Goal: Task Accomplishment & Management: Manage account settings

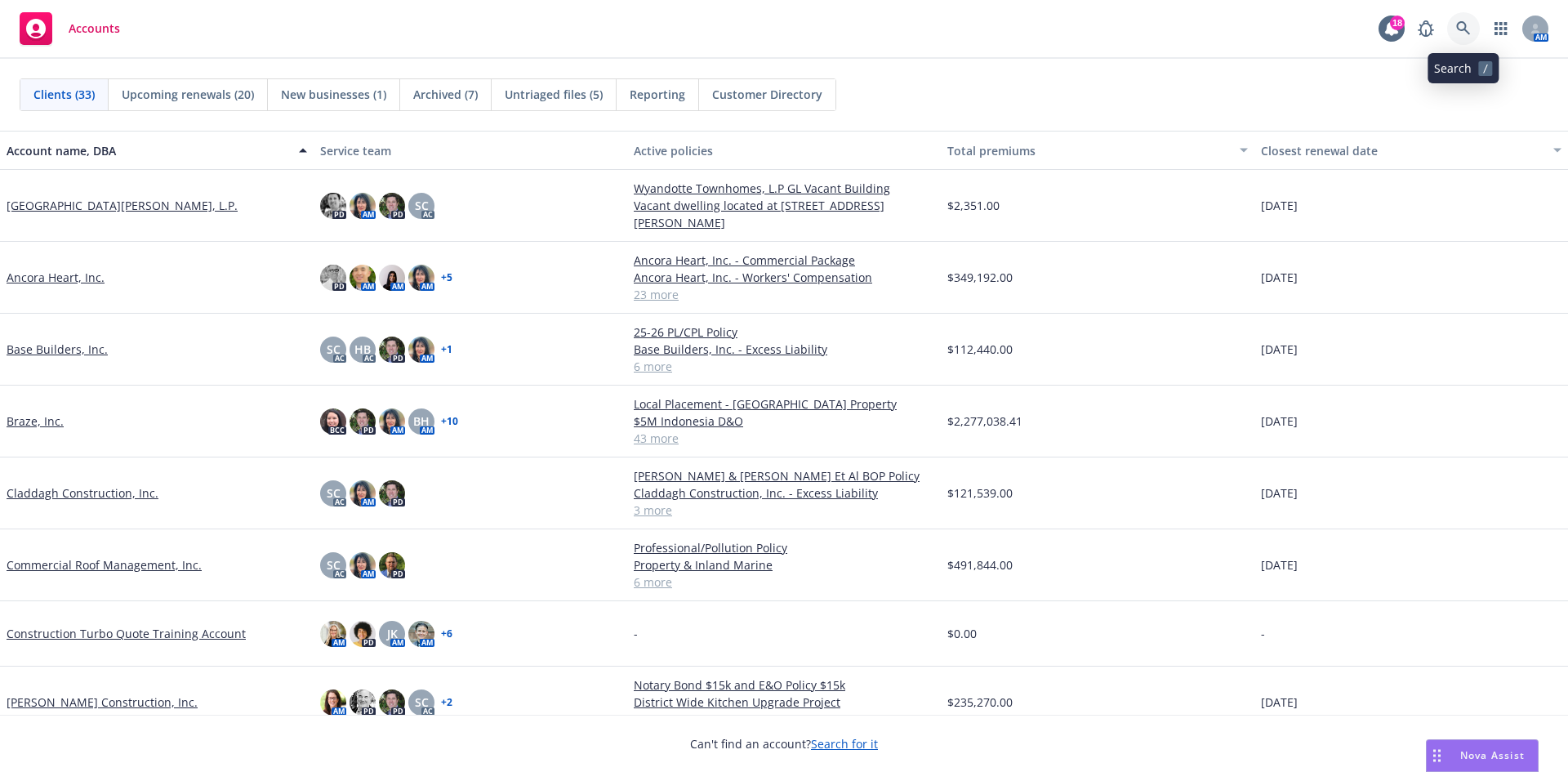
click at [1464, 28] on icon at bounding box center [1463, 28] width 15 height 15
click at [56, 561] on link "Commercial Roof Management, Inc." at bounding box center [103, 565] width 196 height 18
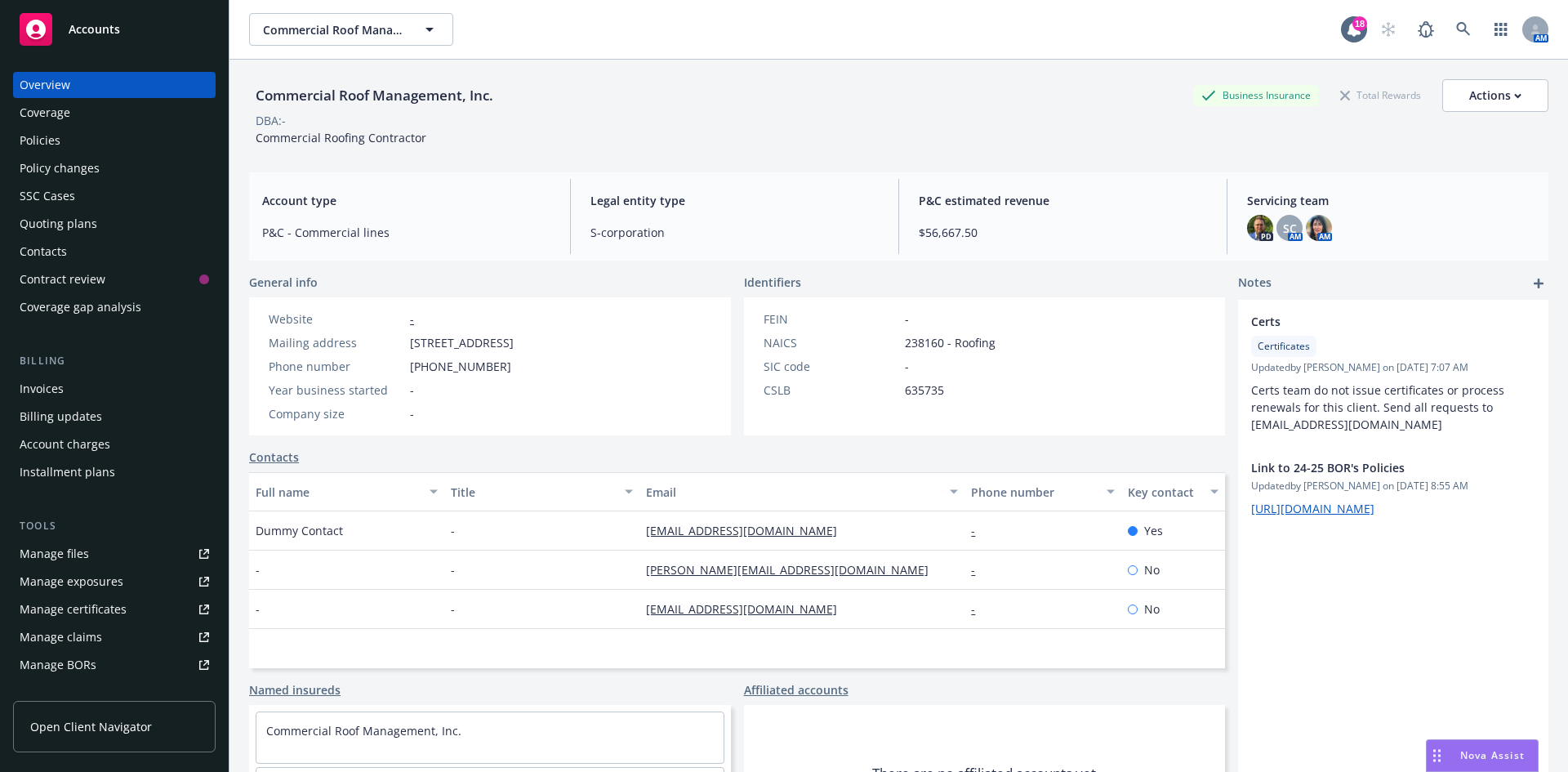
click at [101, 147] on div "Policies" at bounding box center [114, 140] width 189 height 26
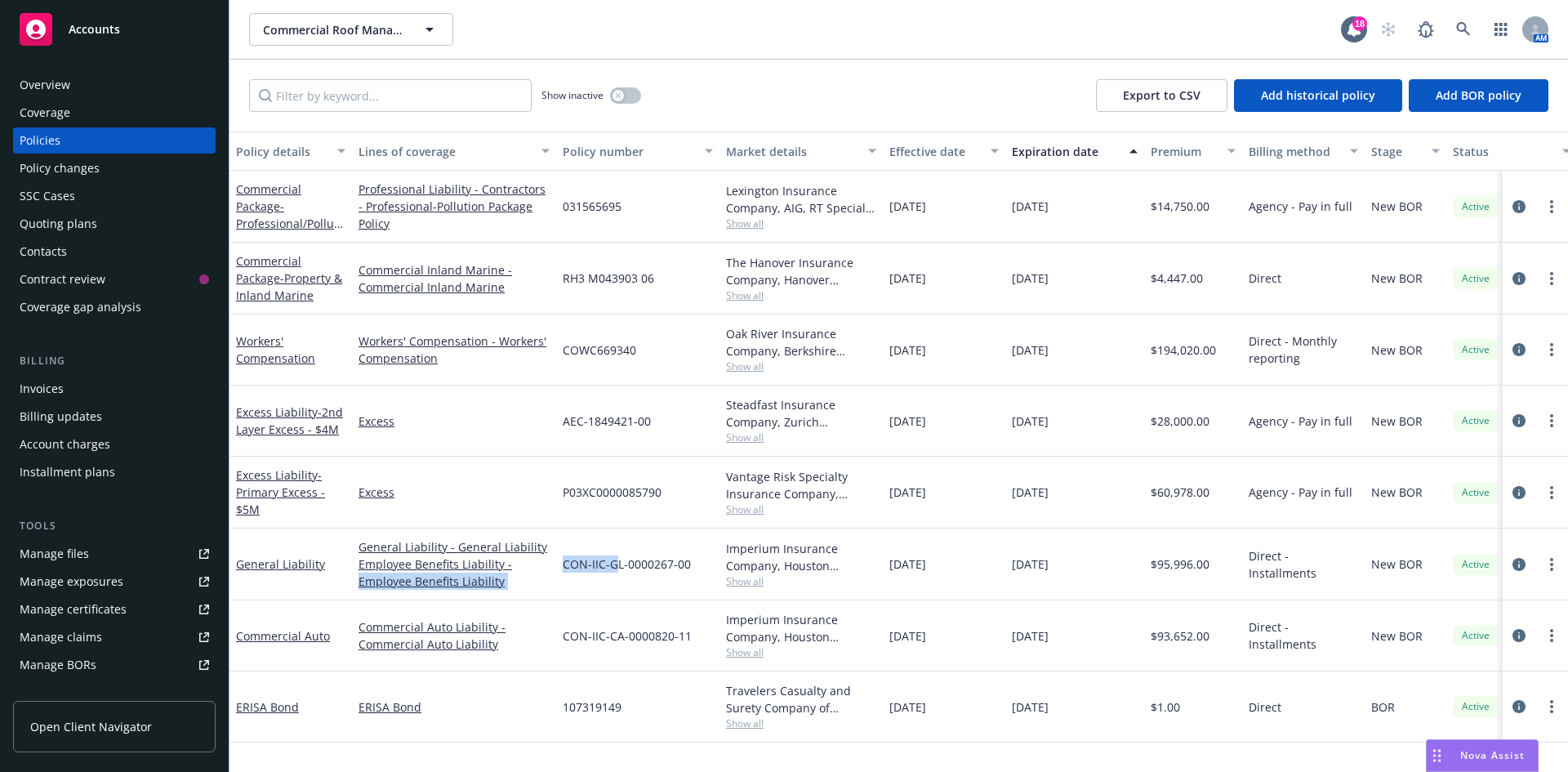
drag, startPoint x: 553, startPoint y: 564, endPoint x: 612, endPoint y: 573, distance: 59.7
click at [612, 573] on div "General Liability General Liability - General Liability Employee Benefits Liabi…" at bounding box center [1017, 564] width 1576 height 72
click at [590, 574] on div "CON-IIC-GL-0000267-00" at bounding box center [638, 564] width 163 height 72
drag, startPoint x: 561, startPoint y: 562, endPoint x: 707, endPoint y: 570, distance: 146.2
click at [707, 570] on div "CON-IIC-GL-0000267-00" at bounding box center [638, 564] width 163 height 72
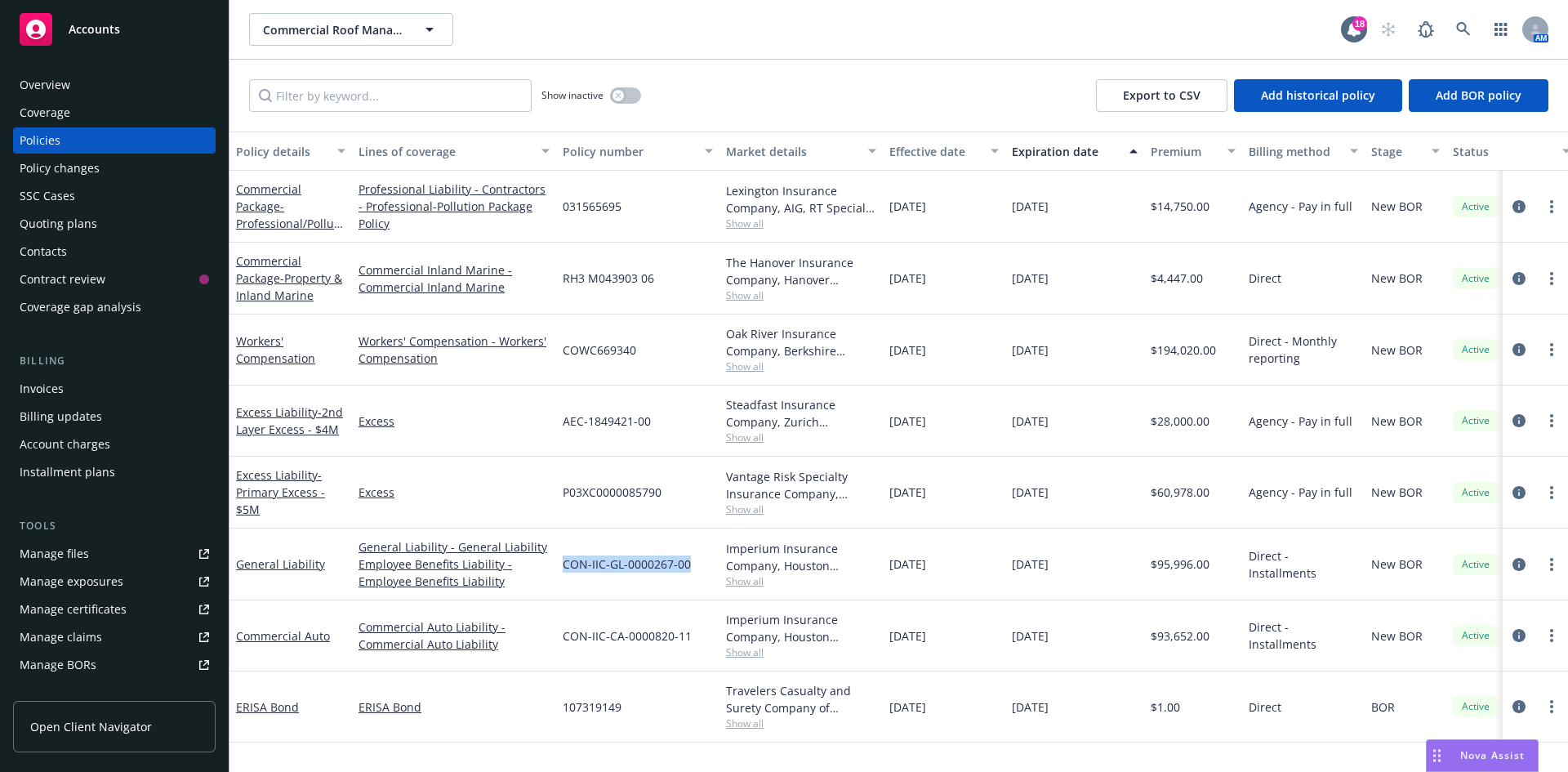
copy span "CON-IIC-GL-0000267-00"
drag, startPoint x: 561, startPoint y: 499, endPoint x: 686, endPoint y: 511, distance: 125.6
click at [688, 504] on div "P03XC0000085790" at bounding box center [638, 493] width 163 height 72
copy span "P03XC0000085790"
click at [558, 428] on div "AEC-1849421-00" at bounding box center [638, 421] width 163 height 71
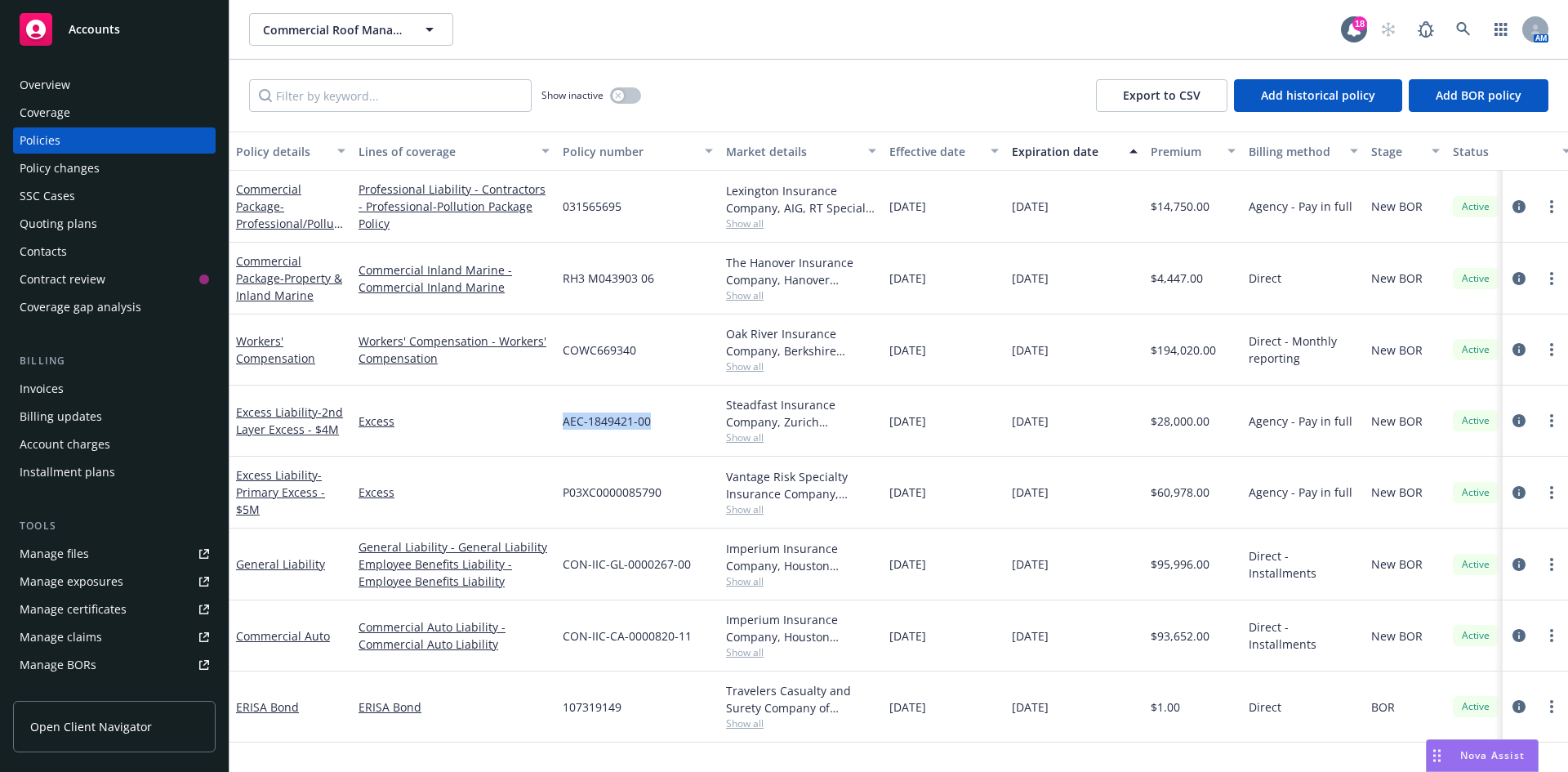
drag, startPoint x: 558, startPoint y: 420, endPoint x: 660, endPoint y: 422, distance: 102.0
click at [660, 422] on div "AEC-1849421-00" at bounding box center [638, 421] width 163 height 71
copy span "AEC-1849421-00"
click at [284, 478] on link "Excess Liability - Primary Excess - $5M" at bounding box center [280, 492] width 89 height 50
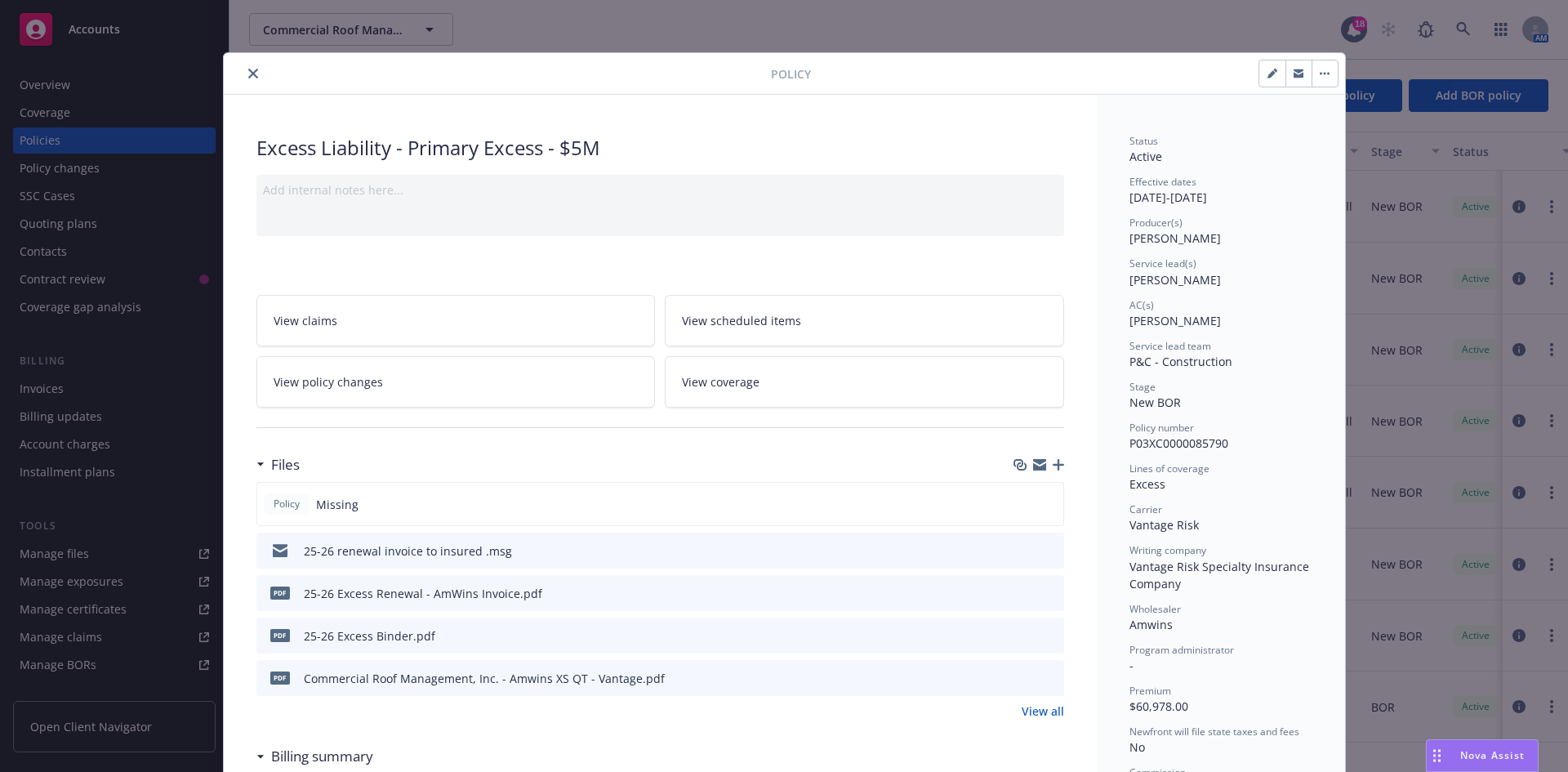
click at [1270, 74] on icon "button" at bounding box center [1272, 73] width 10 height 10
select select "NEW_BOR"
select select "12"
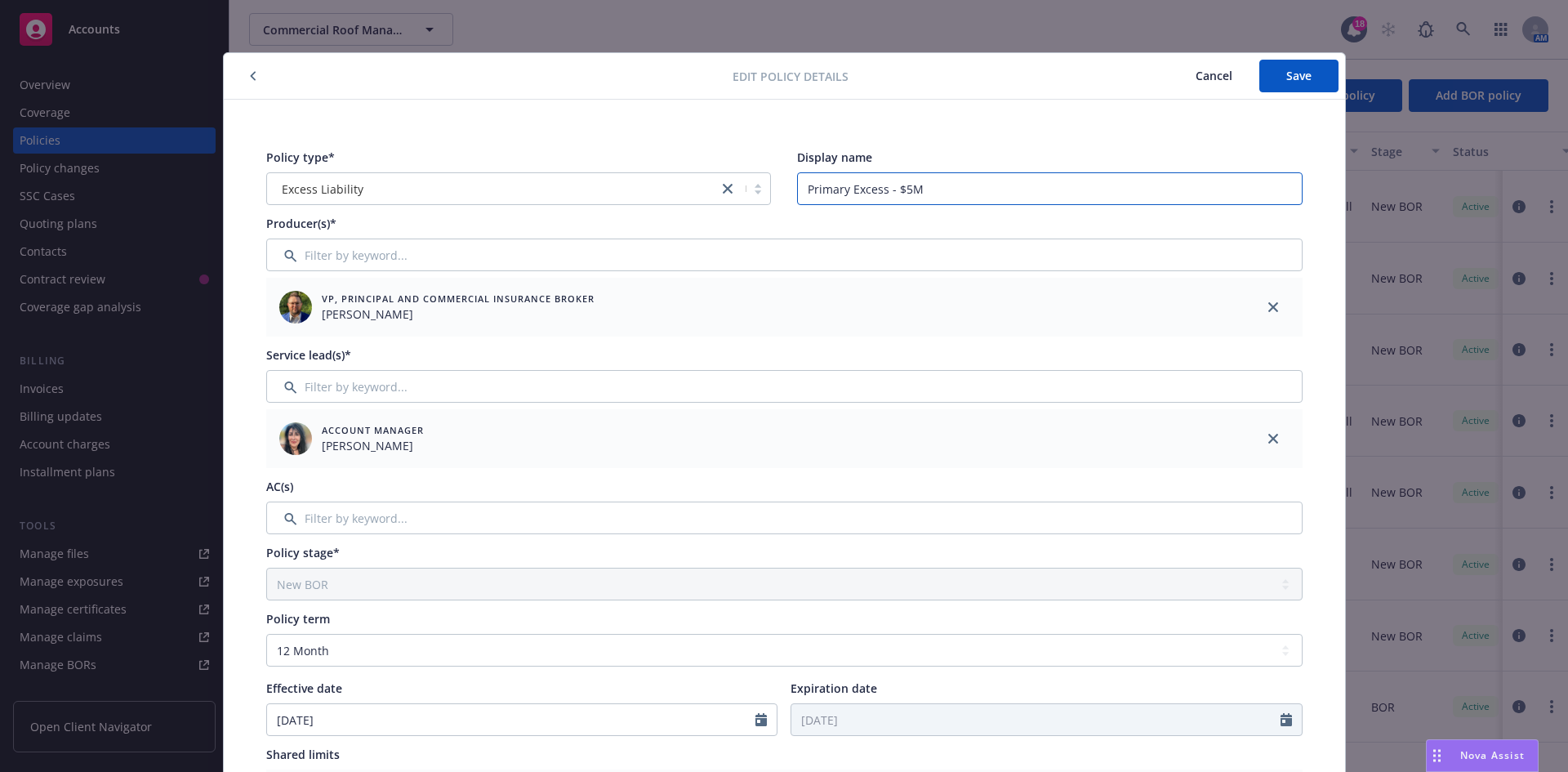
drag, startPoint x: 841, startPoint y: 187, endPoint x: 763, endPoint y: 187, distance: 78.0
click at [763, 187] on div "Policy type* Excess Liability Display name Primary Excess - $5M" at bounding box center [785, 176] width 1037 height 56
type input "Lead Excess - $5M"
click at [1281, 67] on button "Save" at bounding box center [1299, 75] width 79 height 32
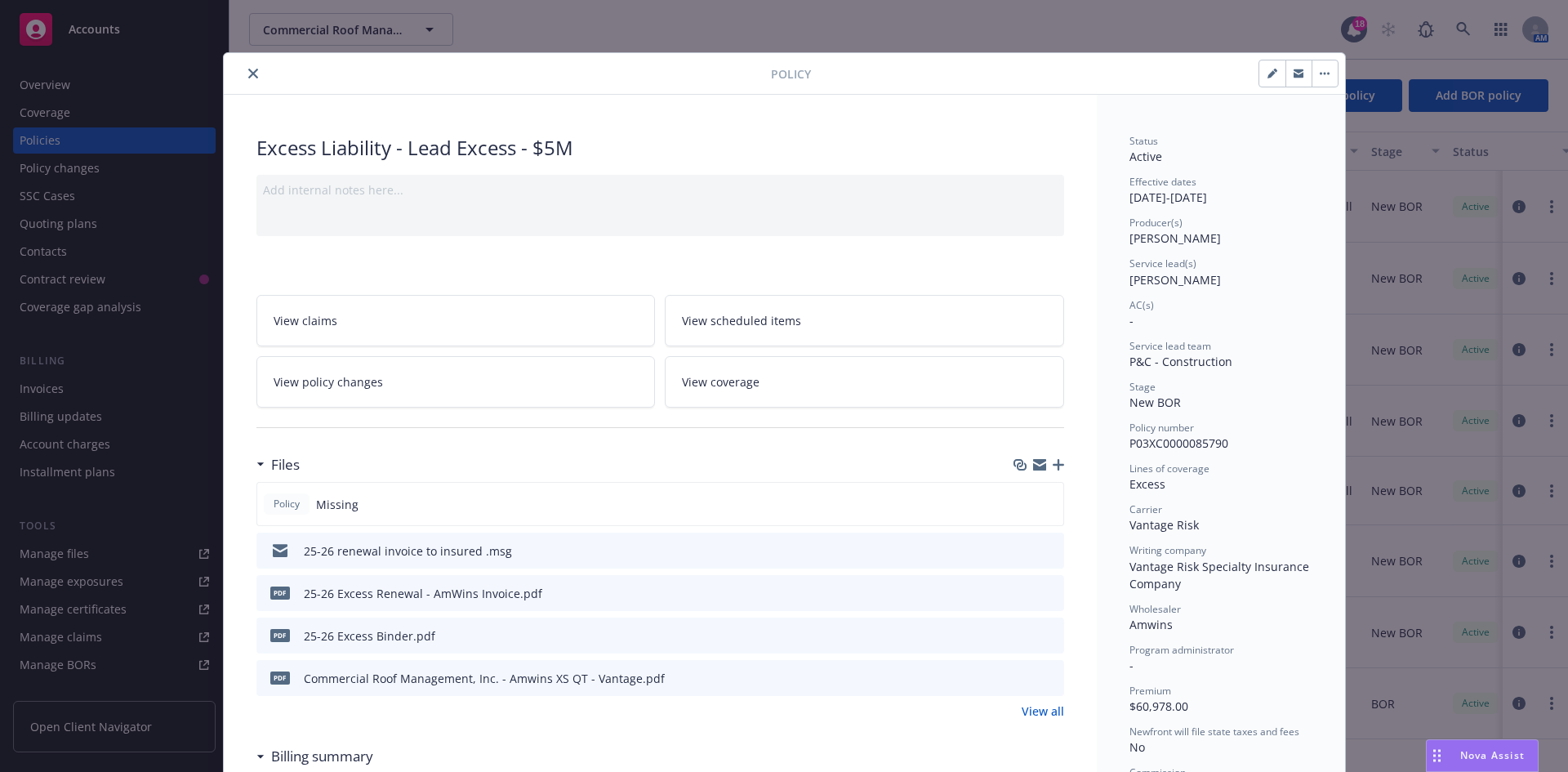
click at [243, 73] on button "close" at bounding box center [253, 74] width 19 height 19
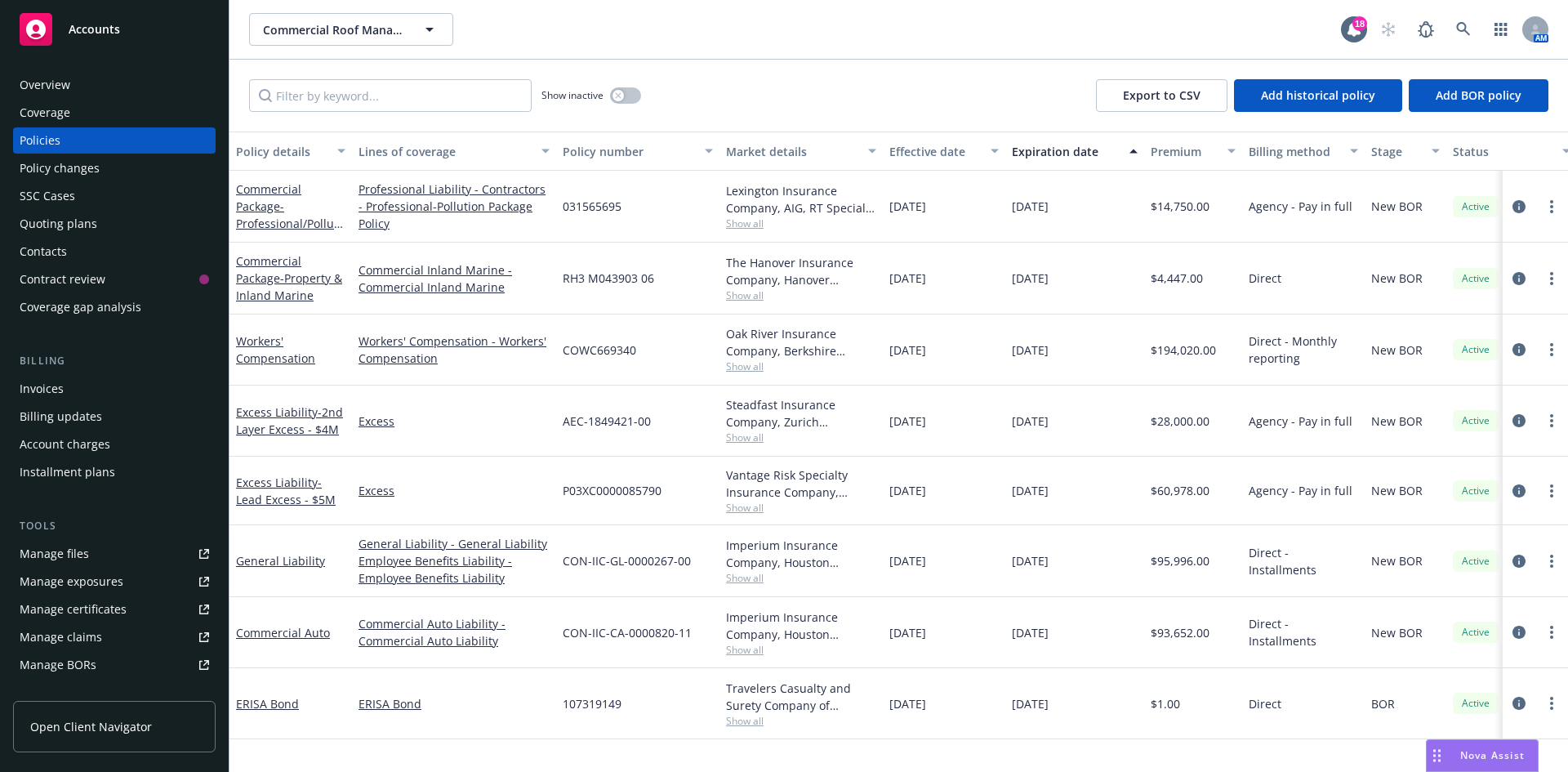
click at [77, 219] on div "Quoting plans" at bounding box center [58, 224] width 77 height 26
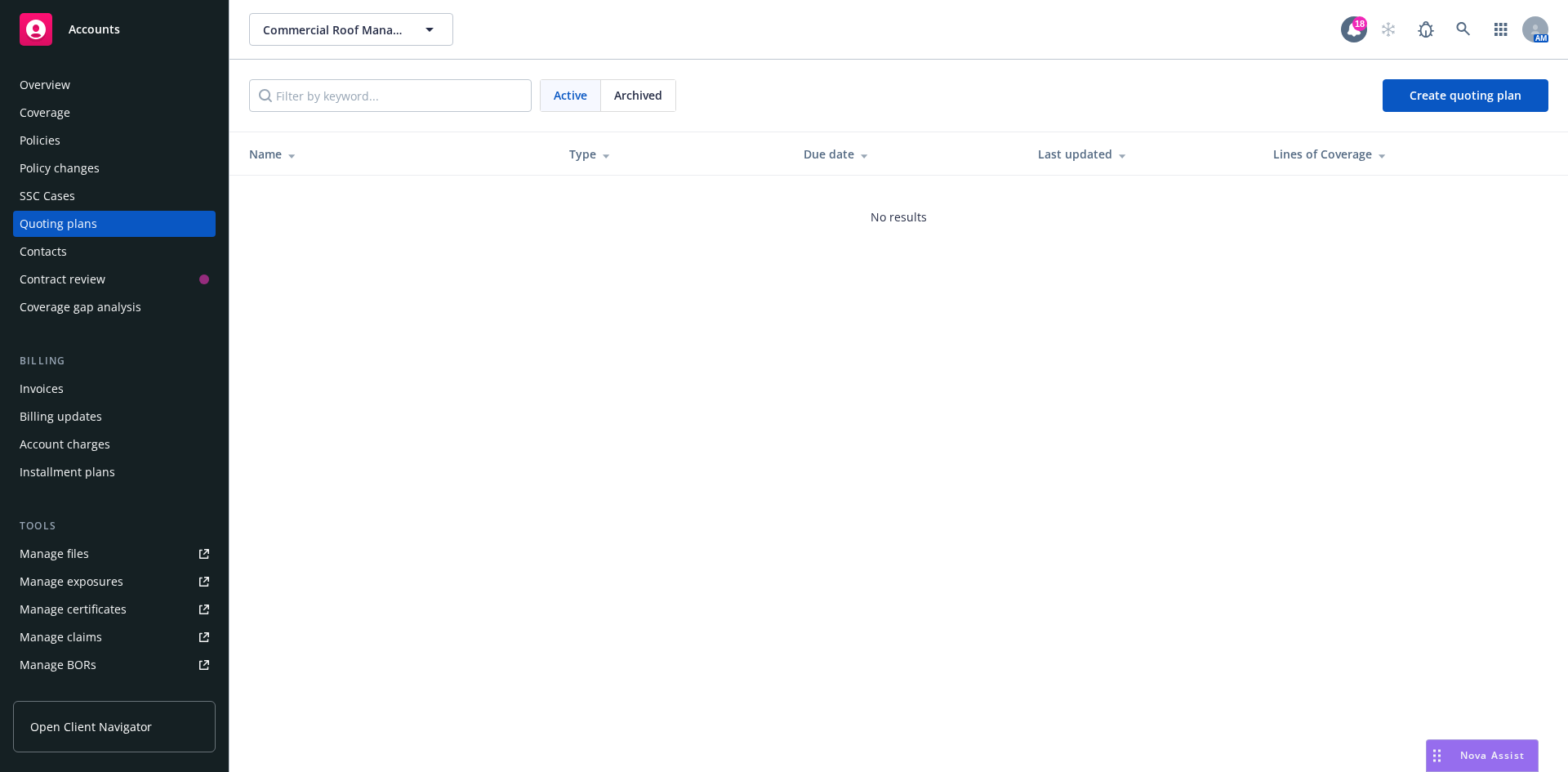
click at [627, 91] on span "Archived" at bounding box center [638, 96] width 48 height 18
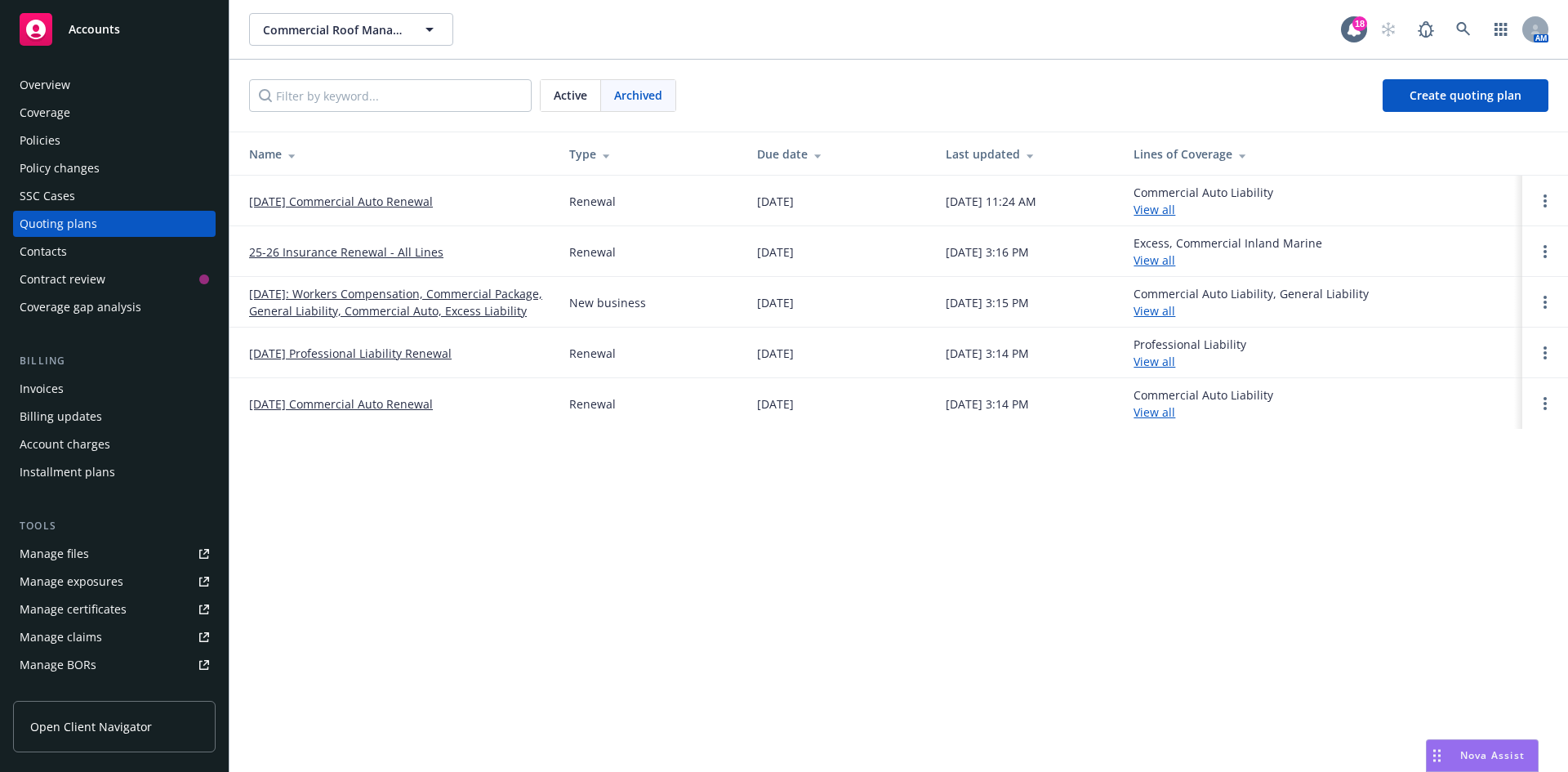
click at [368, 251] on link "25-26 Insurance Renewal - All Lines" at bounding box center [346, 252] width 195 height 18
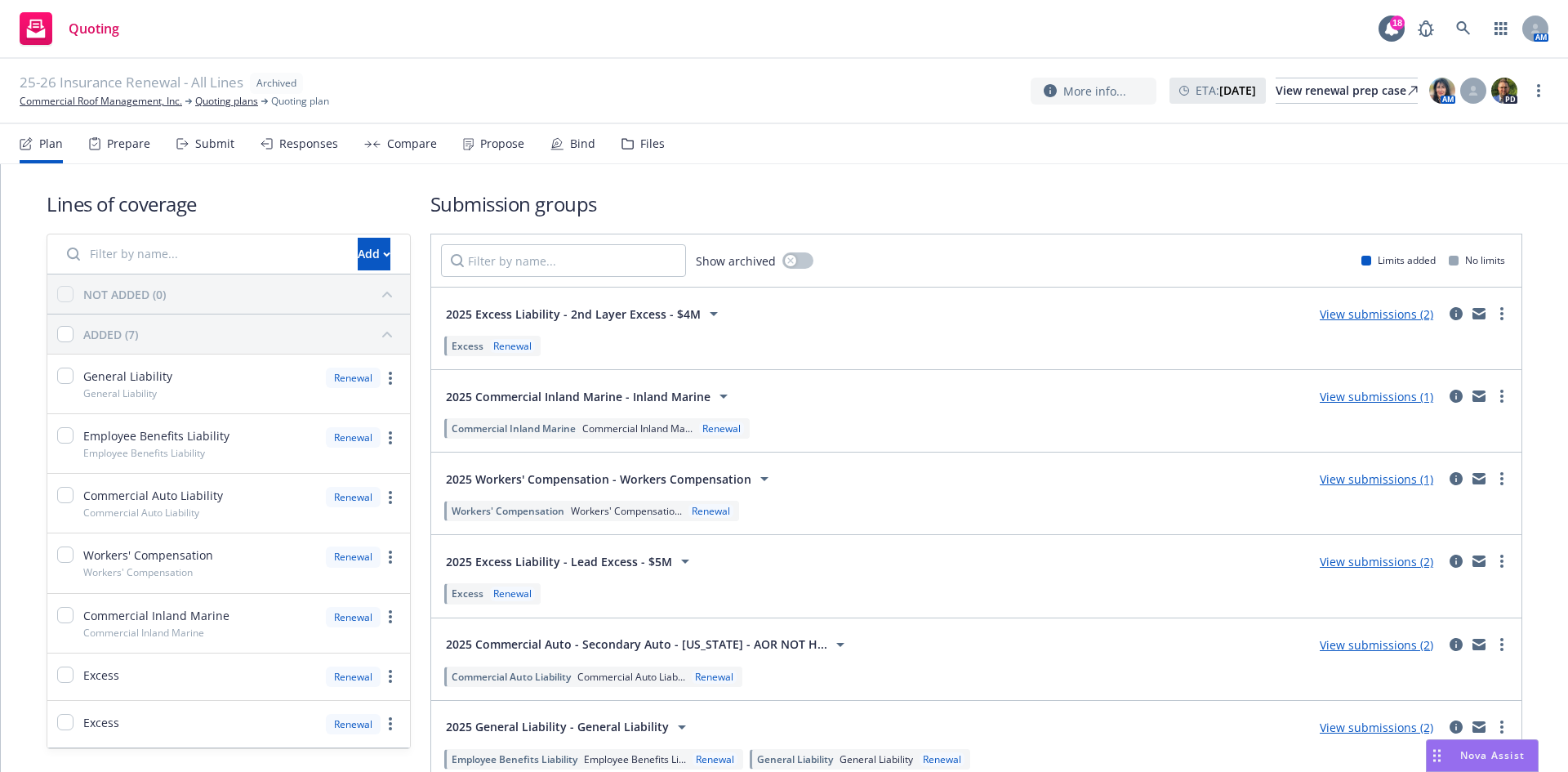
click at [564, 138] on div "Bind" at bounding box center [573, 144] width 45 height 39
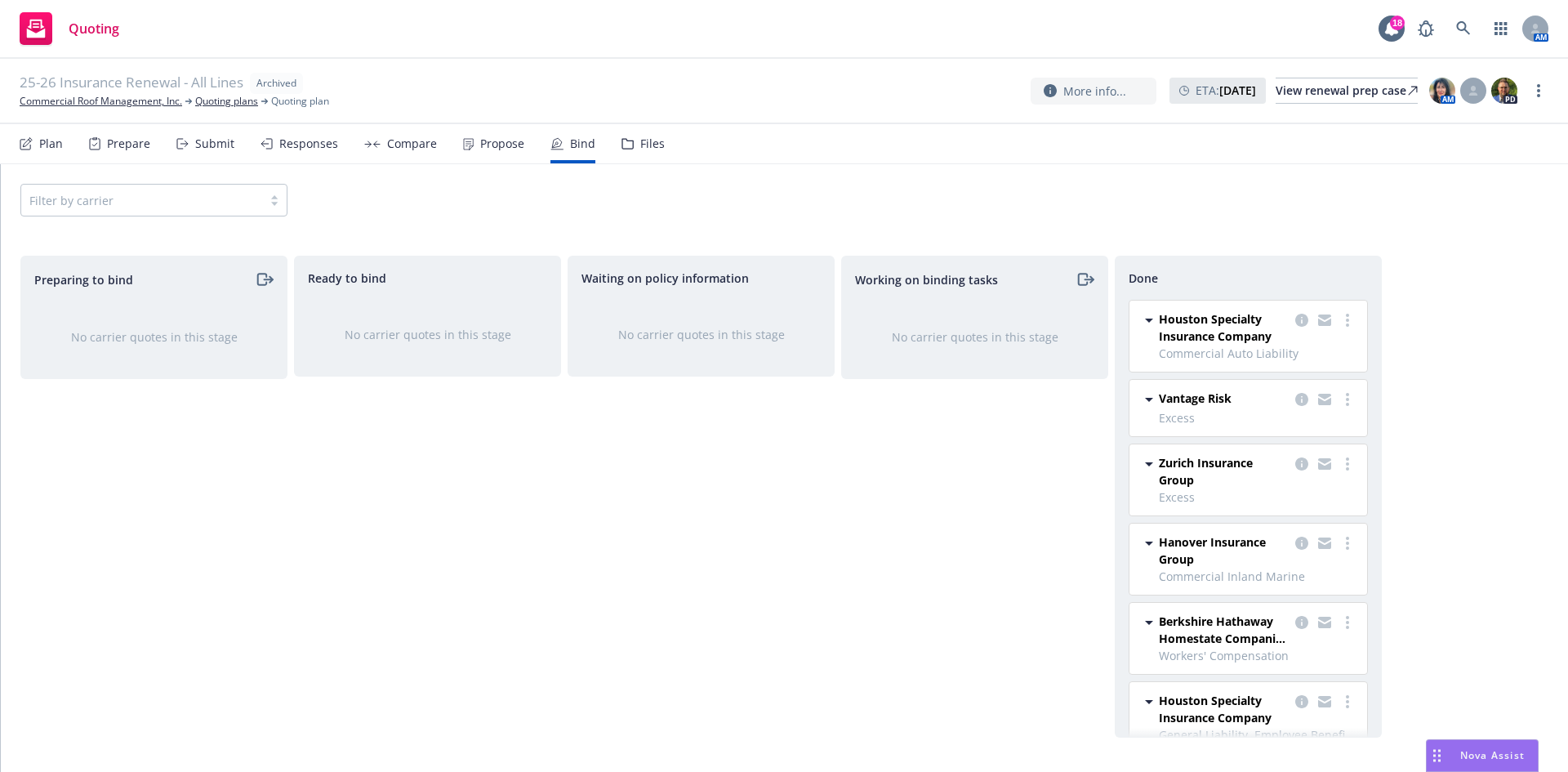
scroll to position [30, 0]
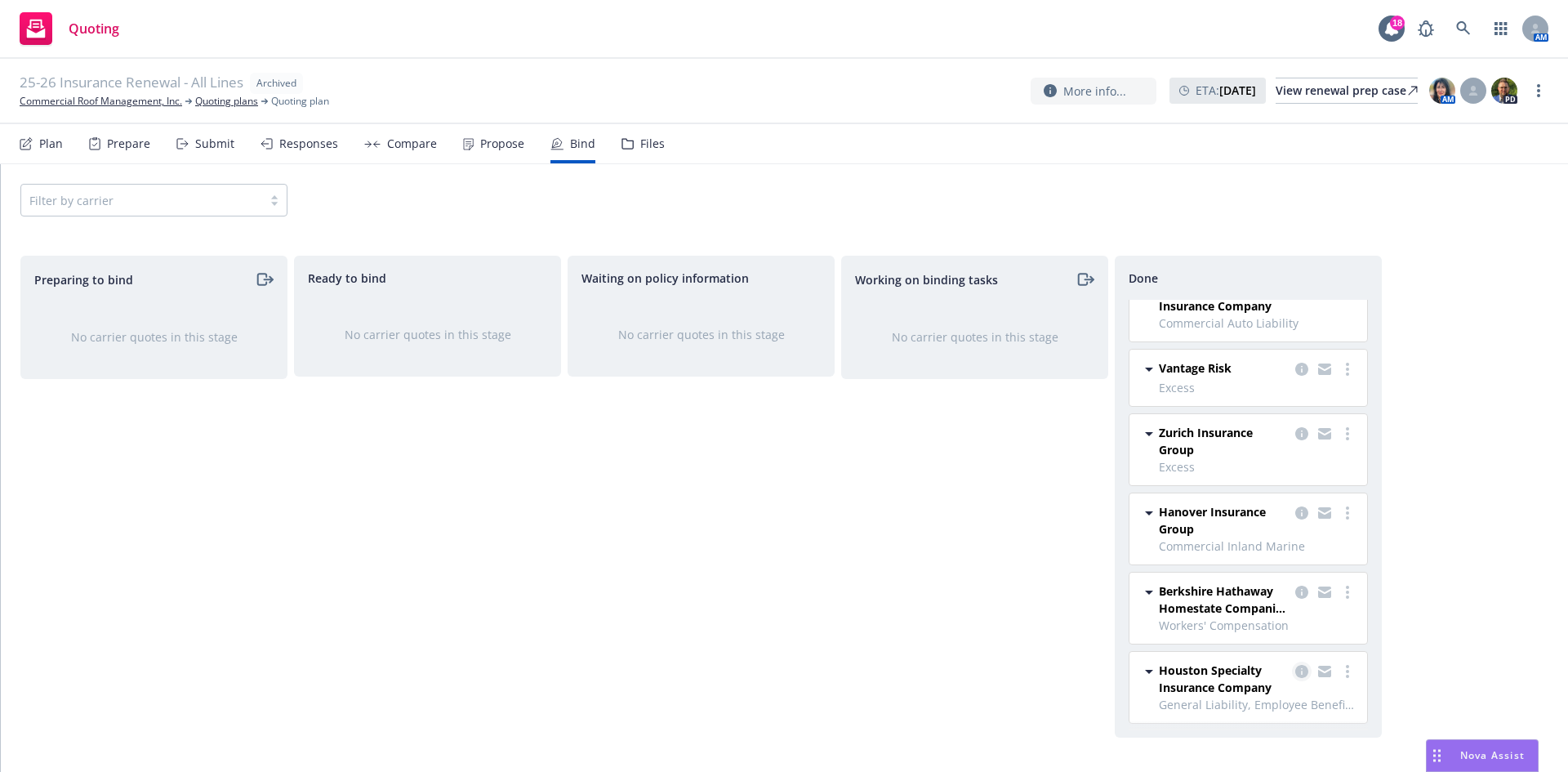
click at [1295, 671] on icon "copy logging email" at bounding box center [1301, 671] width 13 height 13
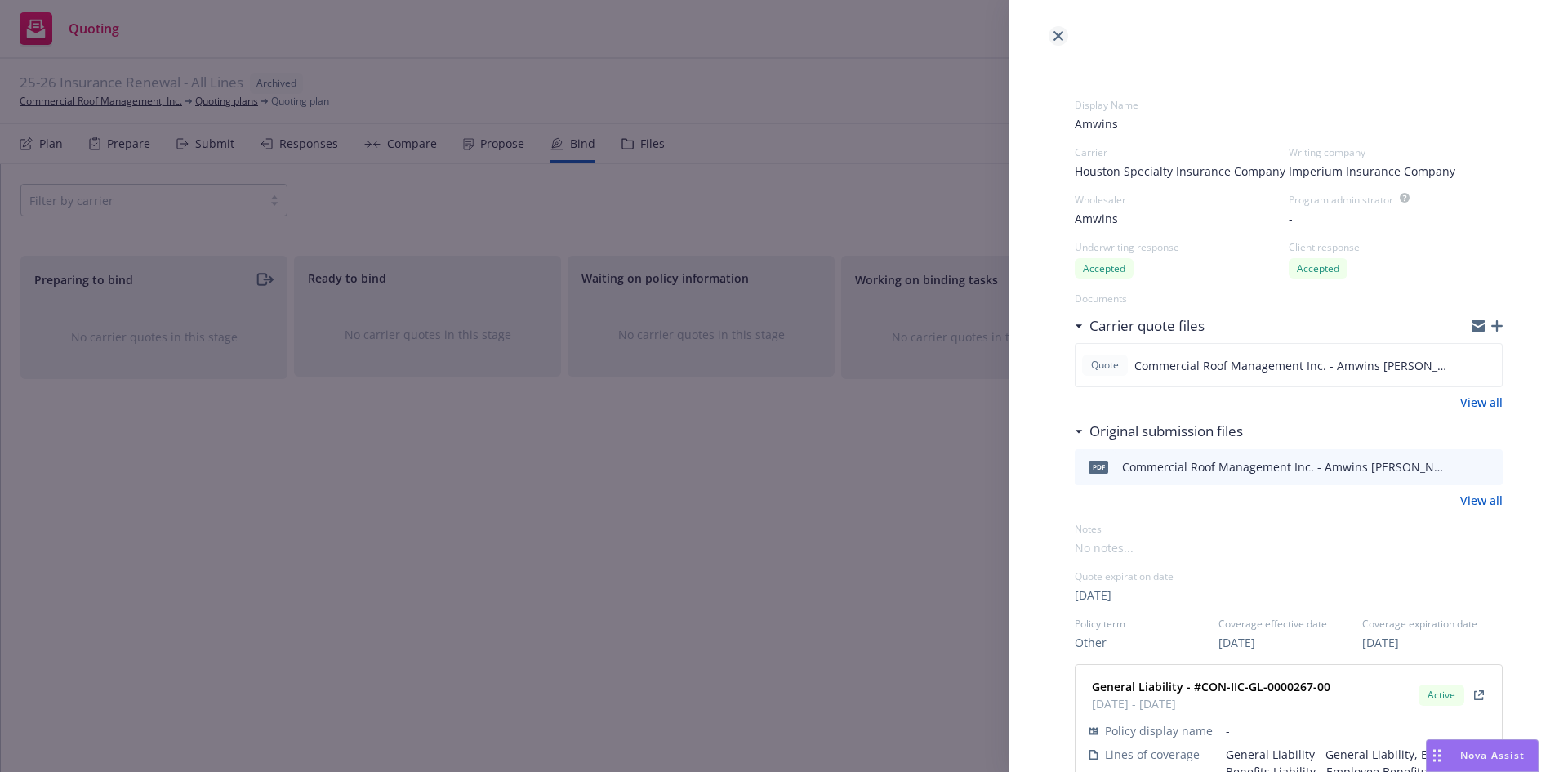
click at [1058, 41] on link "close" at bounding box center [1058, 36] width 19 height 19
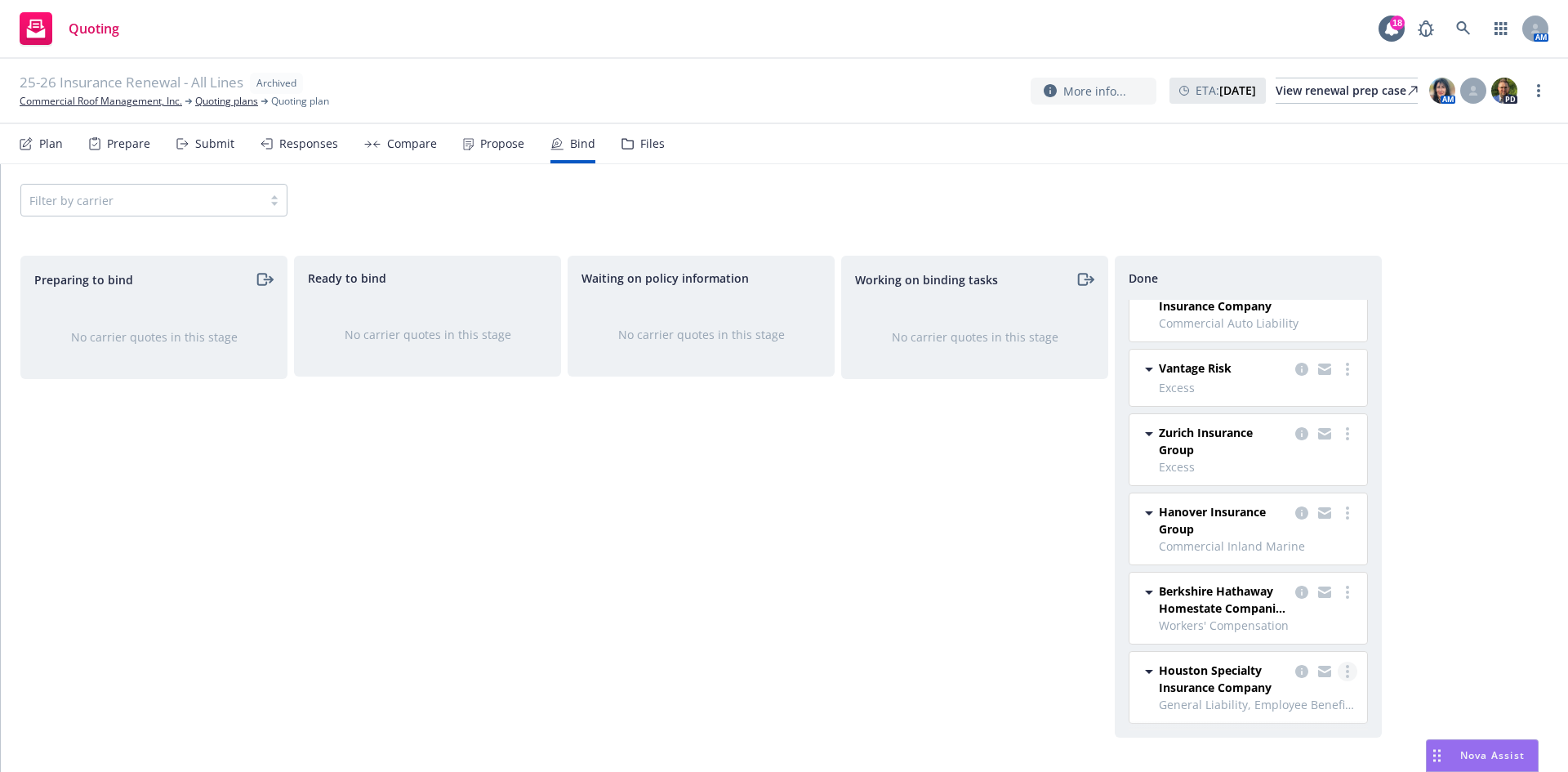
click at [1346, 668] on icon "more" at bounding box center [1348, 671] width 4 height 13
click at [1295, 670] on icon "copy logging email" at bounding box center [1301, 671] width 13 height 13
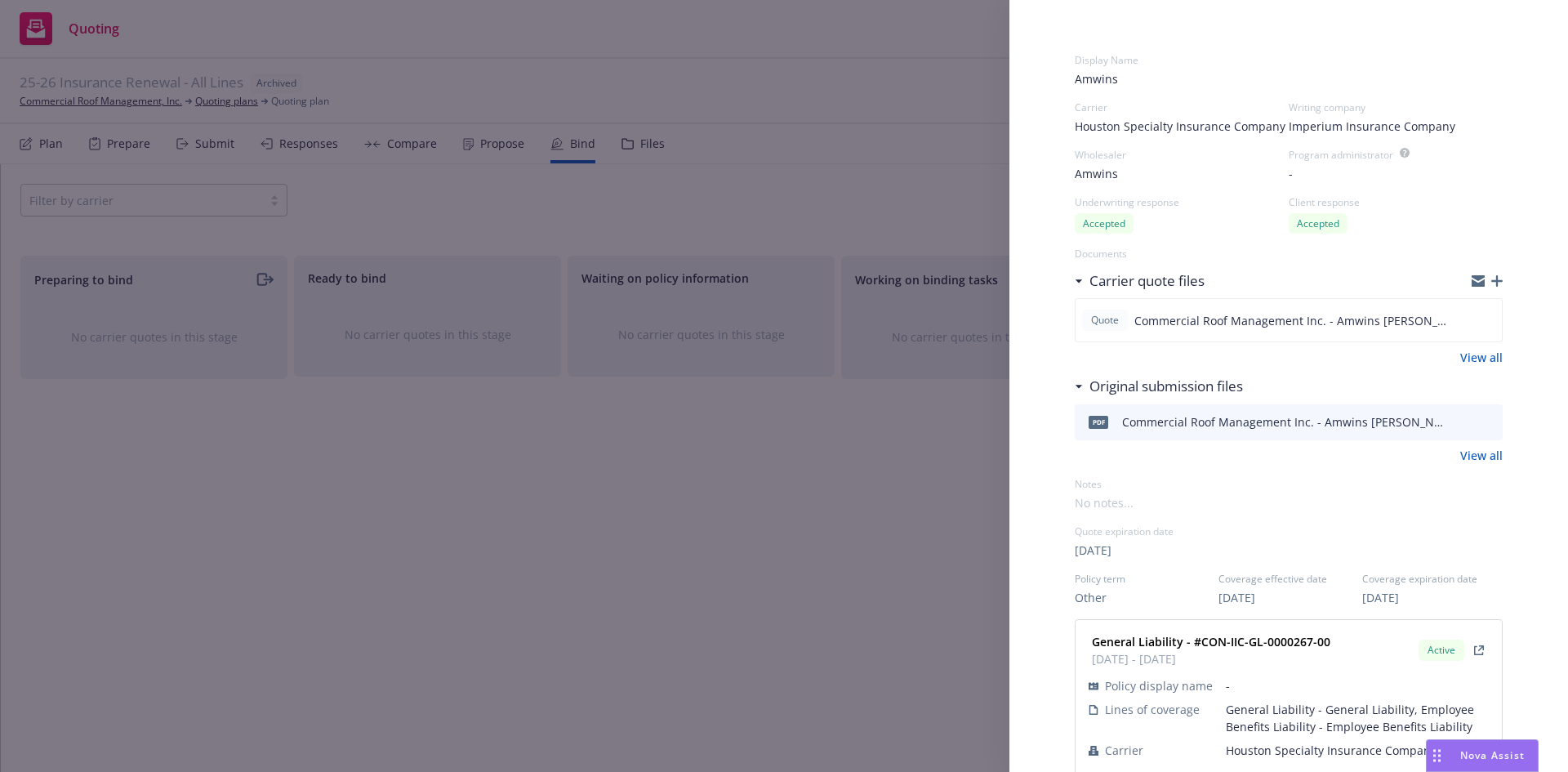
scroll to position [43, 0]
click at [1454, 321] on icon "download file" at bounding box center [1459, 318] width 11 height 10
click at [1463, 454] on link "View all" at bounding box center [1481, 457] width 42 height 18
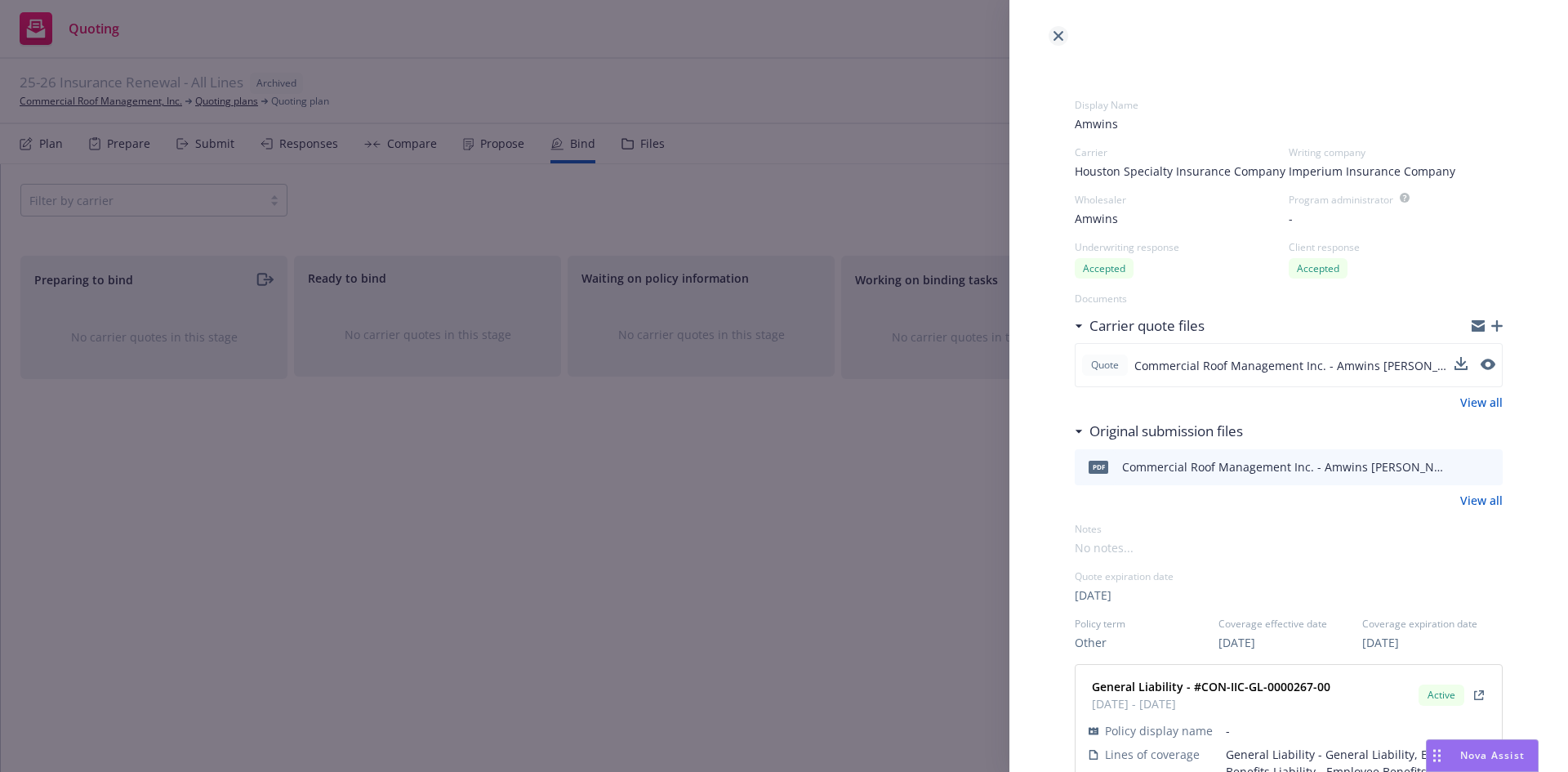
click at [1059, 37] on icon "close" at bounding box center [1058, 35] width 10 height 10
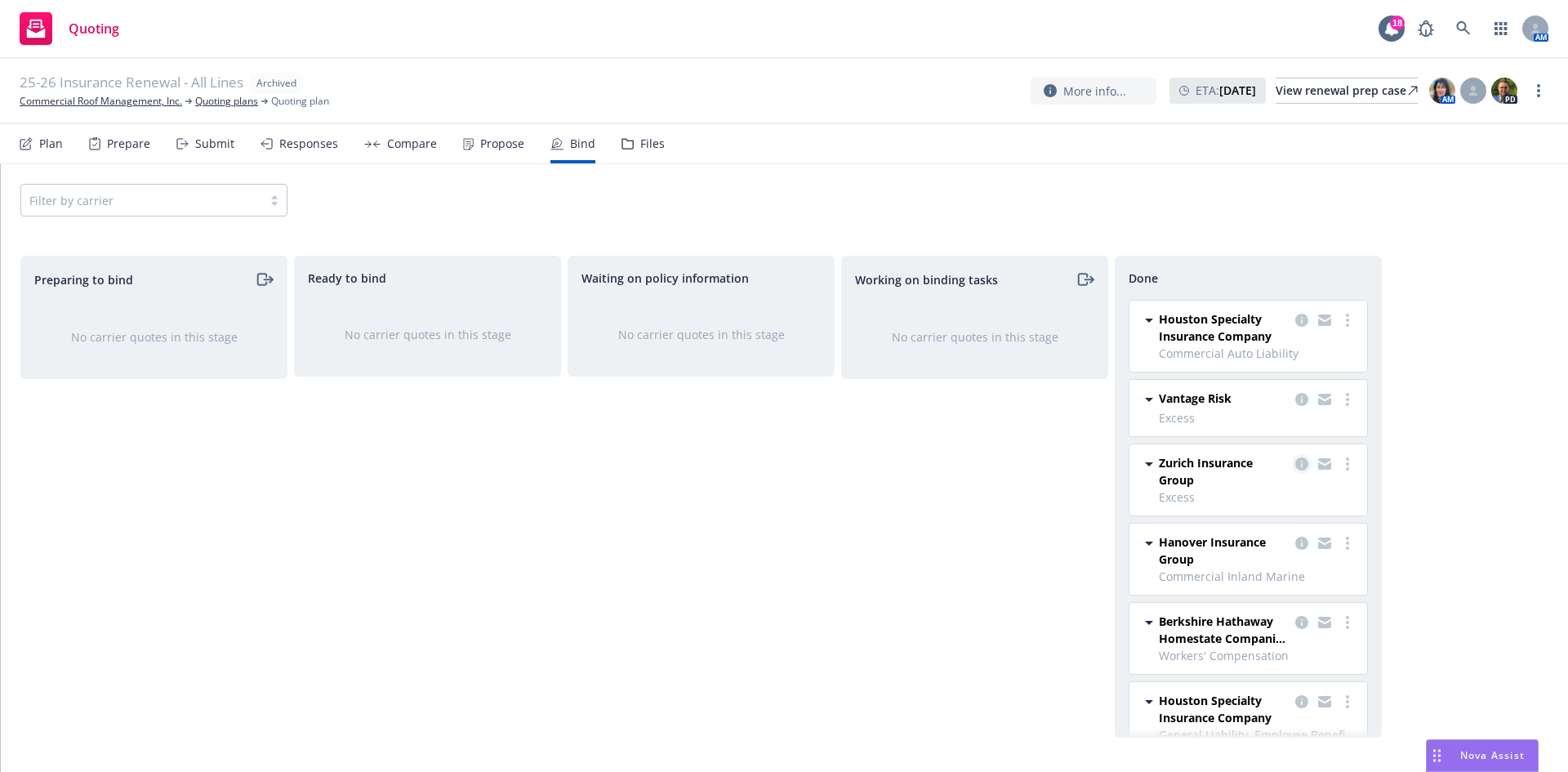
click at [1295, 464] on icon "copy logging email" at bounding box center [1301, 463] width 13 height 13
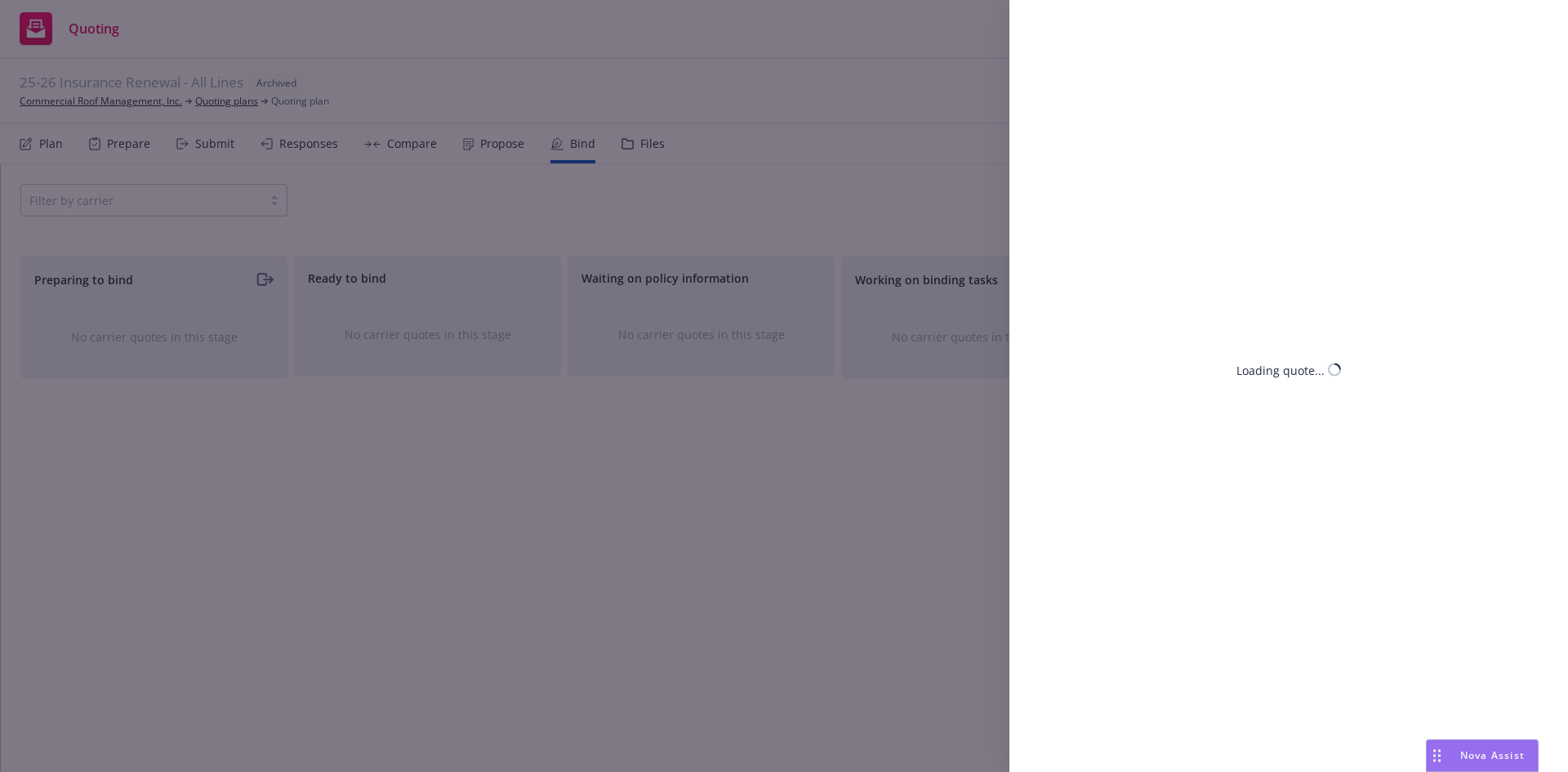
select select "CA"
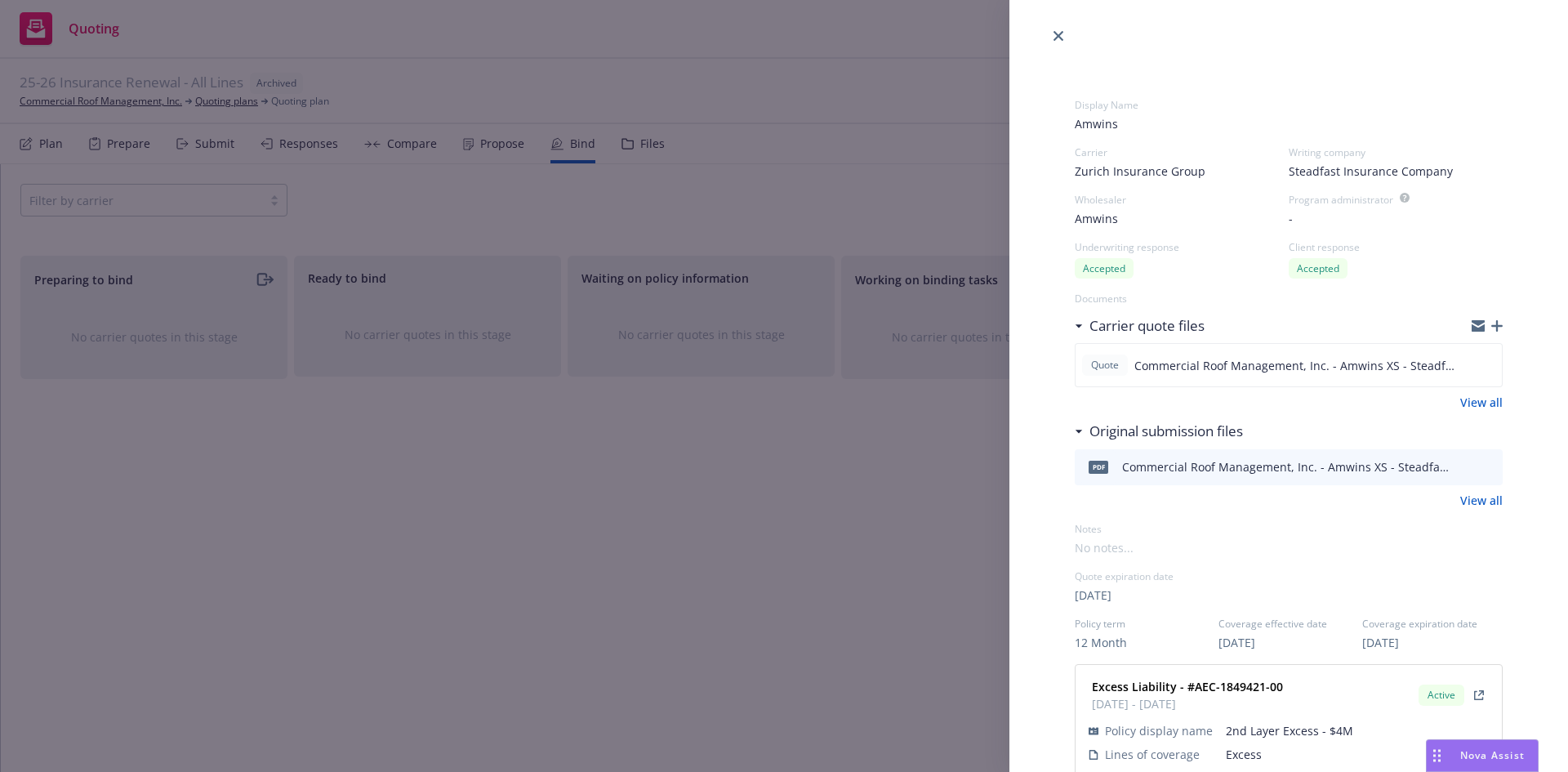
click at [1462, 503] on link "View all" at bounding box center [1481, 501] width 42 height 18
click at [1062, 46] on div "Display Name Amwins Carrier Zurich Insurance Group Writing company Steadfast In…" at bounding box center [1289, 747] width 481 height 1404
click at [1062, 34] on icon "close" at bounding box center [1058, 35] width 10 height 10
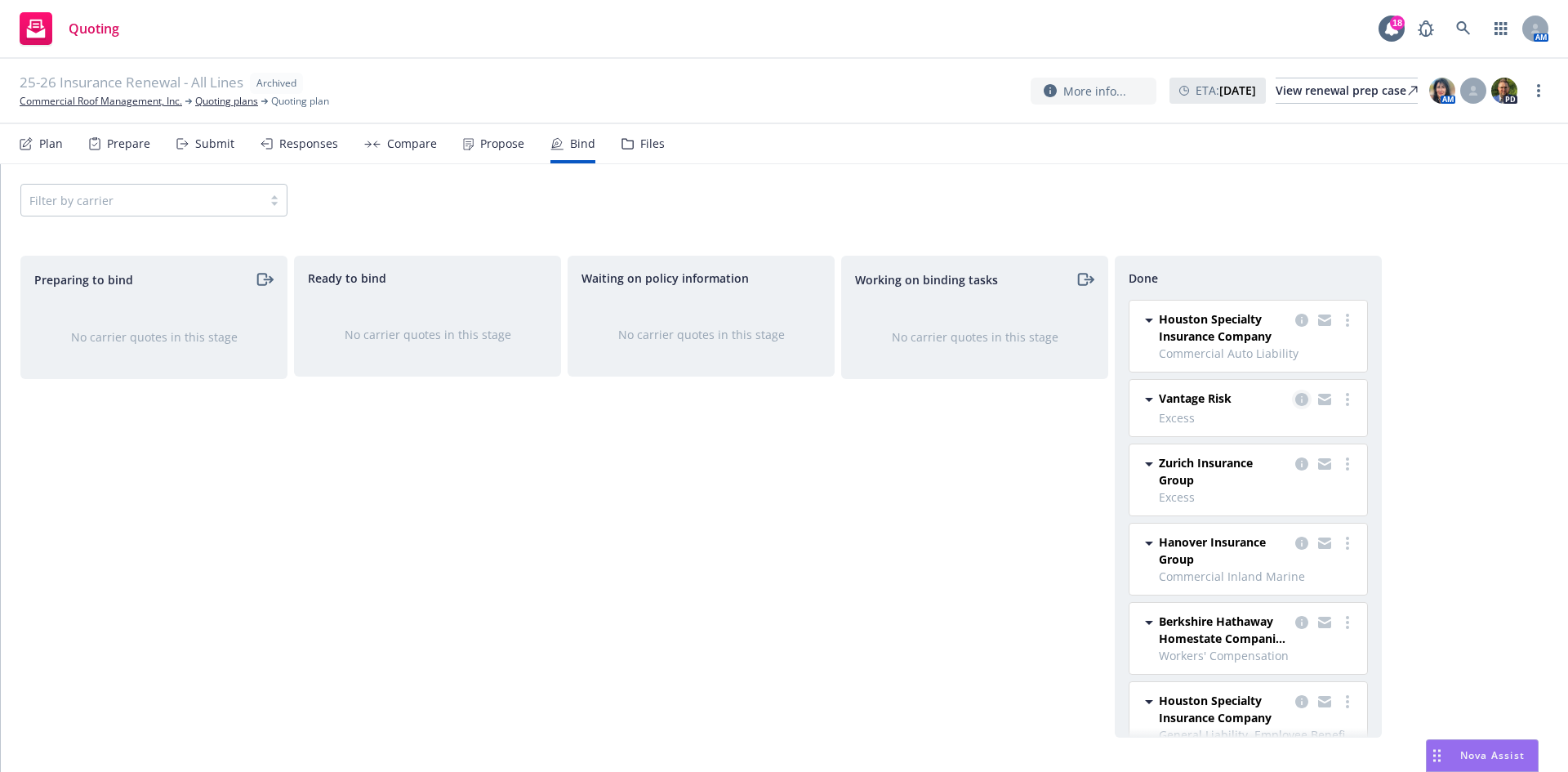
click at [1295, 397] on icon "copy logging email" at bounding box center [1301, 399] width 13 height 13
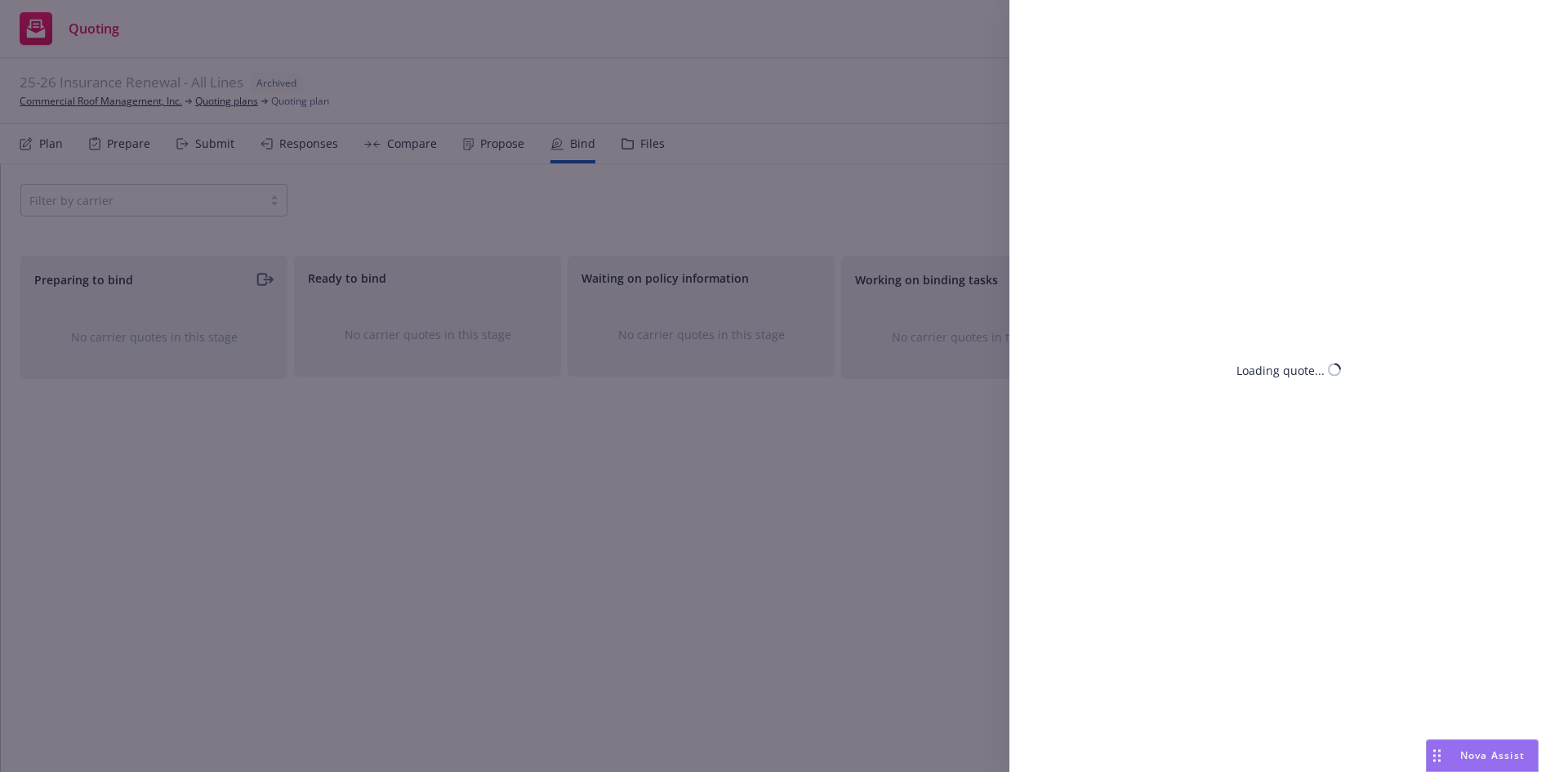
select select "CA"
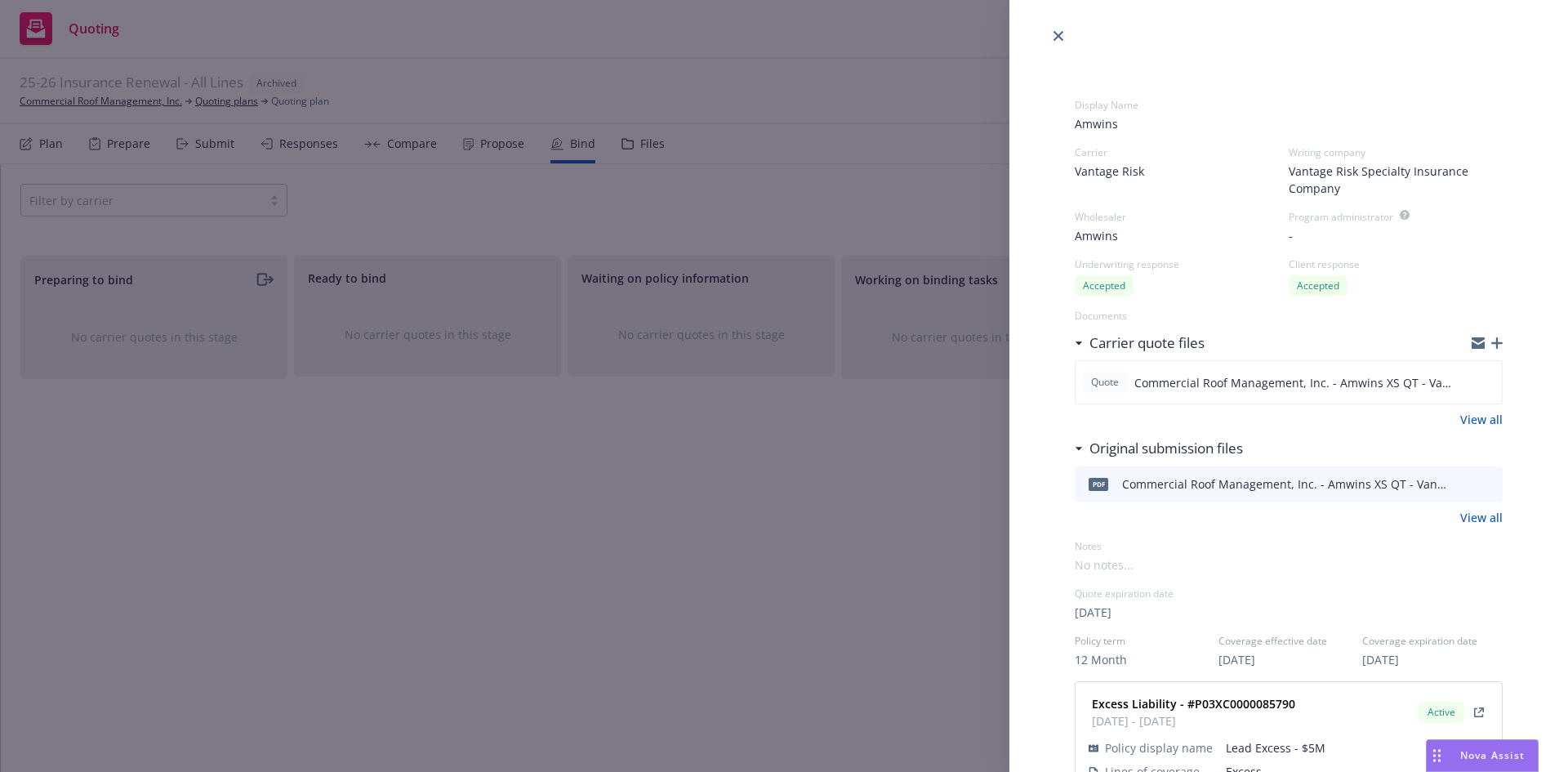
click at [1466, 512] on link "View all" at bounding box center [1481, 518] width 42 height 18
click at [1062, 33] on icon "close" at bounding box center [1058, 35] width 10 height 10
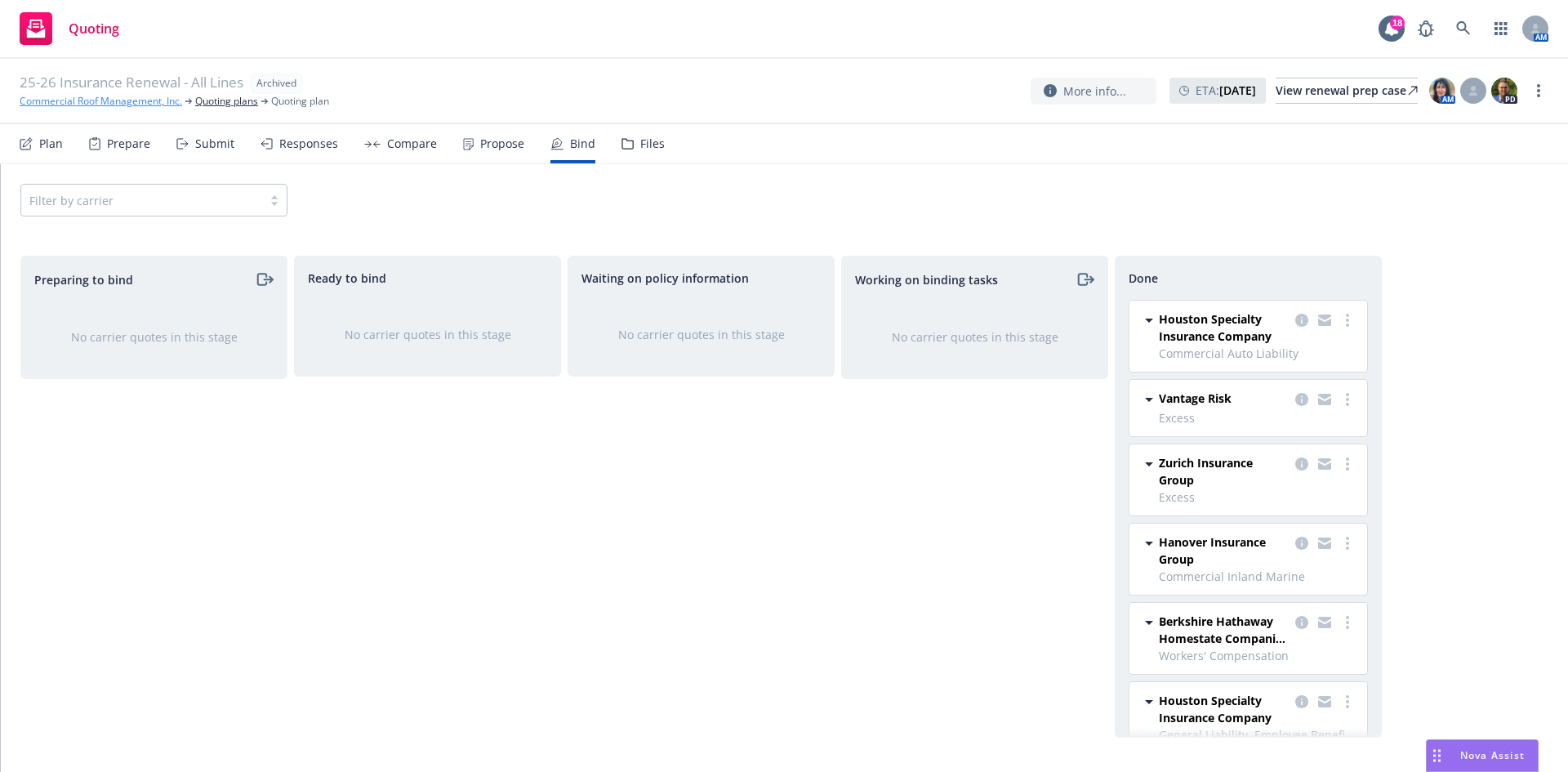
click at [113, 99] on link "Commercial Roof Management, Inc." at bounding box center [100, 101] width 162 height 15
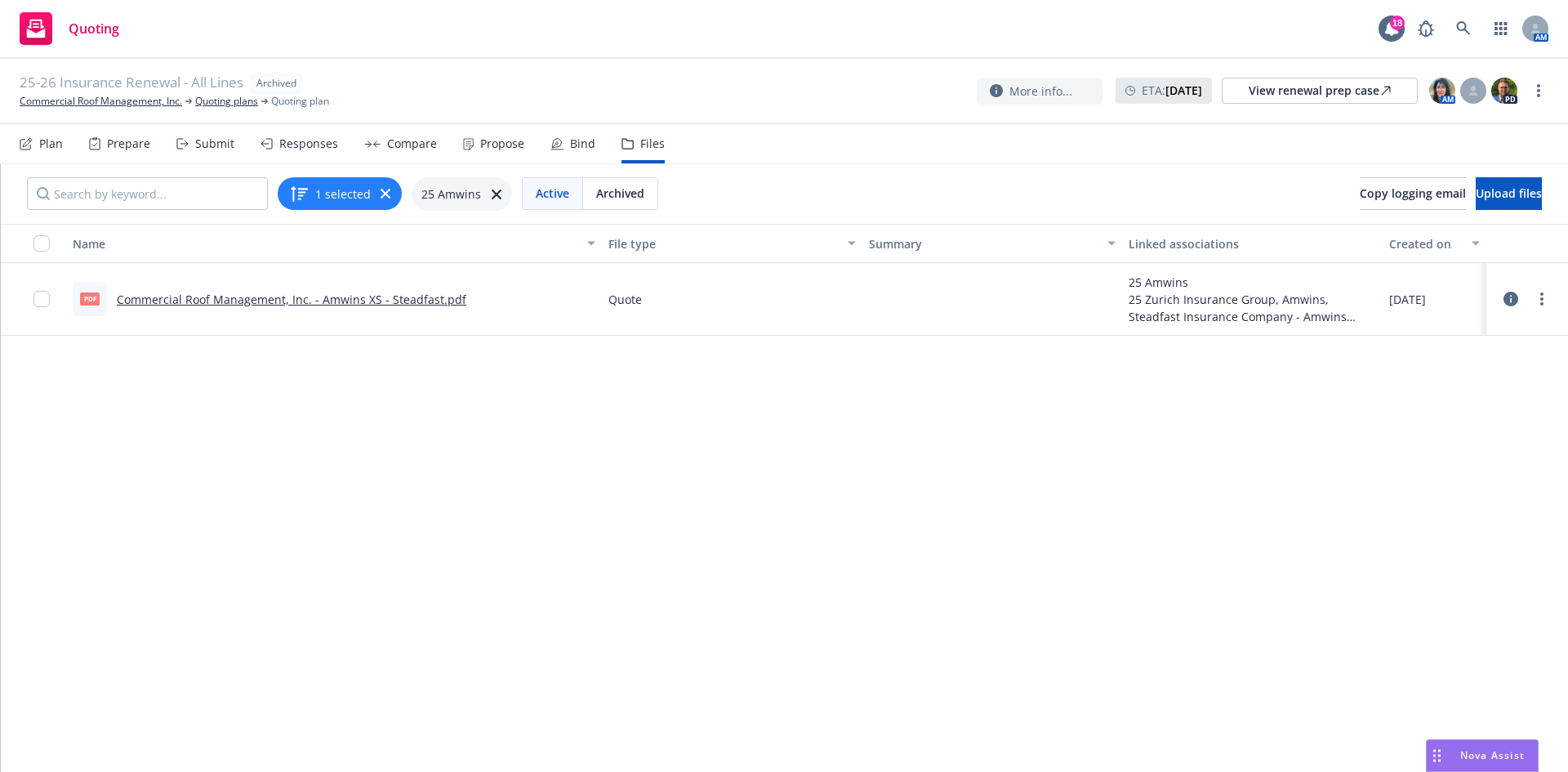
click at [233, 304] on link "Commercial Roof Management, Inc. - Amwins XS - Steadfast.pdf" at bounding box center [291, 299] width 350 height 16
click at [172, 301] on link "Commercial Roof Management, Inc. - Amwins XS QT - Vantage.pdf" at bounding box center [297, 299] width 361 height 16
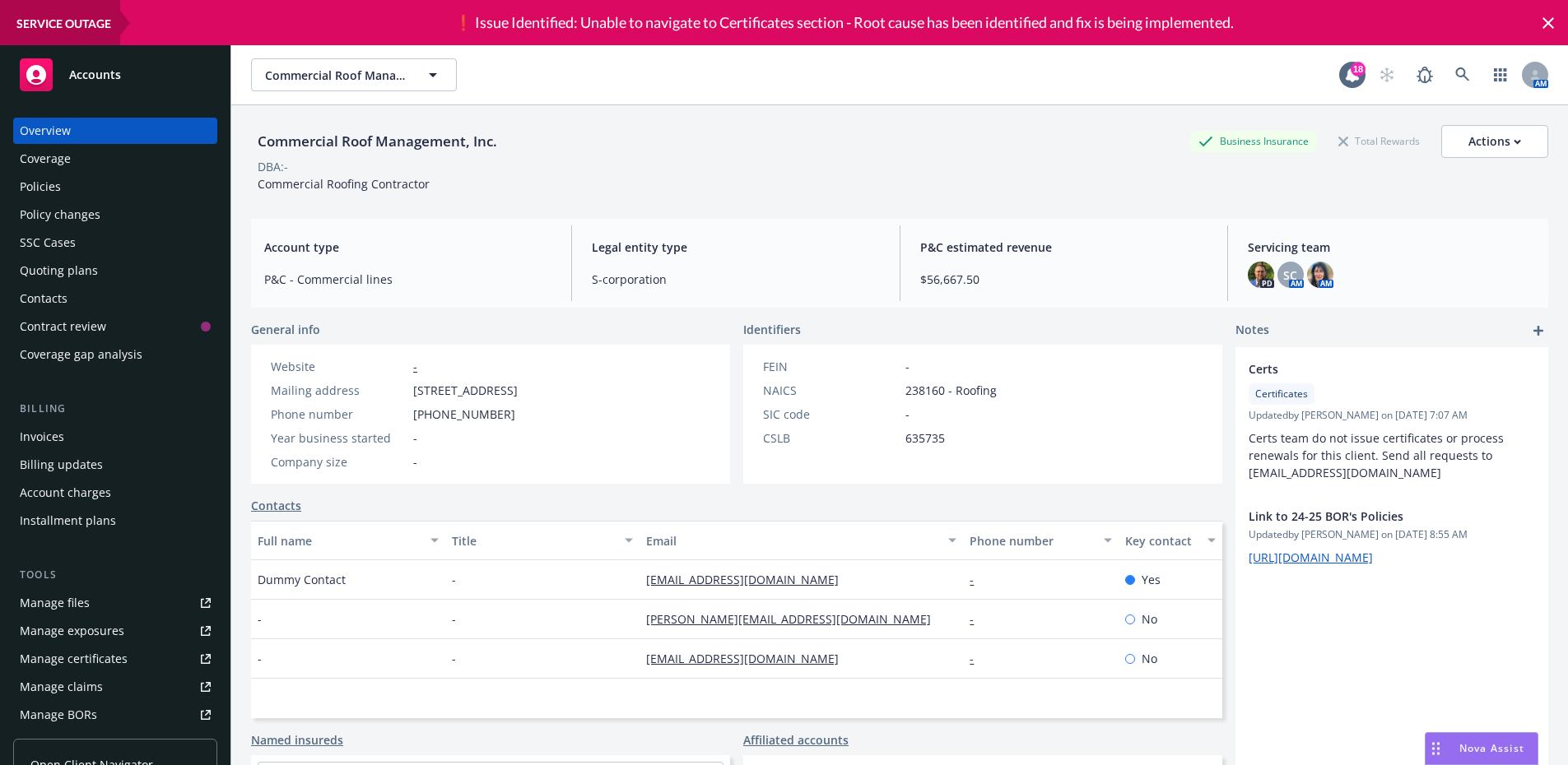
click at [32, 178] on div "Policies" at bounding box center [40, 186] width 42 height 27
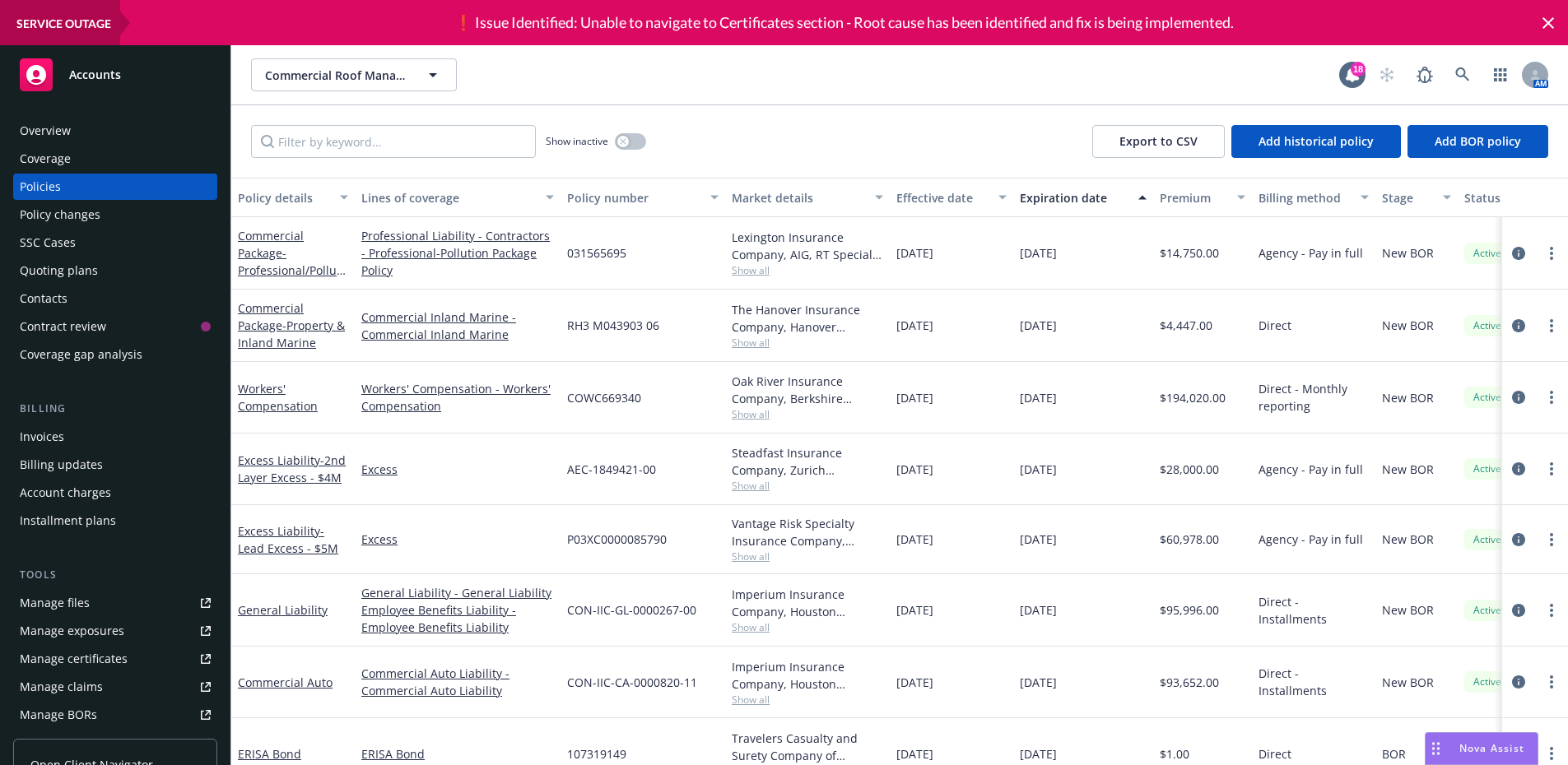
click at [89, 159] on div "Coverage" at bounding box center [115, 159] width 191 height 27
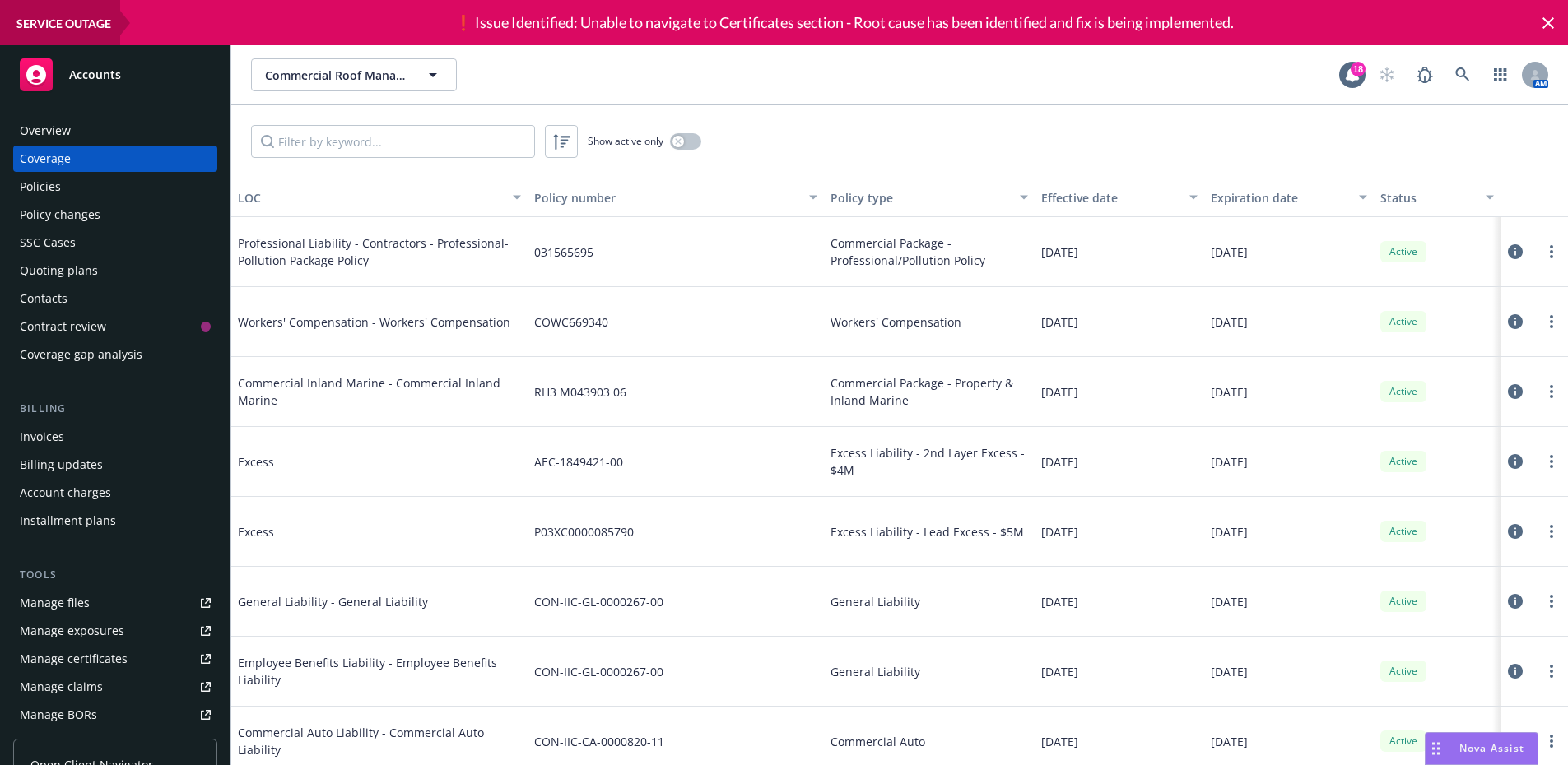
click at [71, 182] on div "Policies" at bounding box center [115, 186] width 191 height 27
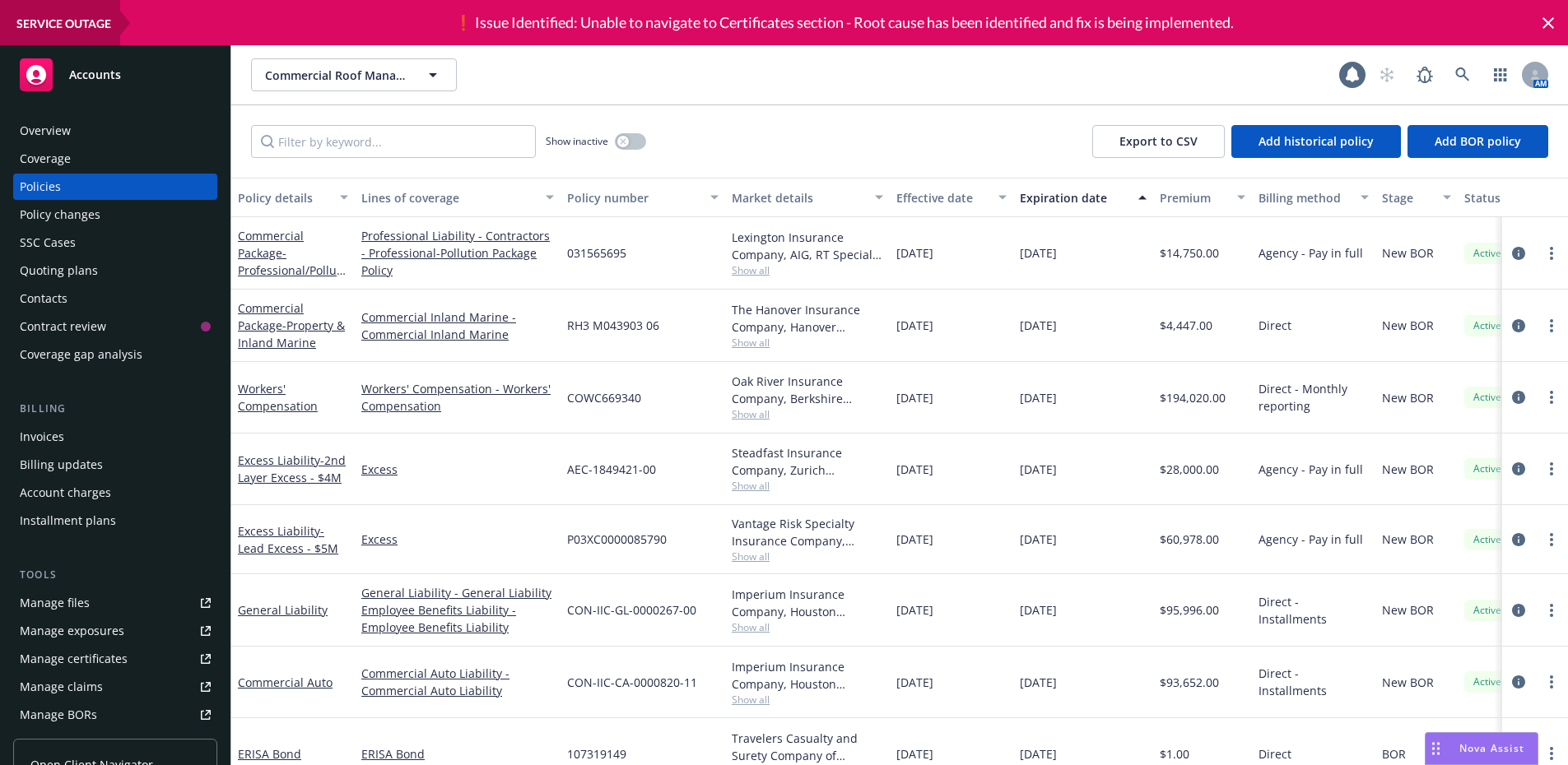
click at [67, 204] on div "Policy changes" at bounding box center [59, 215] width 80 height 27
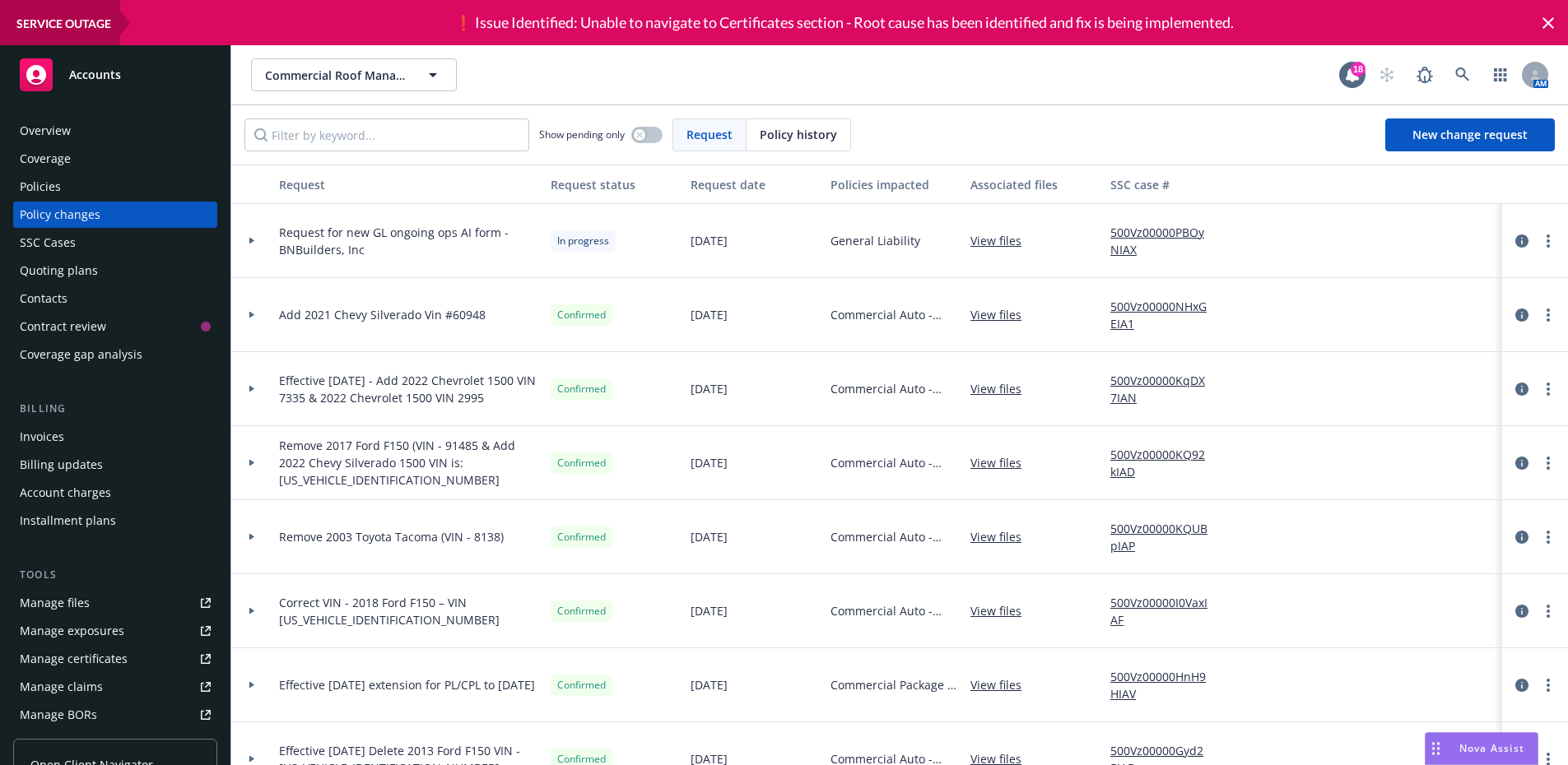
click at [375, 230] on span "Request for new GL ongoing ops AI form - BNBuilders, Inc" at bounding box center [408, 240] width 258 height 34
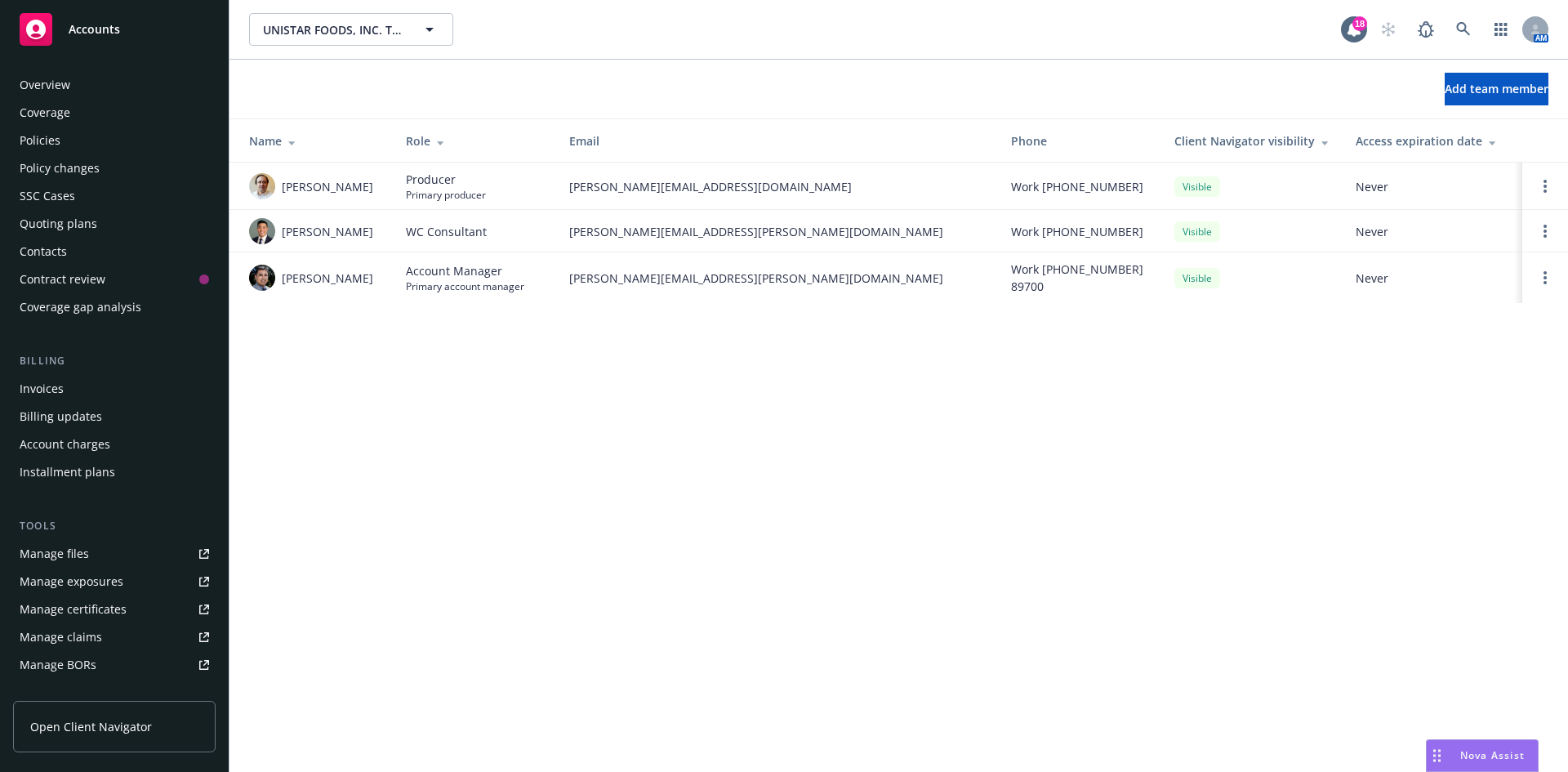
scroll to position [292, 0]
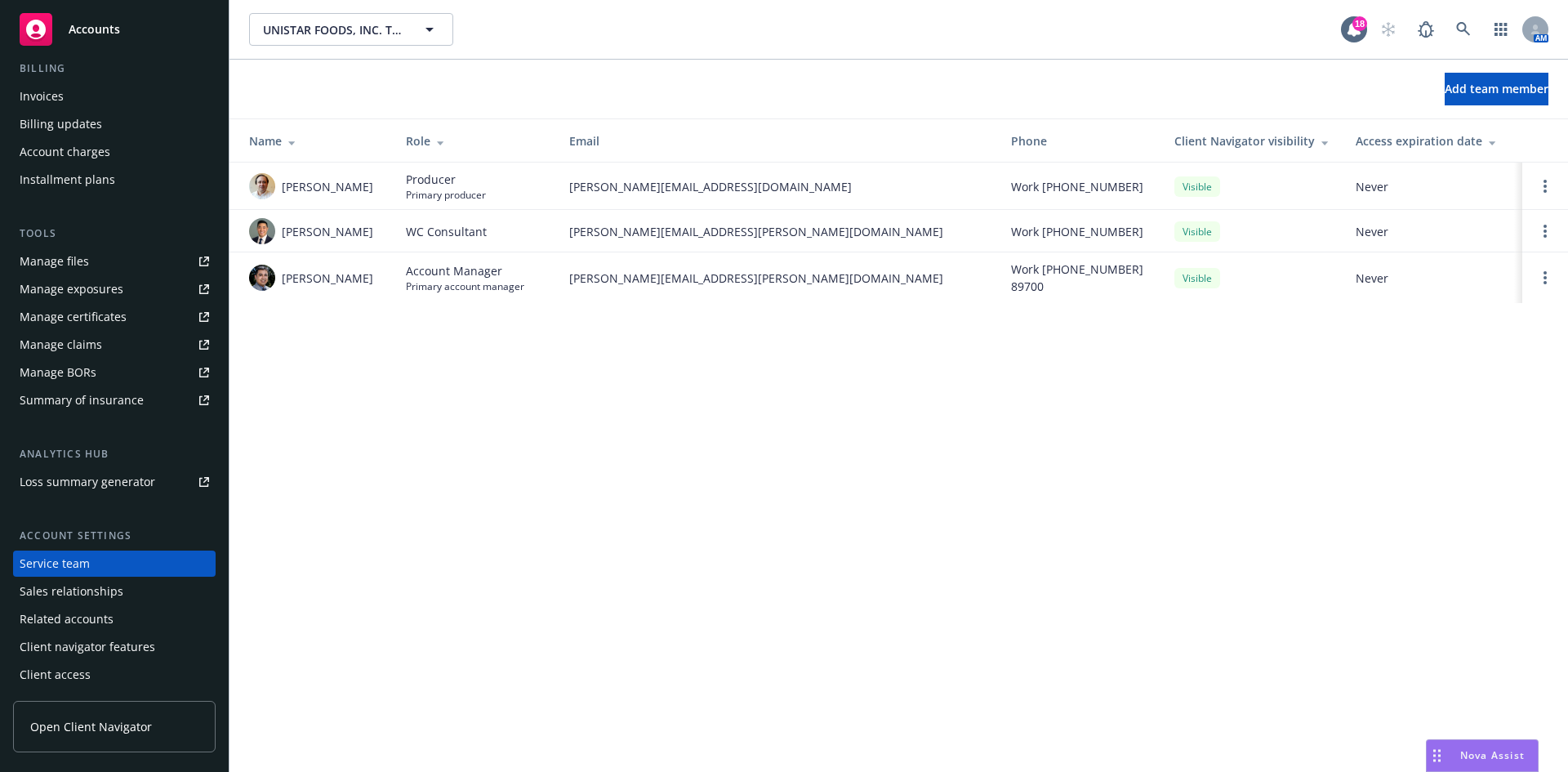
click at [136, 19] on div "Accounts" at bounding box center [114, 29] width 189 height 32
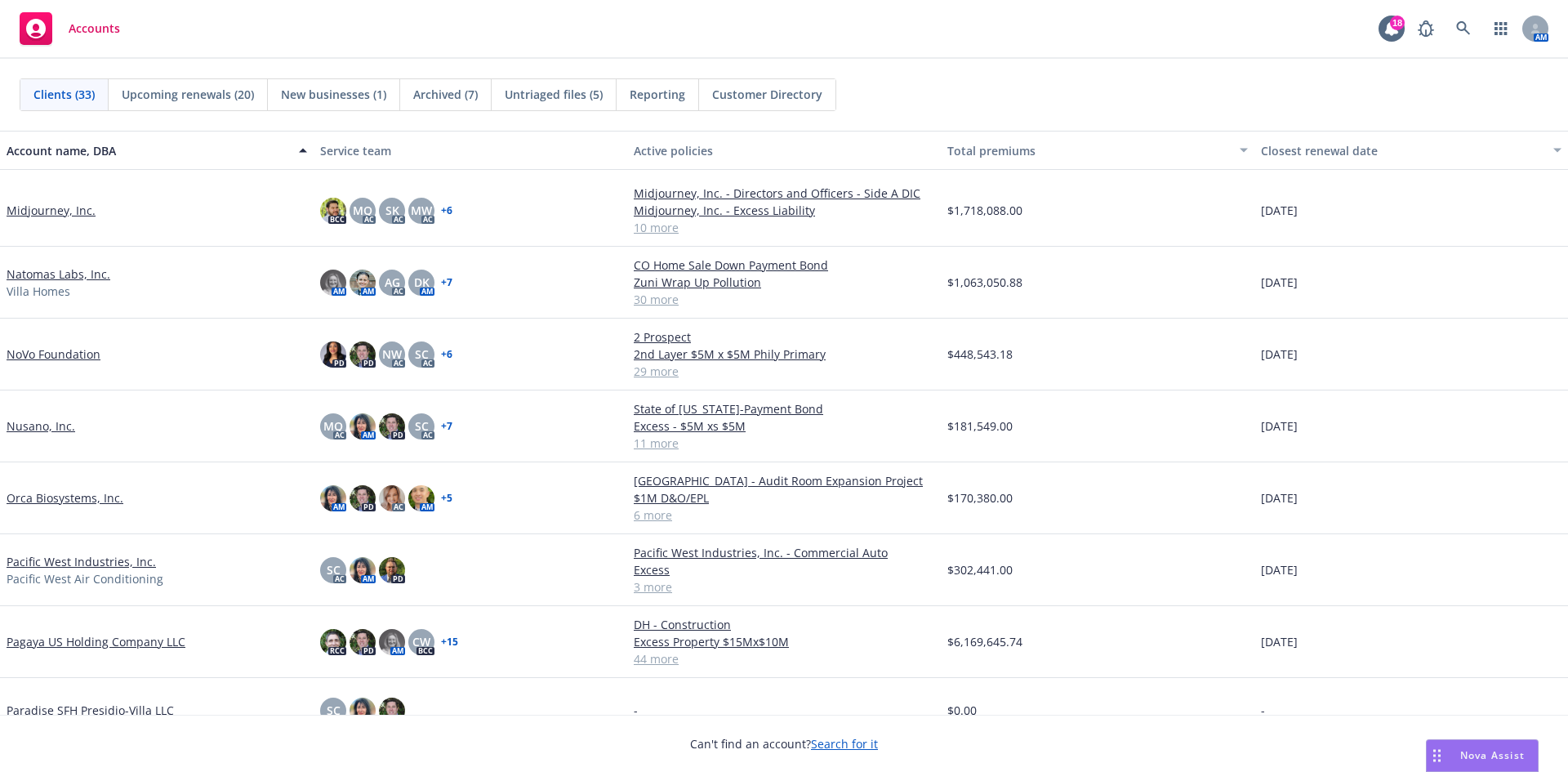
scroll to position [898, 0]
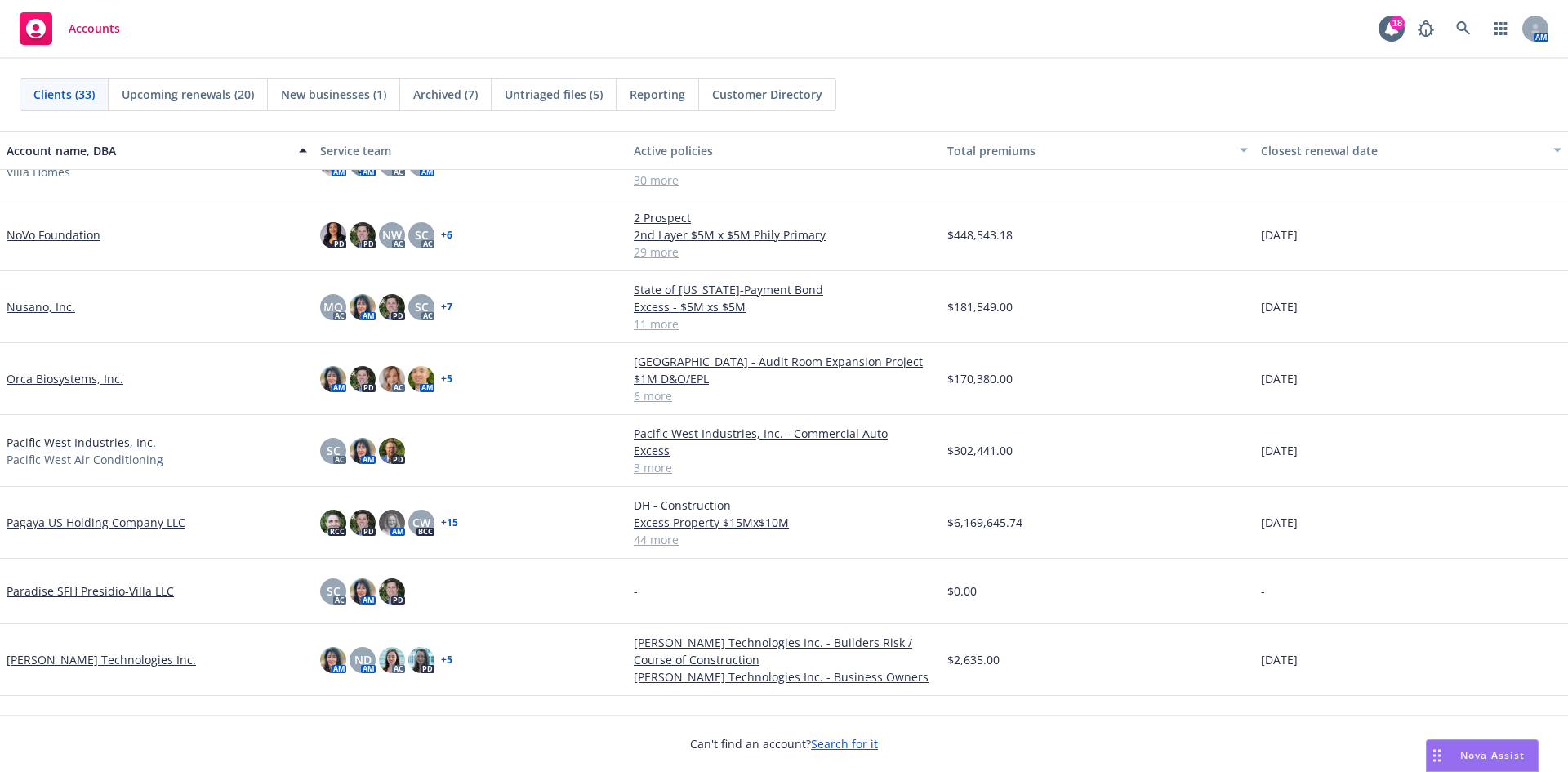
click at [110, 445] on link "Pacific West Industries, Inc." at bounding box center [81, 442] width 149 height 18
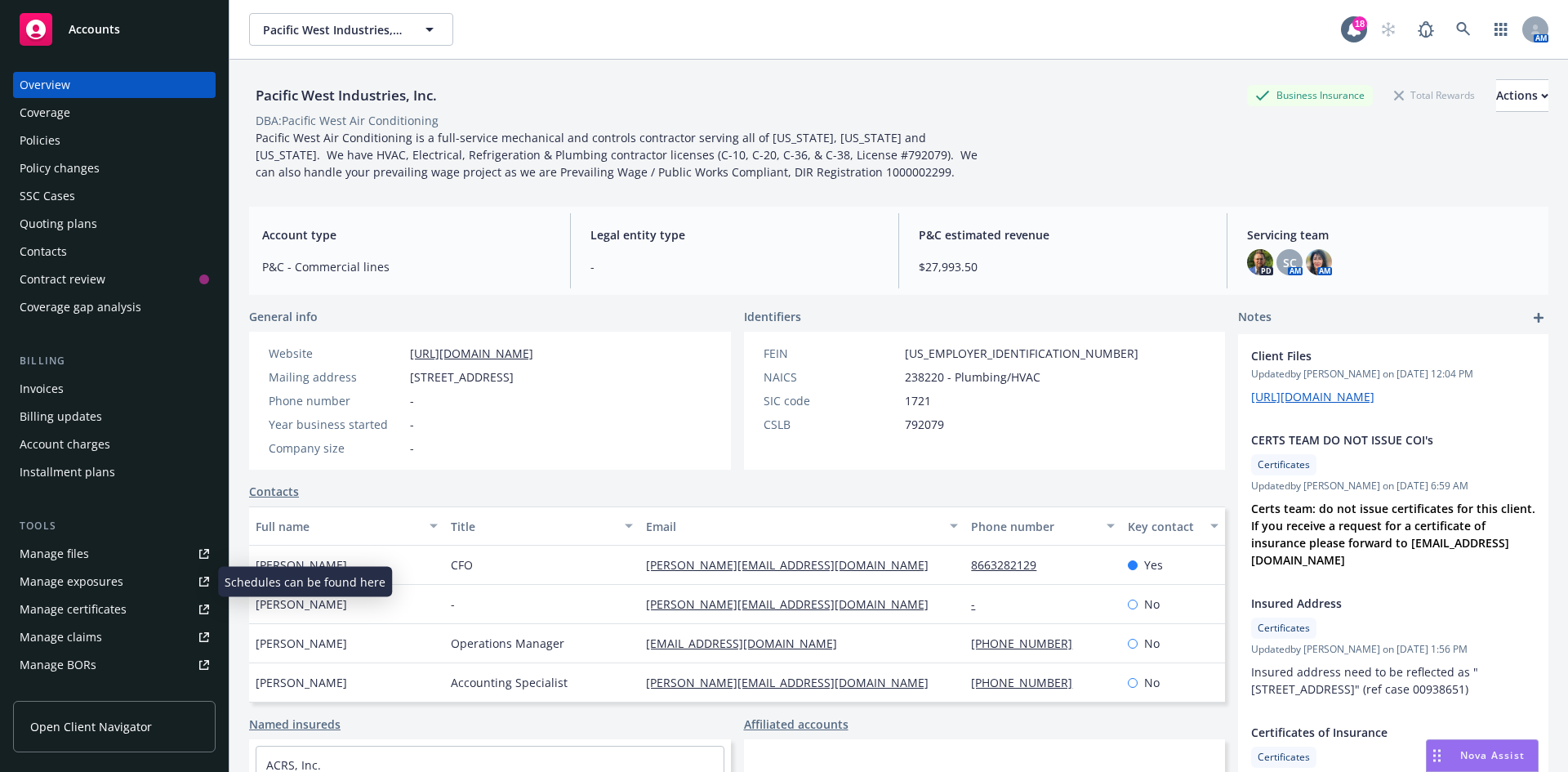
click at [91, 547] on link "Manage files" at bounding box center [114, 554] width 203 height 26
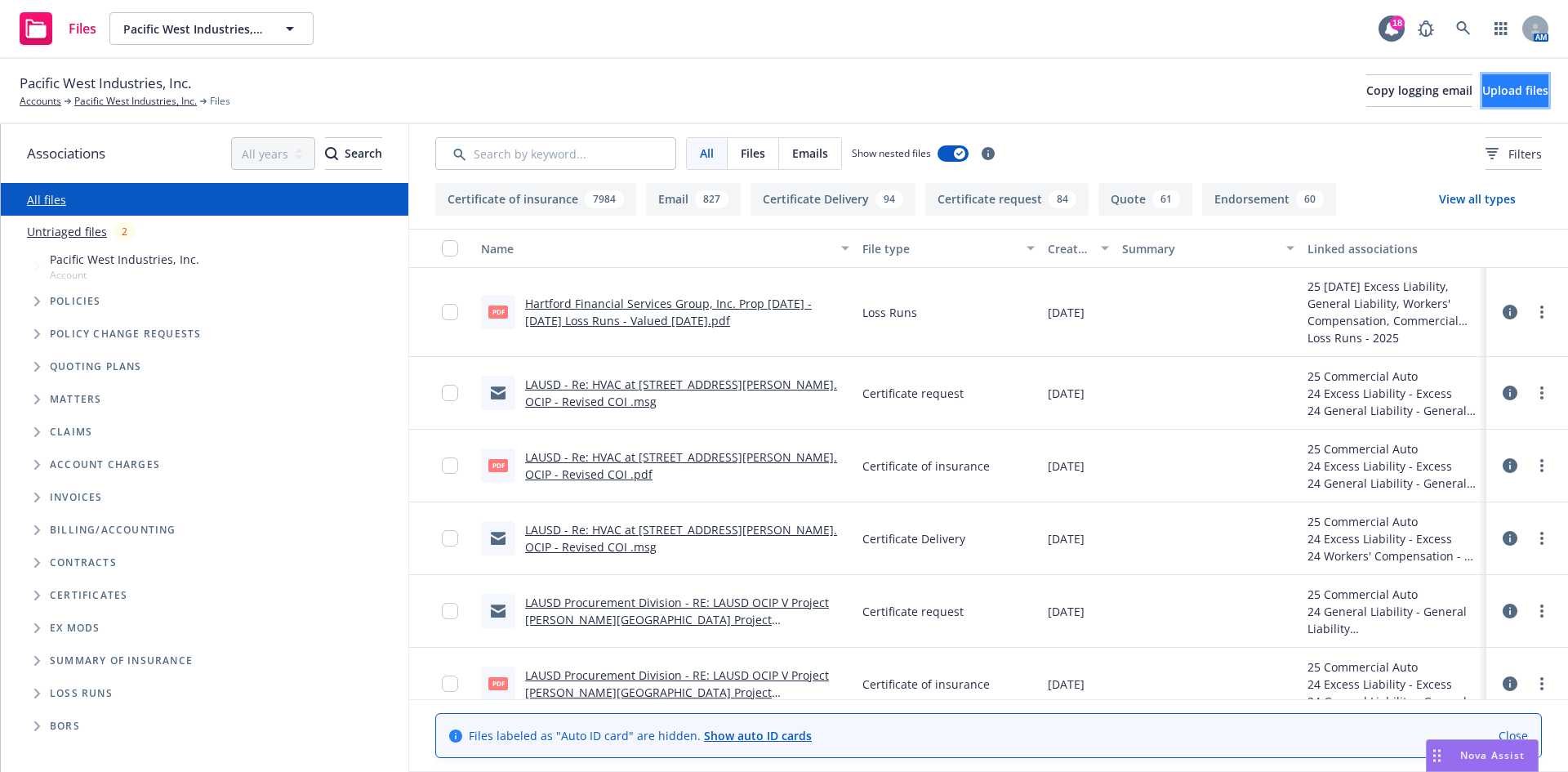
click at [1492, 94] on span "Upload files" at bounding box center [1515, 90] width 66 height 16
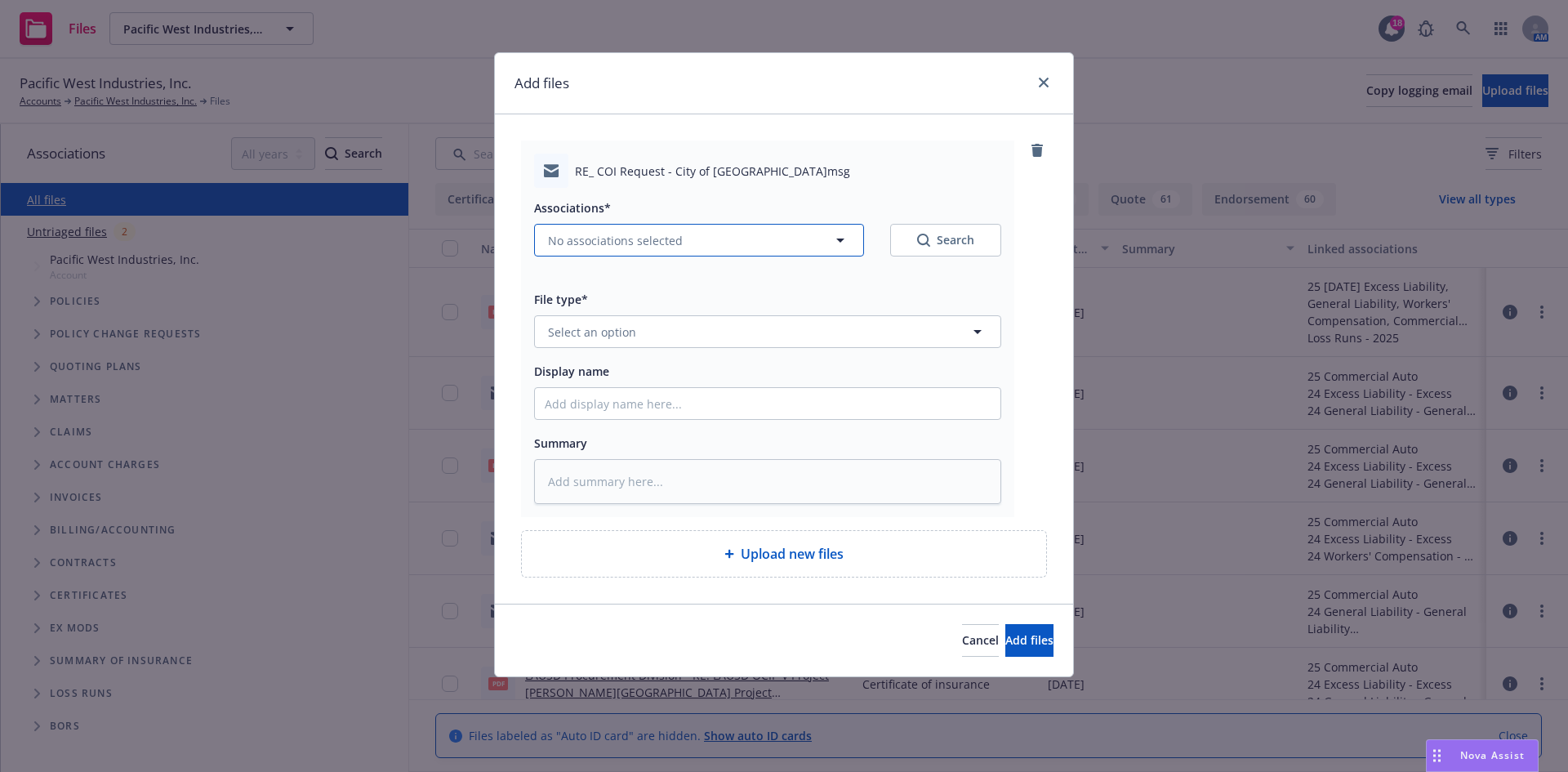
click at [613, 233] on span "No associations selected" at bounding box center [616, 240] width 135 height 18
type textarea "x"
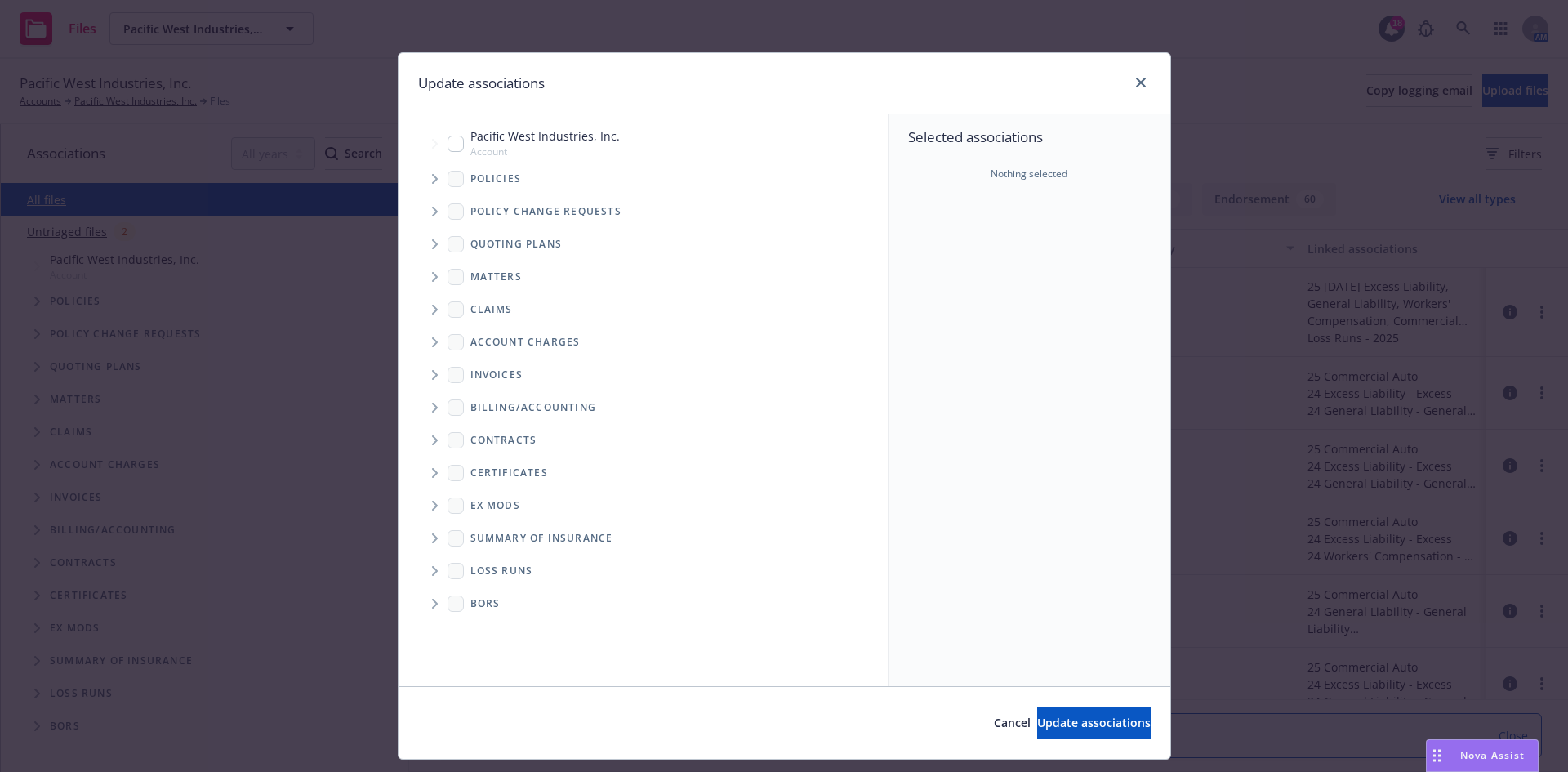
click at [431, 172] on span "Tree Example" at bounding box center [434, 179] width 26 height 26
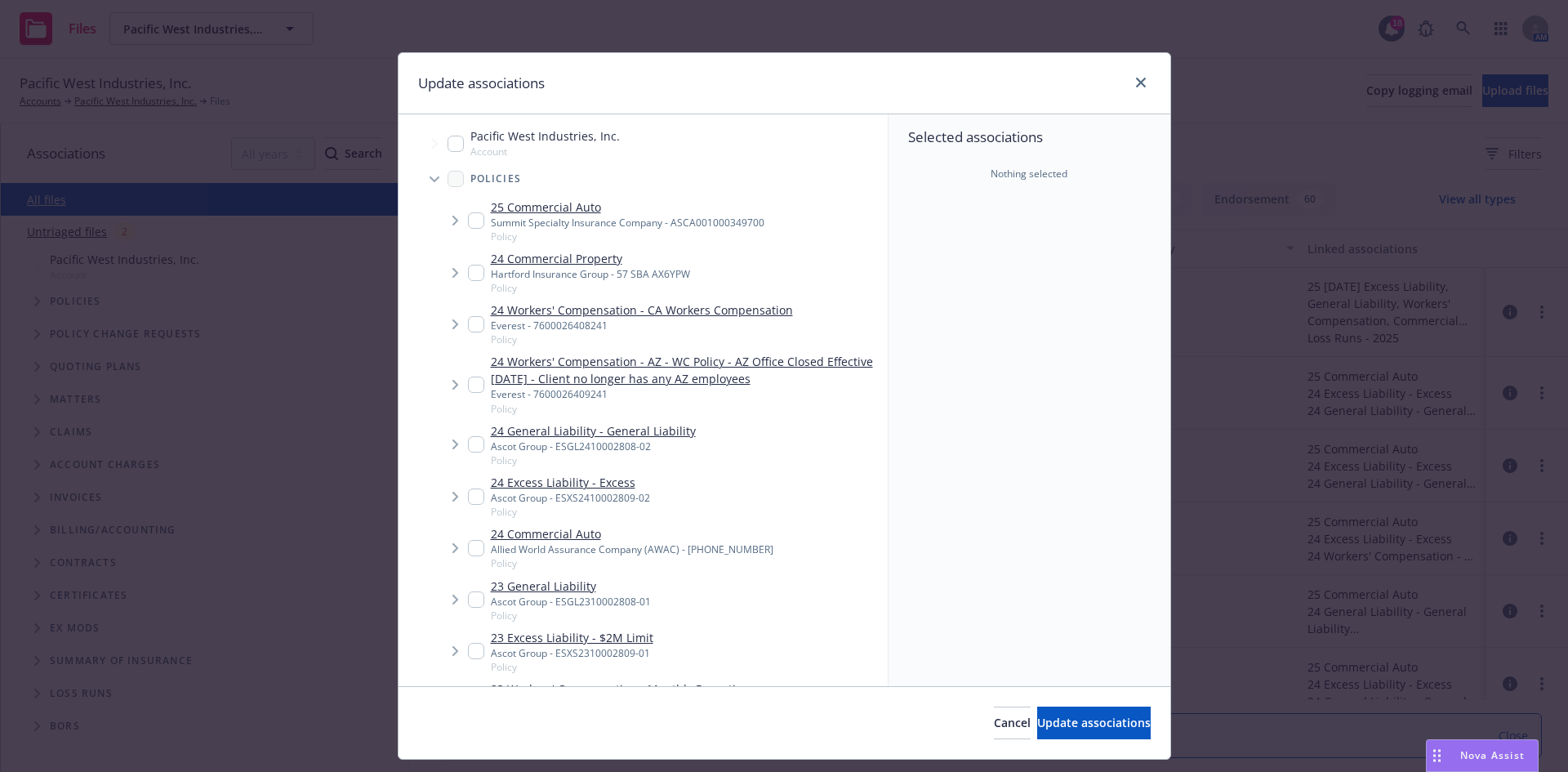
click at [478, 212] on div "25 Commercial Auto Summit Specialty Insurance Company - ASCA001000349700 Policy" at bounding box center [617, 220] width 296 height 45
checkbox input "true"
click at [474, 442] on input "Tree Example" at bounding box center [476, 444] width 17 height 17
checkbox input "true"
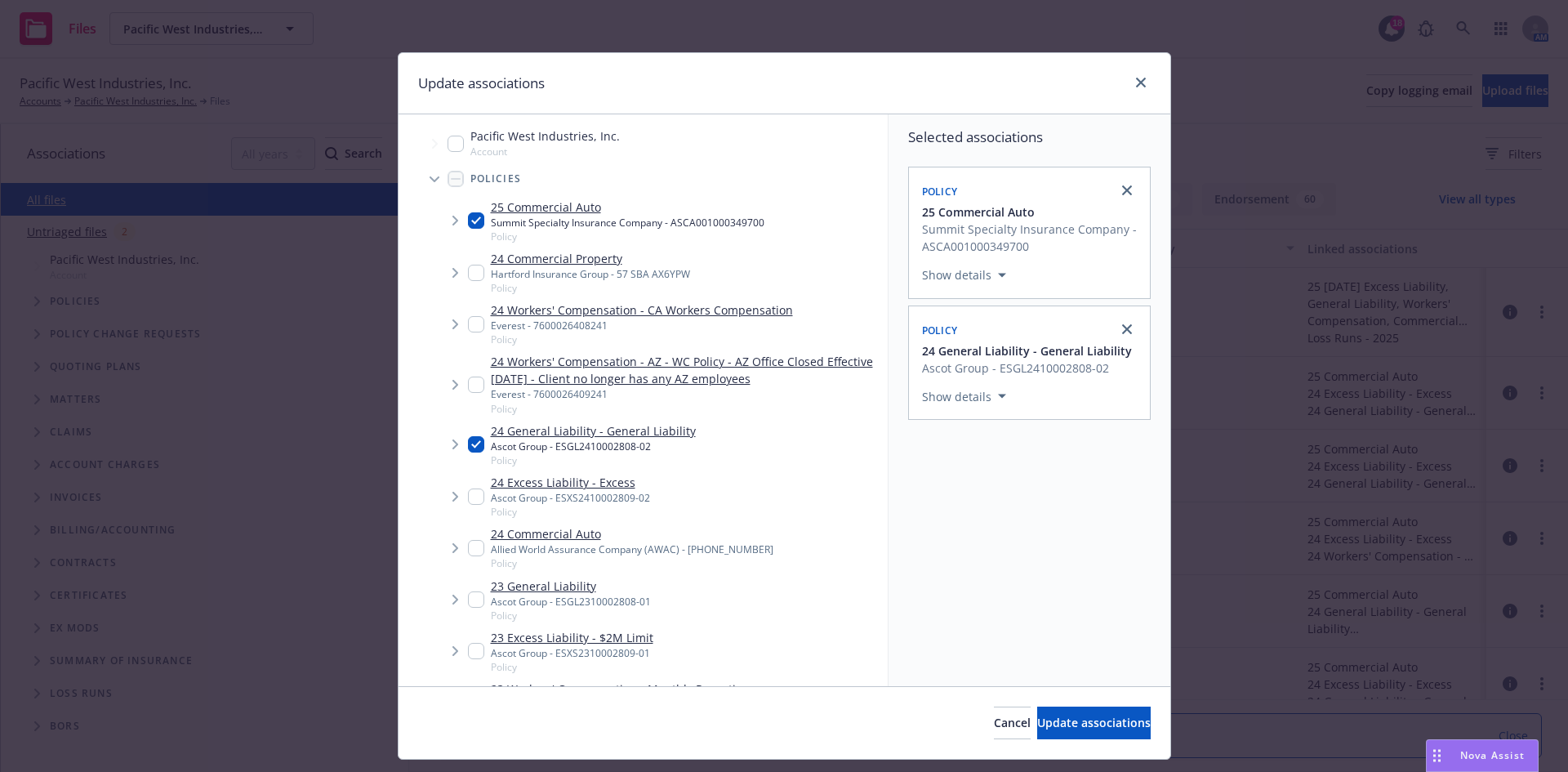
click at [474, 383] on input "Tree Example" at bounding box center [476, 384] width 17 height 17
checkbox input "false"
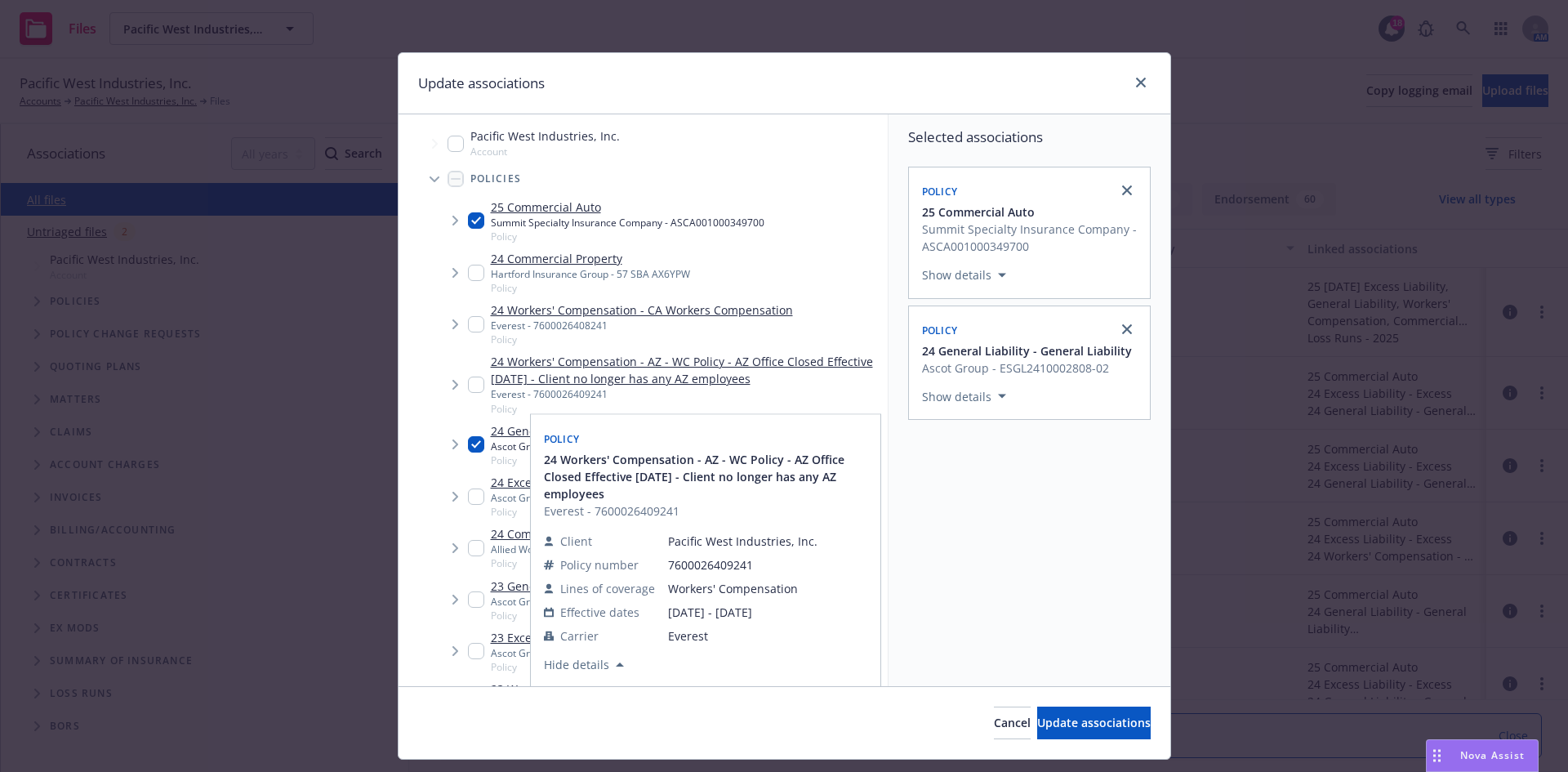
click at [470, 314] on div "24 Workers' Compensation - CA Workers Compensation Everest - 7600026408241 Poli…" at bounding box center [631, 324] width 325 height 45
checkbox input "true"
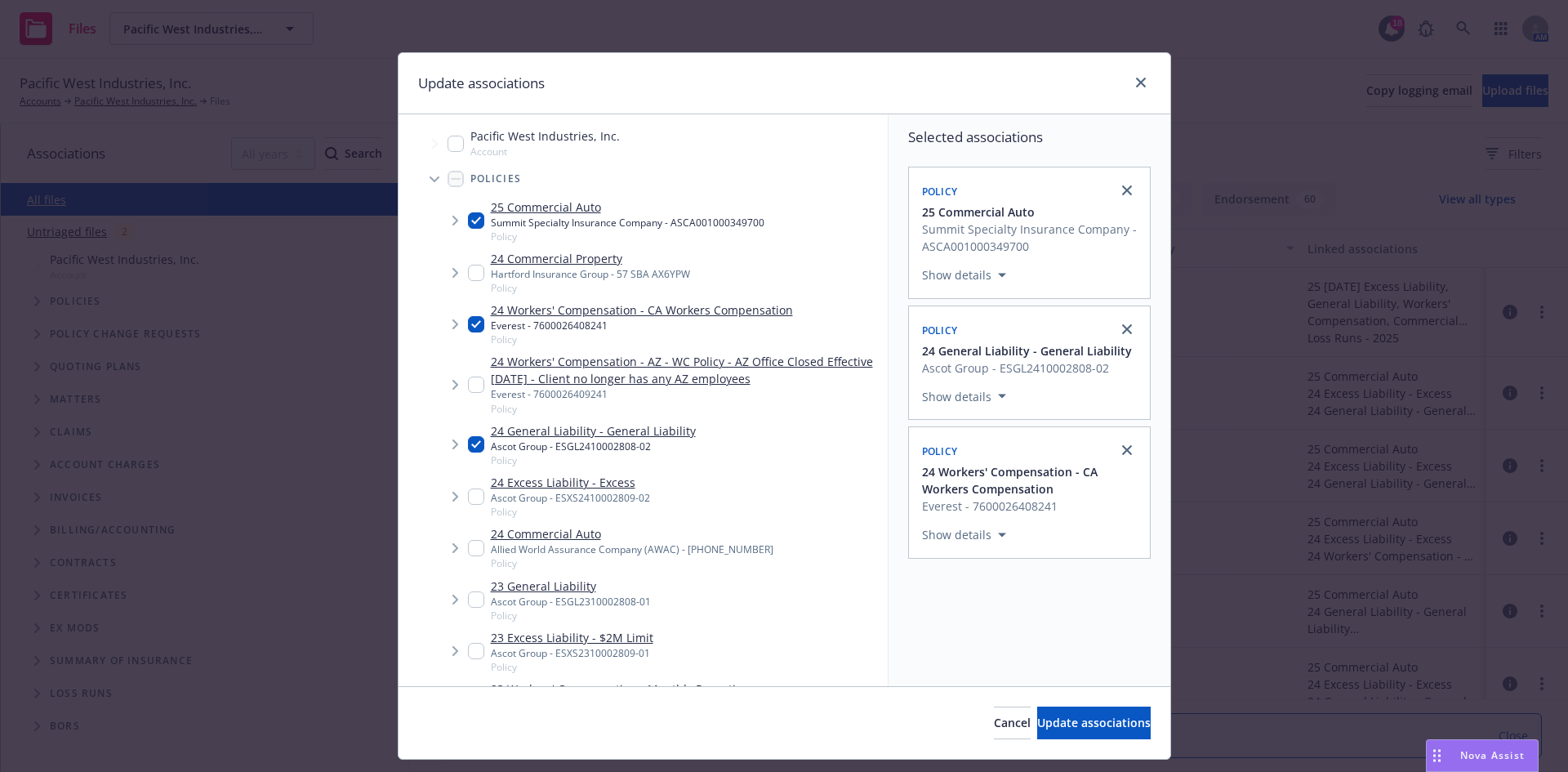
click at [1022, 703] on div "Cancel Update associations" at bounding box center [784, 722] width 772 height 73
click at [1037, 717] on button "Update associations" at bounding box center [1094, 722] width 113 height 32
type textarea "x"
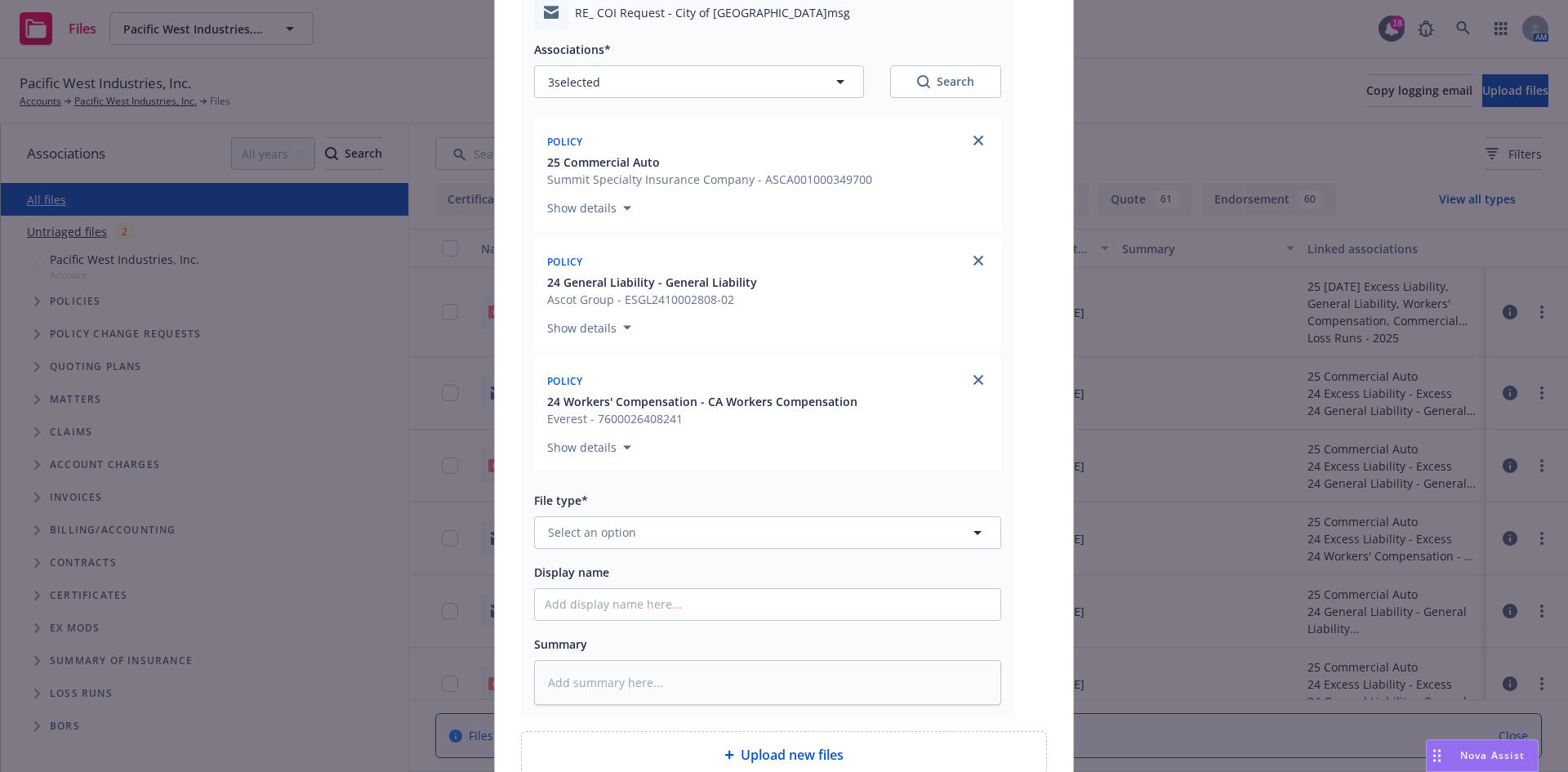
scroll to position [245, 0]
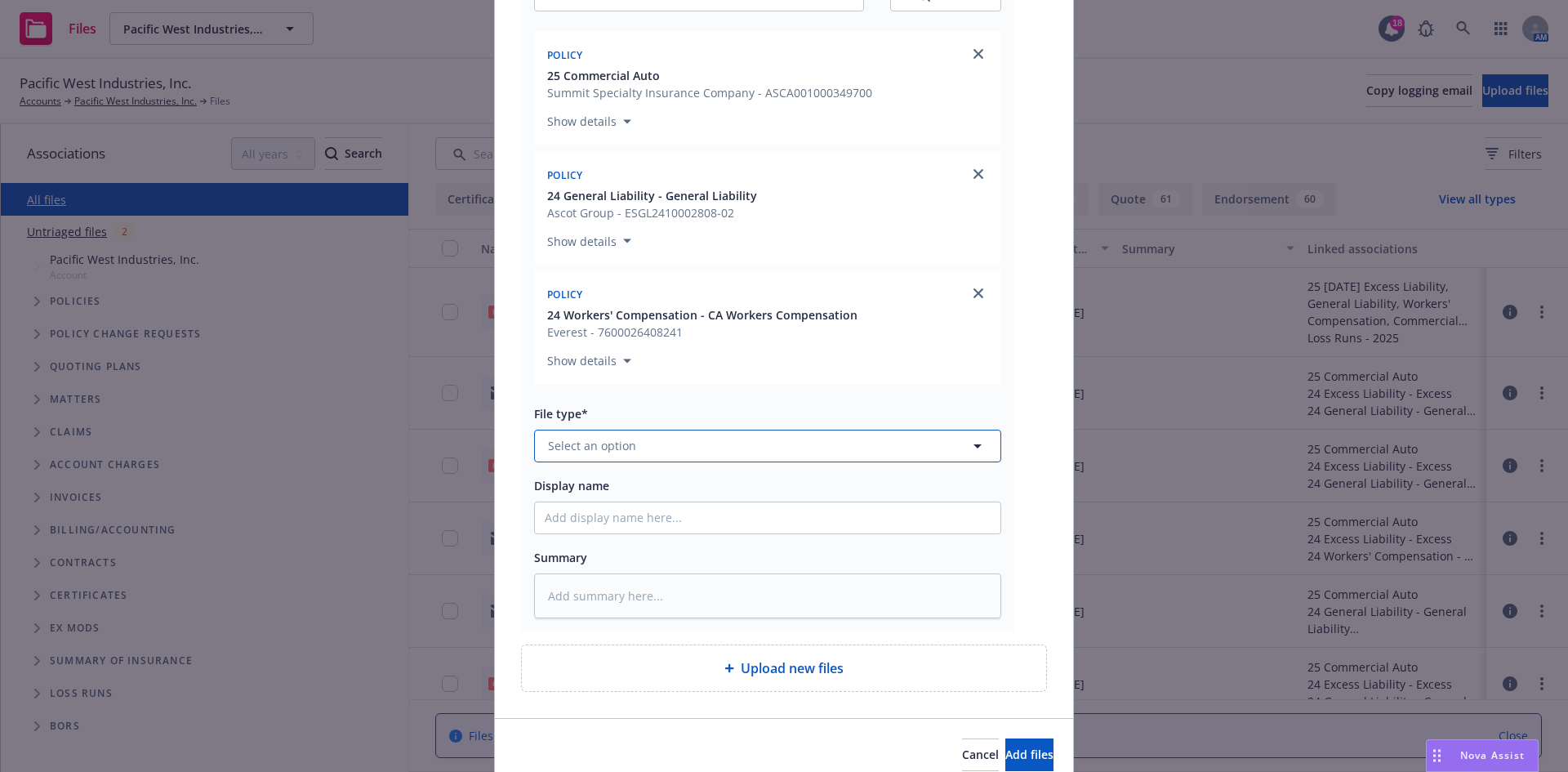
click at [774, 444] on button "Select an option" at bounding box center [767, 446] width 467 height 32
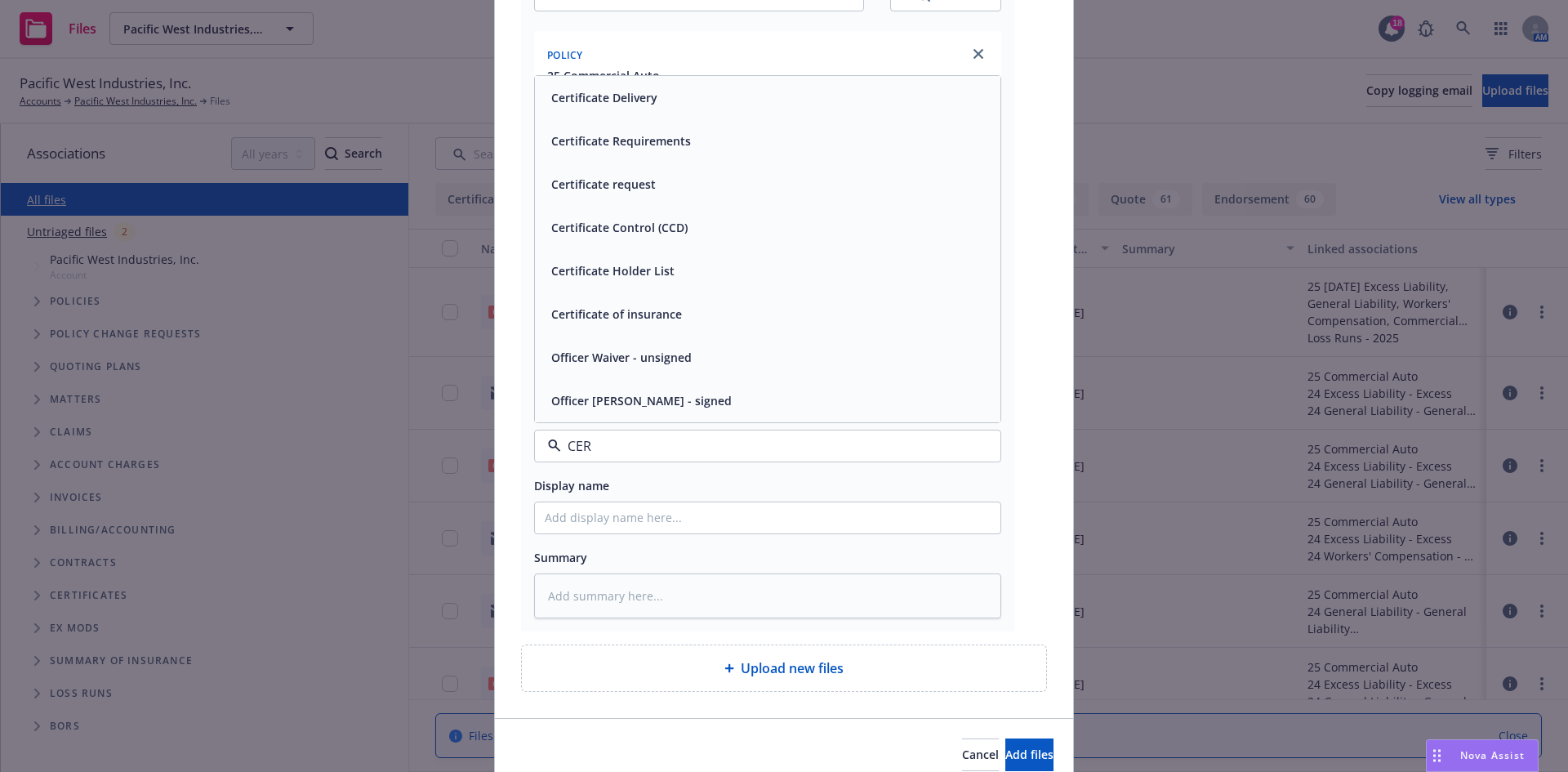
type input "CERT"
click at [629, 202] on div "Certificate Delivery" at bounding box center [767, 183] width 466 height 43
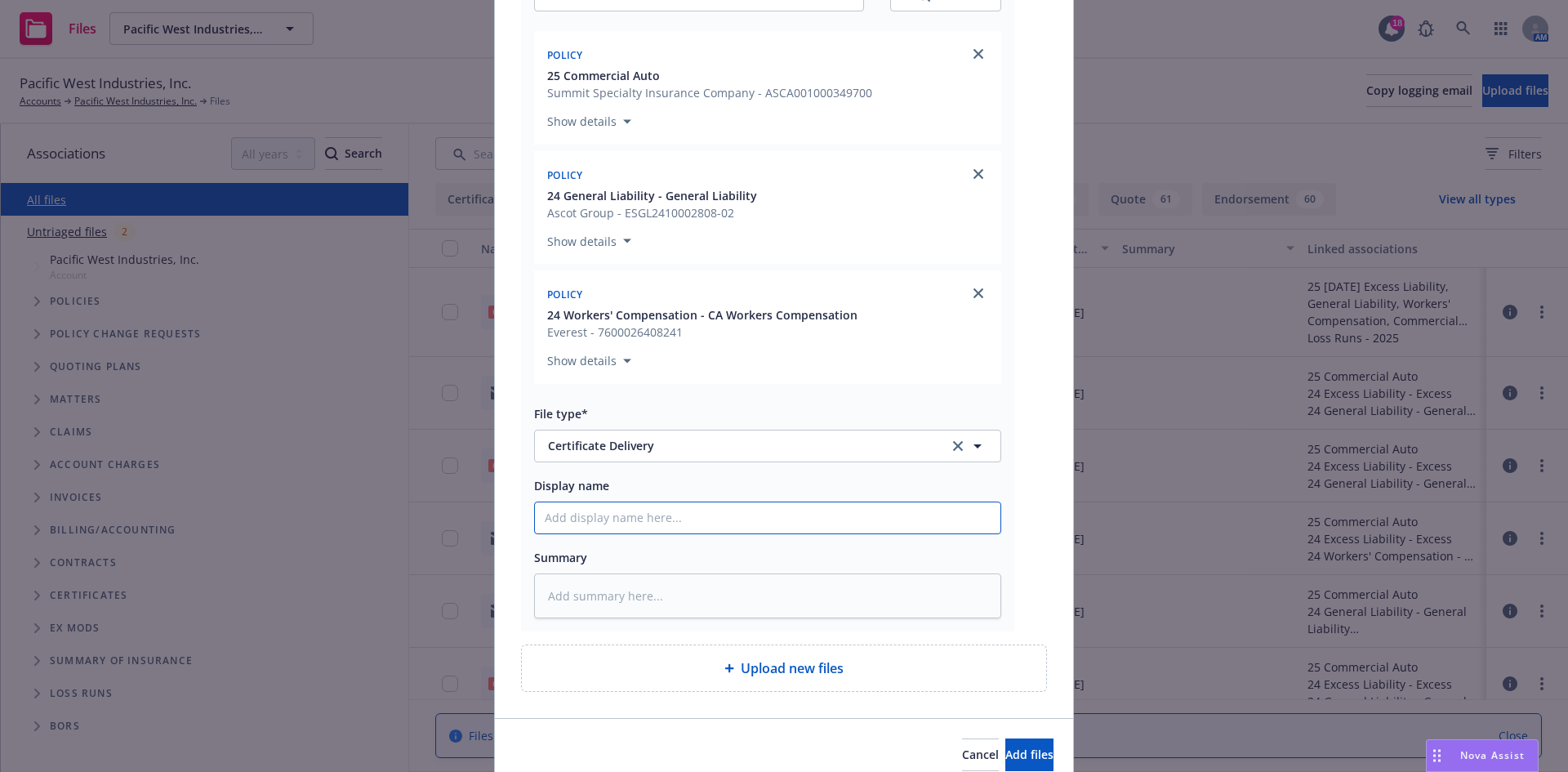
click at [588, 514] on input "Display name" at bounding box center [767, 518] width 466 height 31
paste input "City of La Quinta - COI Re: La Quinta City Hall HVAC Replacement Project"
type textarea "x"
click at [538, 518] on input "City of La Quinta - COI Re: La Quinta City Hall HVAC Replacement Project" at bounding box center [767, 518] width 466 height 31
type input "City of La Quinta - COI Re: La Quinta City Hall HVAC Replacement Project"
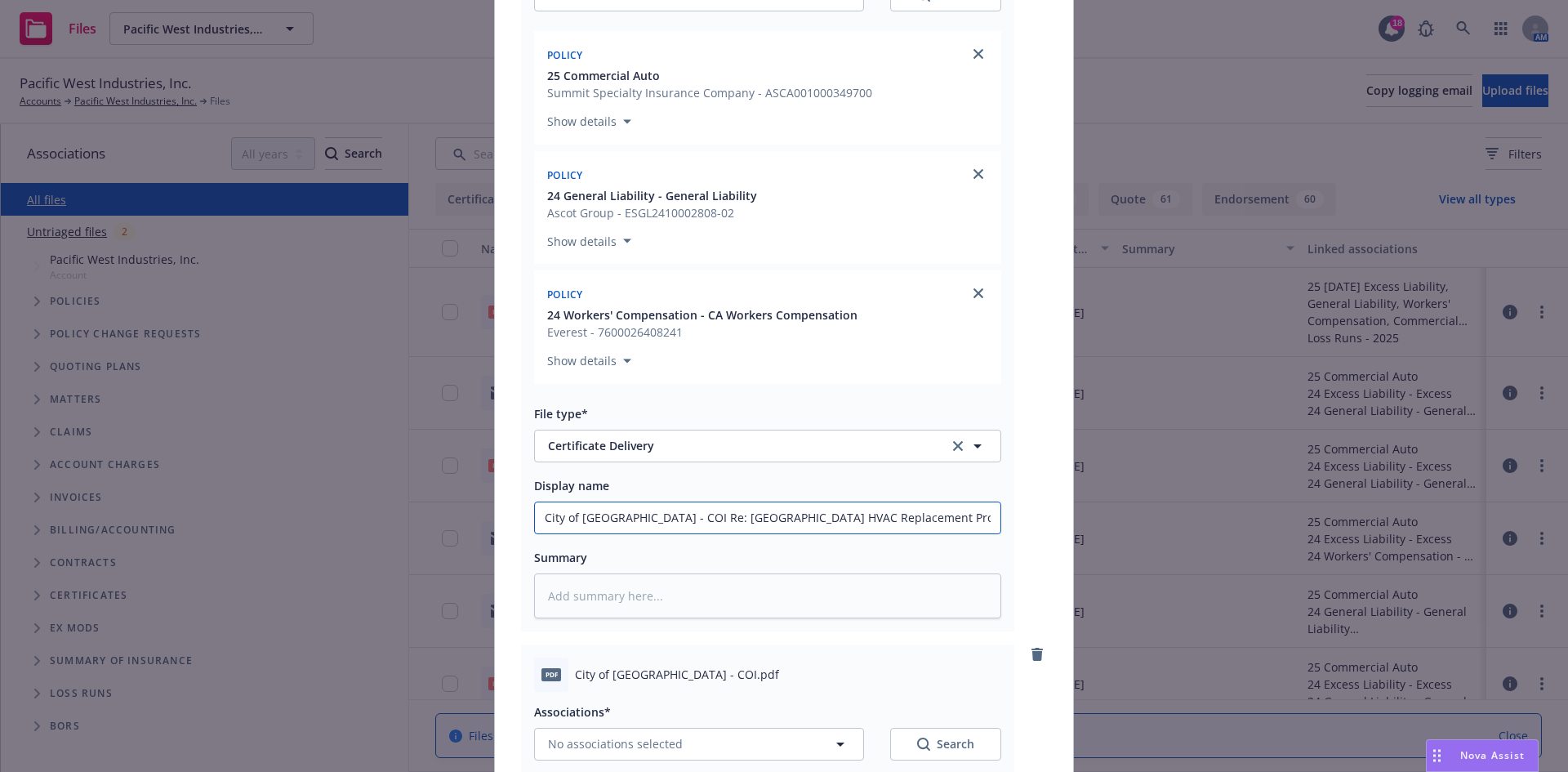
scroll to position [0, 0]
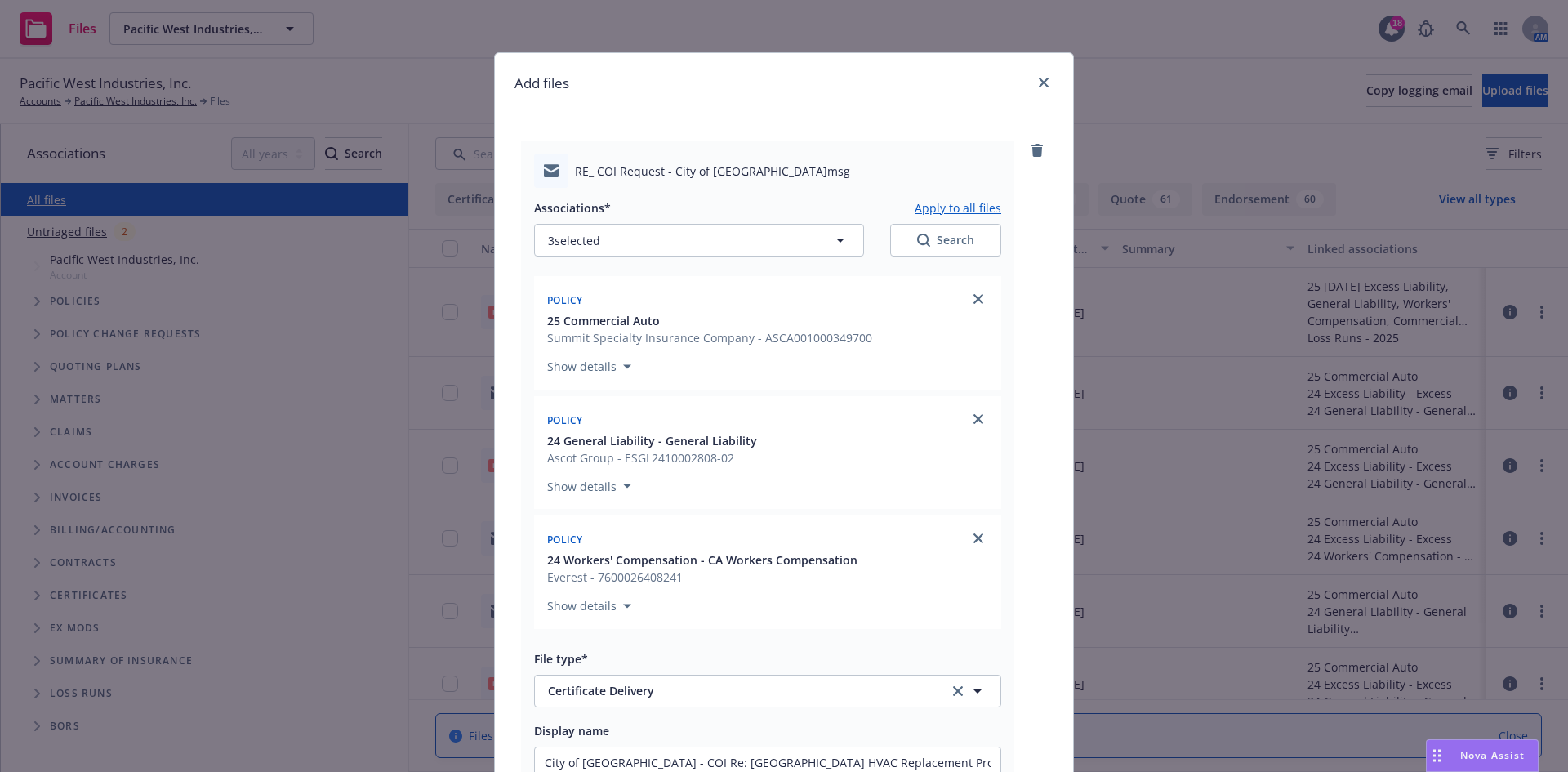
click at [926, 206] on button "Apply to all files" at bounding box center [958, 207] width 87 height 19
type textarea "x"
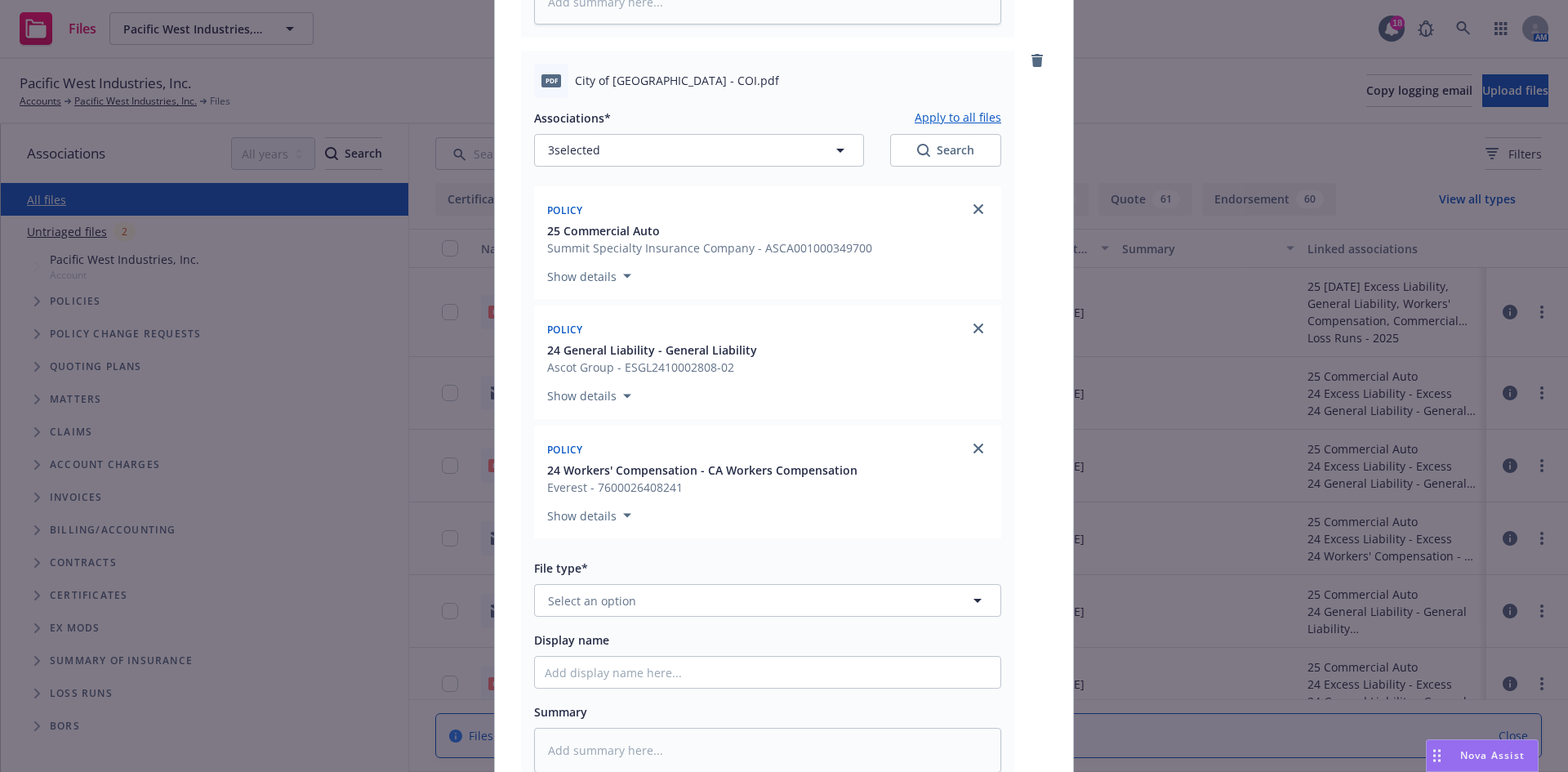
scroll to position [1062, 0]
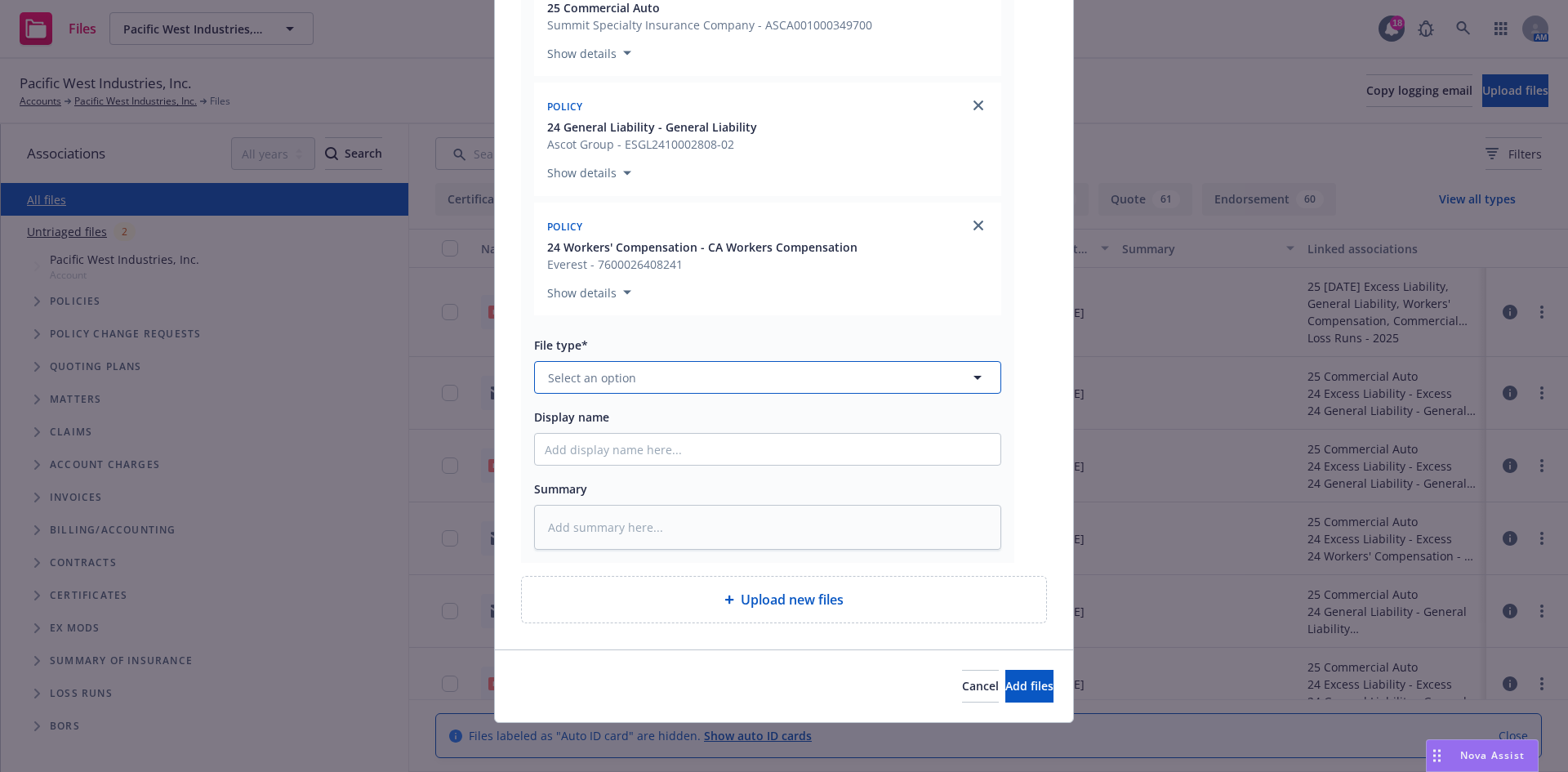
click at [645, 377] on button "Select an option" at bounding box center [767, 377] width 467 height 32
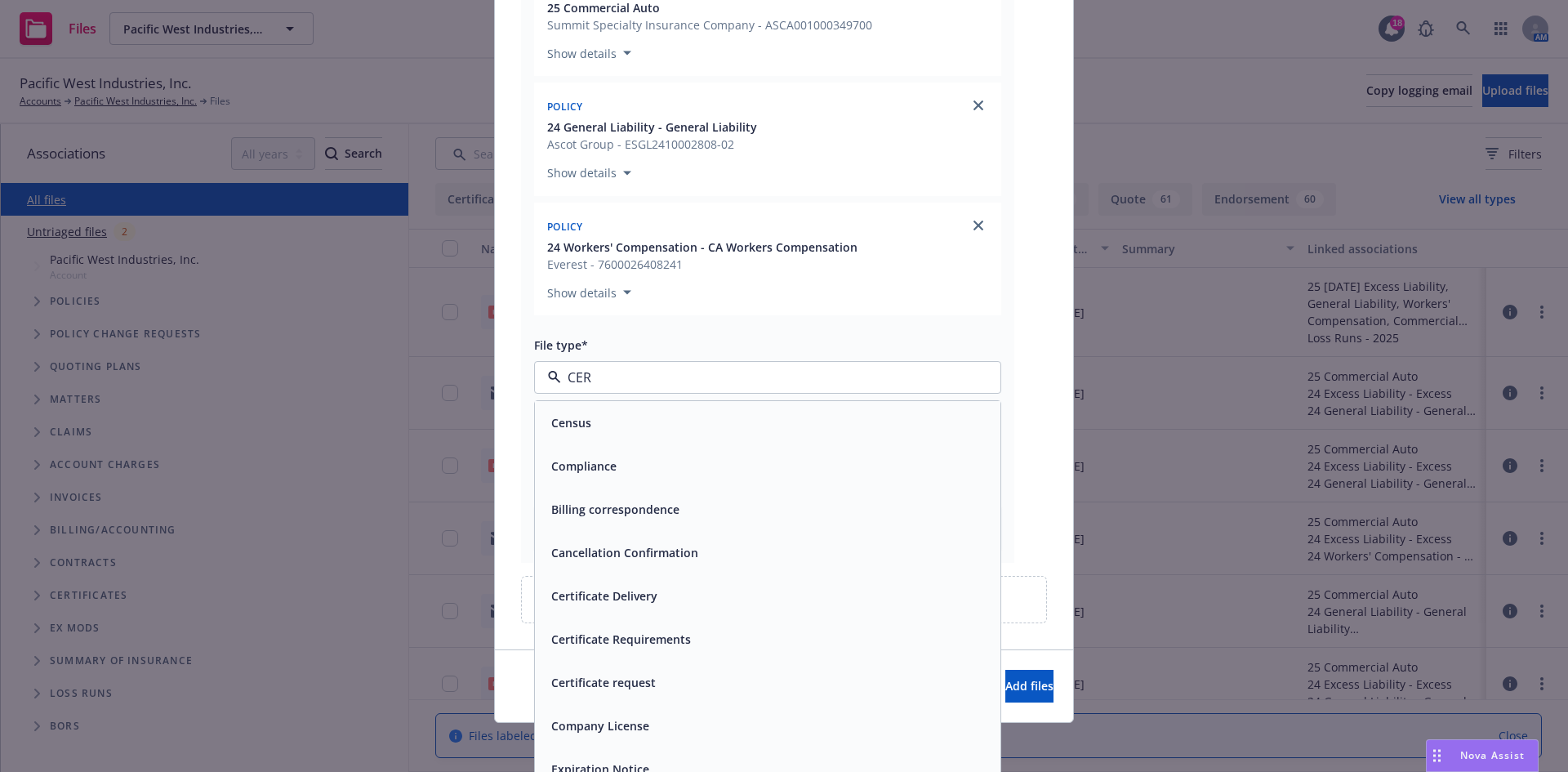
type input "CERT"
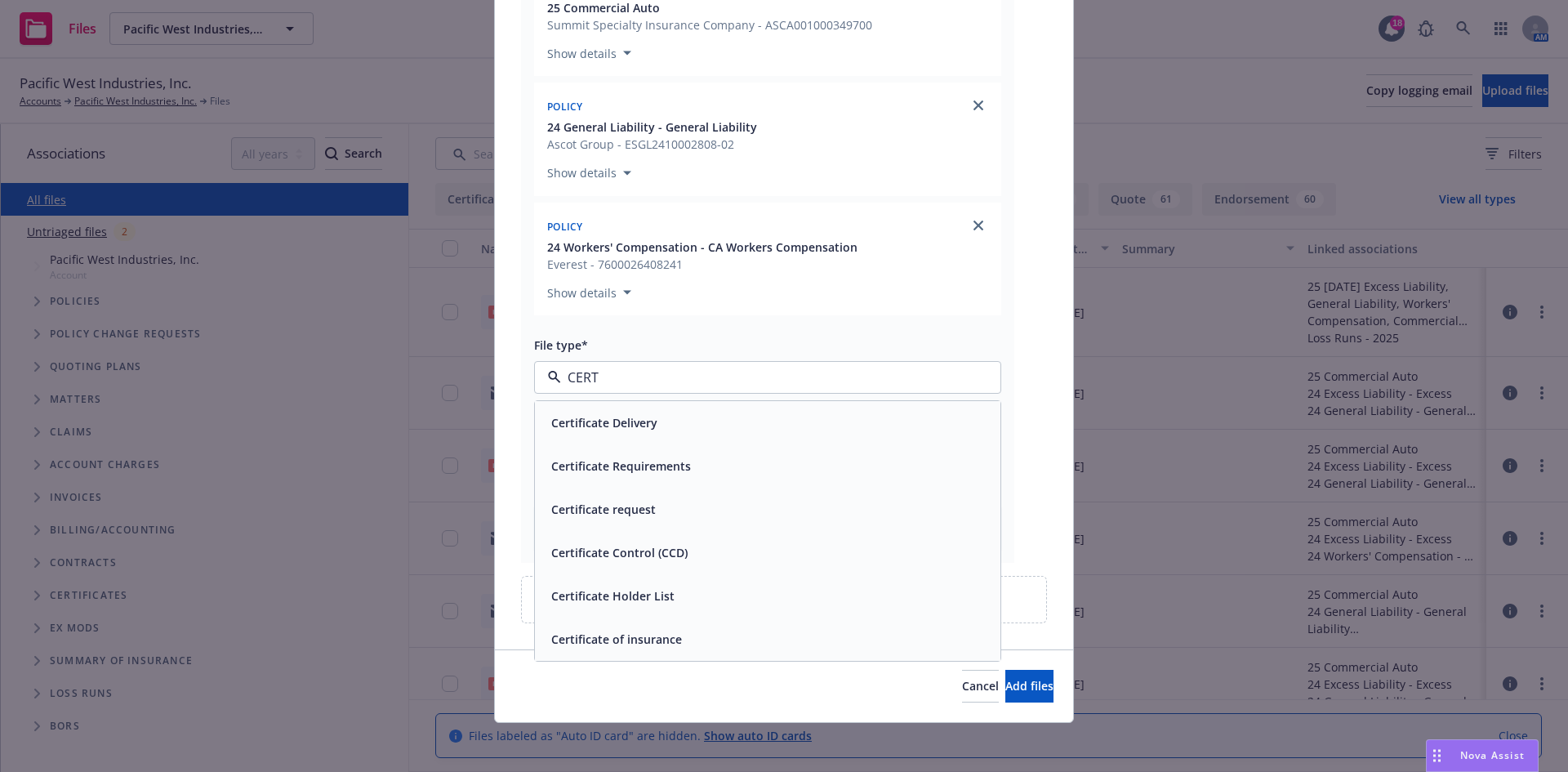
click at [665, 628] on div "Certificate of insurance" at bounding box center [767, 639] width 466 height 43
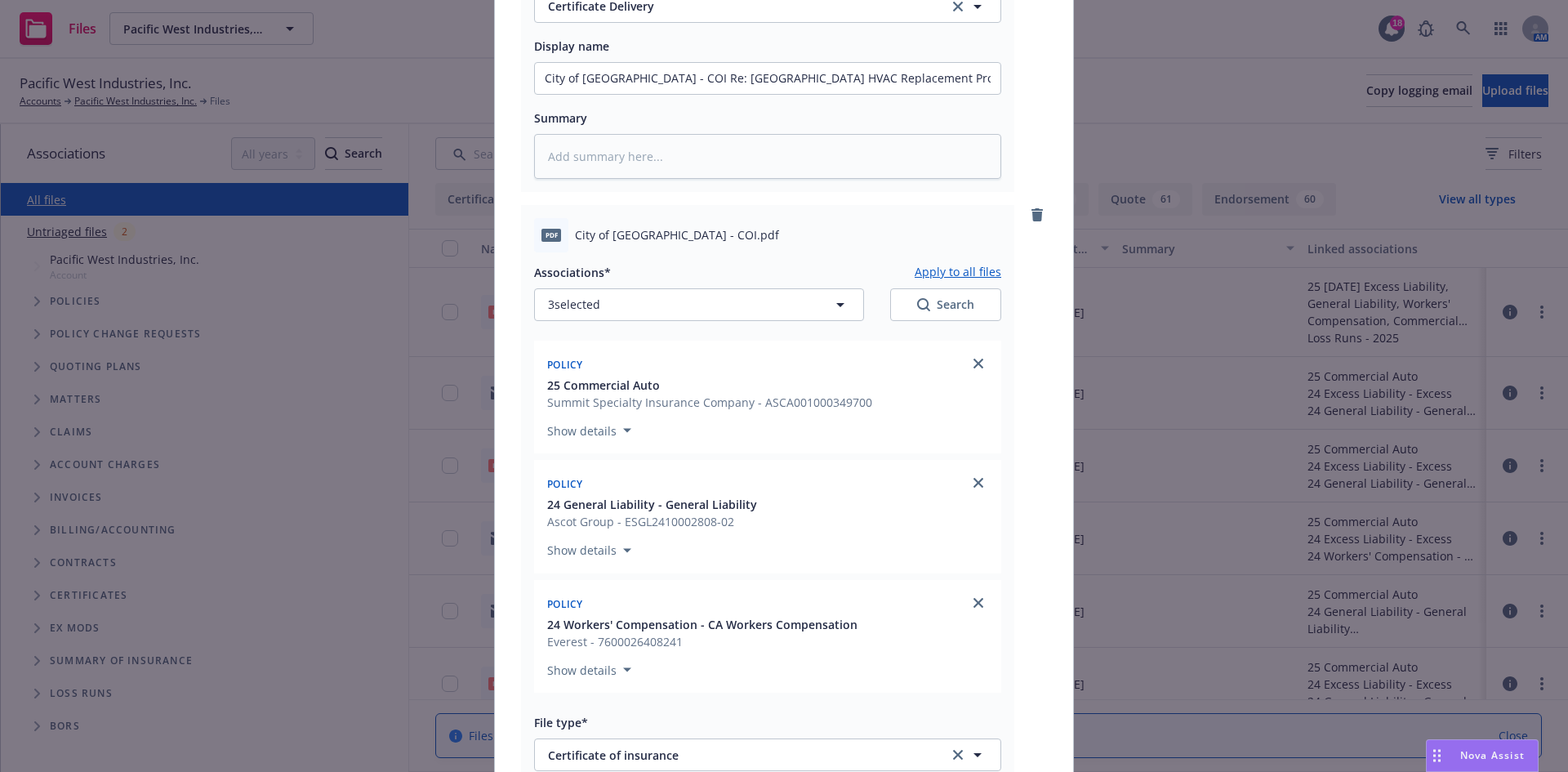
scroll to position [575, 0]
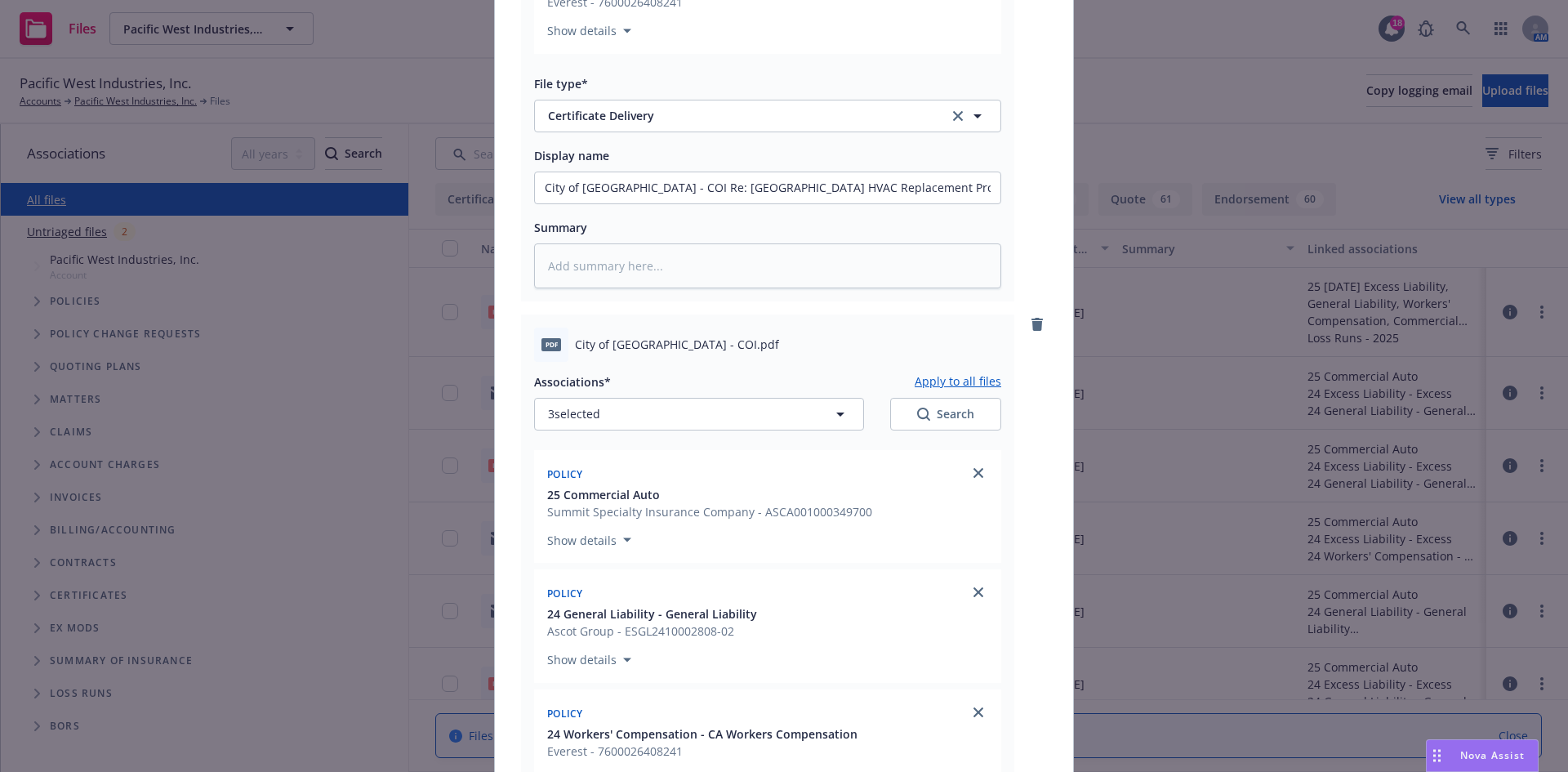
click at [944, 383] on button "Apply to all files" at bounding box center [958, 382] width 87 height 19
type textarea "x"
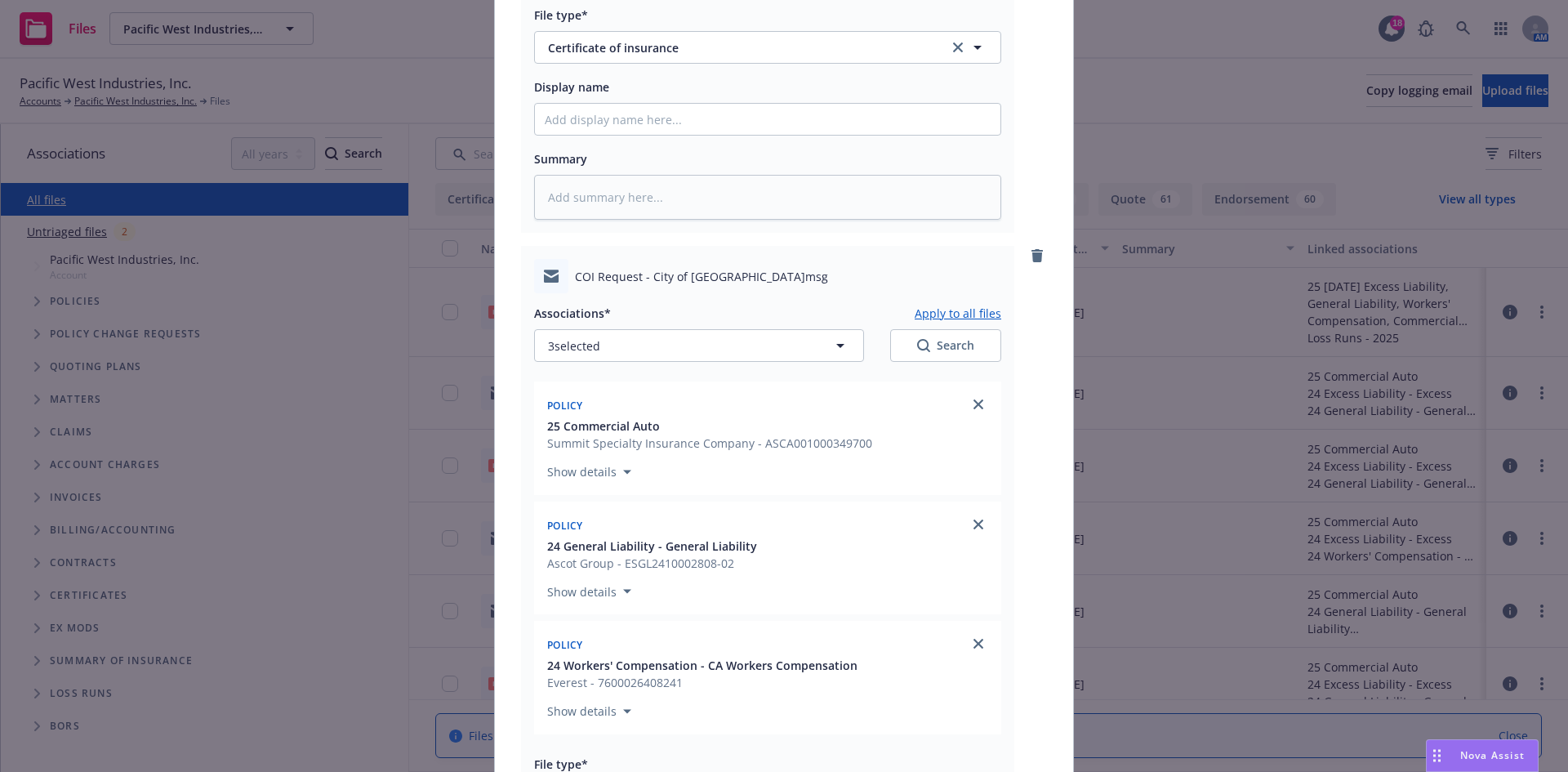
scroll to position [1814, 0]
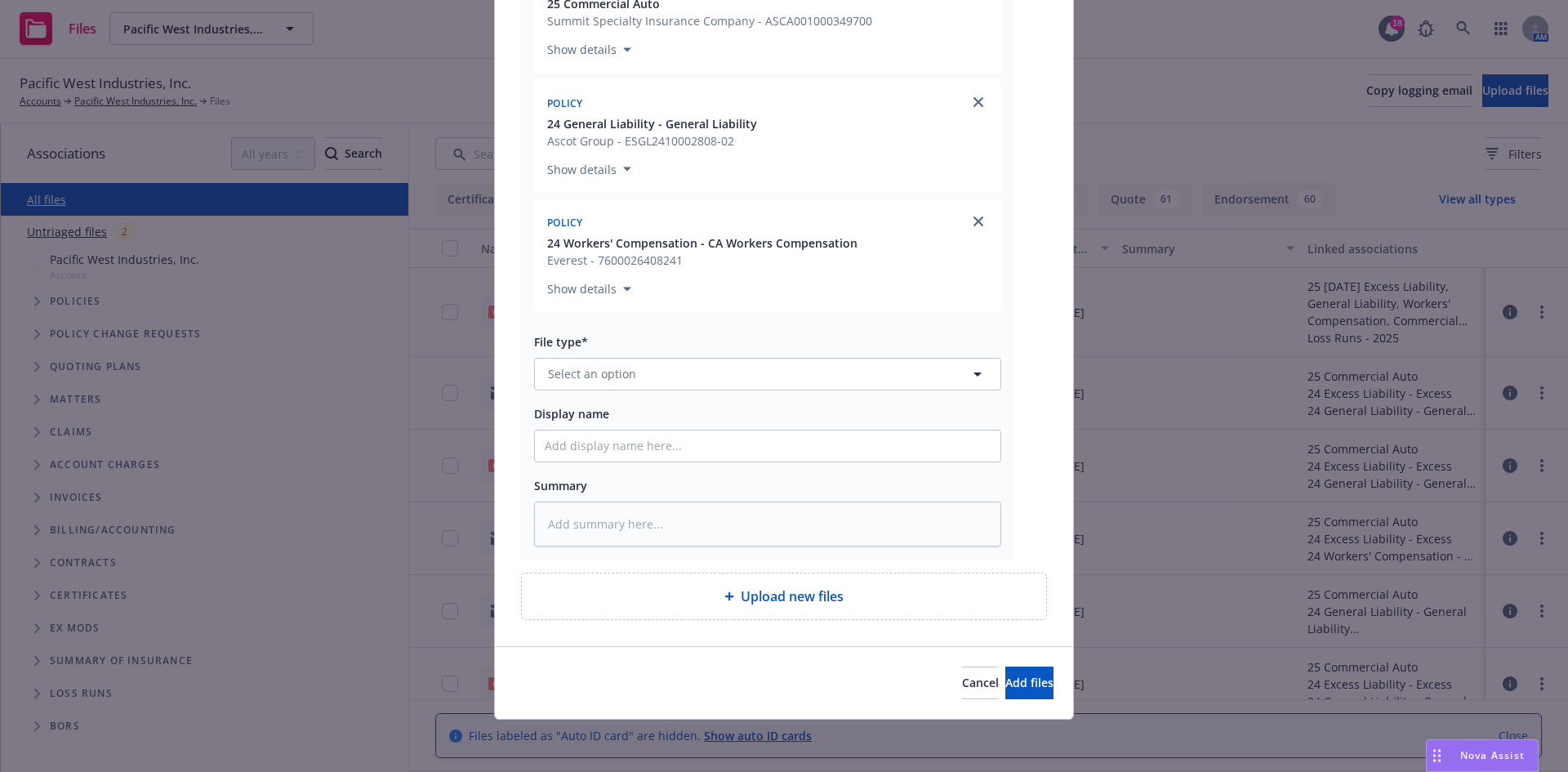
click at [647, 390] on div "Associations* Apply to all files 3 selected Search Policy 25 Commercial Auto Su…" at bounding box center [767, 209] width 467 height 676
click at [626, 376] on span "Select an option" at bounding box center [592, 374] width 89 height 18
type input "CERT"
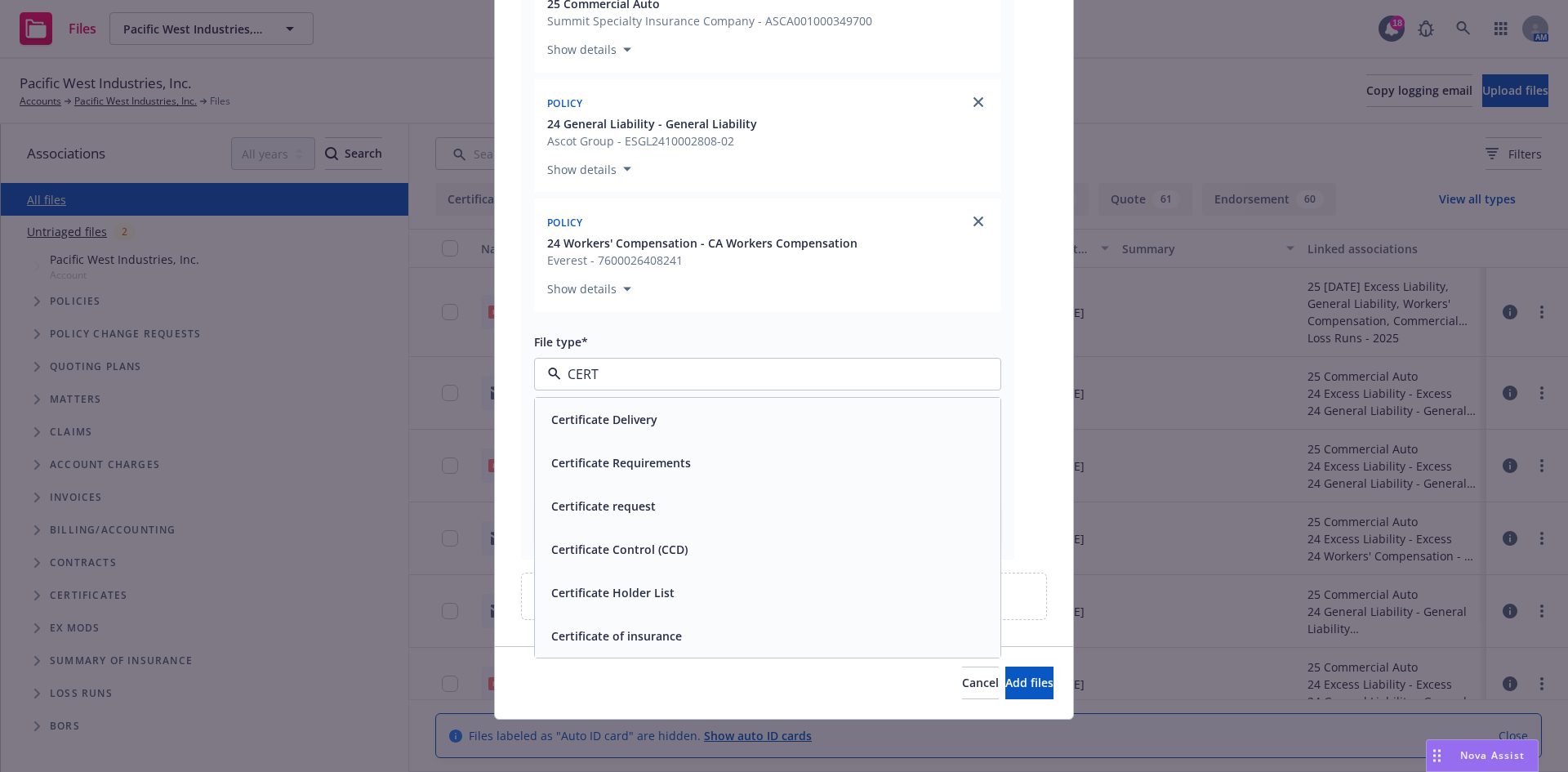
click at [648, 459] on span "Certificate Requirements" at bounding box center [621, 463] width 139 height 18
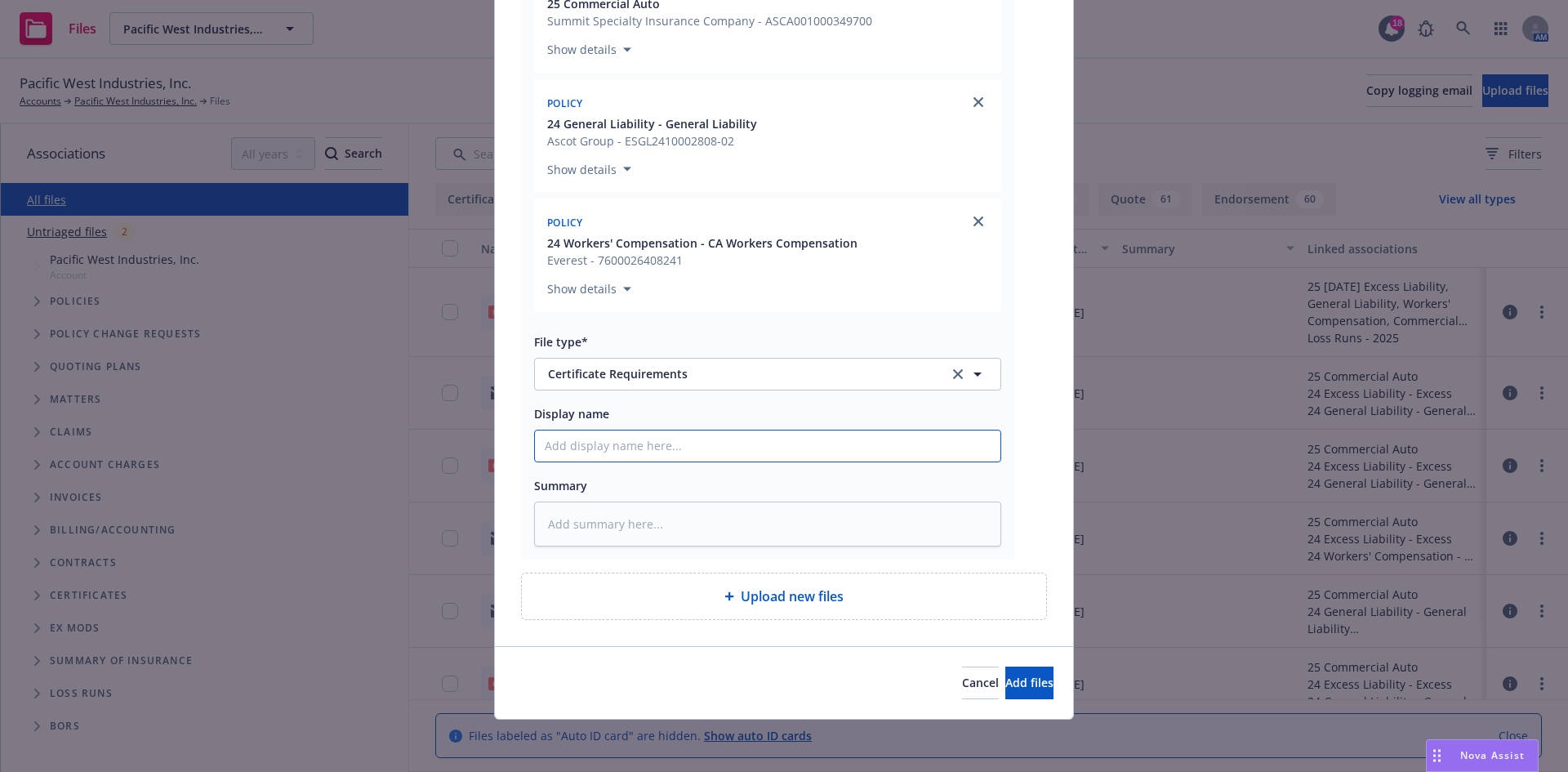
paste input "City of La Quinta - COI Re: La Quinta City Hall HVAC Replacement Project"
type textarea "x"
type input "City of La Quinta - COI Re: La Quinta City Hall HVAC Replacement Project"
click at [1019, 691] on button "Add files" at bounding box center [1029, 683] width 48 height 32
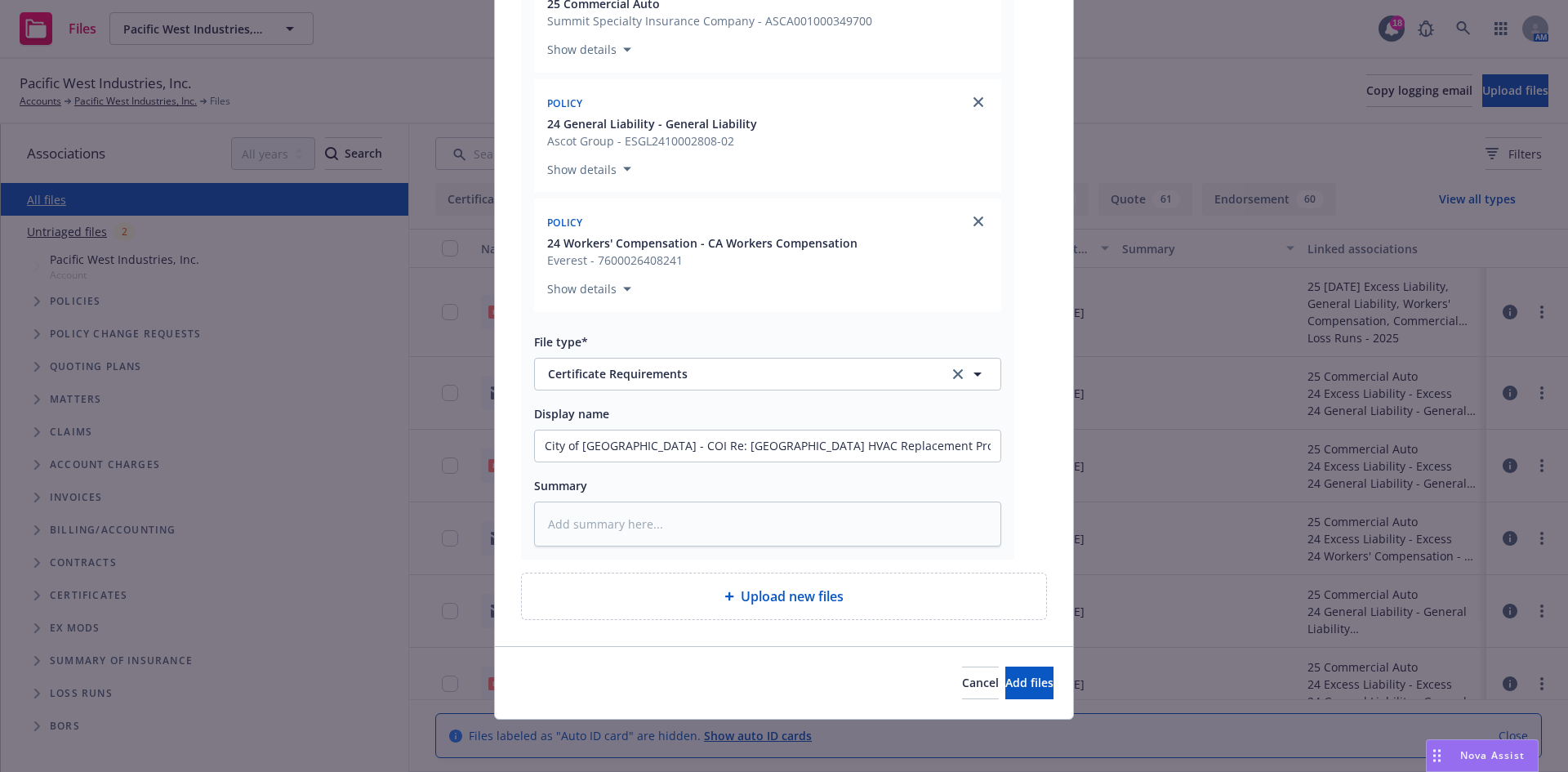
scroll to position [1754, 0]
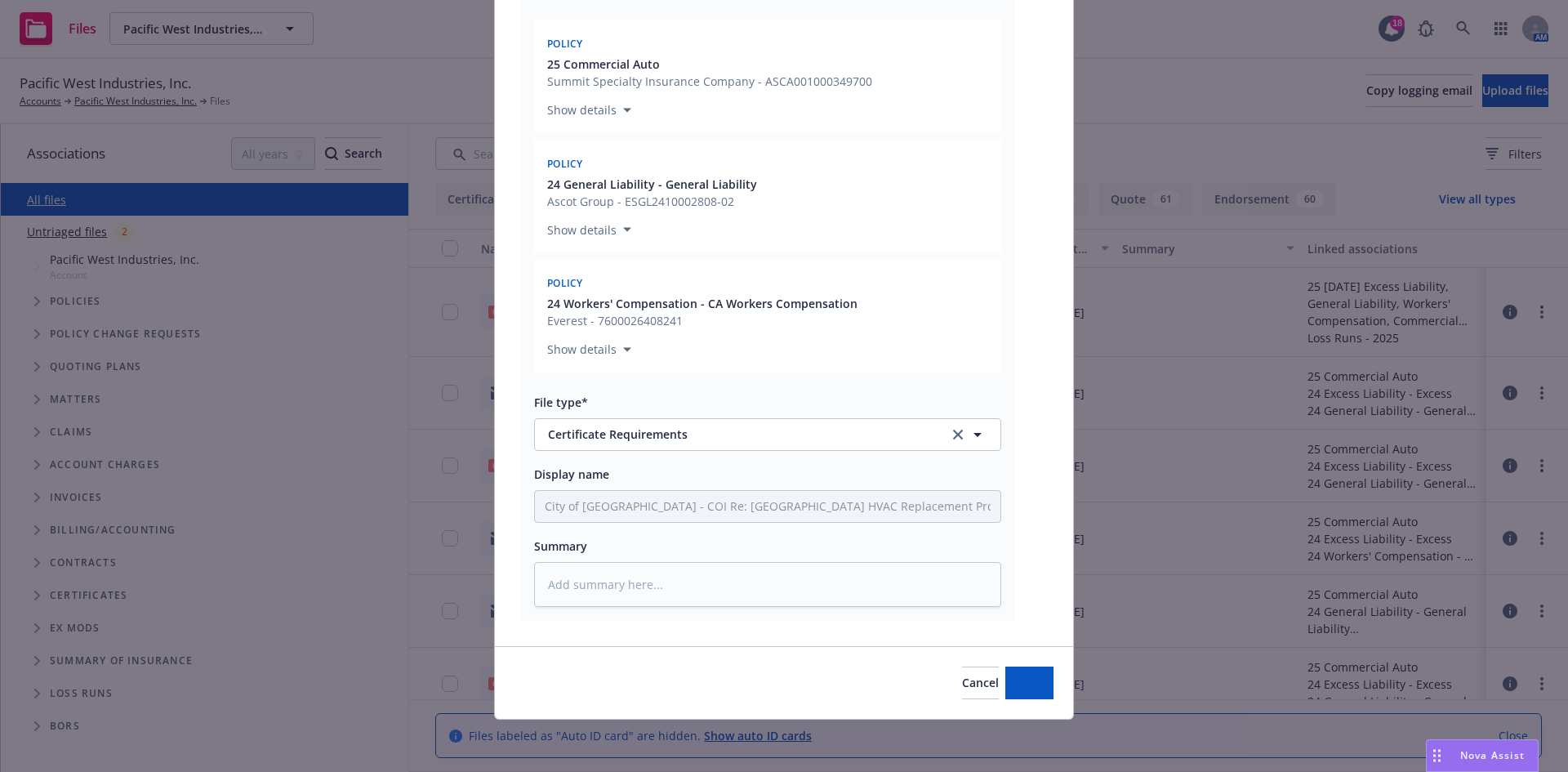
type textarea "x"
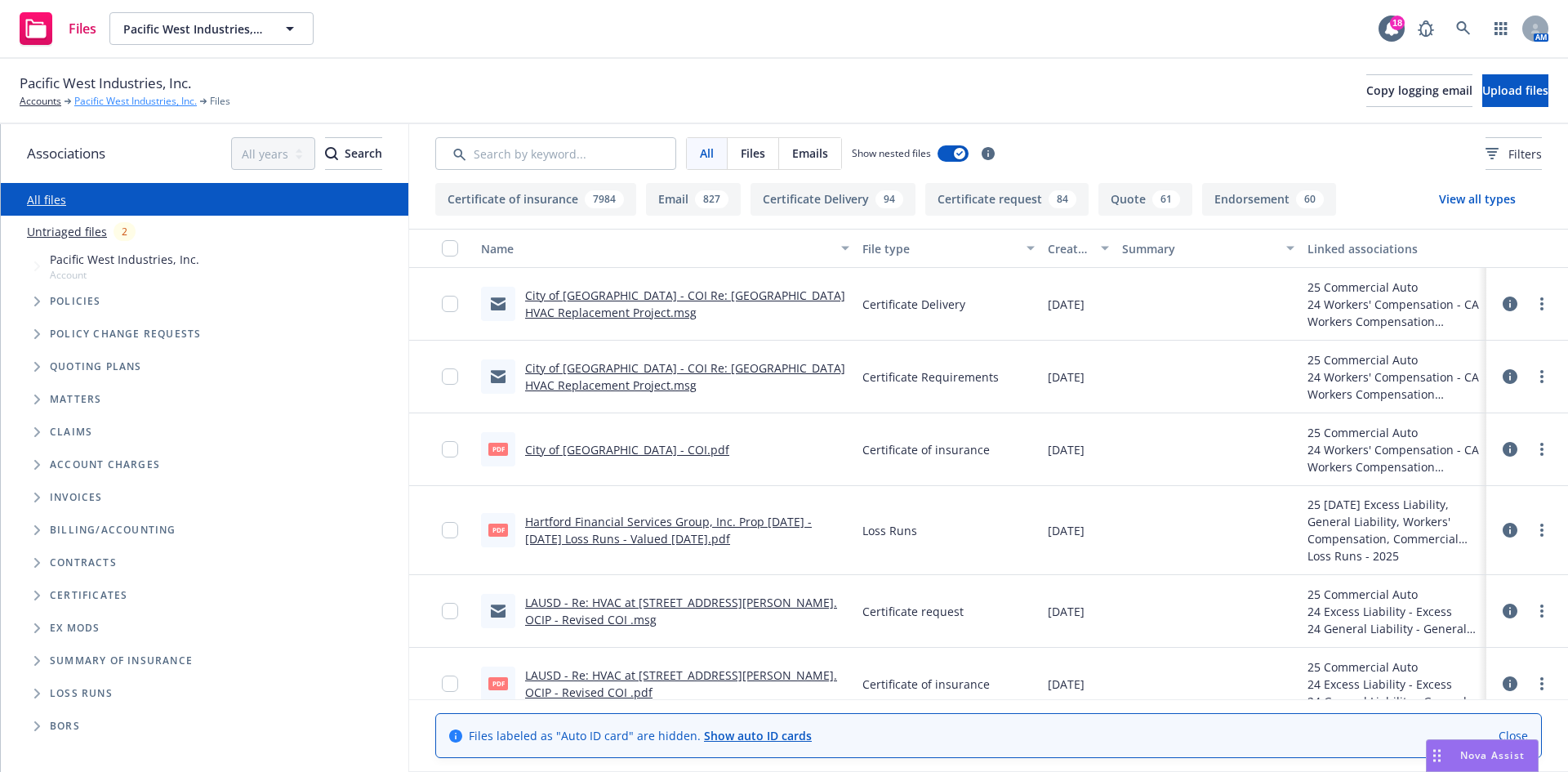
click at [103, 101] on link "Pacific West Industries, Inc." at bounding box center [136, 101] width 123 height 15
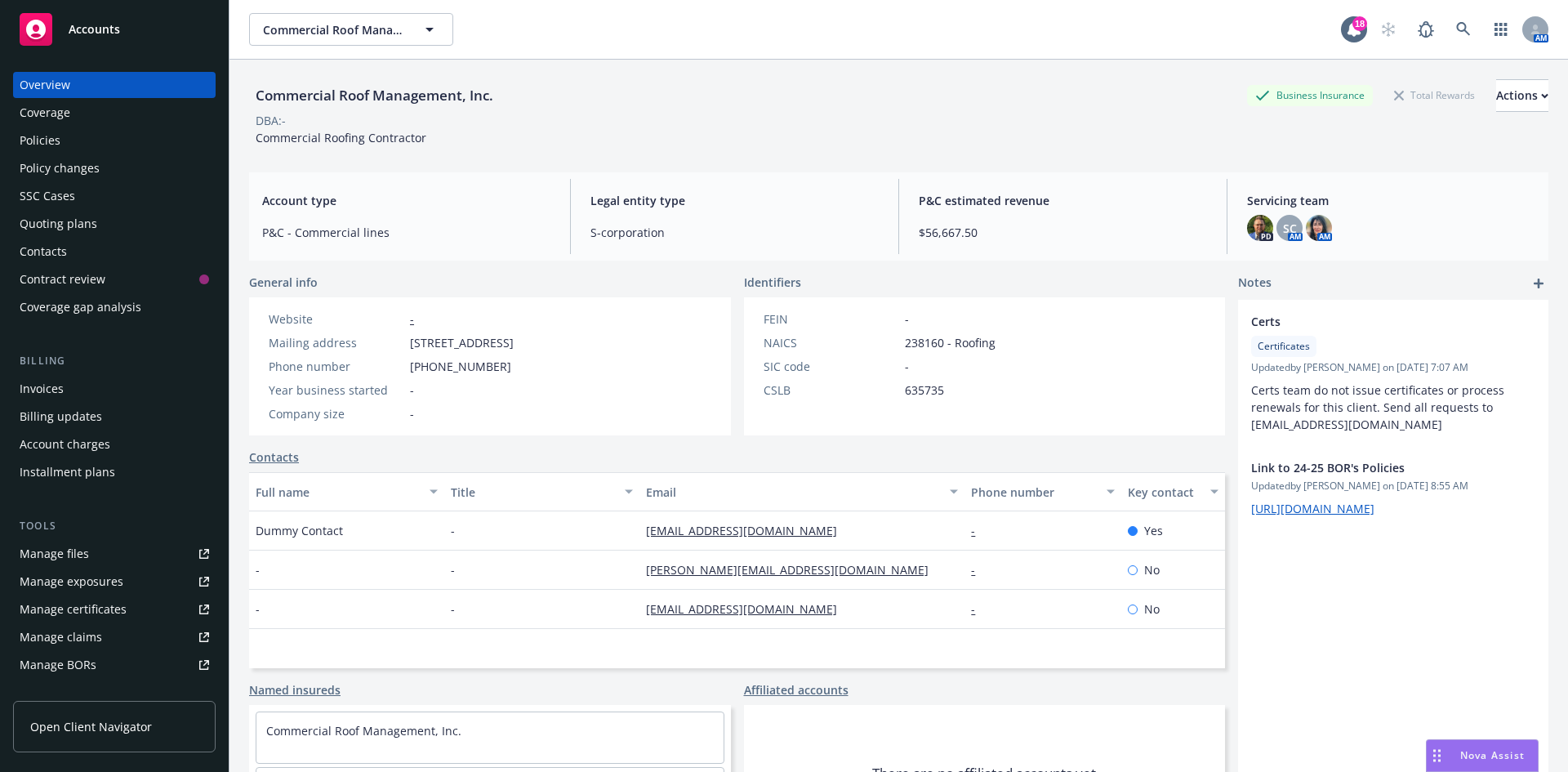
click at [72, 25] on span "Accounts" at bounding box center [94, 29] width 52 height 13
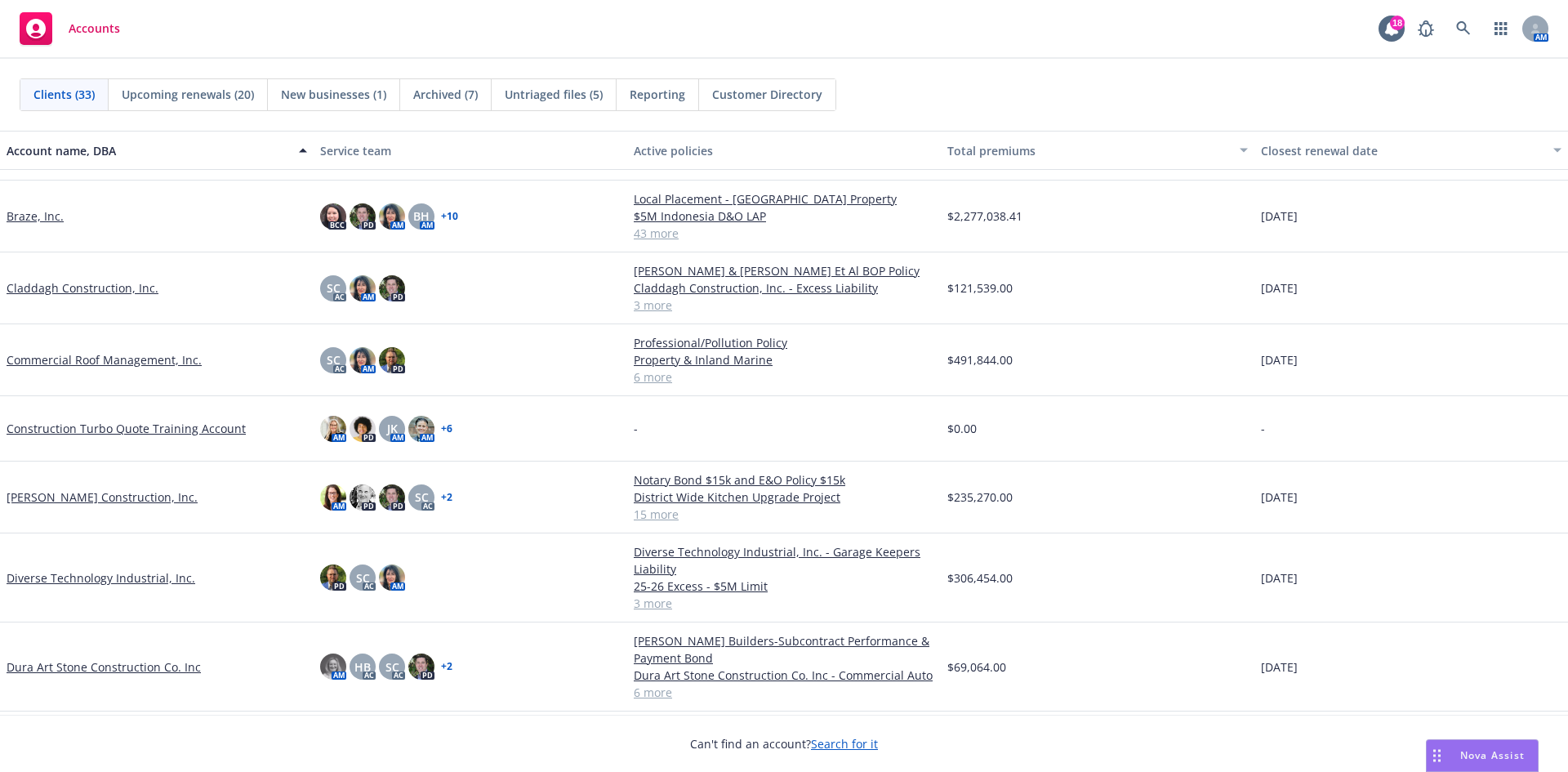
scroll to position [326, 0]
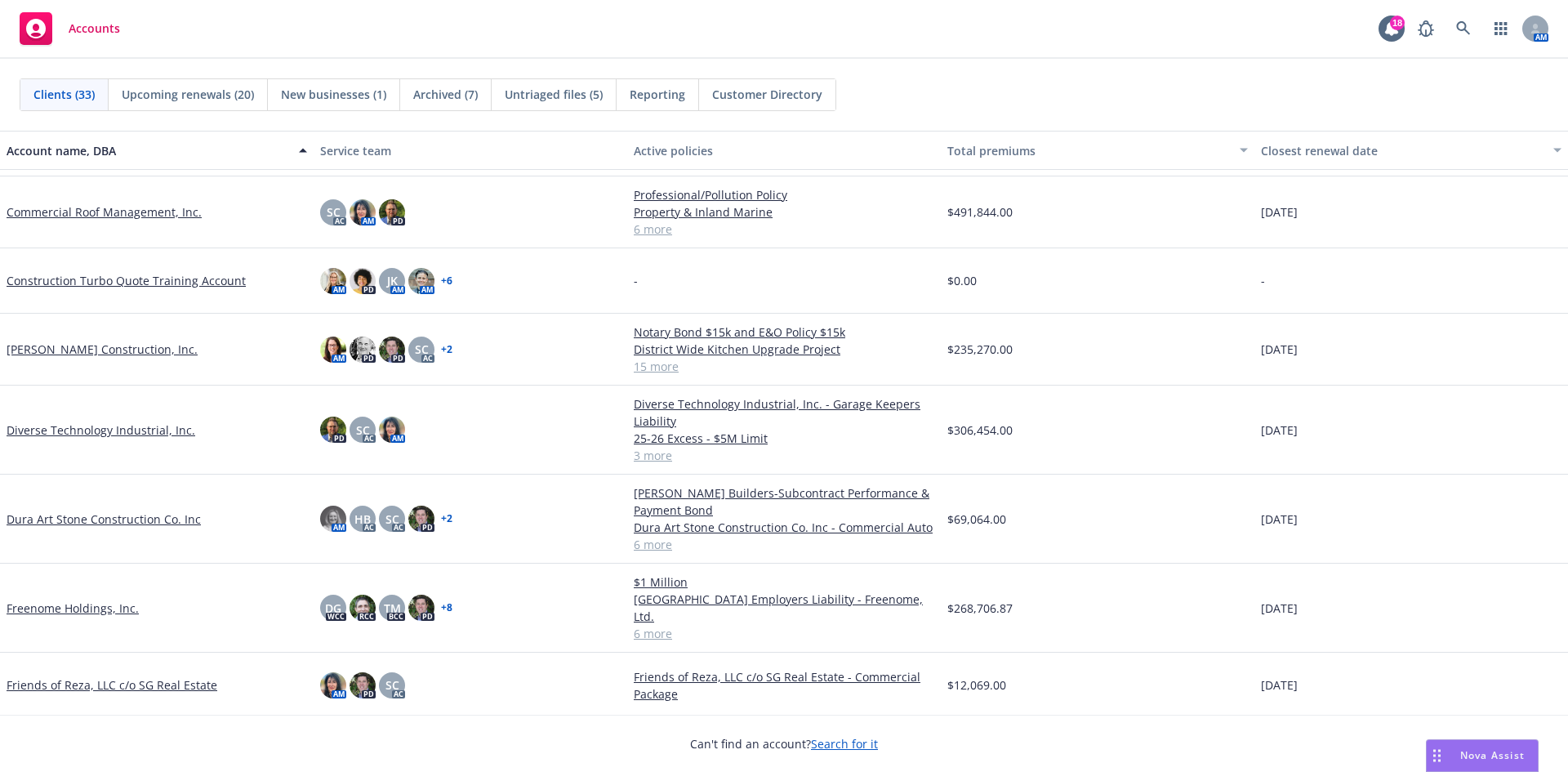
click at [108, 423] on link "Diverse Technology Industrial, Inc." at bounding box center [100, 430] width 189 height 18
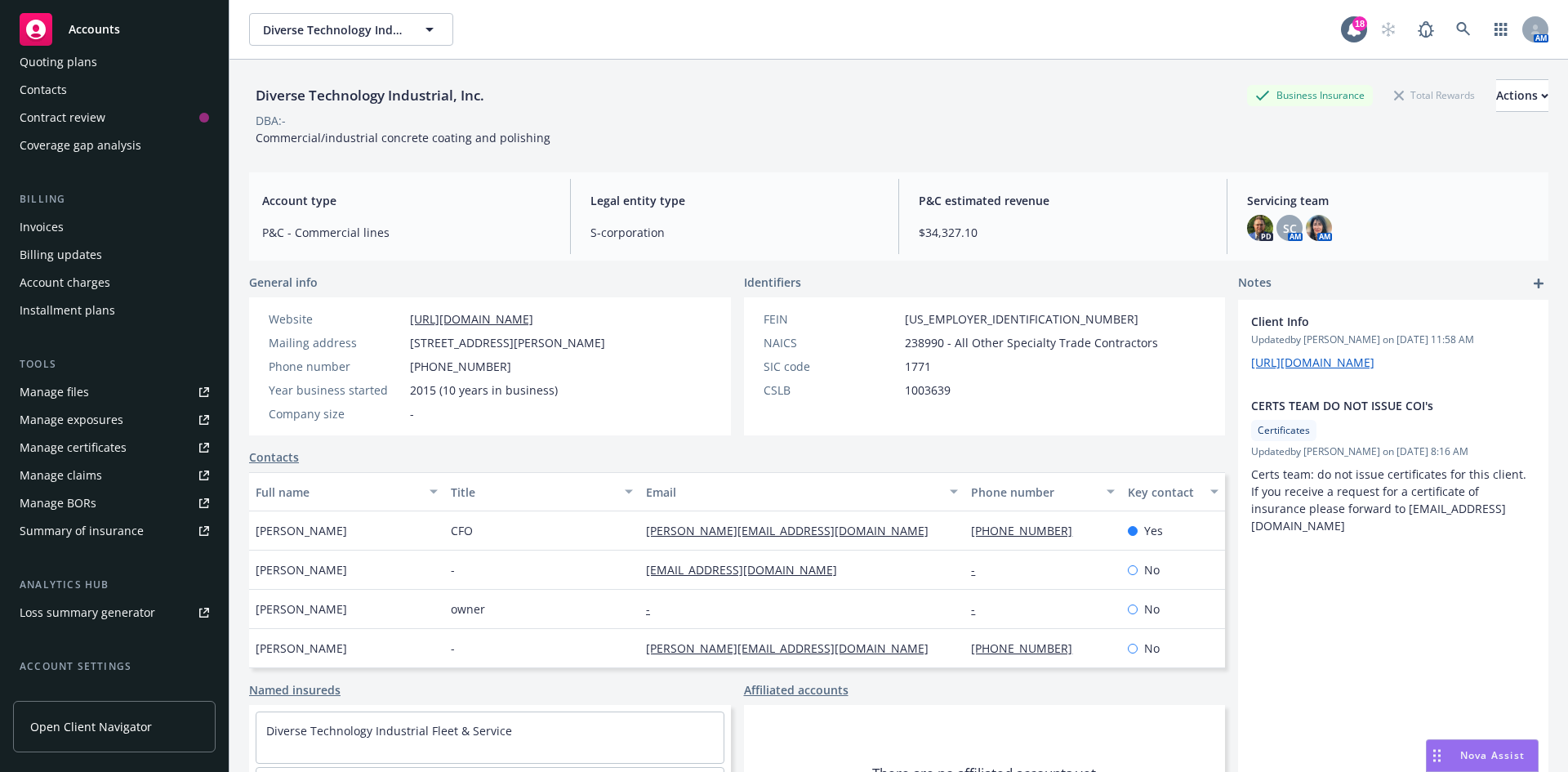
scroll to position [163, 0]
click at [103, 379] on link "Manage files" at bounding box center [114, 390] width 203 height 26
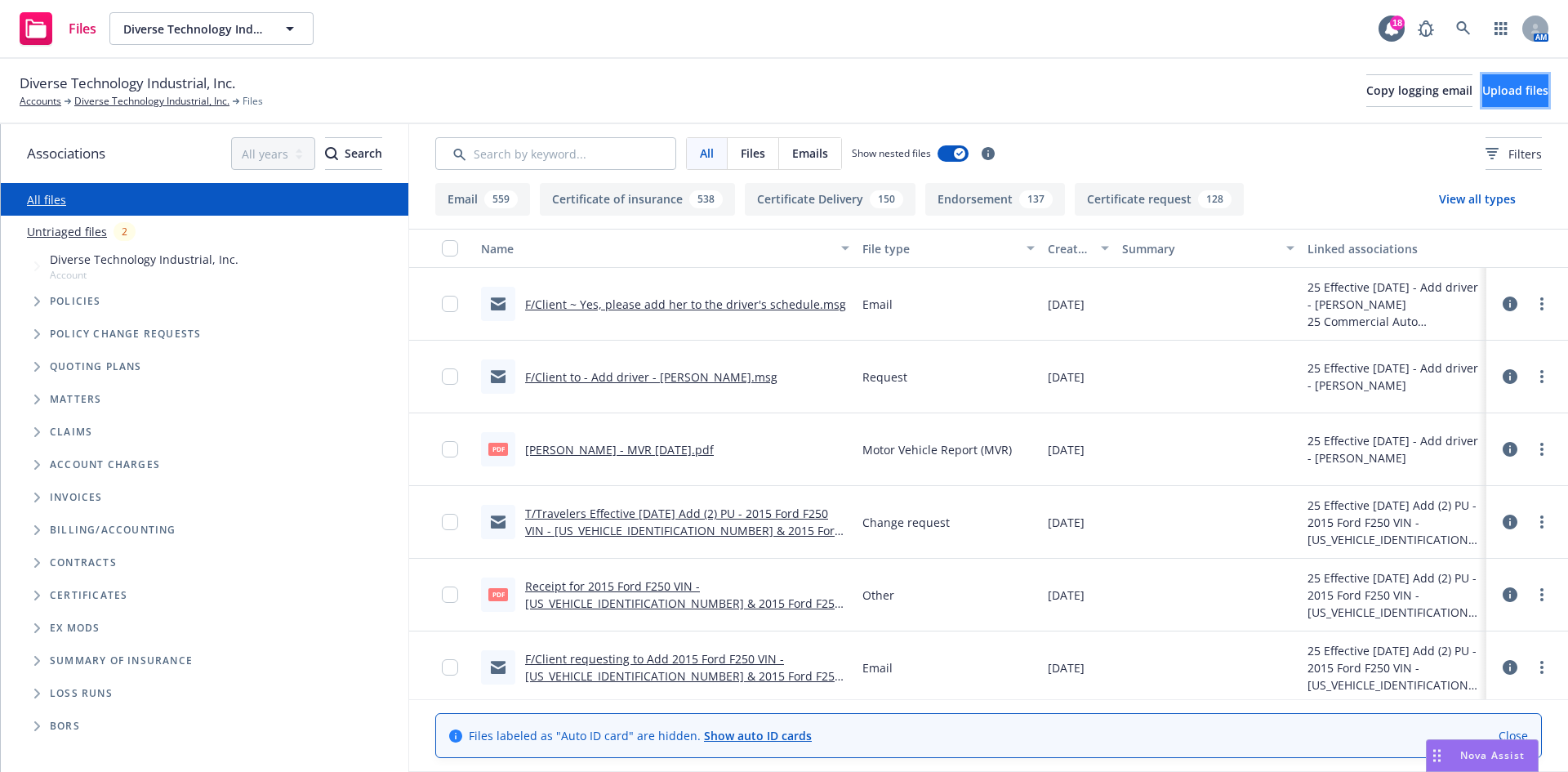
click at [1494, 89] on span "Upload files" at bounding box center [1515, 90] width 66 height 16
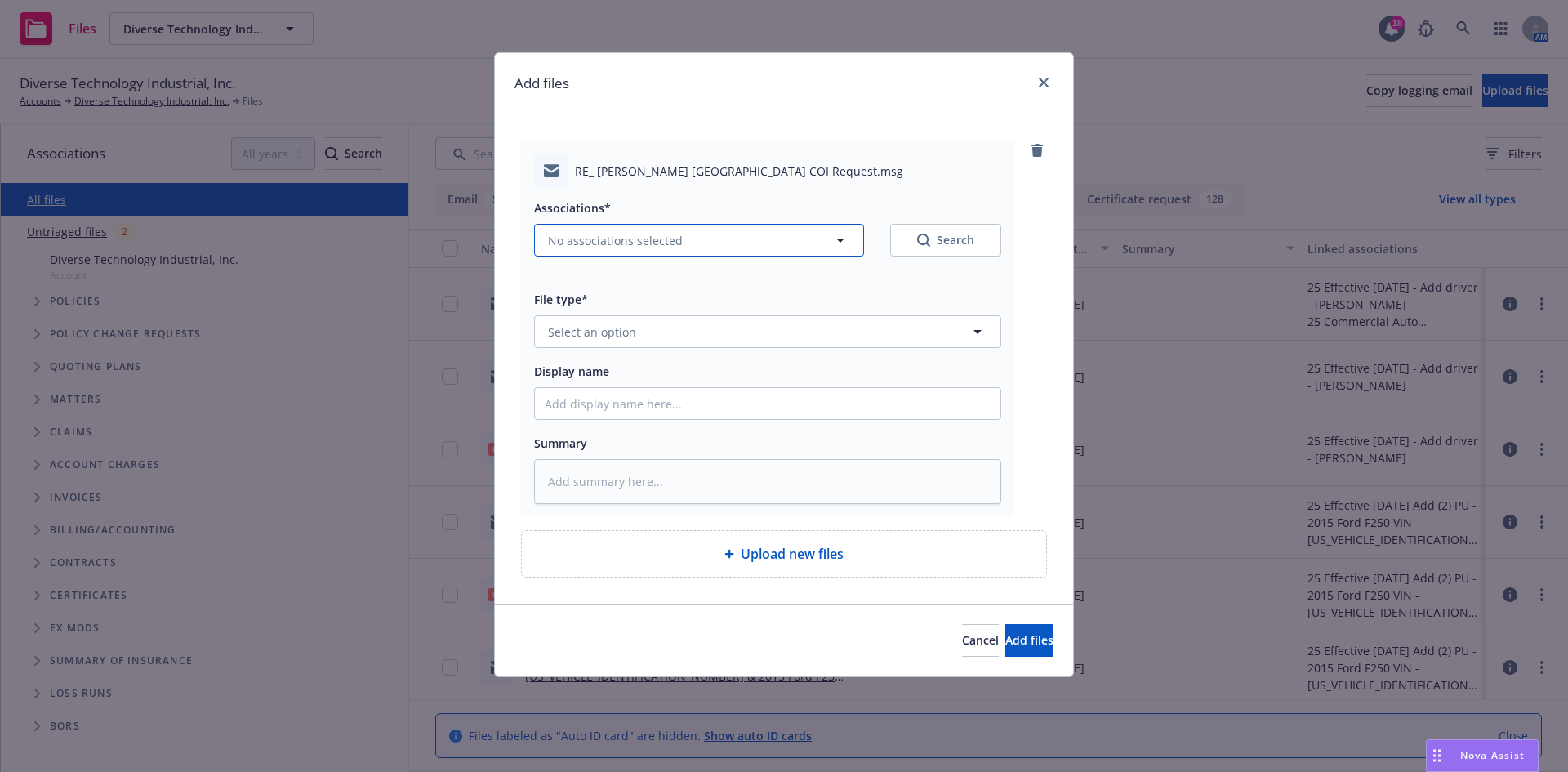
click at [672, 245] on span "No associations selected" at bounding box center [616, 240] width 135 height 18
type textarea "x"
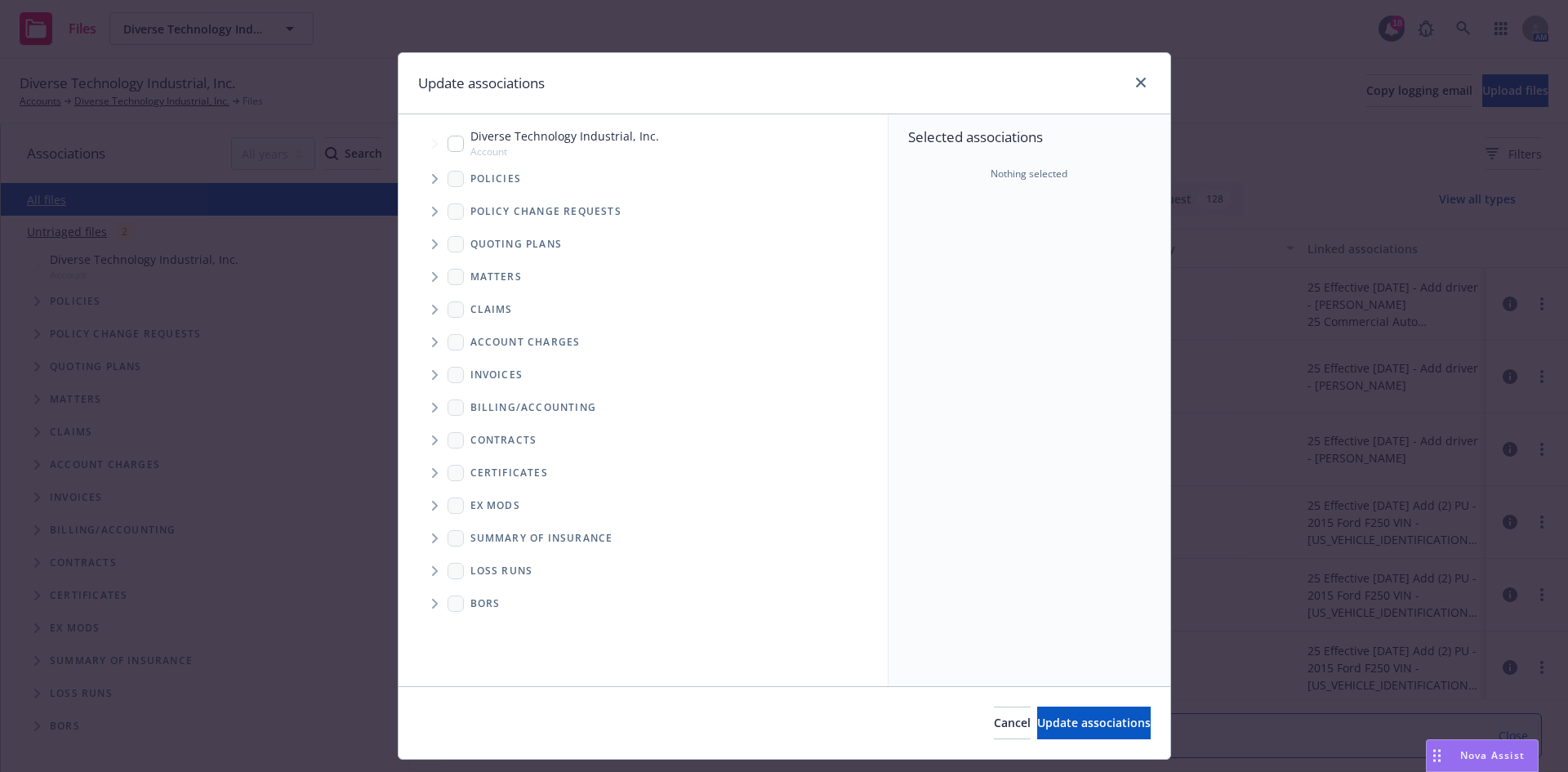
click at [430, 171] on span "Tree Example" at bounding box center [434, 179] width 26 height 26
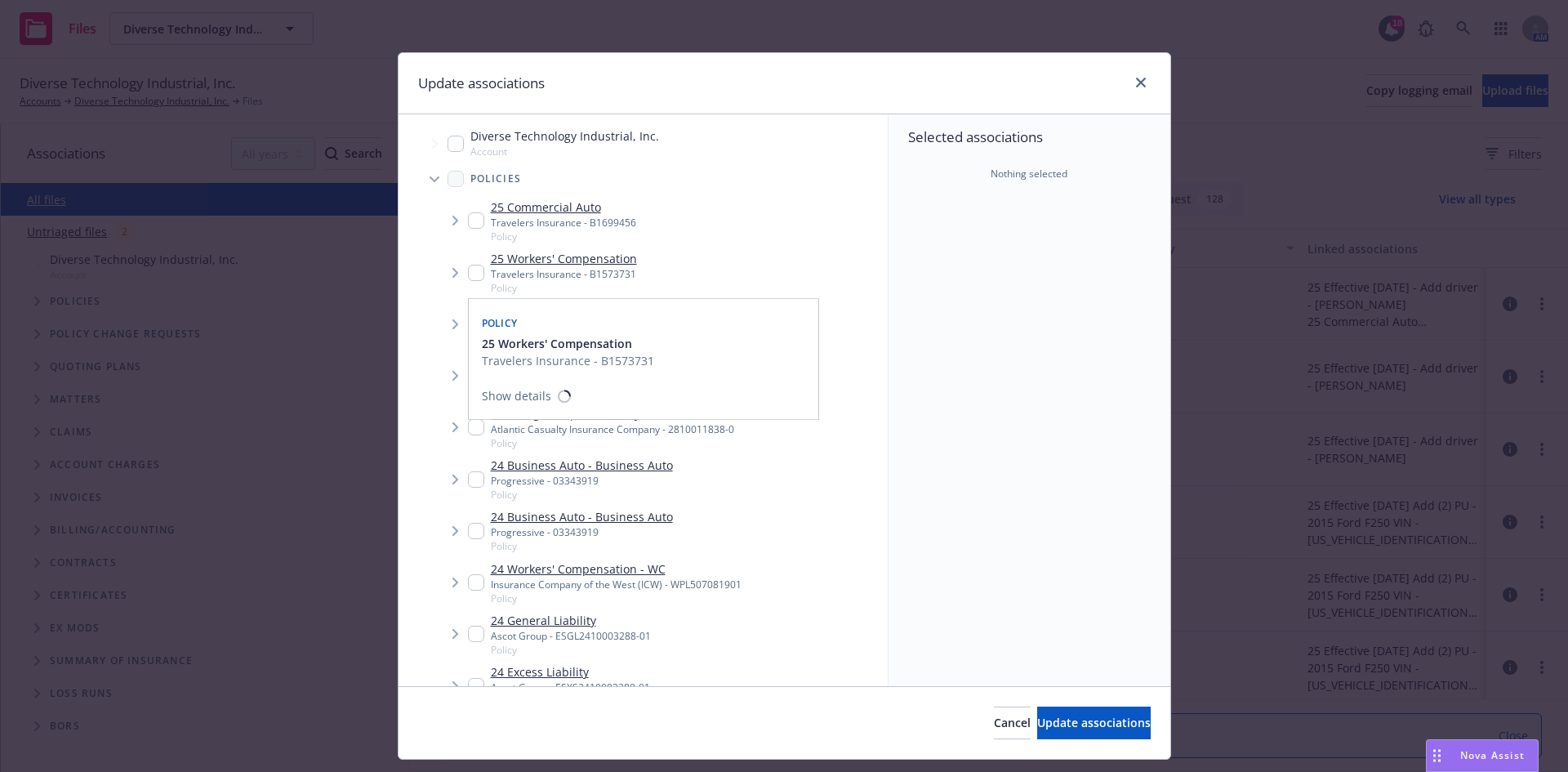
click at [473, 268] on input "Tree Example" at bounding box center [476, 273] width 17 height 17
checkbox input "true"
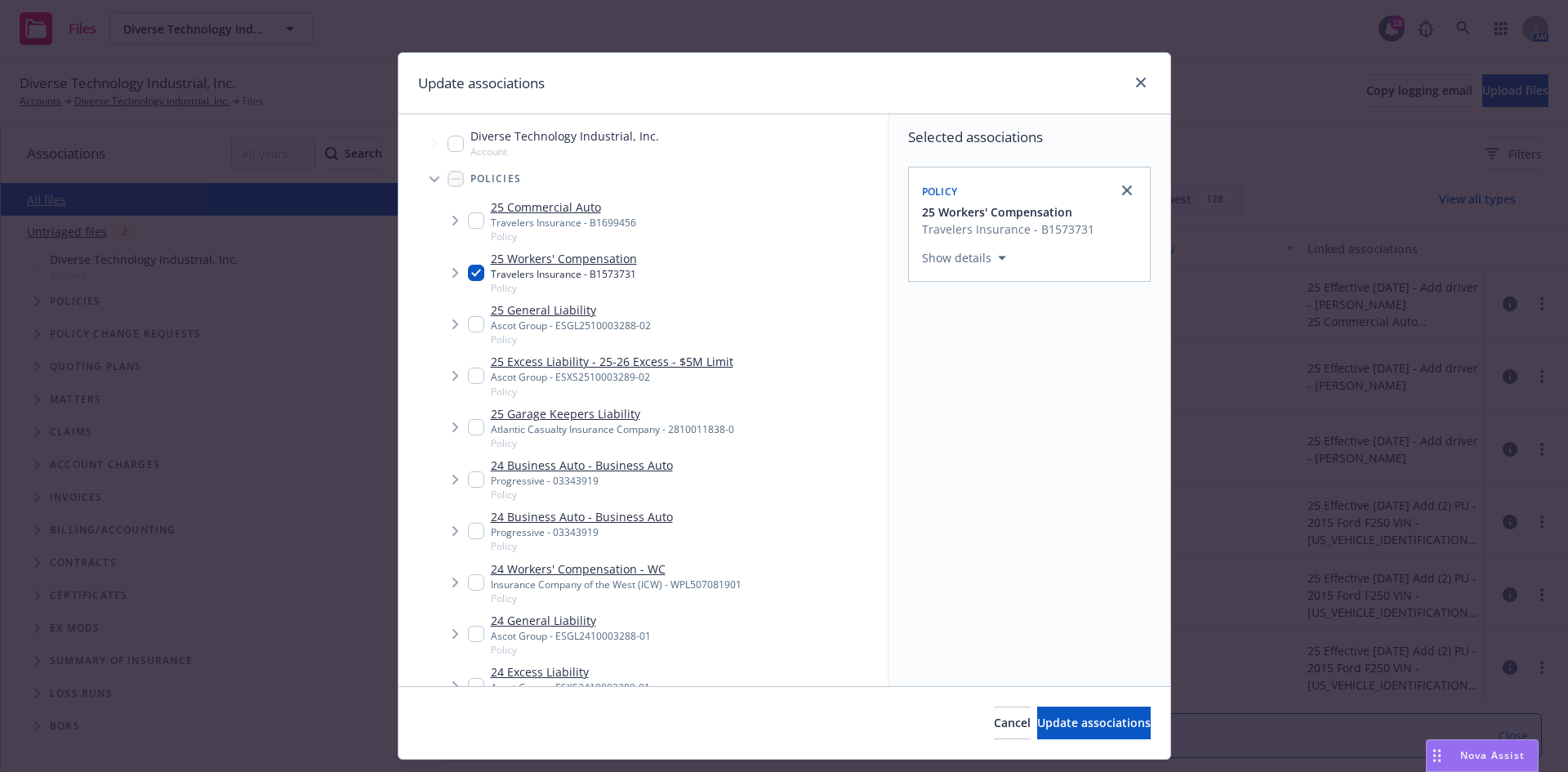
click at [474, 223] on input "Tree Example" at bounding box center [476, 220] width 17 height 17
checkbox input "true"
click at [470, 321] on input "Tree Example" at bounding box center [476, 324] width 17 height 17
checkbox input "true"
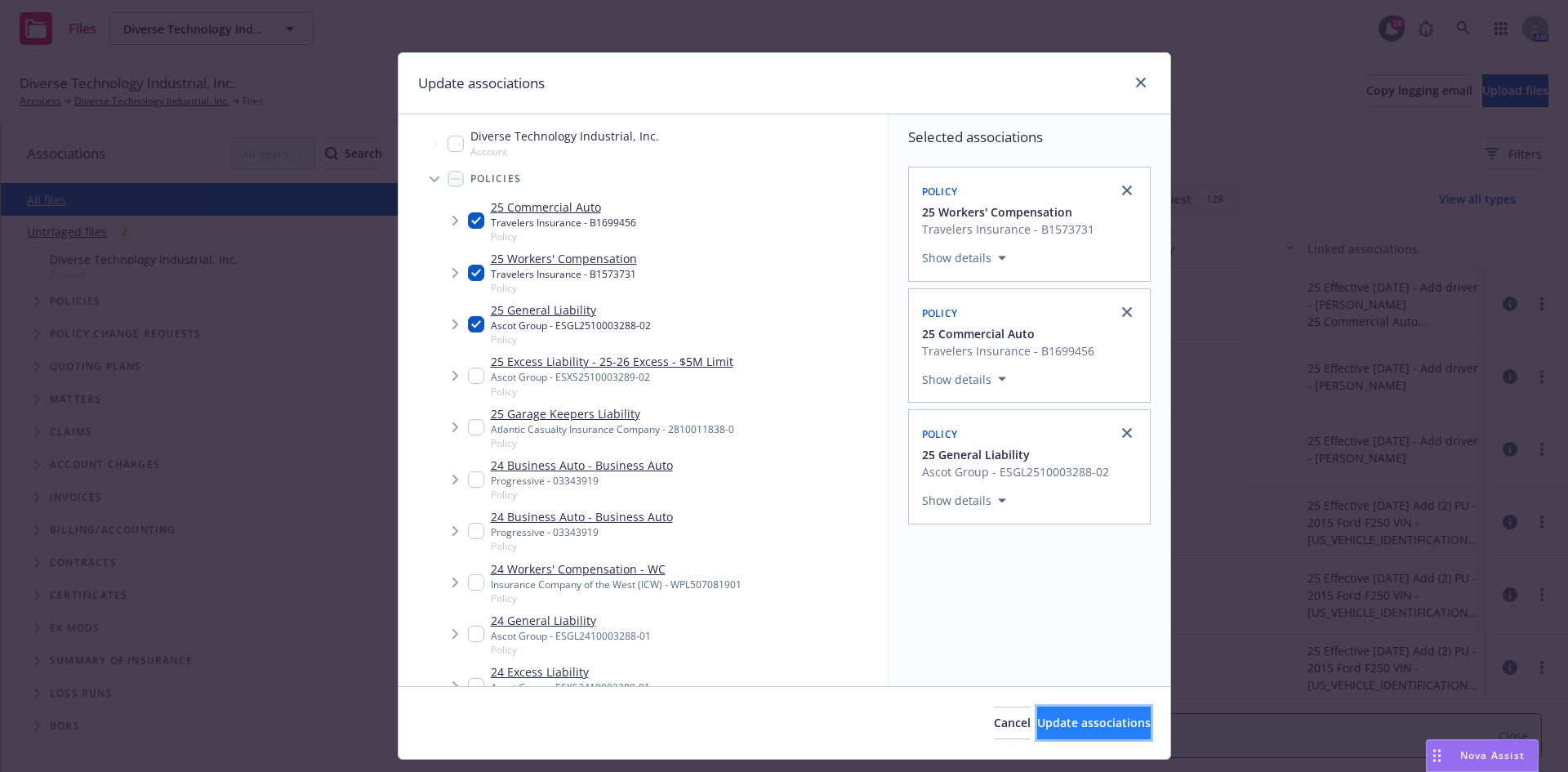
click at [1037, 717] on span "Update associations" at bounding box center [1094, 723] width 113 height 16
type textarea "x"
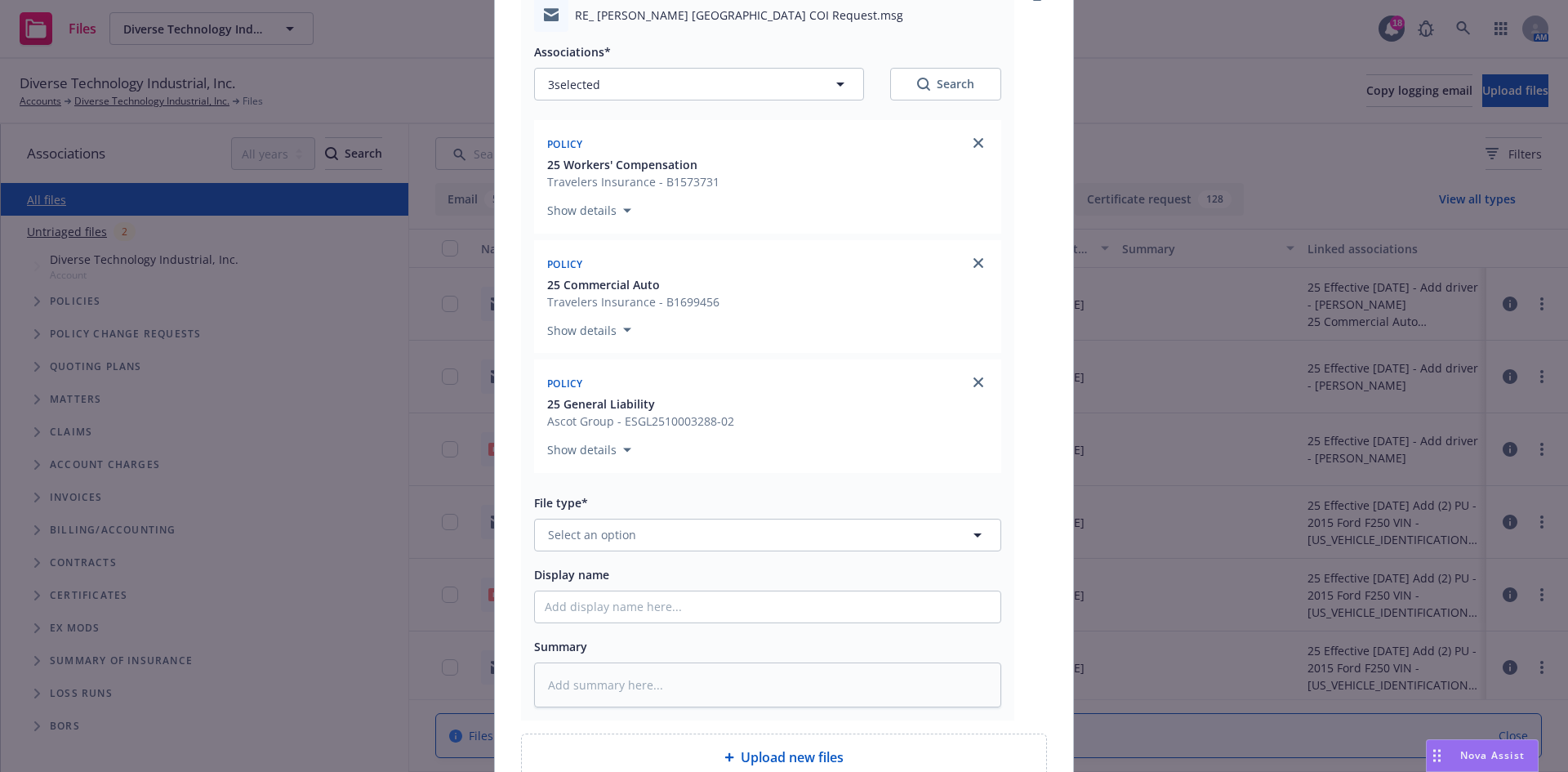
scroll to position [245, 0]
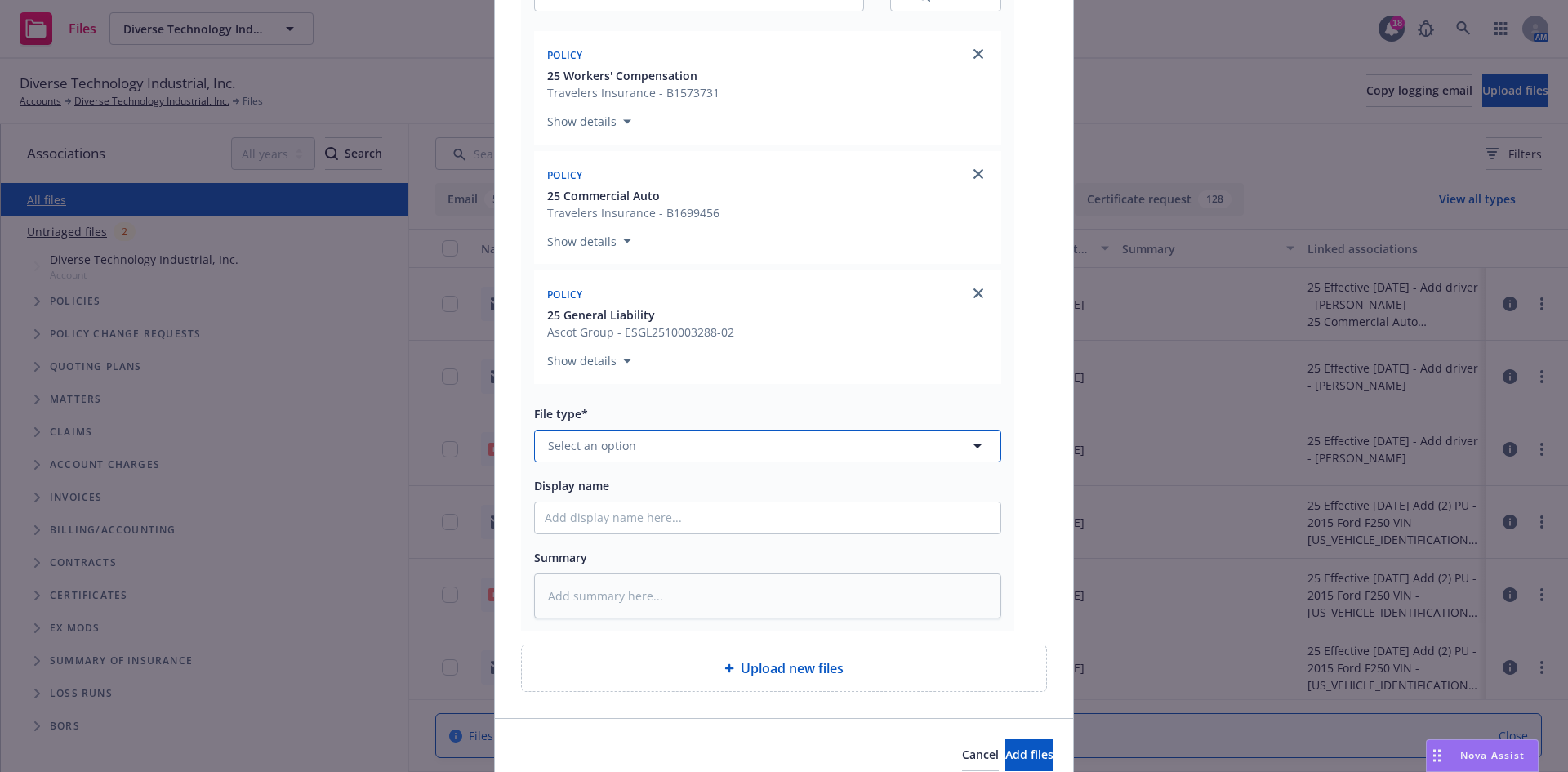
click at [687, 439] on button "Select an option" at bounding box center [767, 446] width 467 height 32
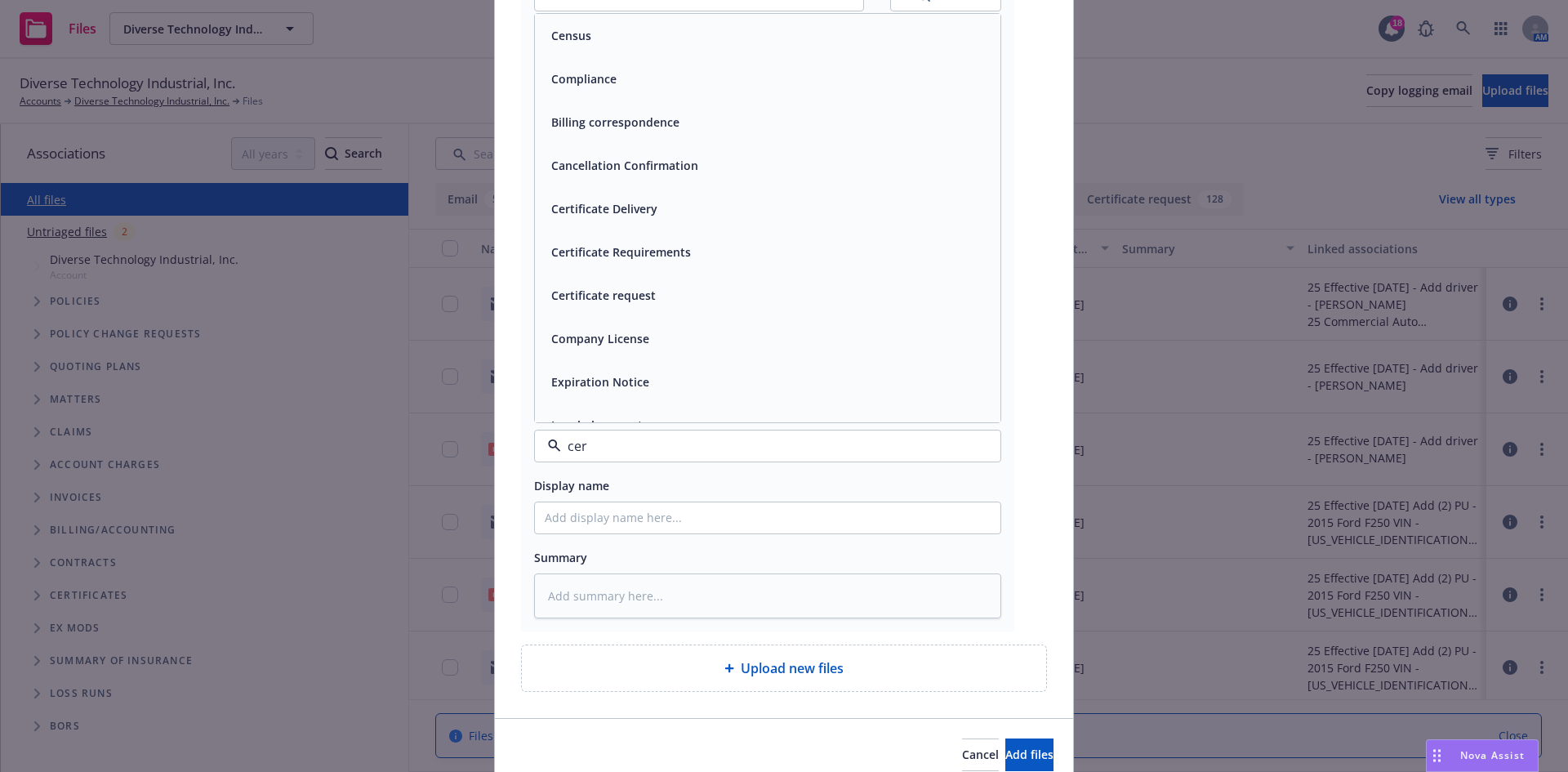
type input "cert"
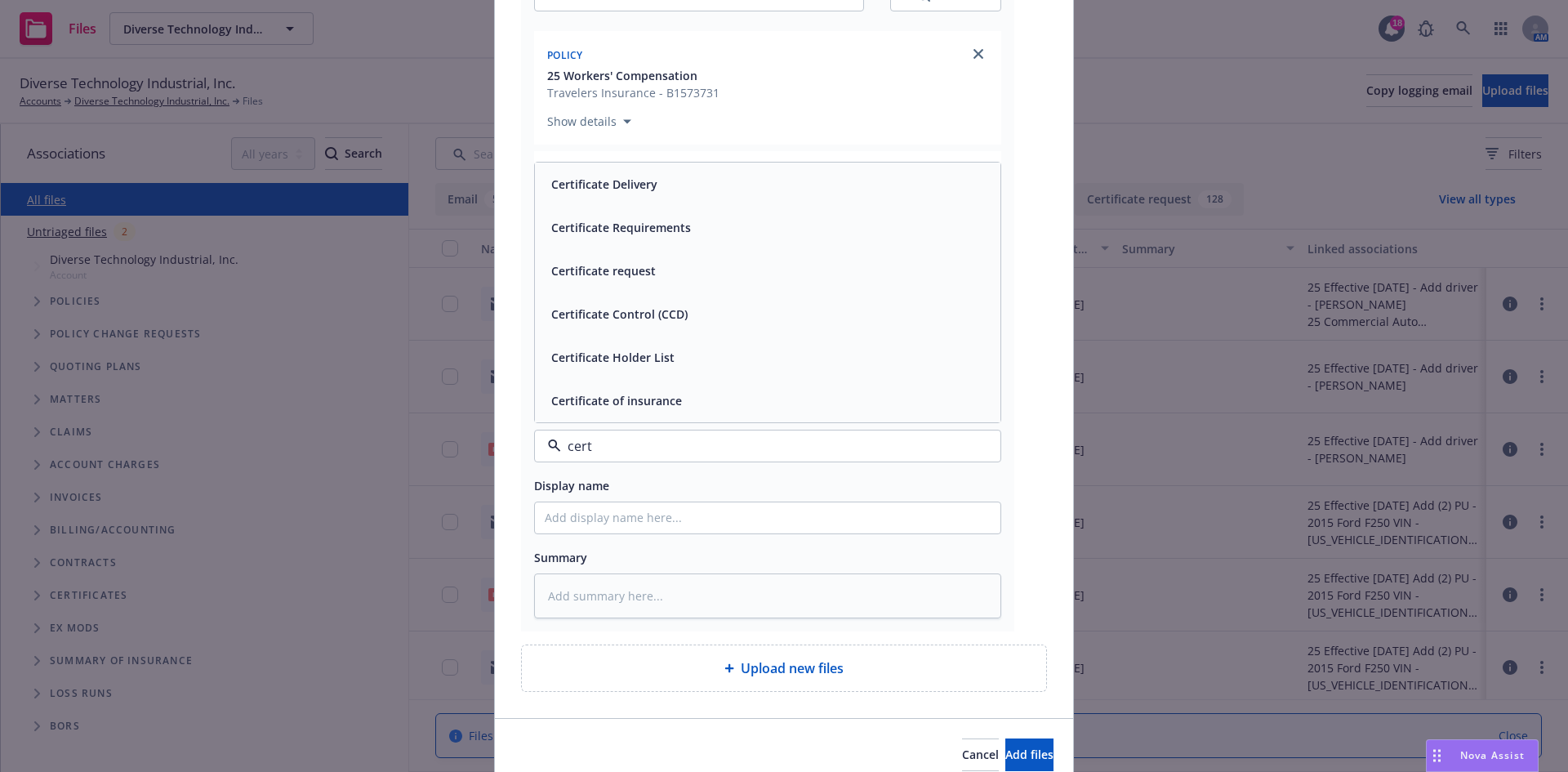
click at [621, 192] on span "Certificate Delivery" at bounding box center [604, 184] width 106 height 18
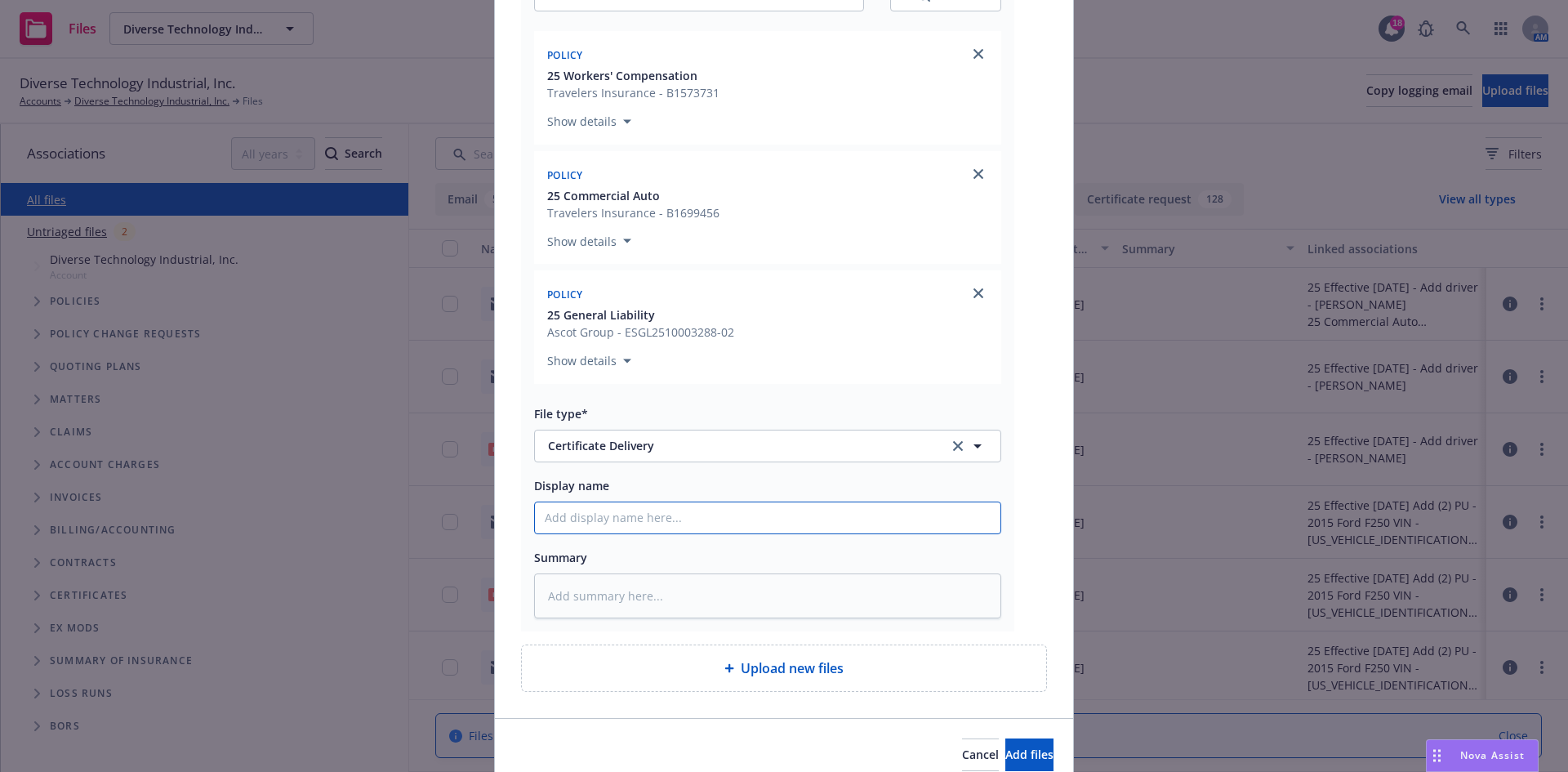
click at [574, 509] on input "Display name" at bounding box center [767, 518] width 466 height 31
paste input "Catamount Constructors Inc - COI RE: Job #25043: [PERSON_NAME][GEOGRAPHIC_DATA]…"
type textarea "x"
click at [582, 518] on input "Catamount Constructors Inc - COI RE: Job #25043: [PERSON_NAME][GEOGRAPHIC_DATA]…" at bounding box center [767, 518] width 466 height 31
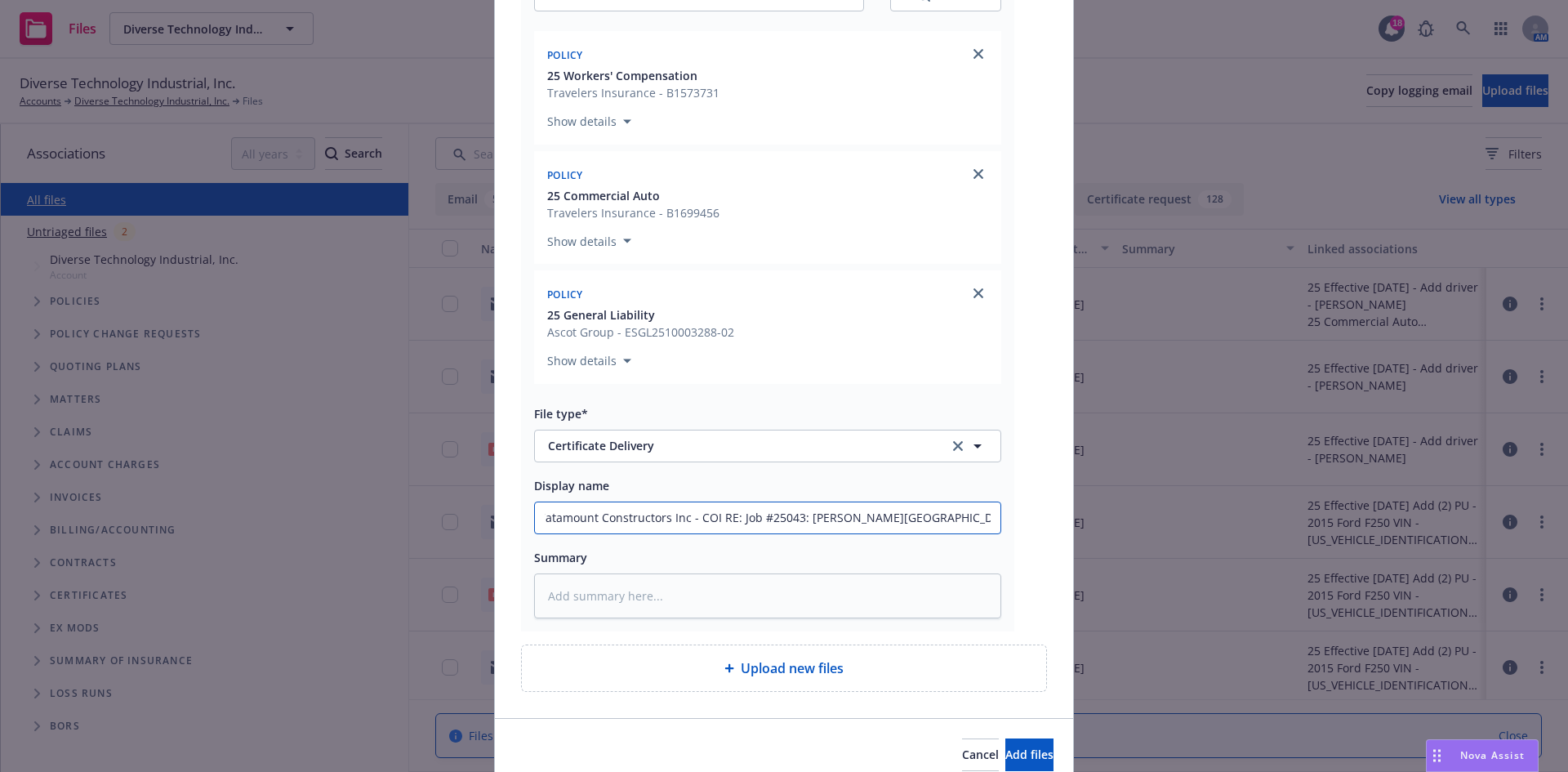
scroll to position [0, 0]
type input "Catamount Constructors Inc - COI RE: Job #25043: [PERSON_NAME][GEOGRAPHIC_DATA]…"
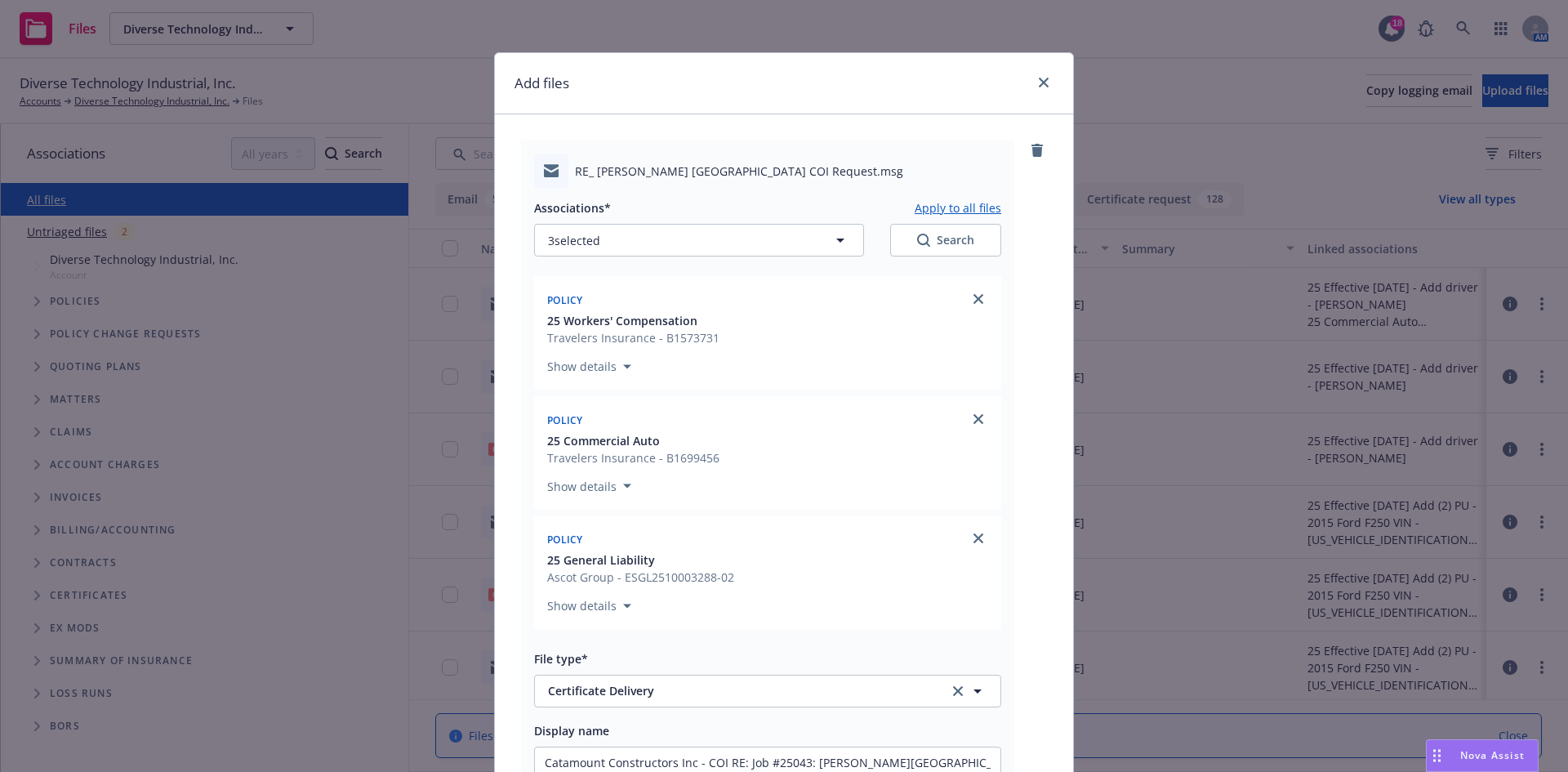
click at [954, 208] on button "Apply to all files" at bounding box center [958, 207] width 87 height 19
type textarea "x"
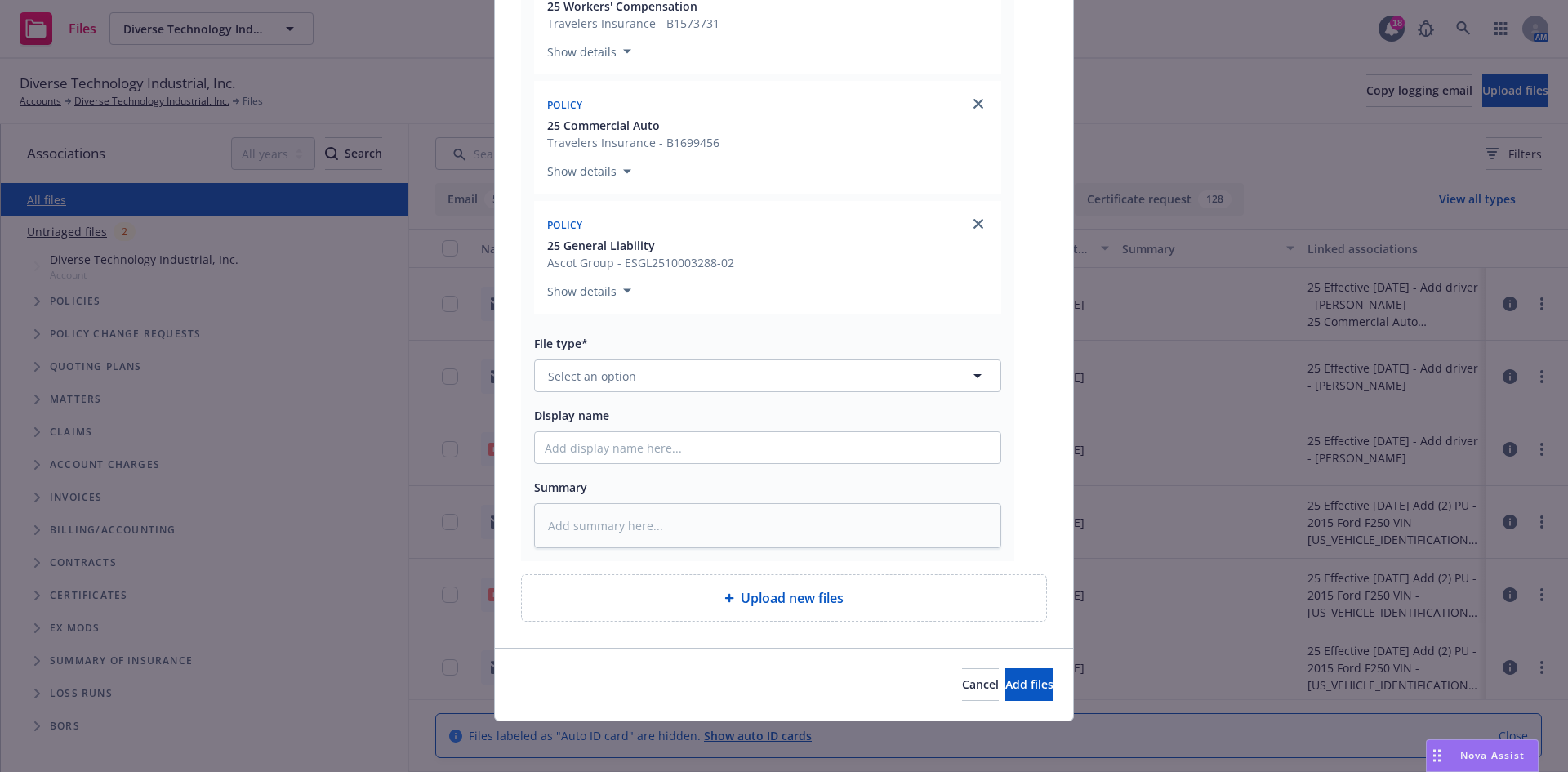
scroll to position [1065, 0]
click at [659, 378] on button "Select an option" at bounding box center [767, 374] width 467 height 32
type input "cert"
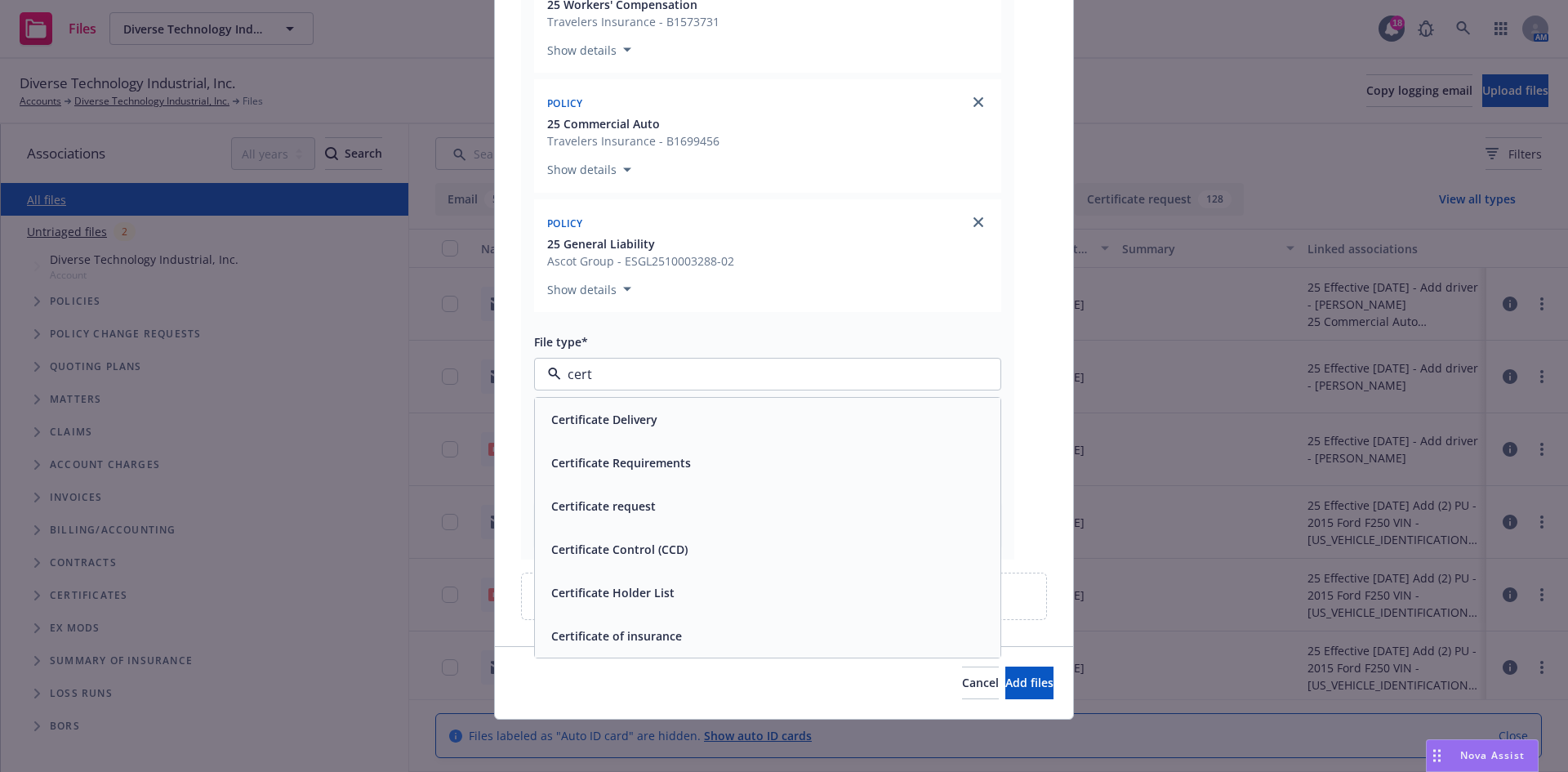
click at [644, 627] on div "Certificate of insurance" at bounding box center [615, 635] width 140 height 24
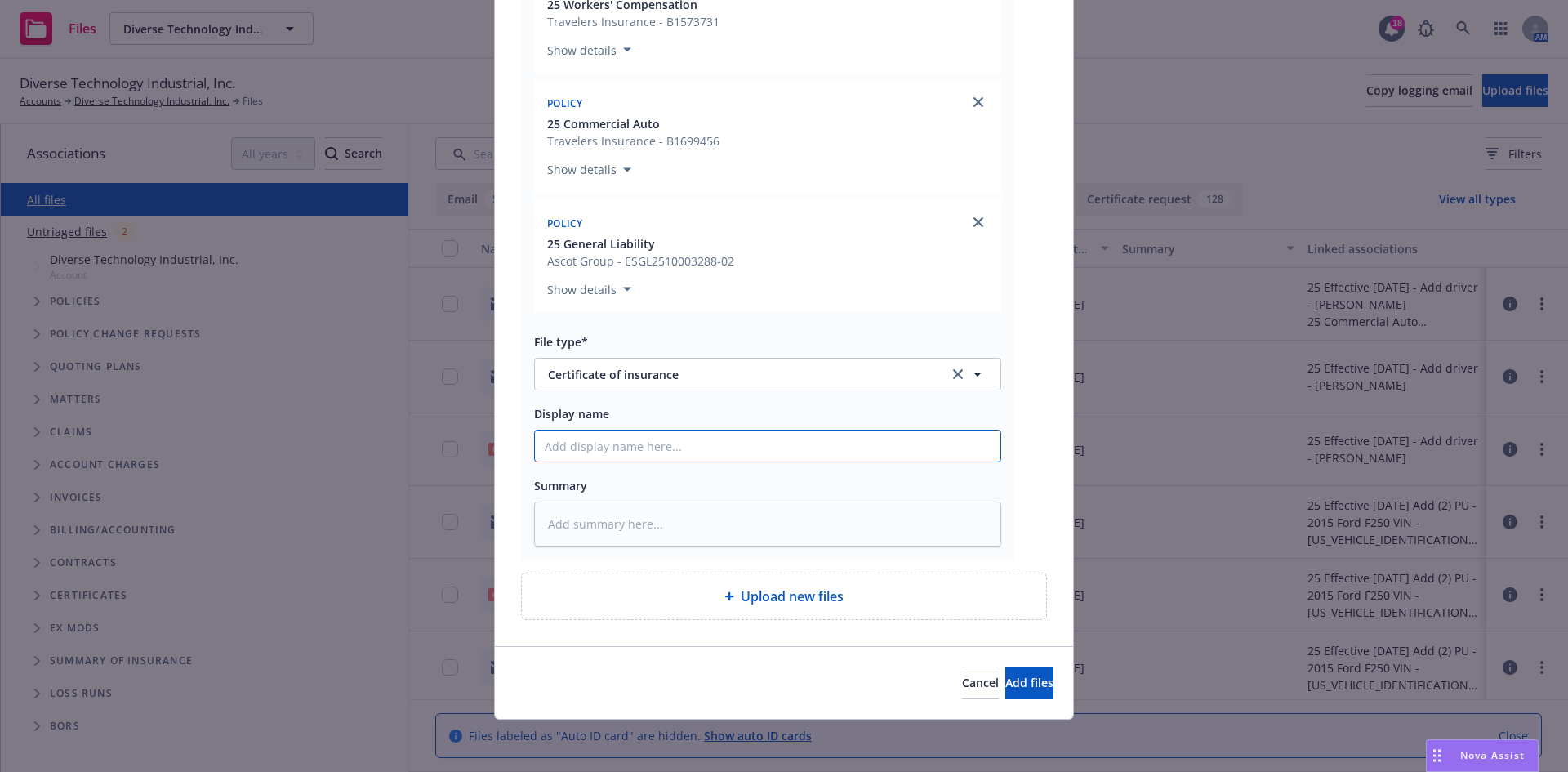
paste input "Catamount Constructors Inc - COI RE: Job #25043: [PERSON_NAME][GEOGRAPHIC_DATA]…"
type textarea "x"
type input "Catamount Constructors Inc - COI RE: Job #25043: [PERSON_NAME][GEOGRAPHIC_DATA]…"
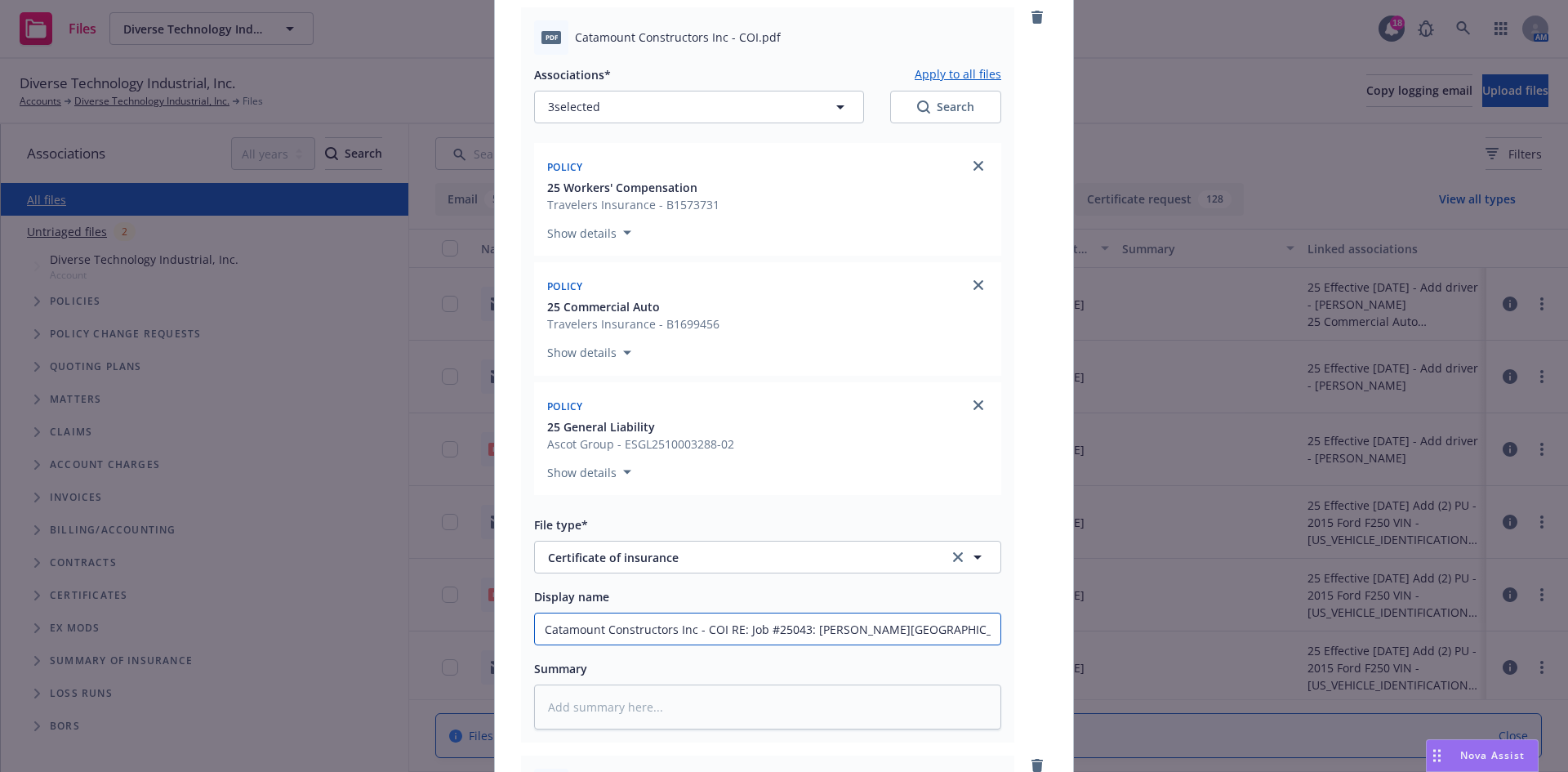
scroll to position [657, 0]
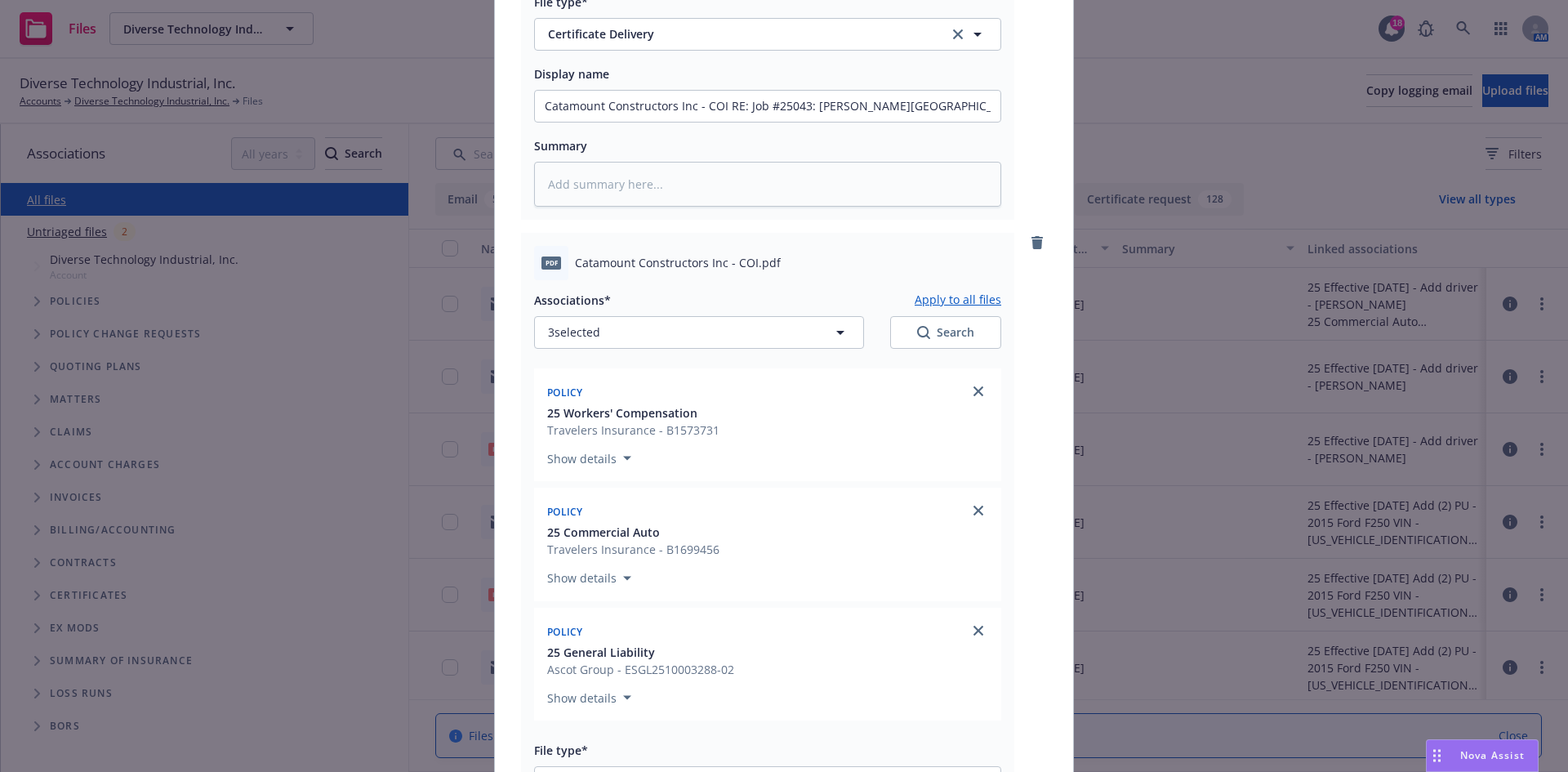
click at [944, 291] on button "Apply to all files" at bounding box center [958, 300] width 87 height 19
type textarea "x"
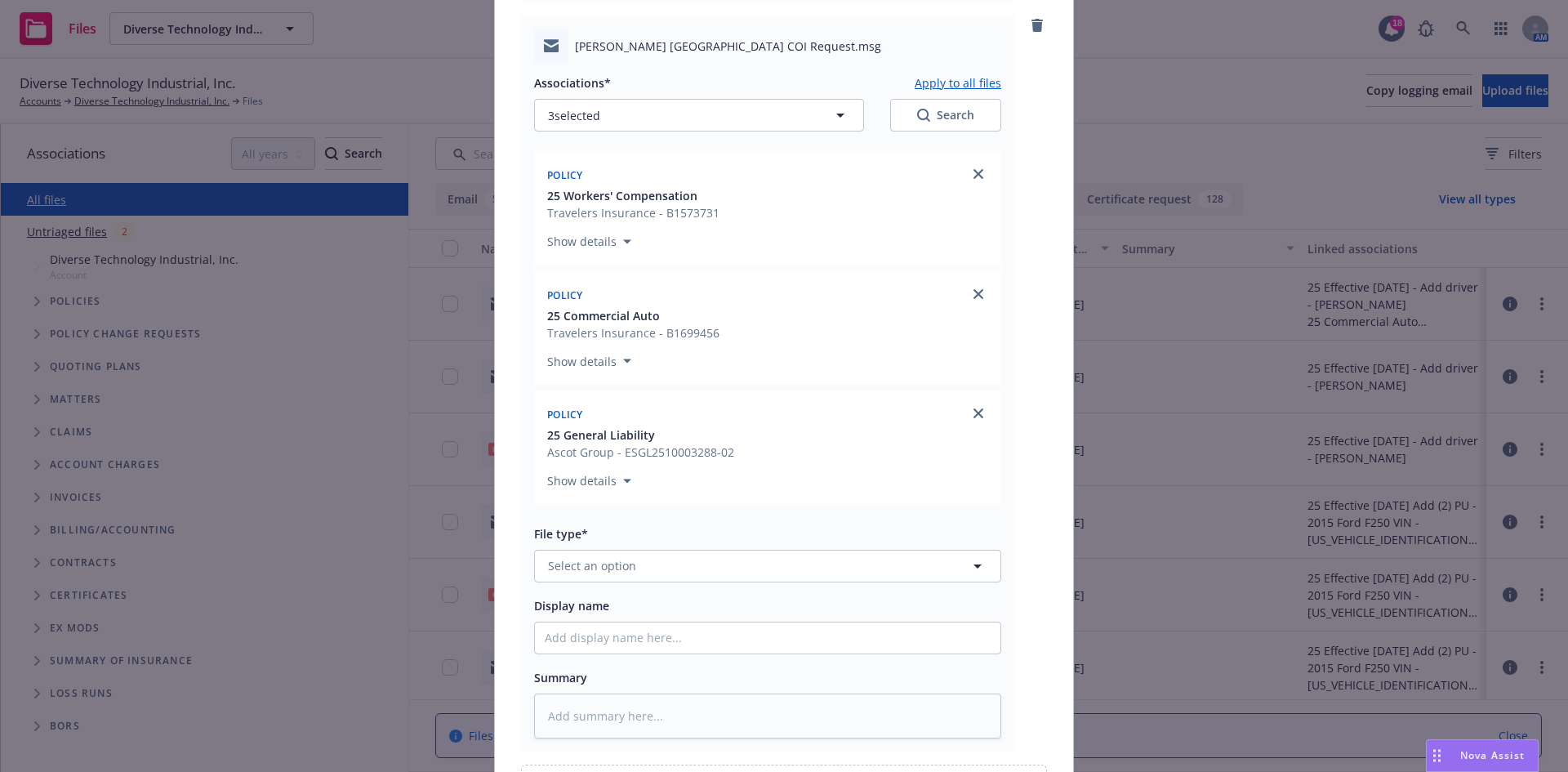
scroll to position [1800, 0]
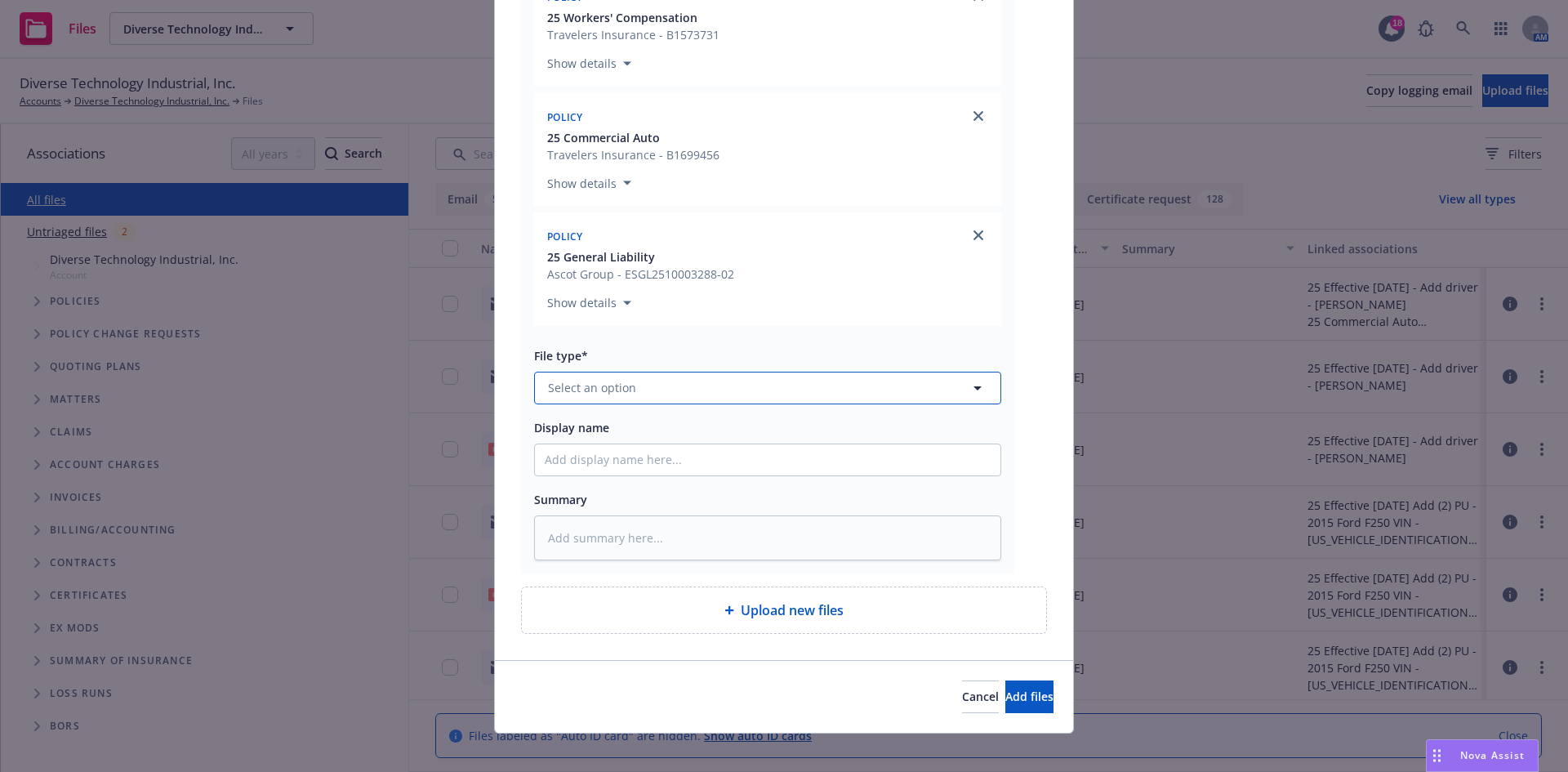
click at [737, 404] on button "Select an option" at bounding box center [767, 388] width 467 height 32
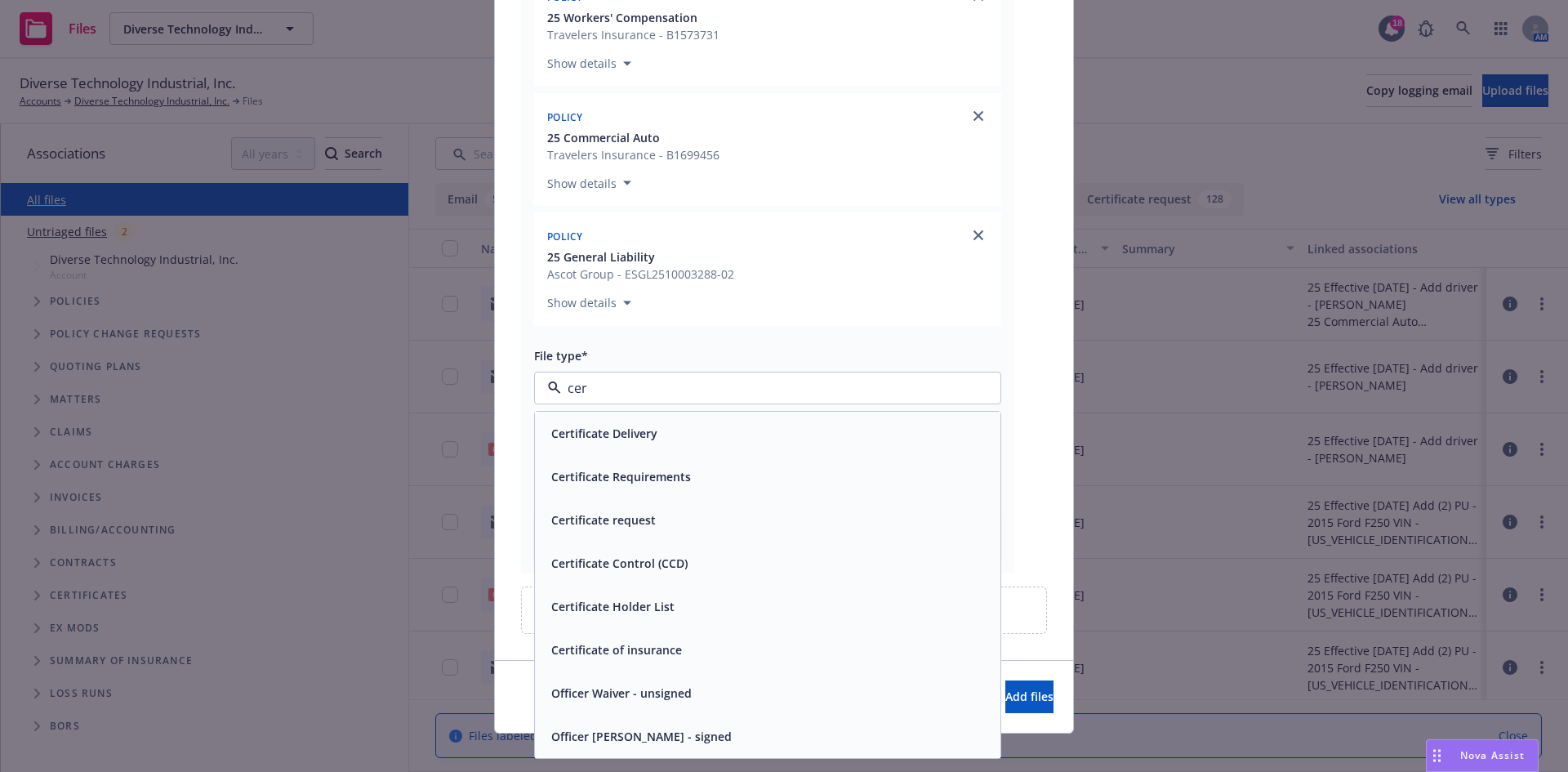
type input "cert"
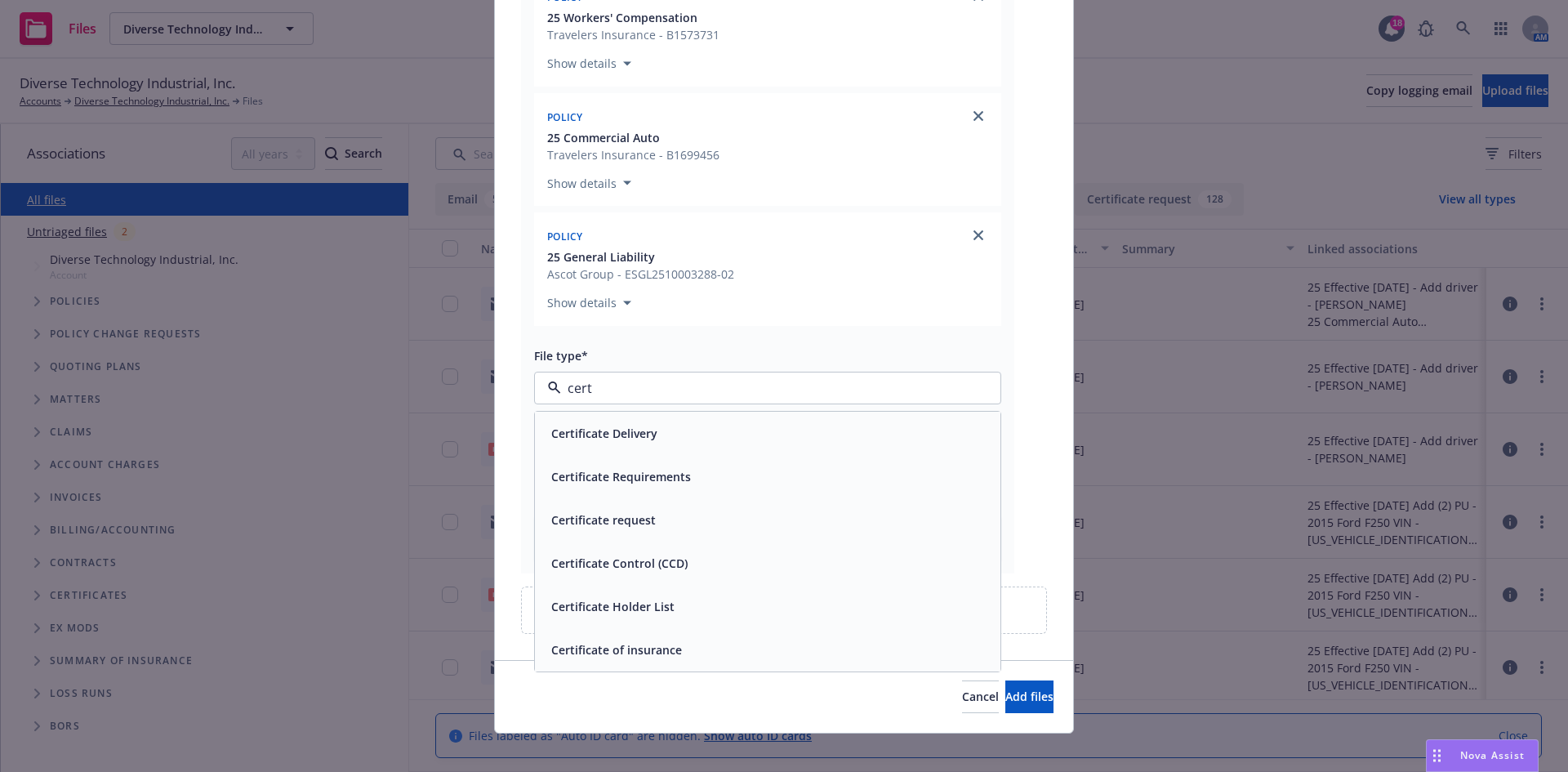
click at [646, 484] on span "Certificate Requirements" at bounding box center [621, 477] width 139 height 18
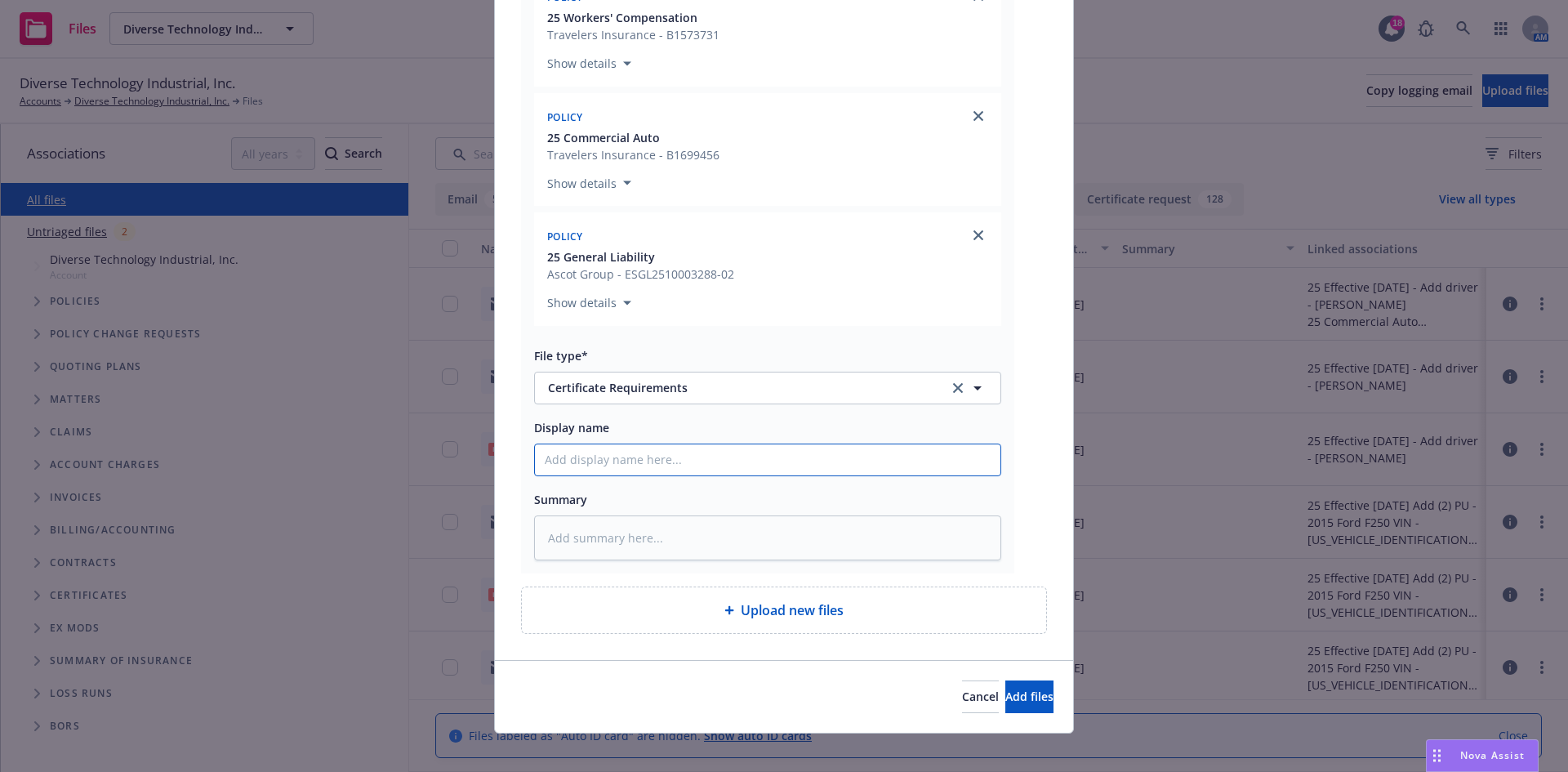
paste input "Catamount Constructors Inc - COI RE: Job #25043: [PERSON_NAME][GEOGRAPHIC_DATA]…"
type textarea "x"
type input "Catamount Constructors Inc - COI RE: Job #25043: [PERSON_NAME][GEOGRAPHIC_DATA]…"
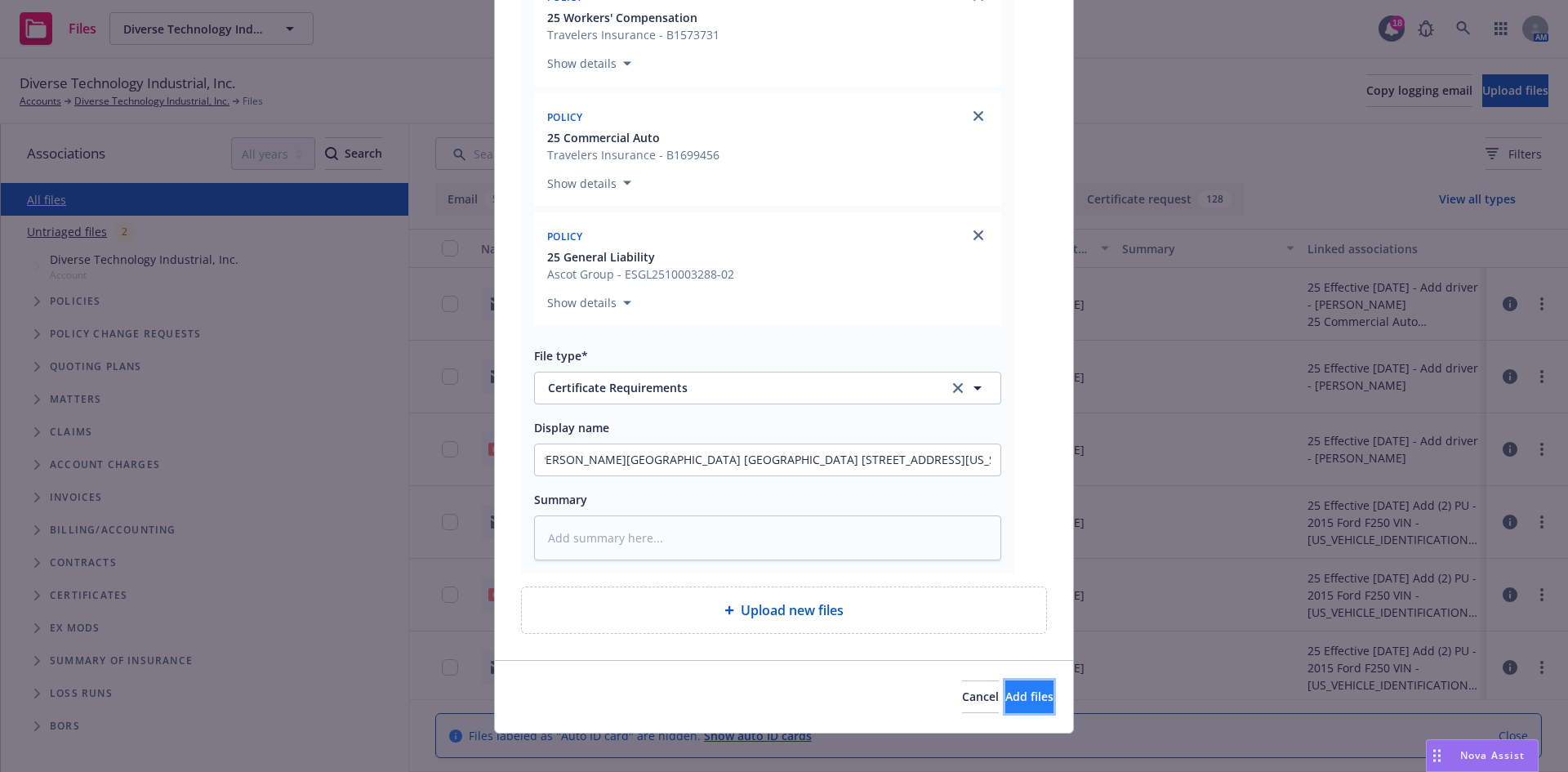
scroll to position [0, 0]
drag, startPoint x: 1007, startPoint y: 703, endPoint x: 1023, endPoint y: 691, distance: 20.0
click at [1007, 704] on button "Add files" at bounding box center [1029, 697] width 48 height 32
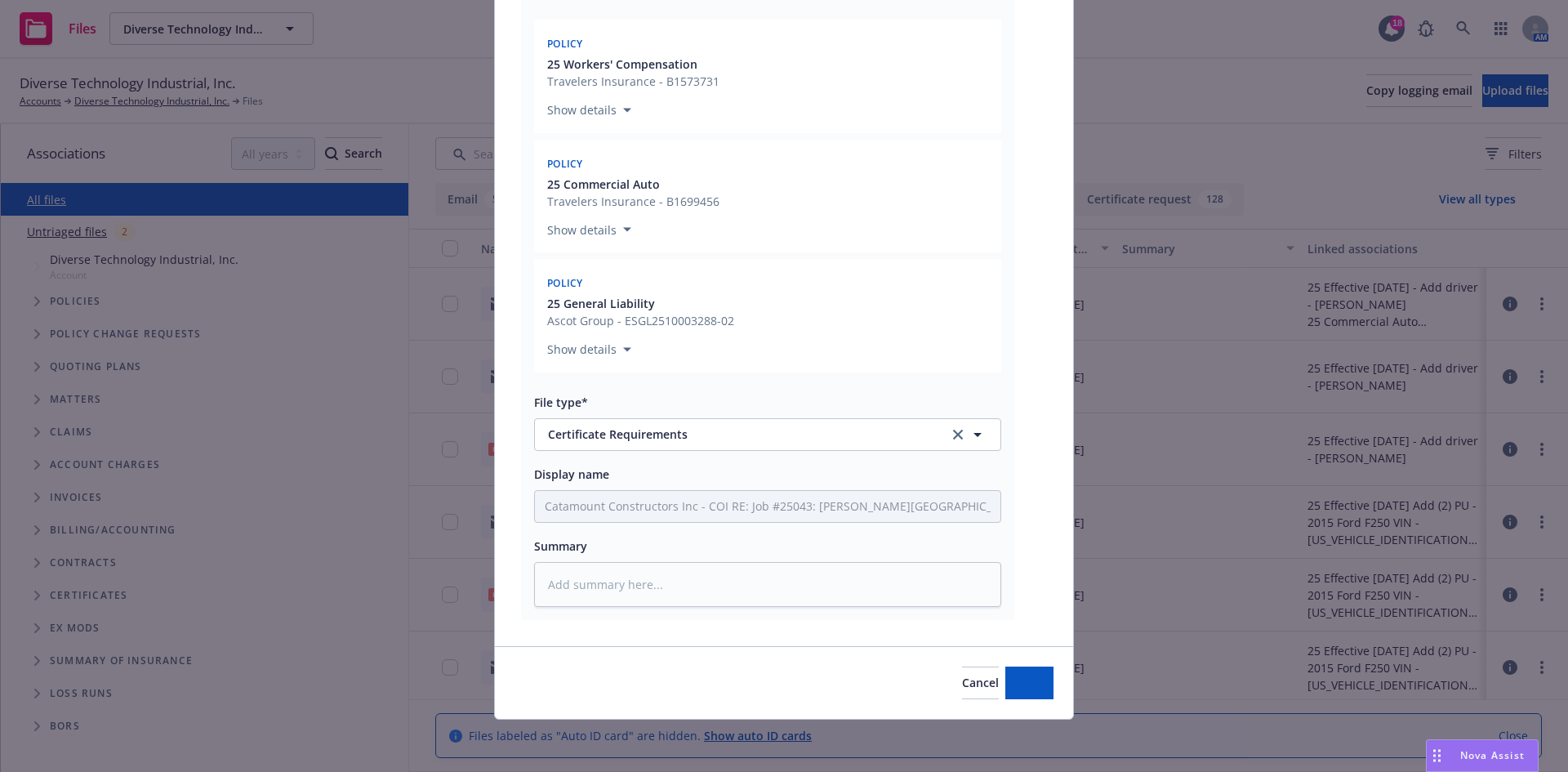
scroll to position [1754, 0]
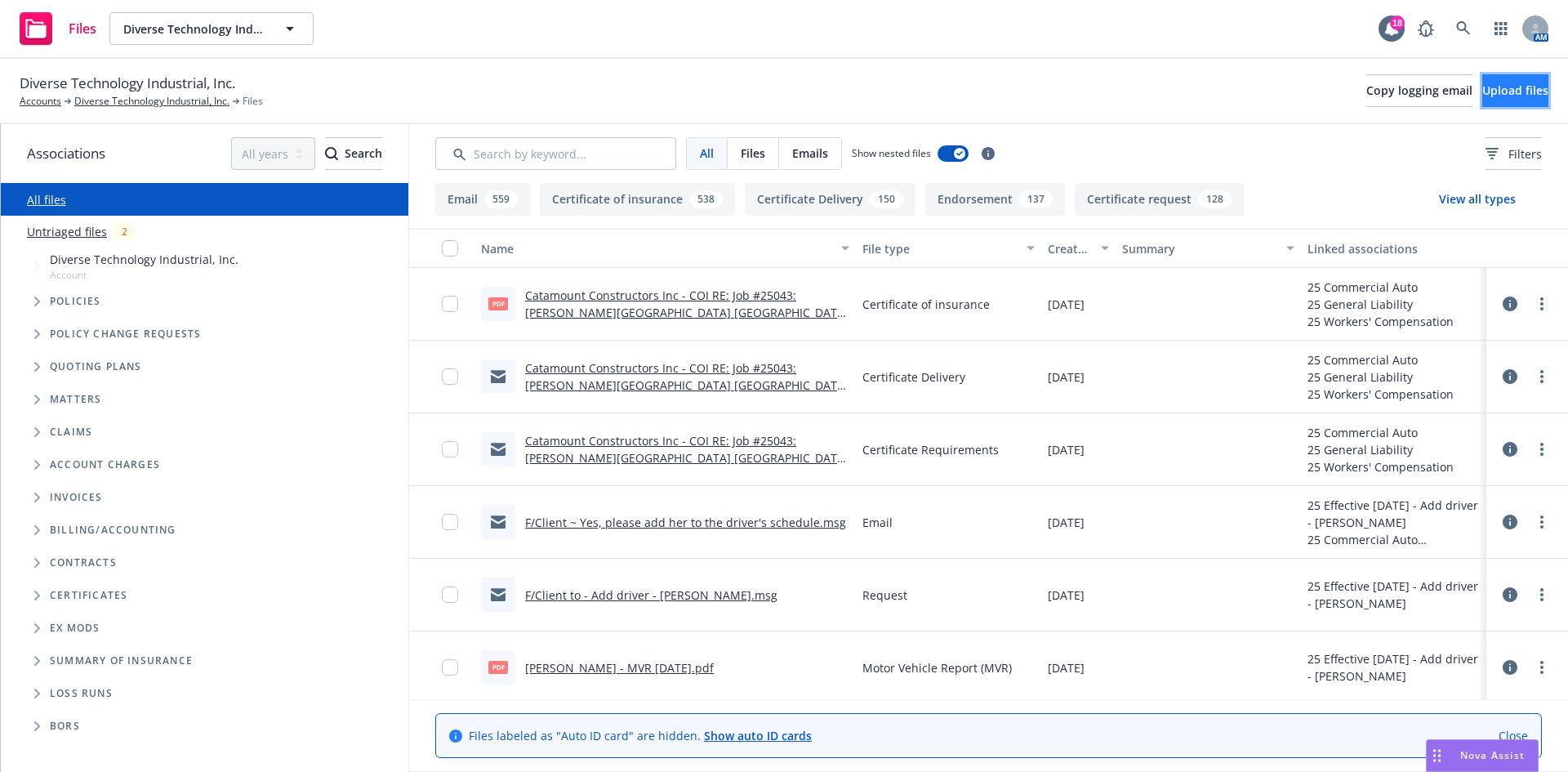
click at [1508, 77] on button "Upload files" at bounding box center [1515, 90] width 66 height 32
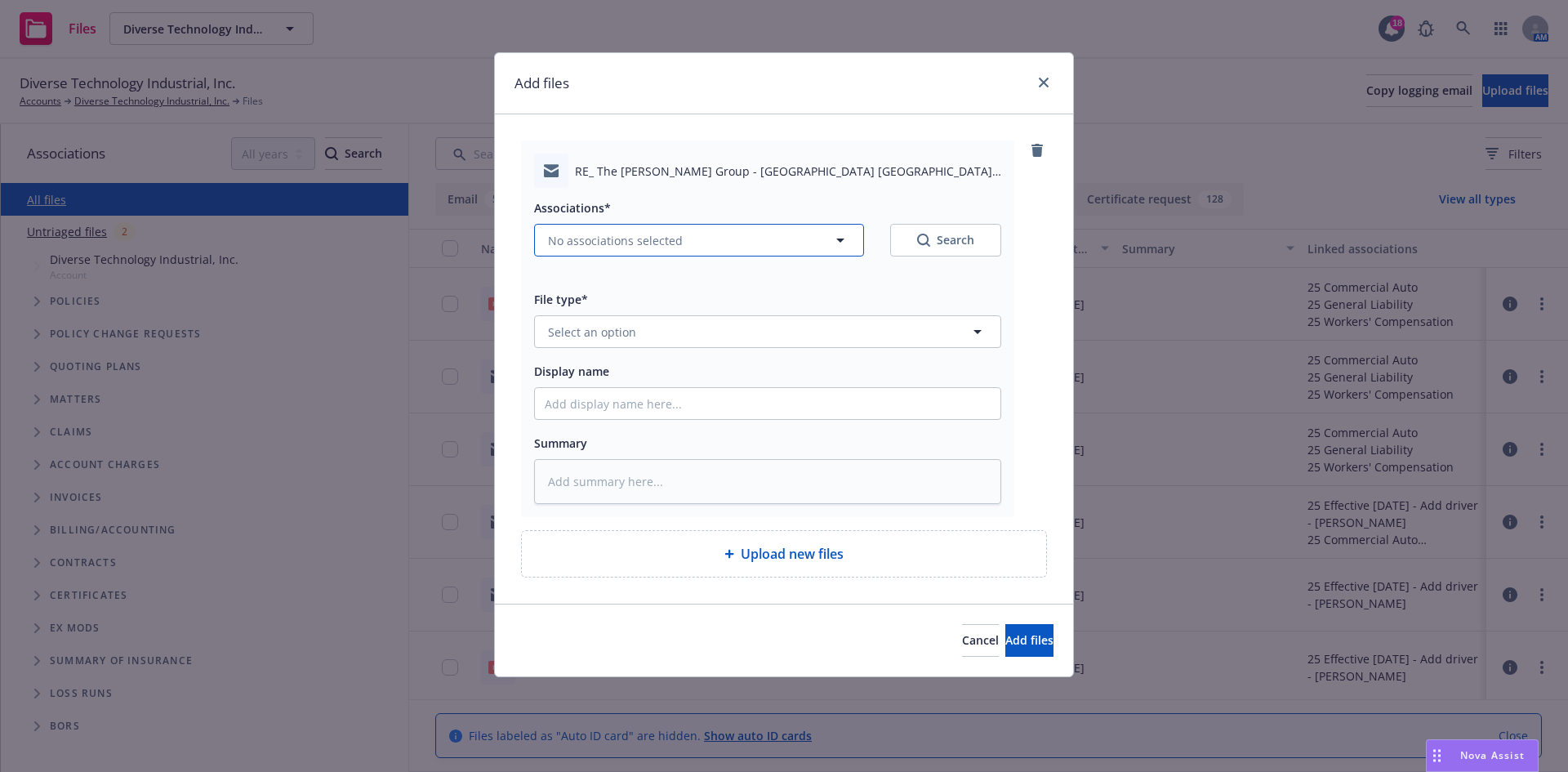
click at [584, 241] on span "No associations selected" at bounding box center [616, 240] width 135 height 18
type textarea "x"
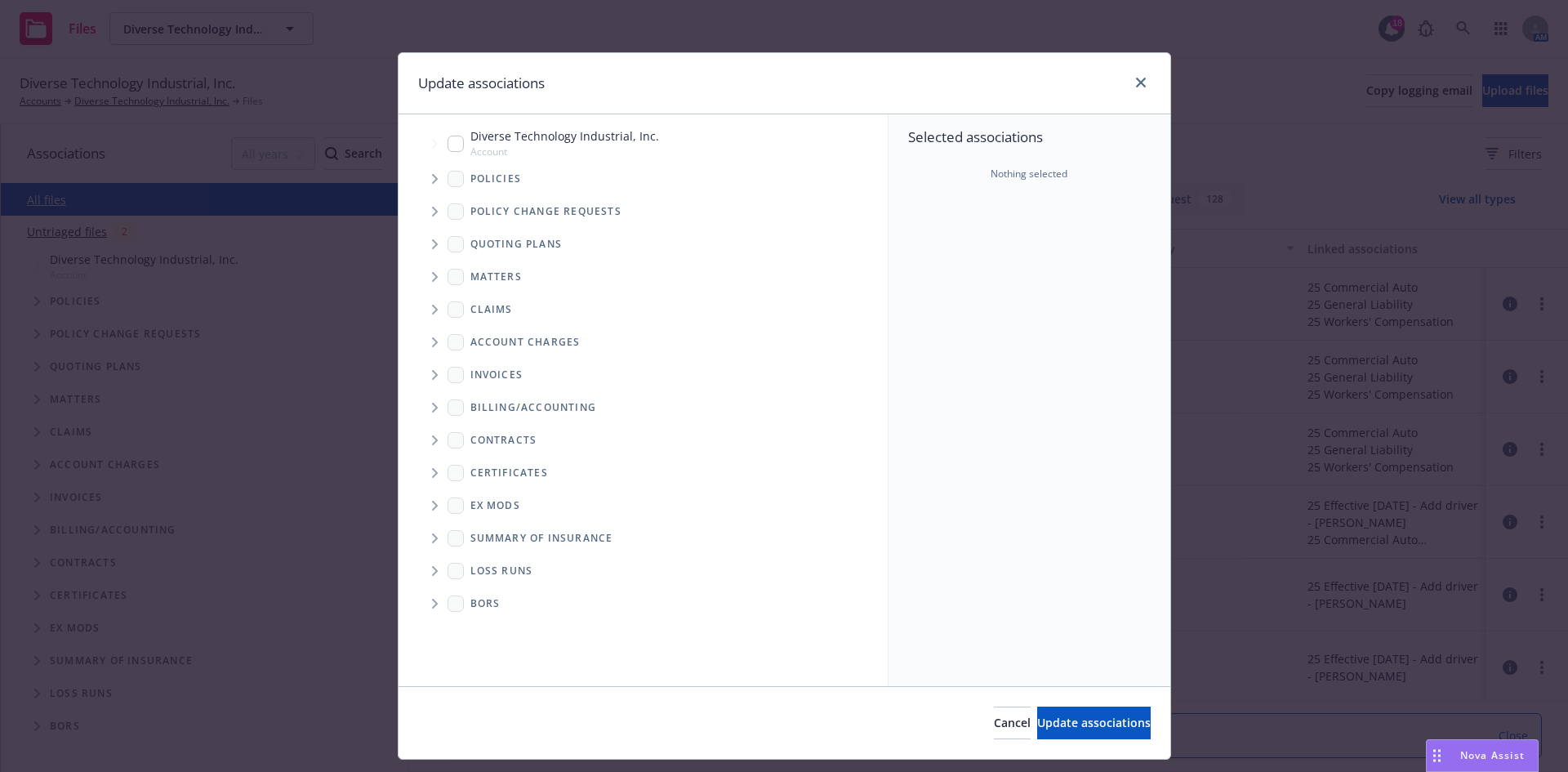
click at [424, 184] on span "Tree Example" at bounding box center [434, 179] width 26 height 26
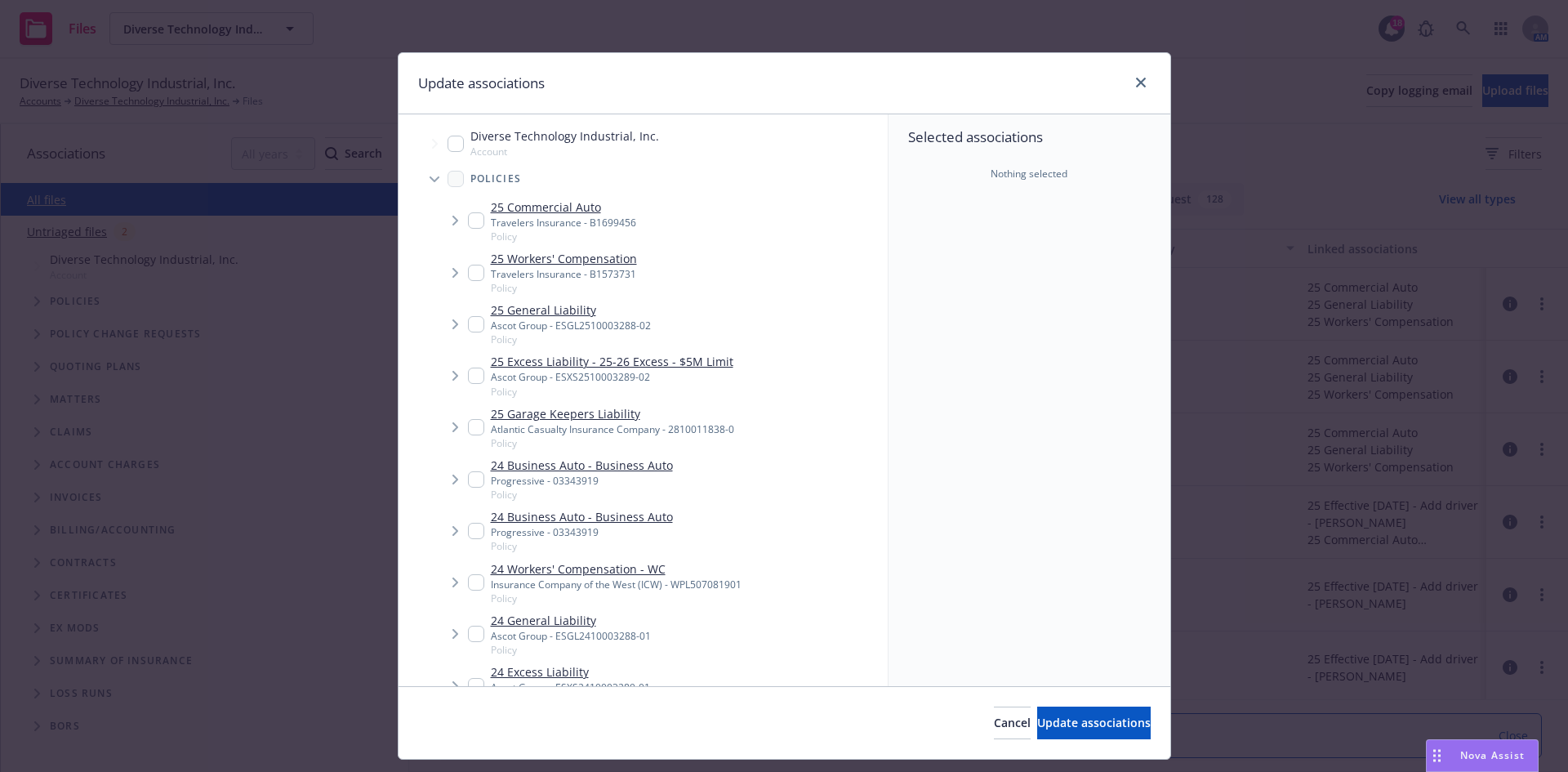
click at [475, 222] on input "Tree Example" at bounding box center [476, 220] width 17 height 17
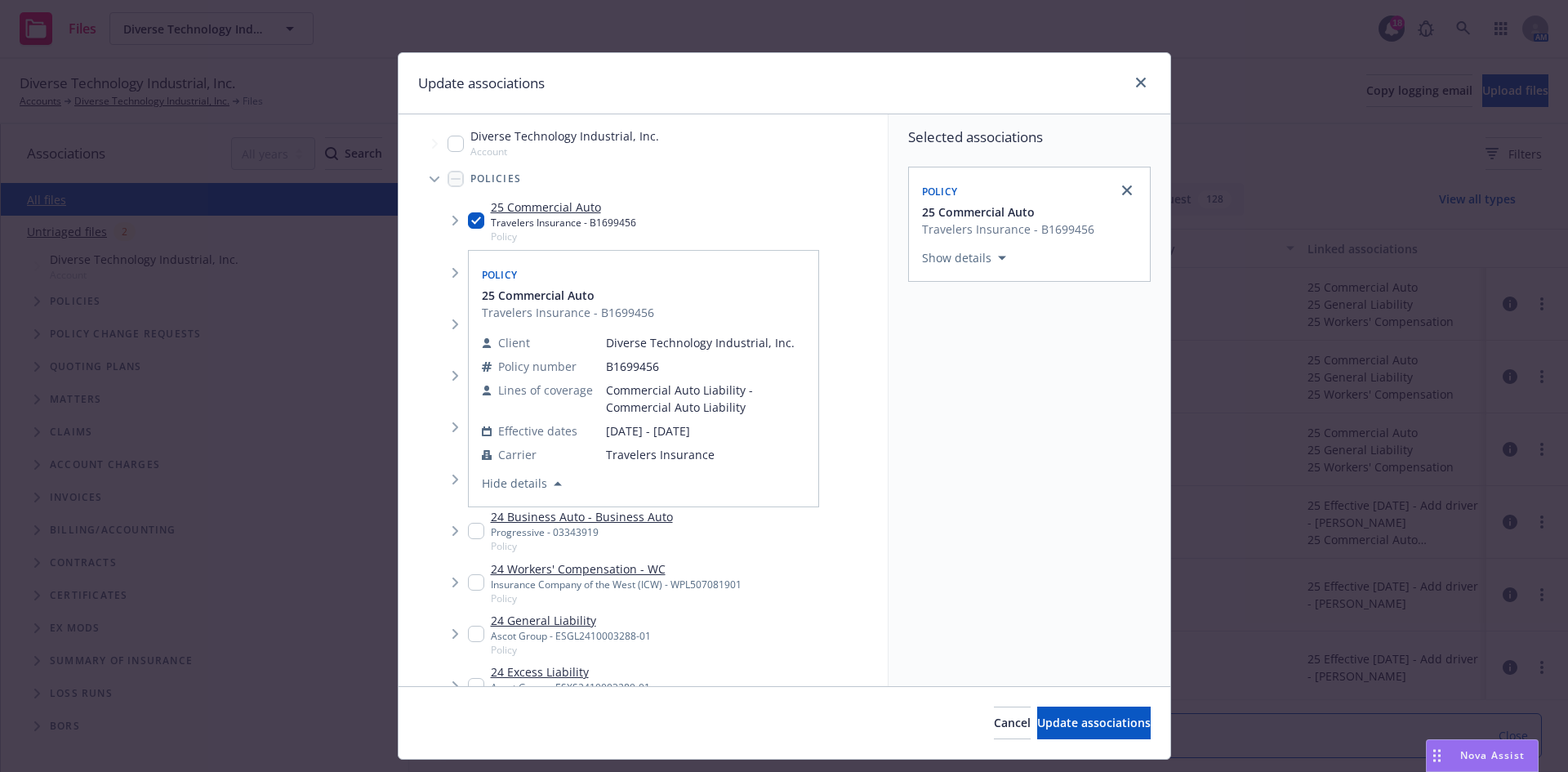
click at [468, 267] on div "Policy 25 Commercial Auto Travelers Insurance - B1699456 Client Diverse Technol…" at bounding box center [643, 378] width 350 height 255
click at [468, 218] on input "Tree Example" at bounding box center [476, 220] width 17 height 17
checkbox input "true"
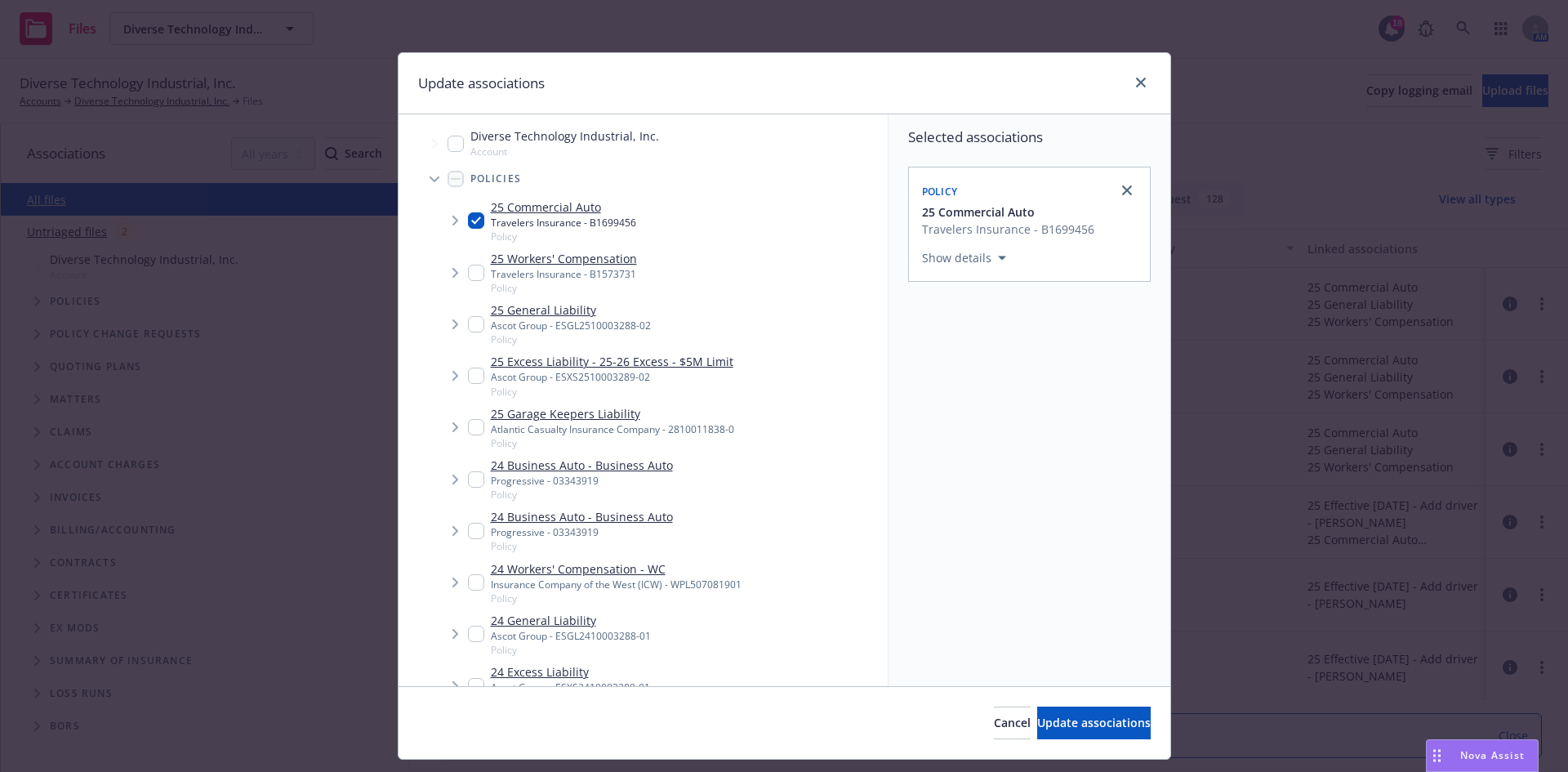
click at [474, 266] on input "Tree Example" at bounding box center [476, 273] width 17 height 17
checkbox input "true"
click at [468, 326] on input "Tree Example" at bounding box center [476, 324] width 17 height 17
checkbox input "true"
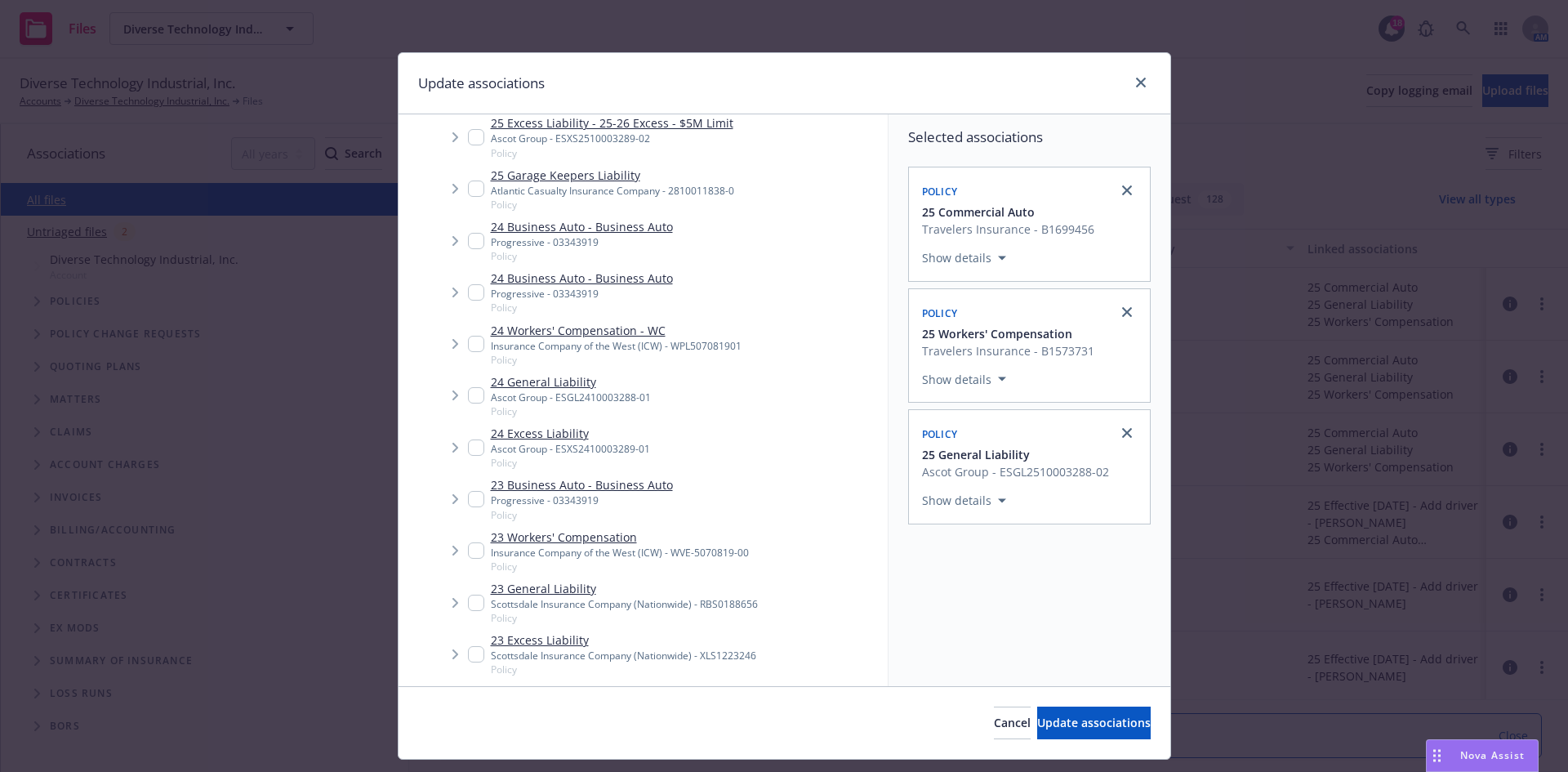
scroll to position [245, 0]
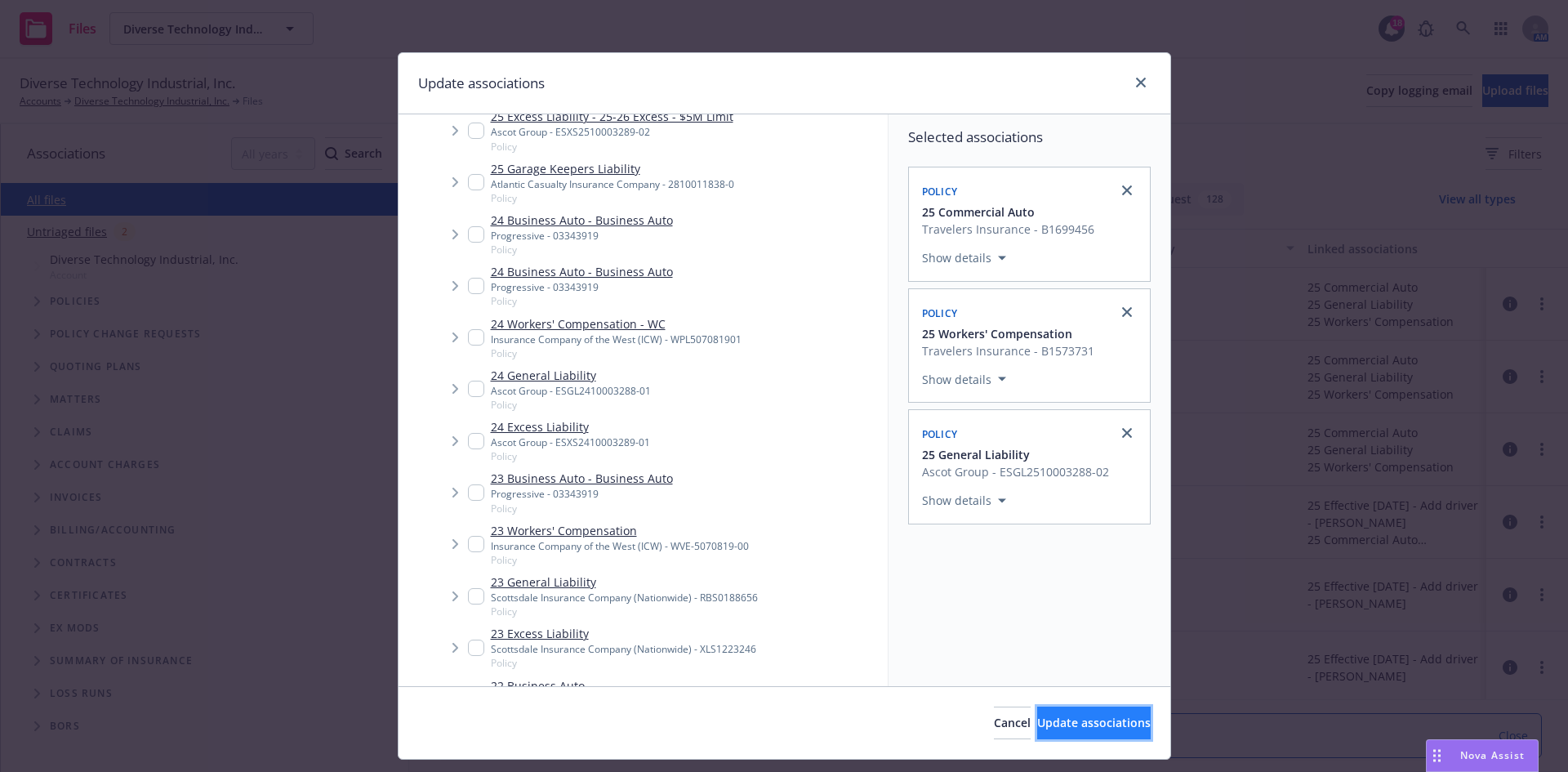
click at [1037, 733] on button "Update associations" at bounding box center [1094, 722] width 113 height 32
type textarea "x"
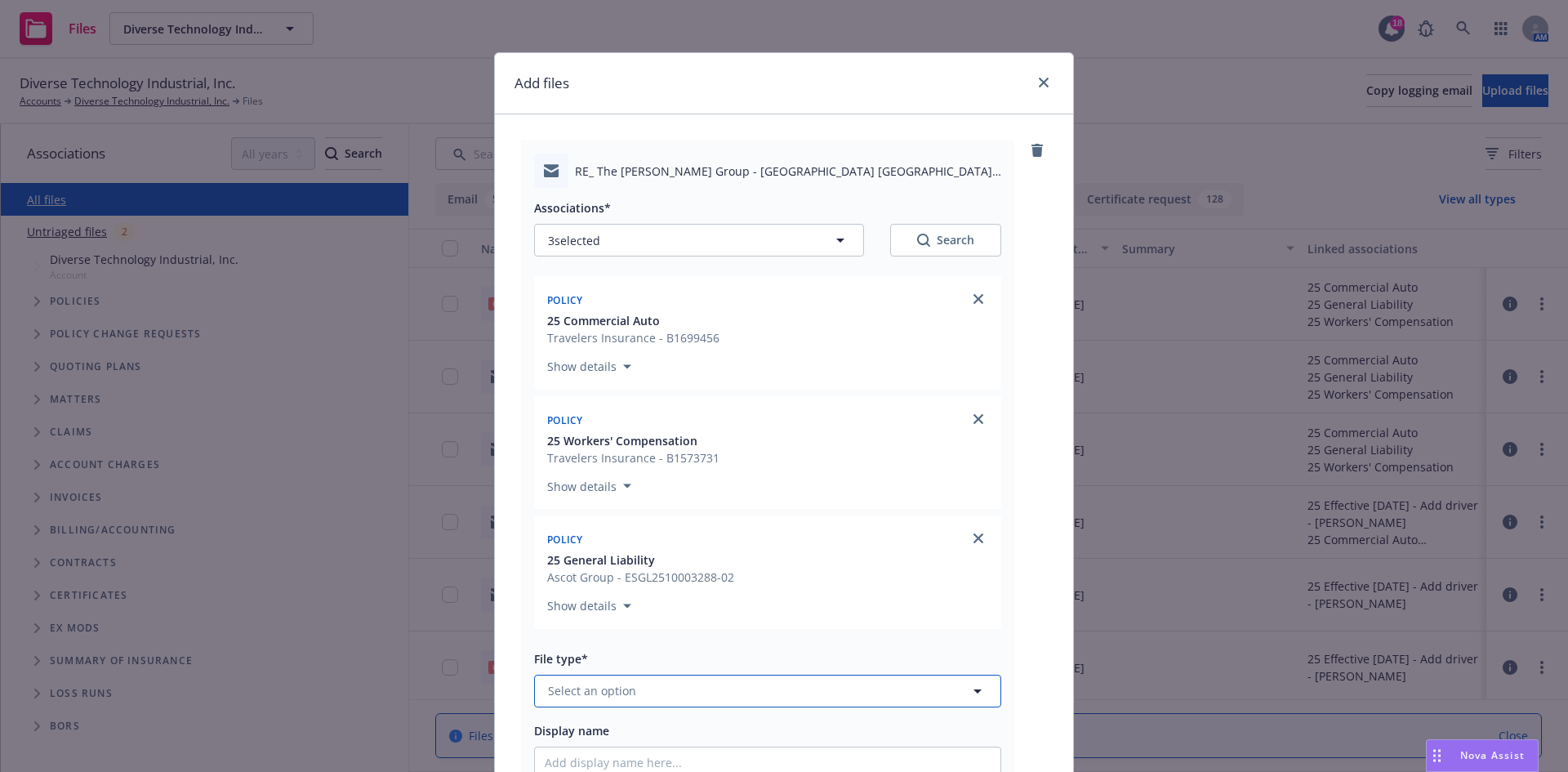
click at [646, 695] on button "Select an option" at bounding box center [767, 690] width 467 height 32
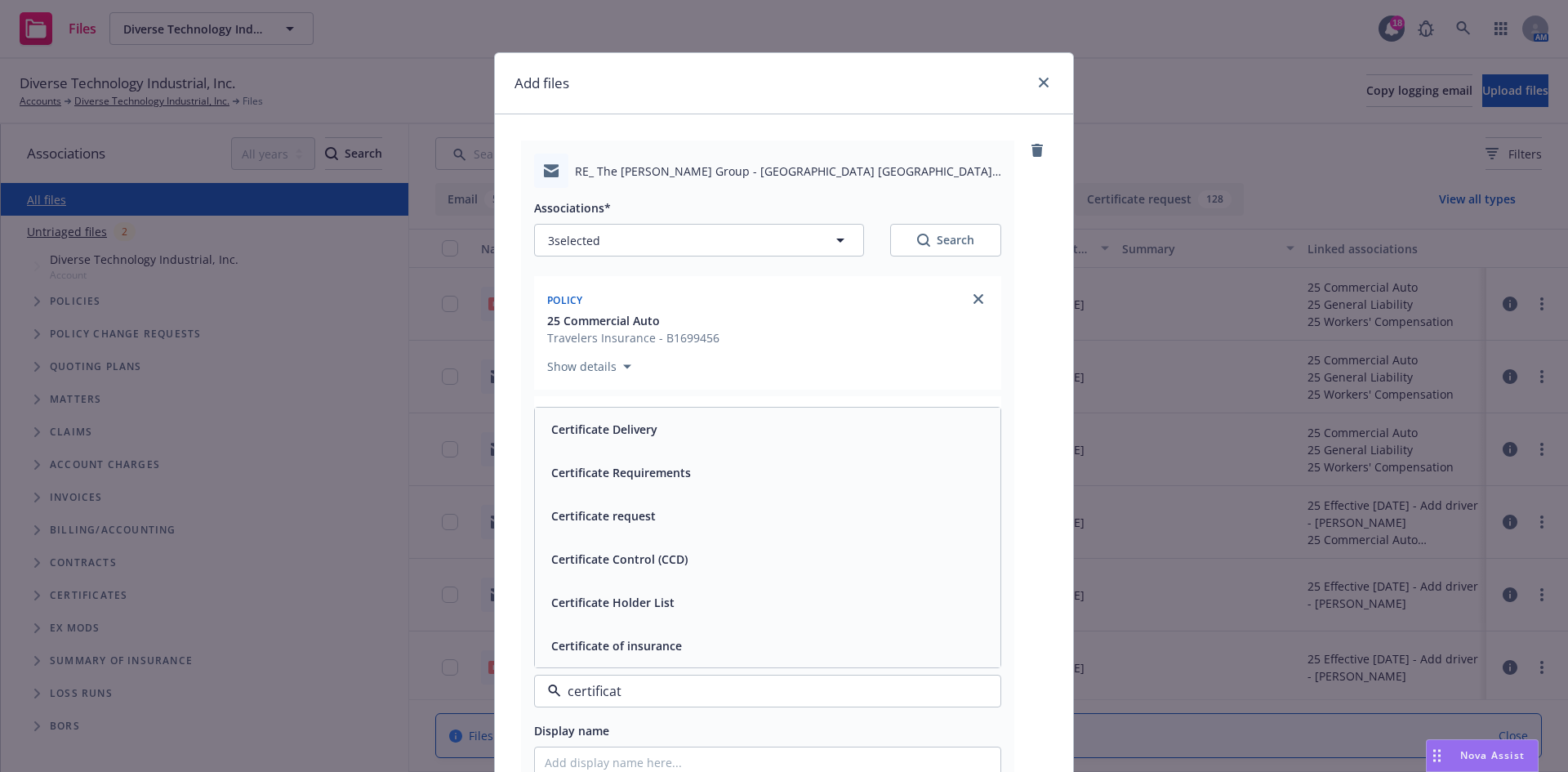
type input "certificate"
click at [574, 434] on span "Certificate Delivery" at bounding box center [604, 430] width 106 height 18
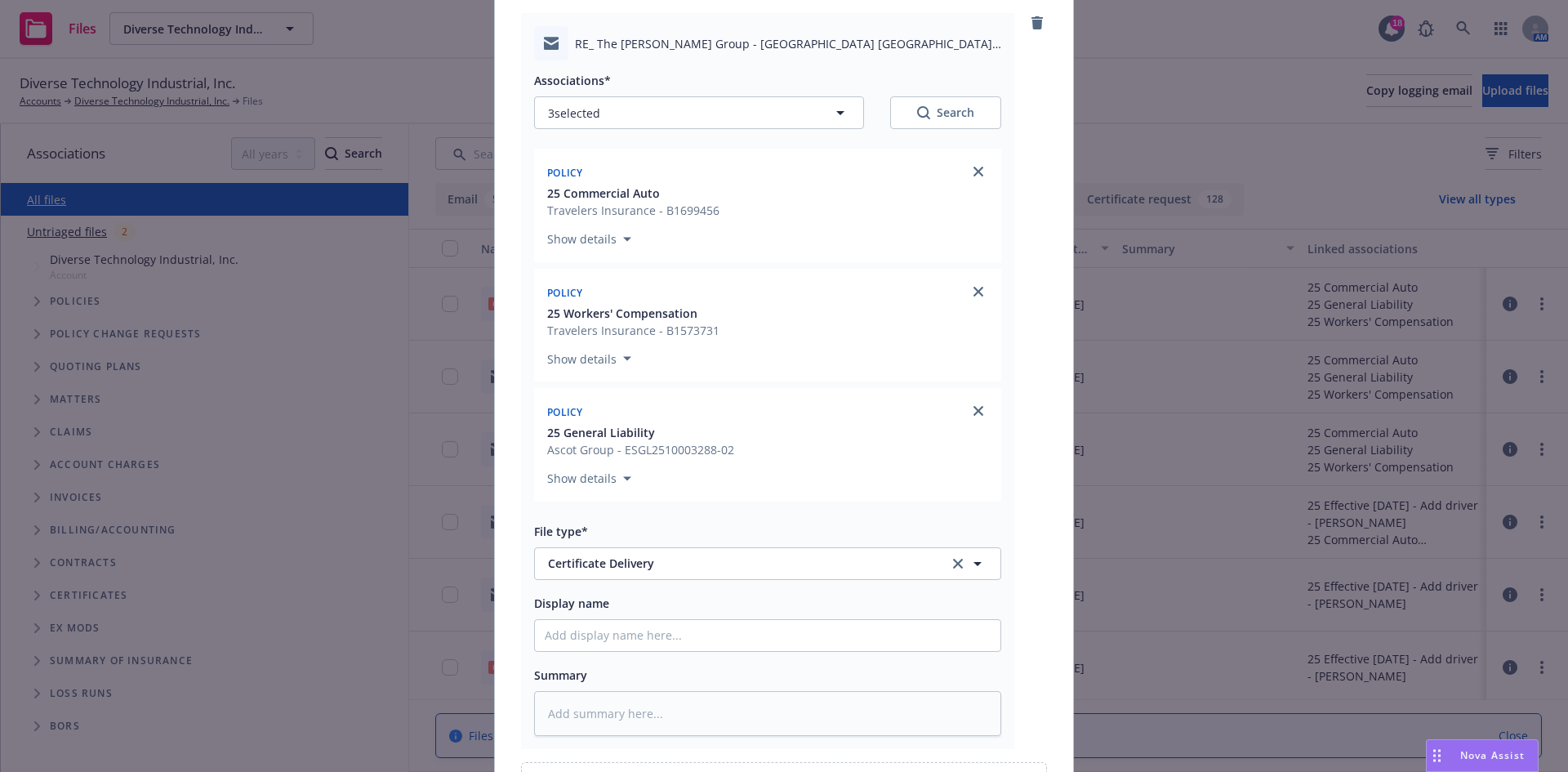
scroll to position [317, 0]
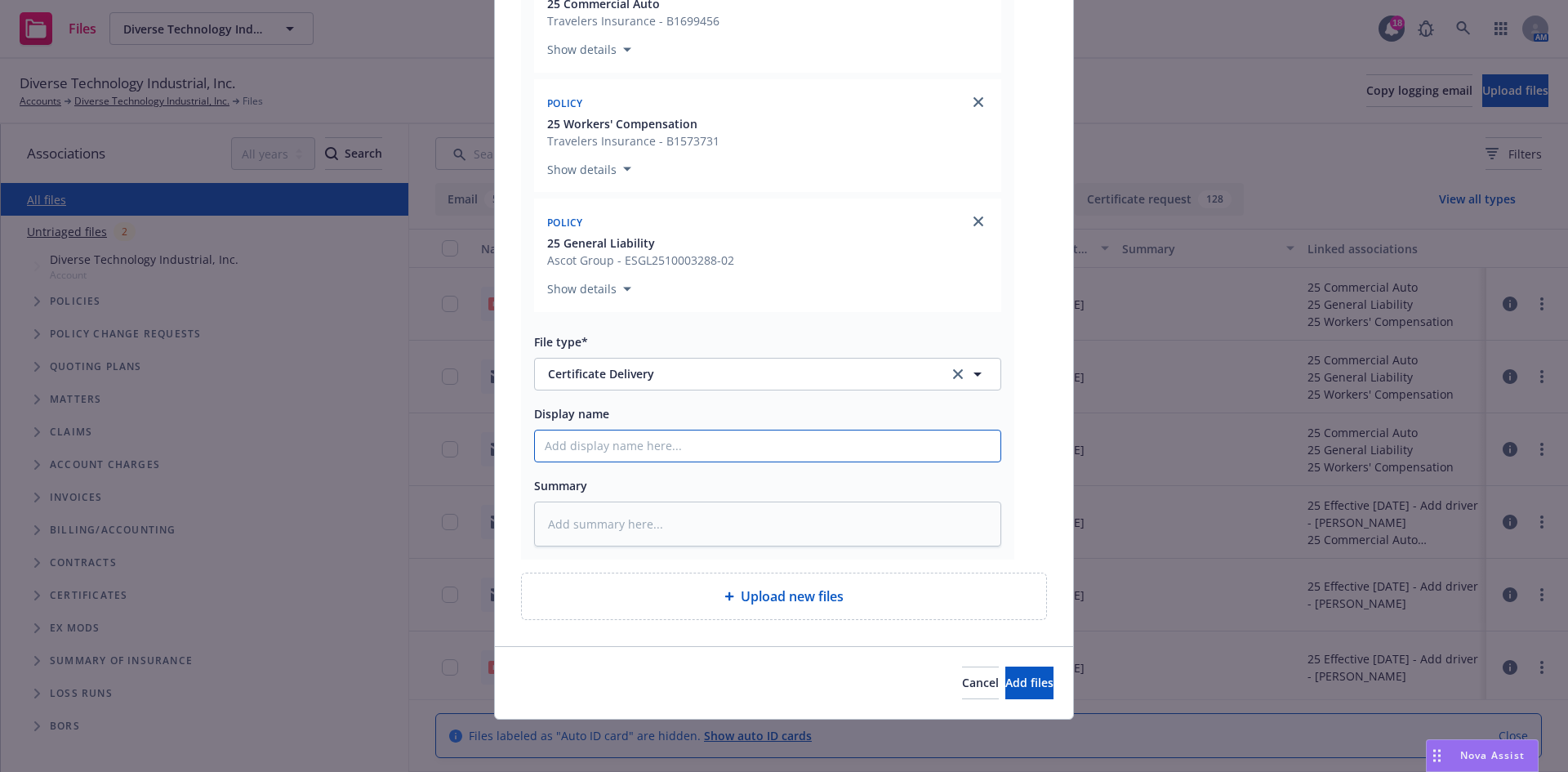
click at [625, 453] on input "Display name" at bounding box center [767, 446] width 466 height 31
paste input "WTD Holdings Inc - COI - RE: The [PERSON_NAME] Group - [STREET_ADDRESS][PERSON_…"
type textarea "x"
click at [559, 450] on input "WTD Holdings Inc - COI - RE: The [PERSON_NAME] Group - [STREET_ADDRESS][PERSON_…" at bounding box center [767, 446] width 466 height 31
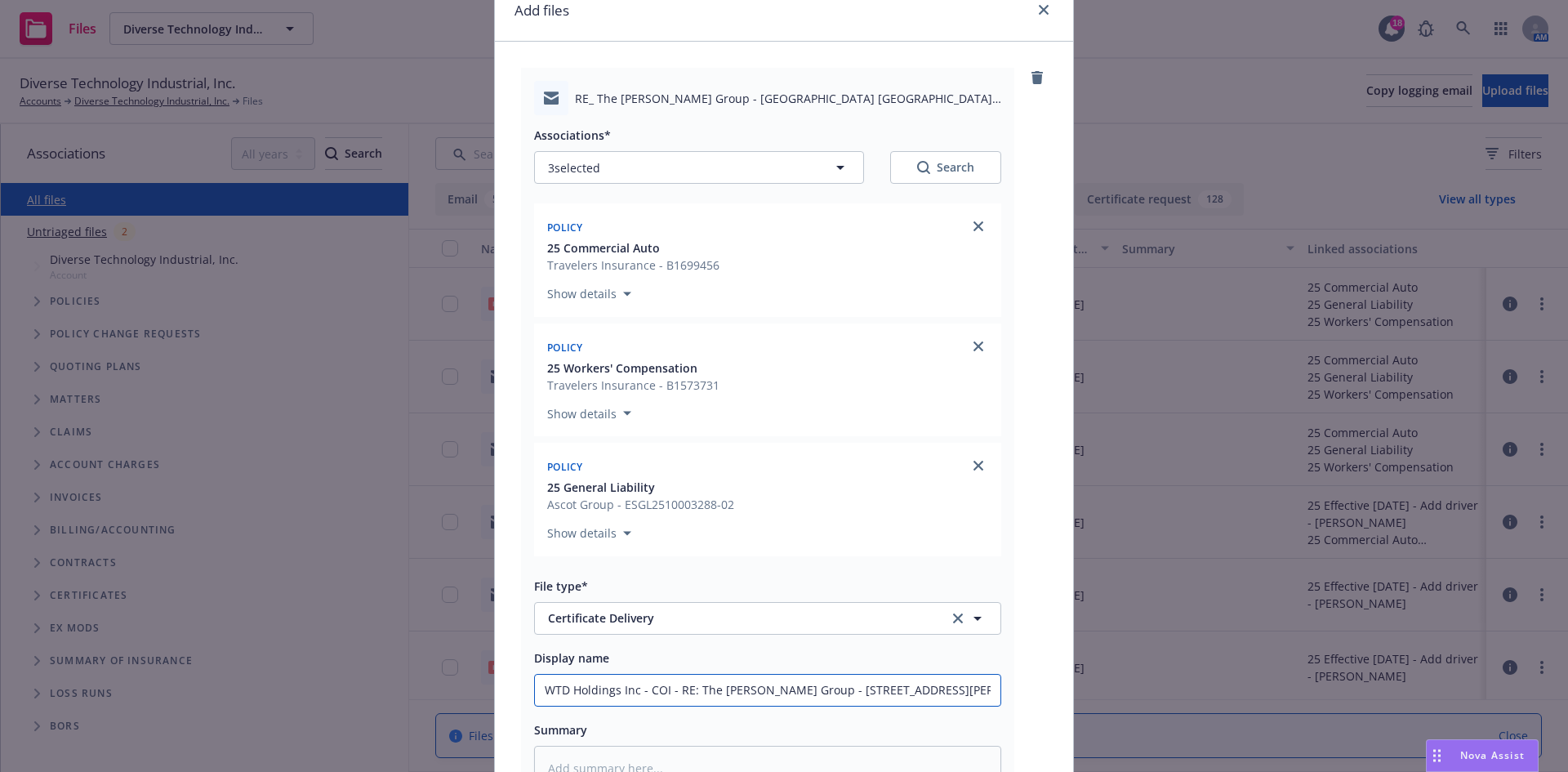
scroll to position [317, 0]
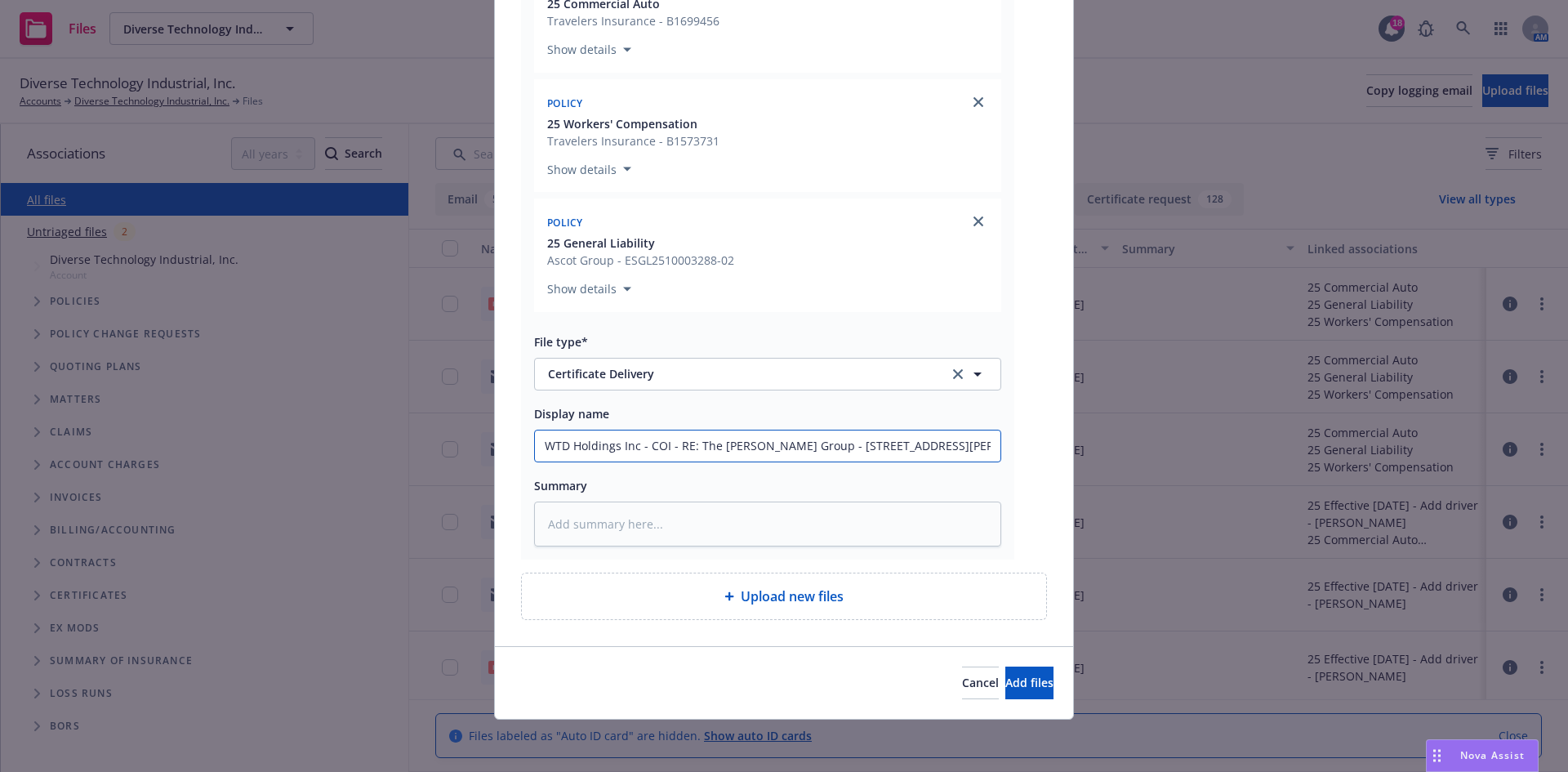
type input "WTD Holdings Inc - COI - RE: The [PERSON_NAME] Group - [STREET_ADDRESS][PERSON_…"
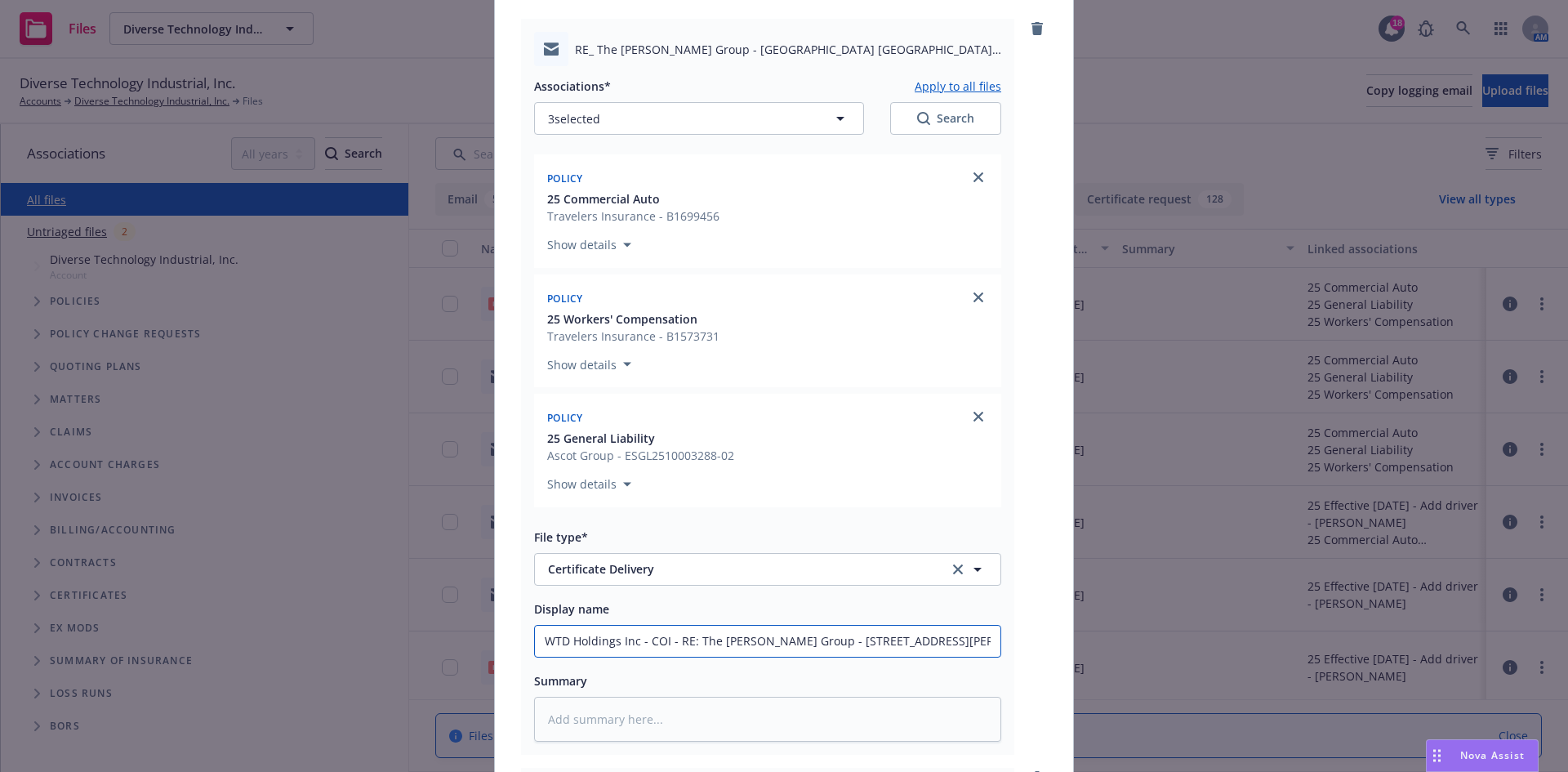
scroll to position [0, 0]
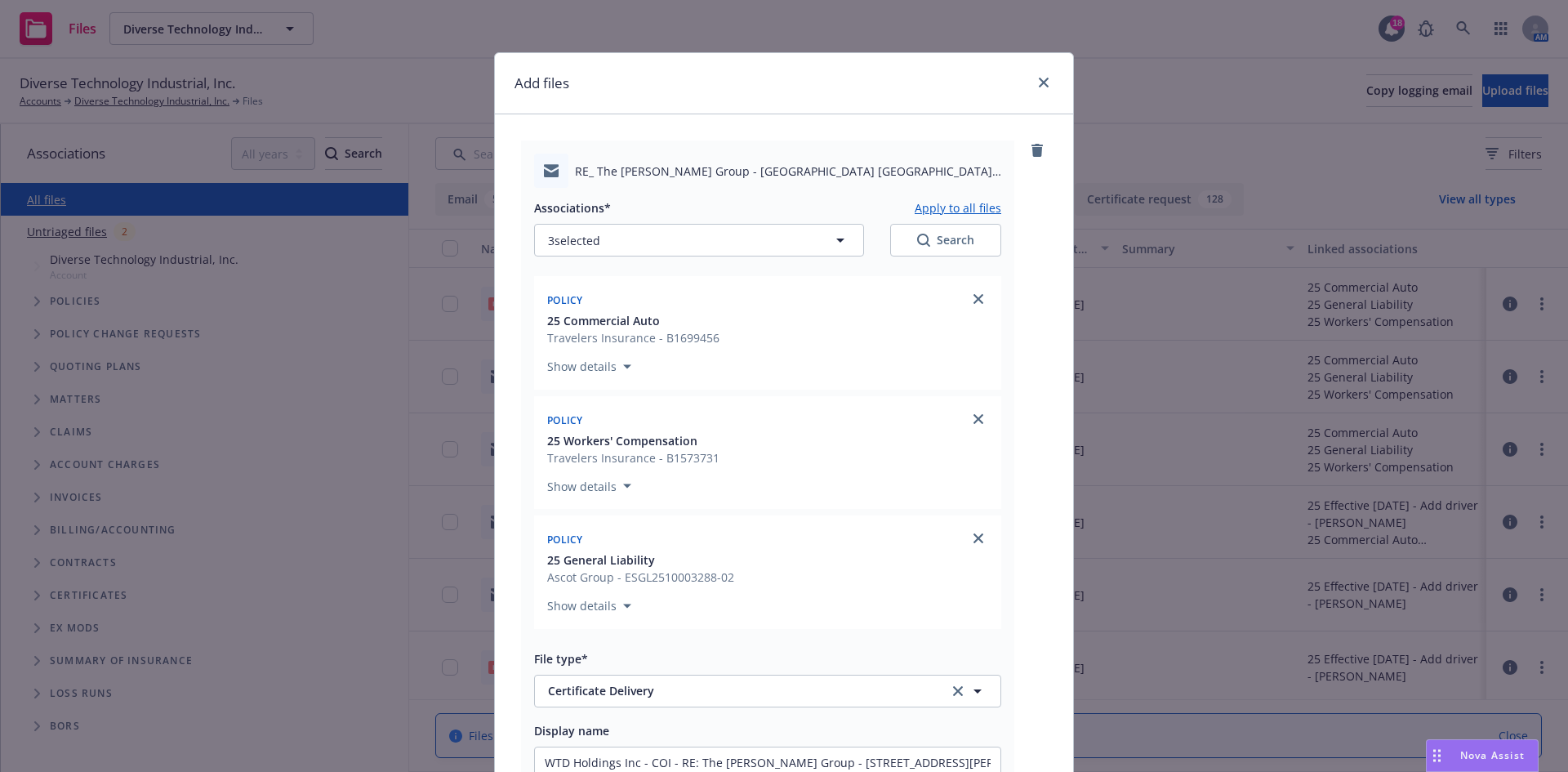
click at [968, 210] on button "Apply to all files" at bounding box center [958, 207] width 87 height 19
type textarea "x"
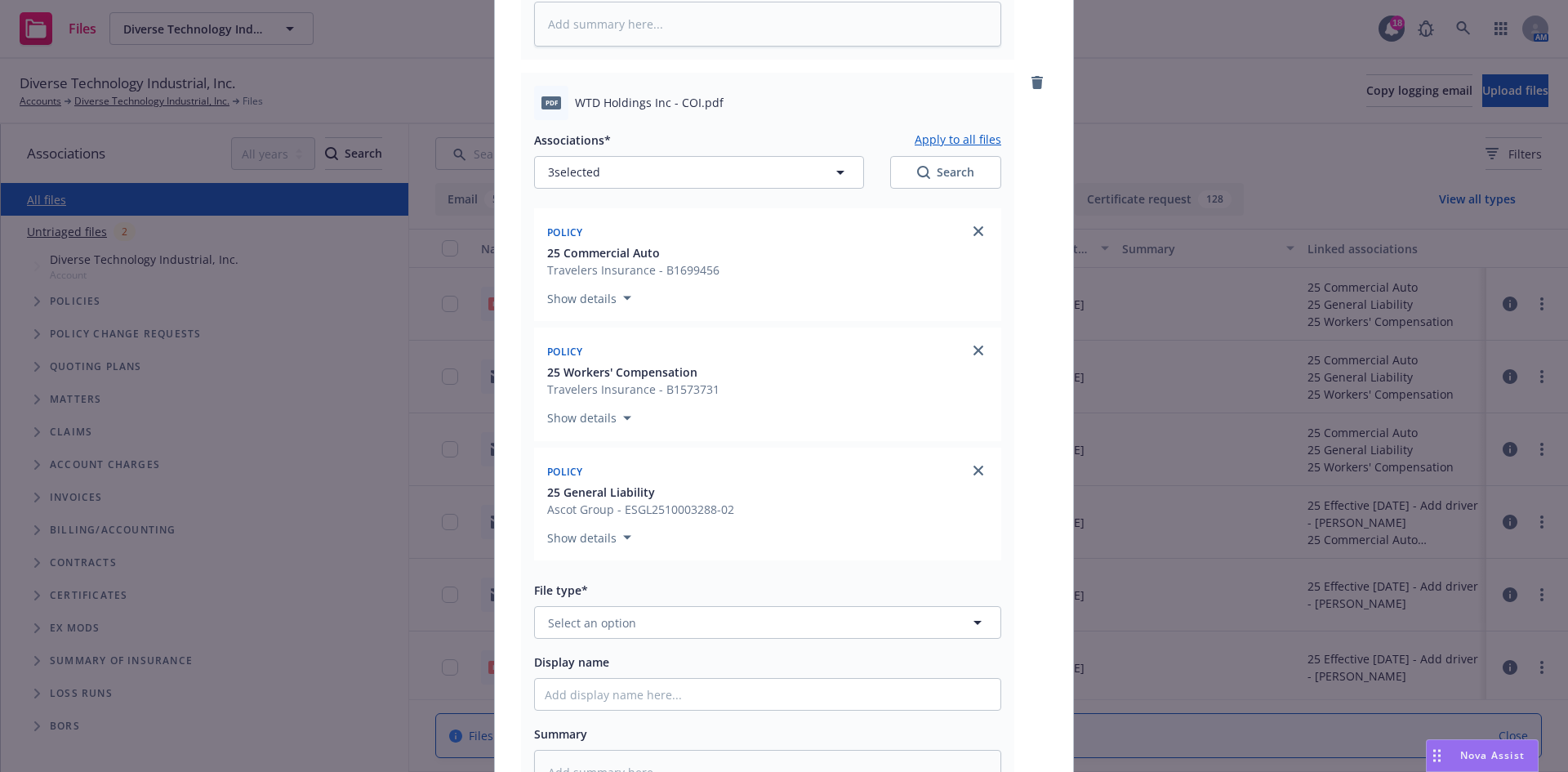
scroll to position [980, 0]
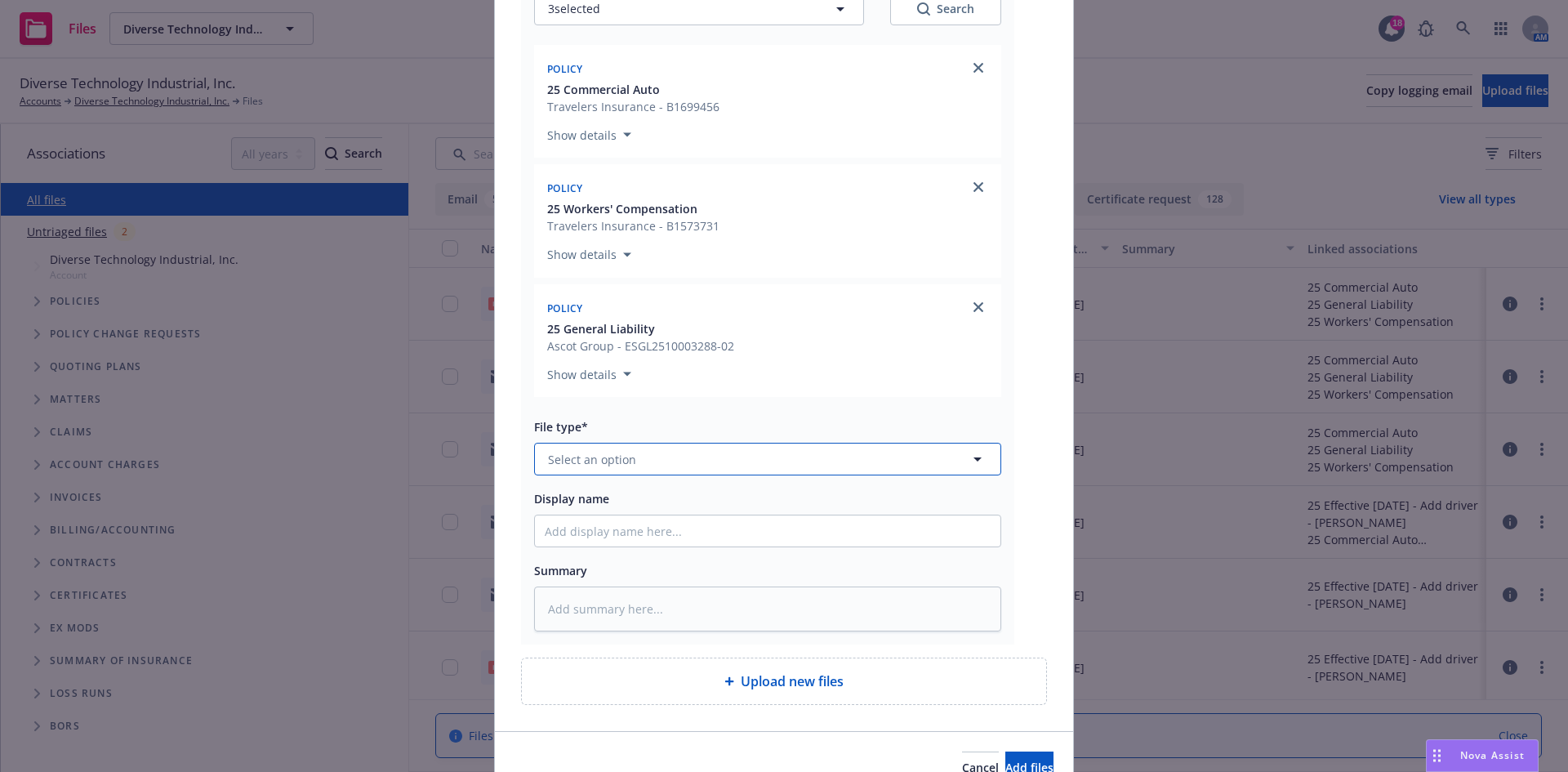
click at [623, 457] on span "Select an option" at bounding box center [592, 460] width 89 height 18
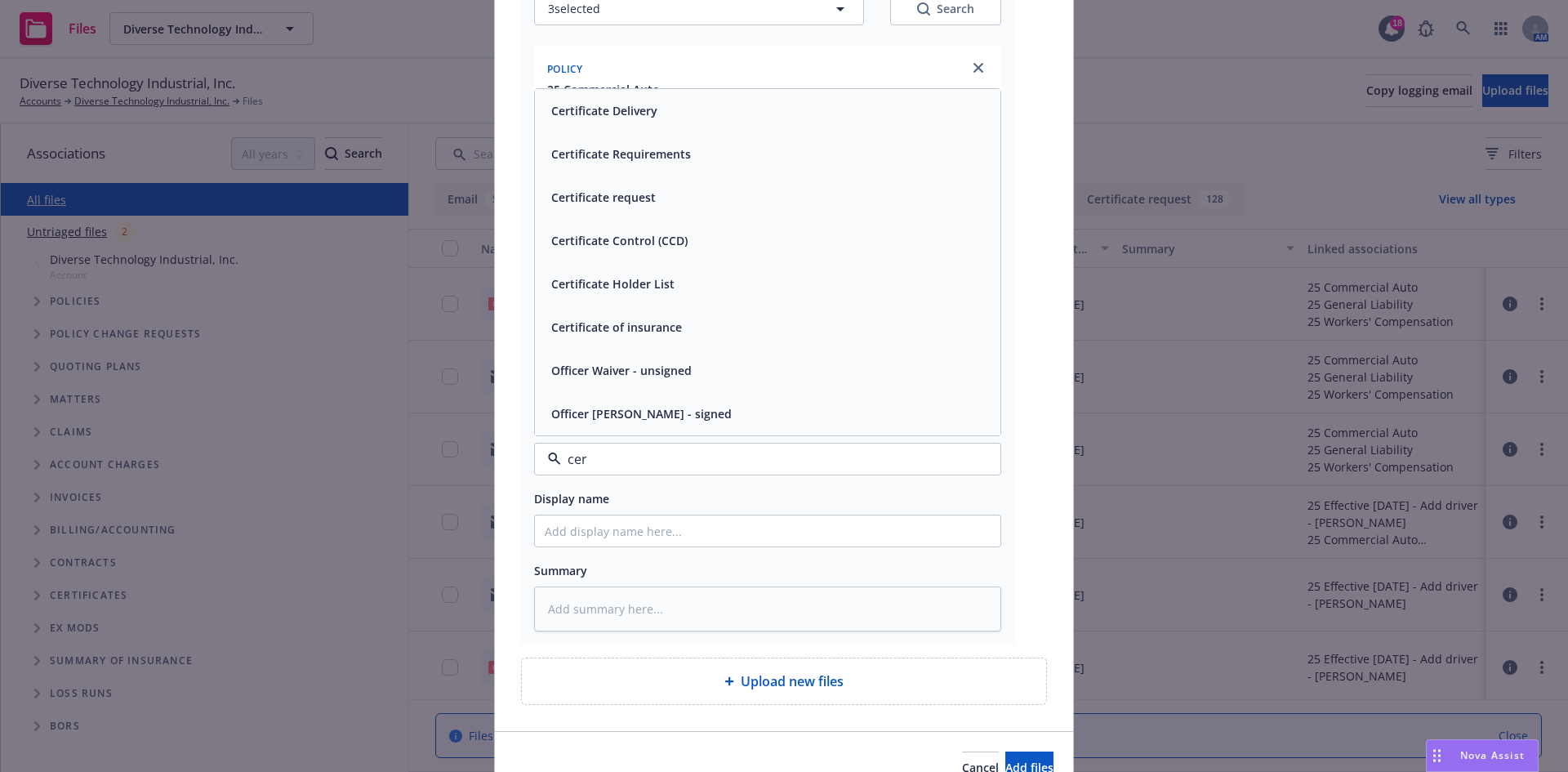
type input "cert"
click at [633, 418] on span "Certificate of insurance" at bounding box center [617, 414] width 131 height 18
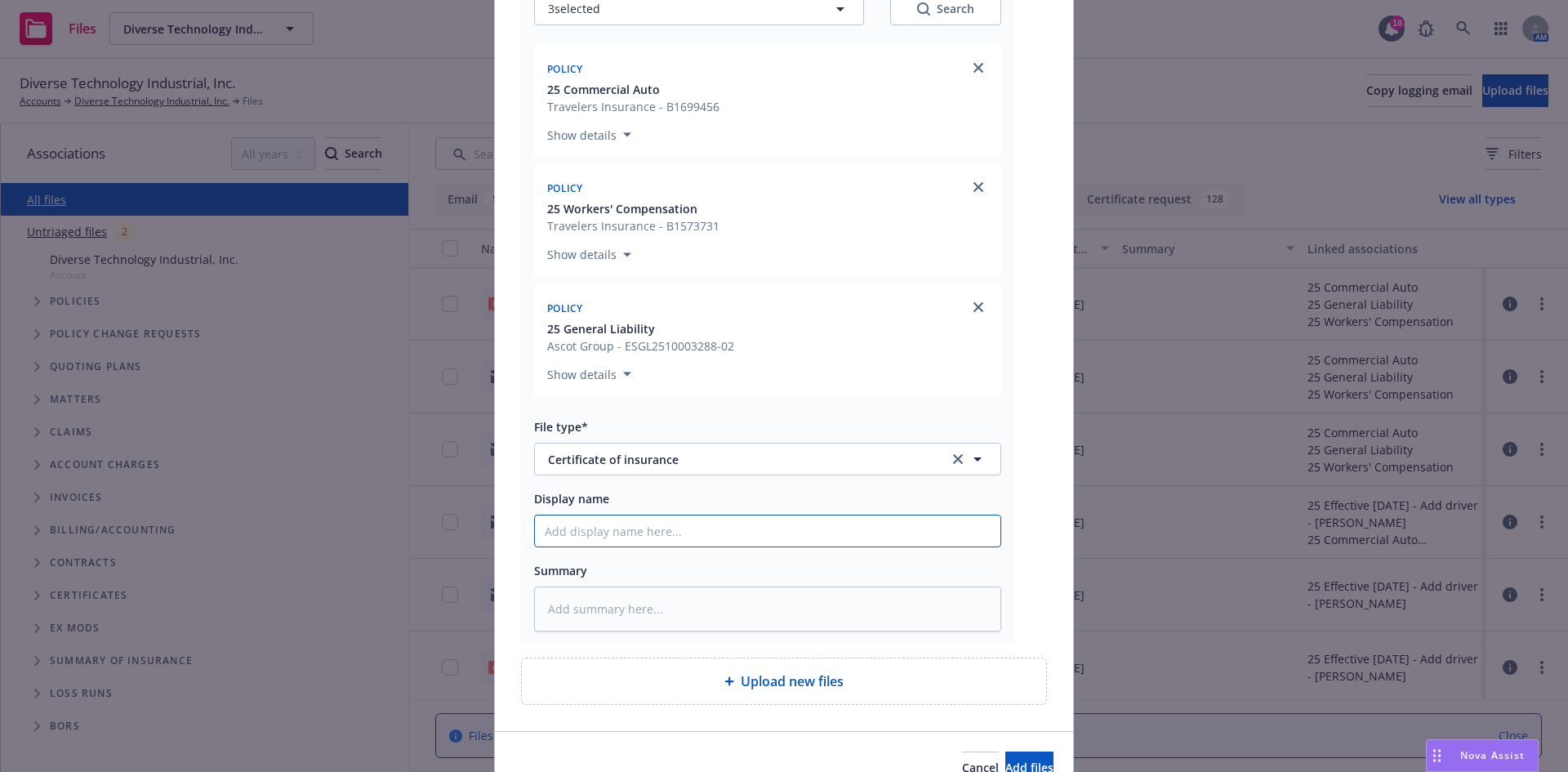
paste input "WTD Holdings Inc - COI - RE: The [PERSON_NAME] Group - [STREET_ADDRESS][PERSON_…"
type textarea "x"
type input "WTD Holdings Inc - COI - RE: The [PERSON_NAME] Group - [STREET_ADDRESS][PERSON_…"
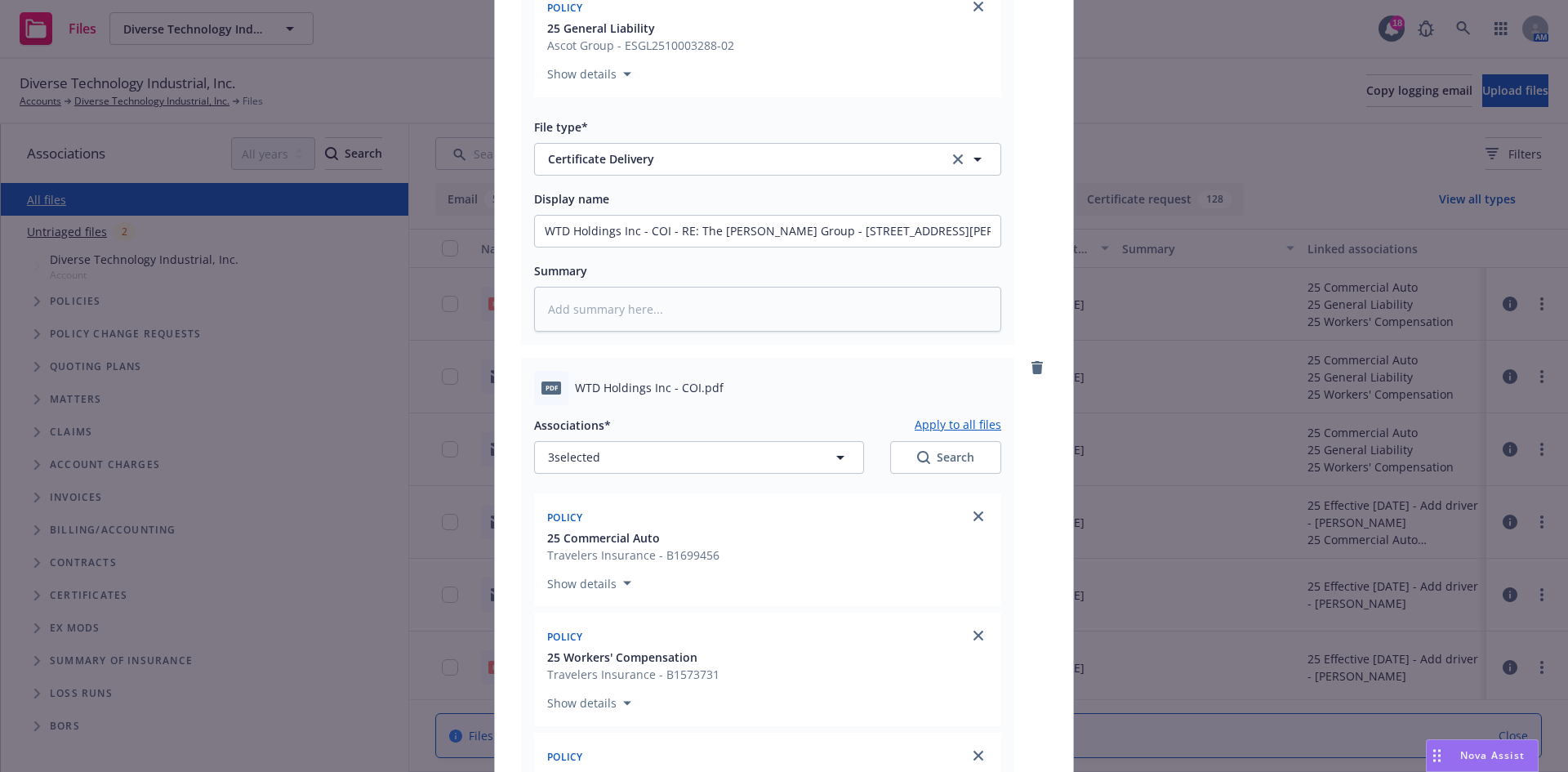
scroll to position [411, 0]
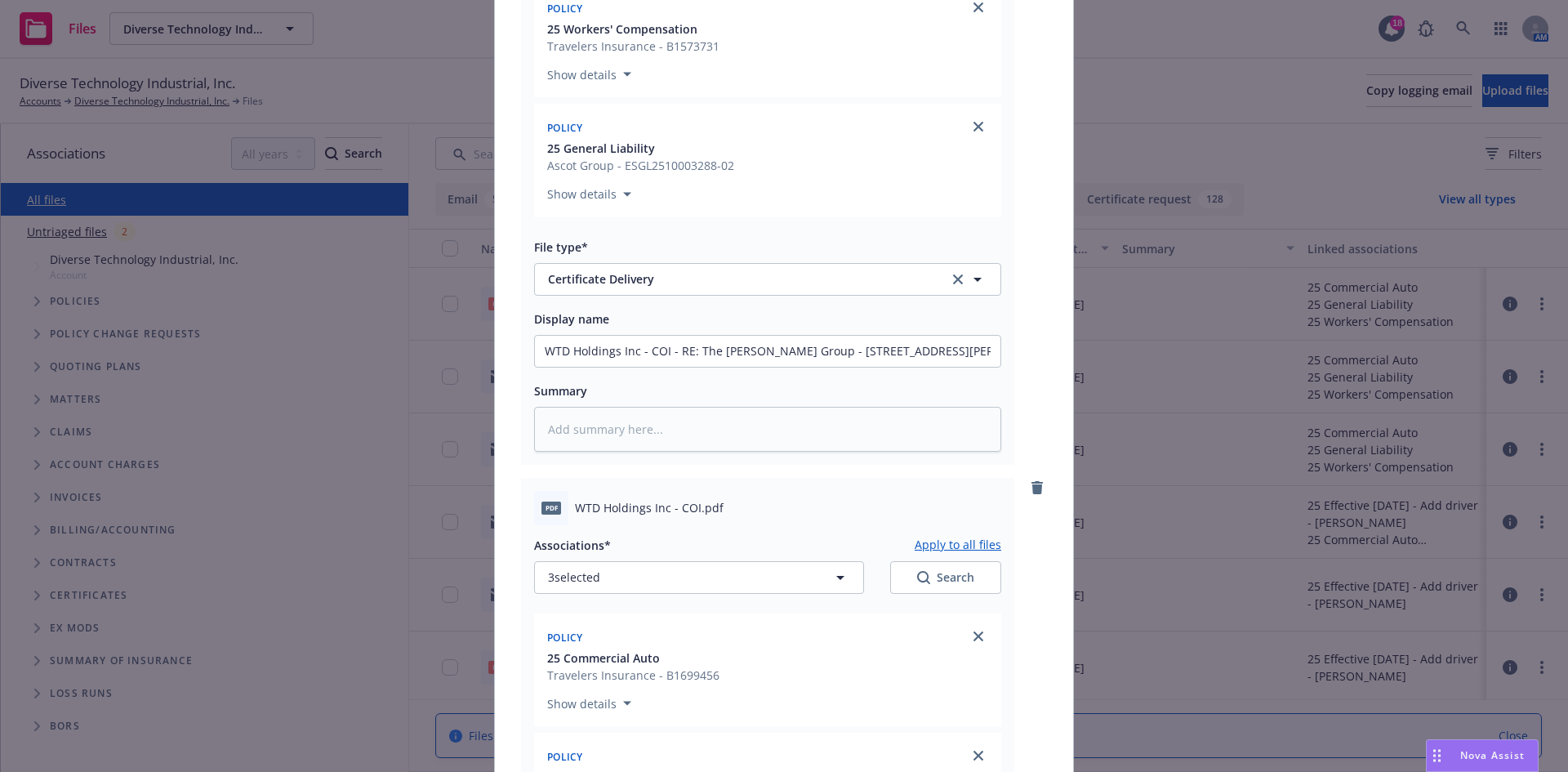
click at [941, 546] on button "Apply to all files" at bounding box center [958, 545] width 87 height 19
type textarea "x"
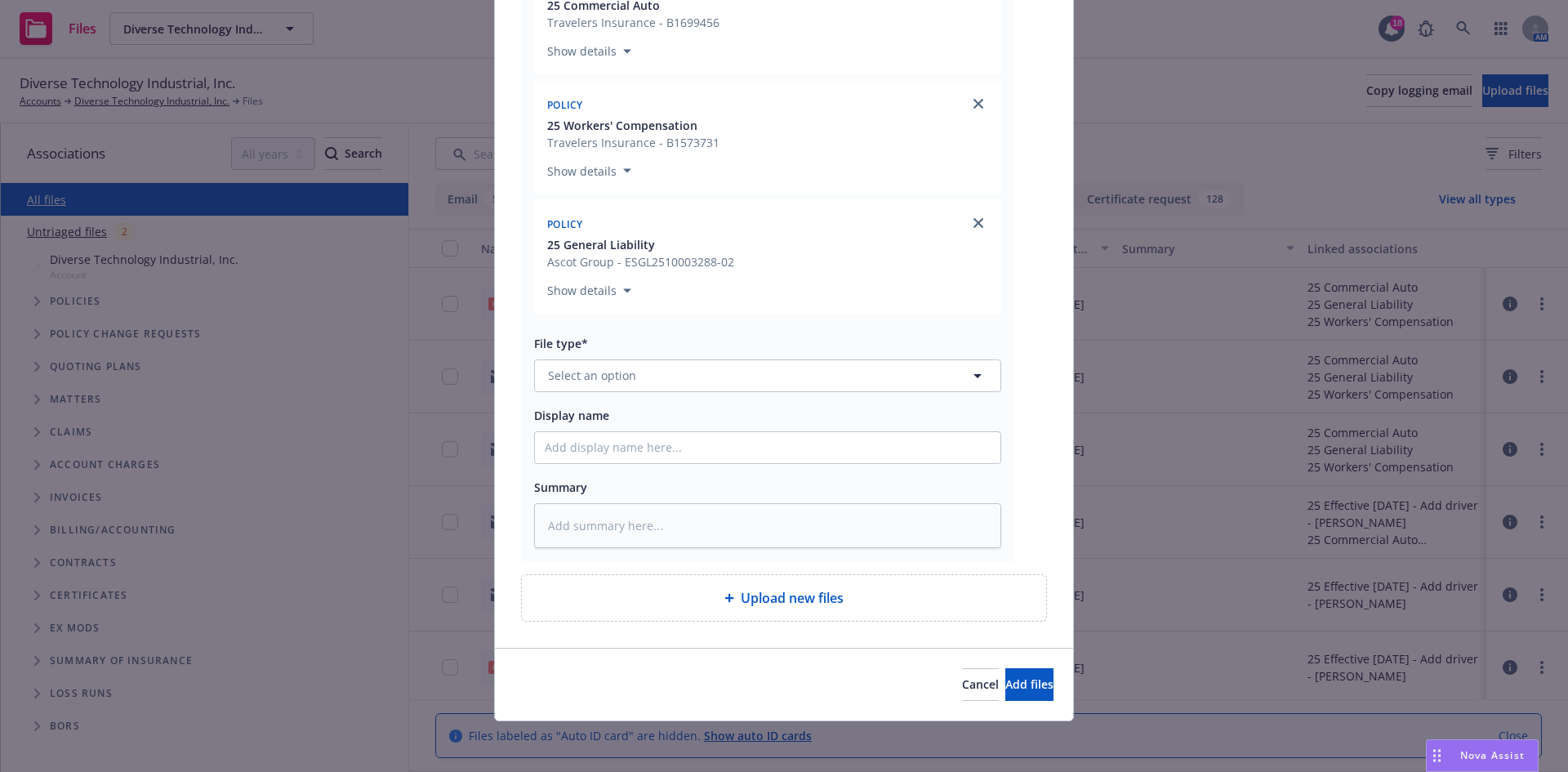
scroll to position [1814, 0]
click at [660, 370] on button "Select an option" at bounding box center [767, 374] width 467 height 32
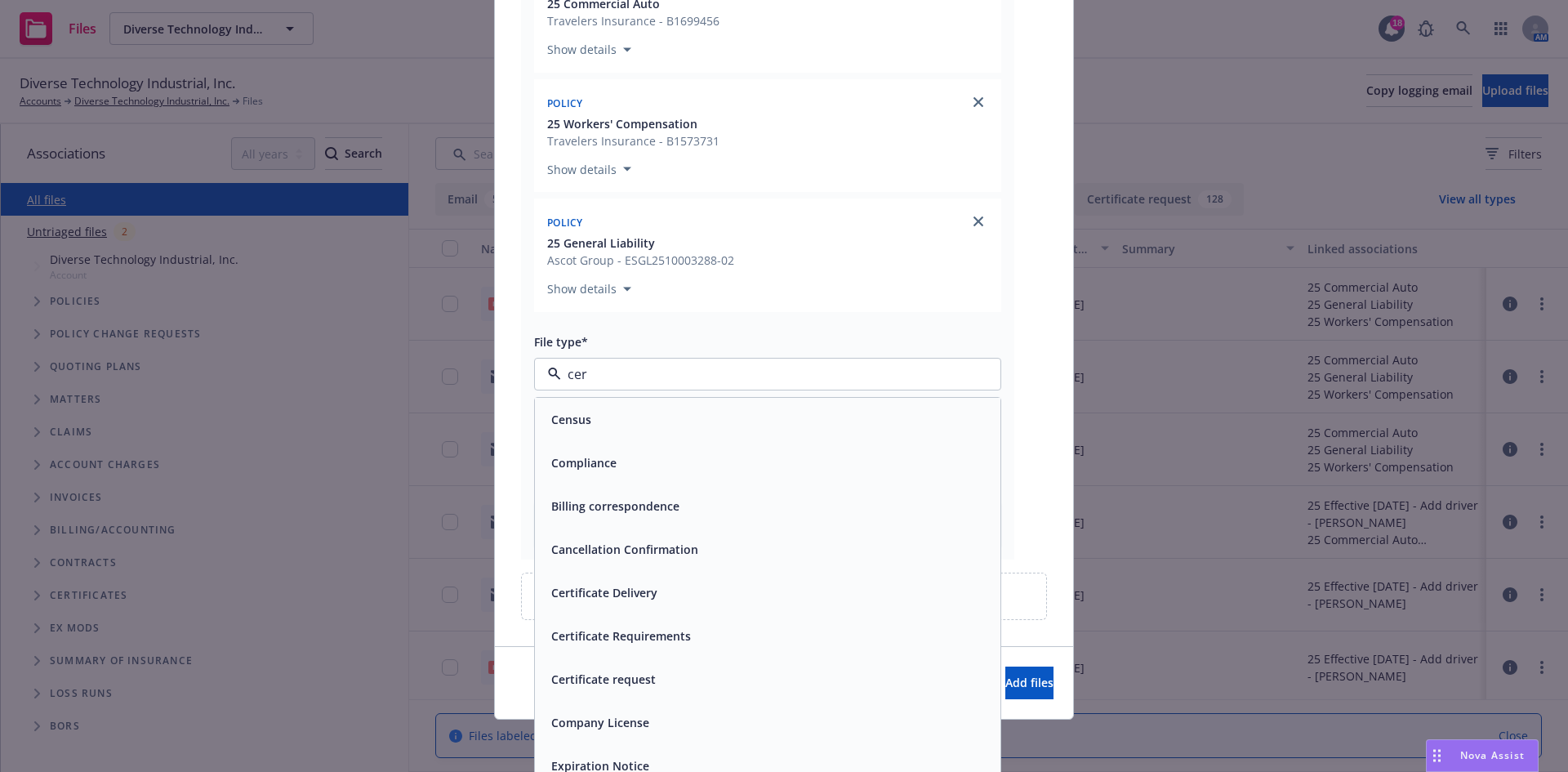
type input "cert"
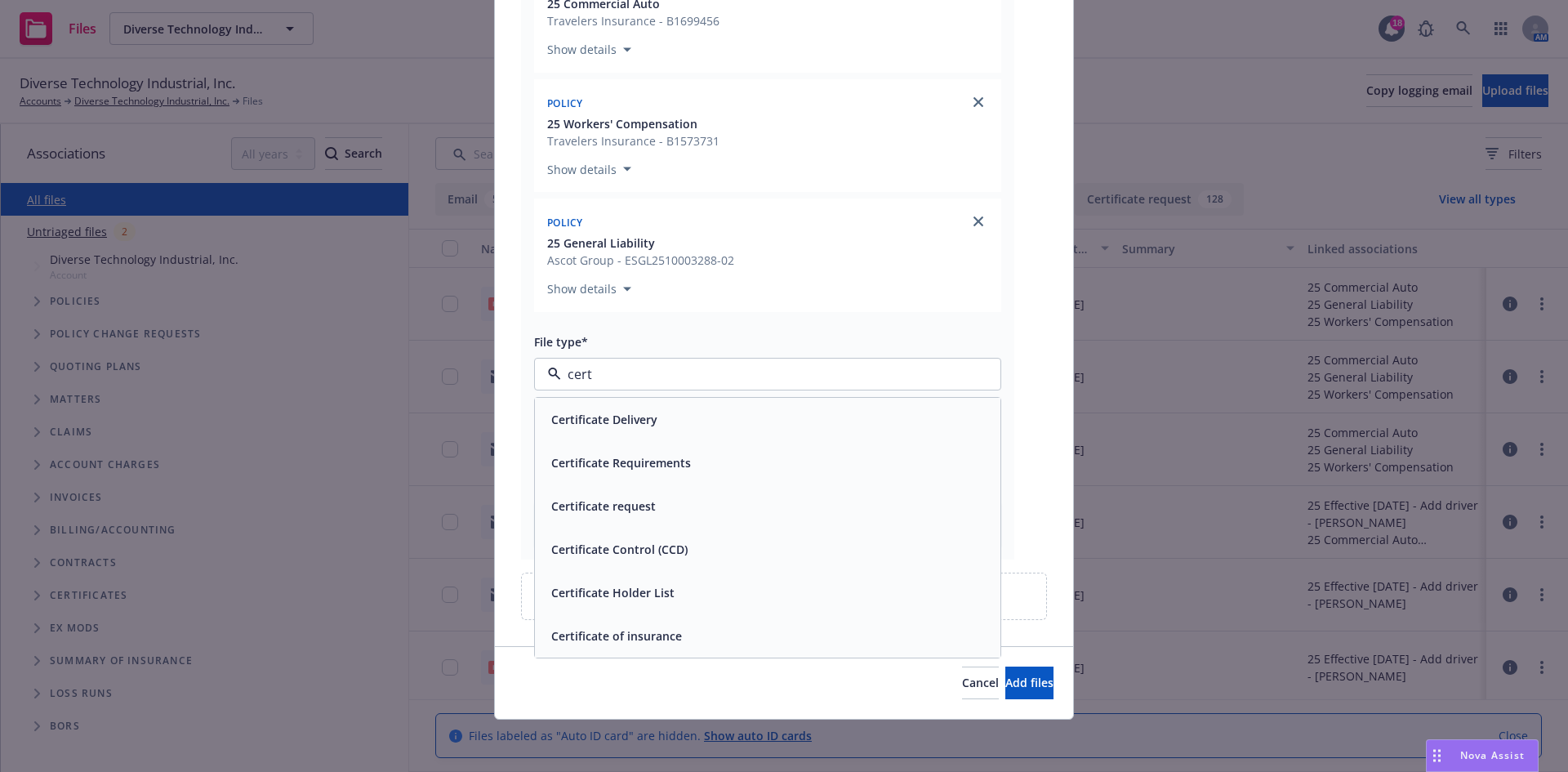
click at [635, 472] on div "Certificate Requirements" at bounding box center [619, 462] width 149 height 24
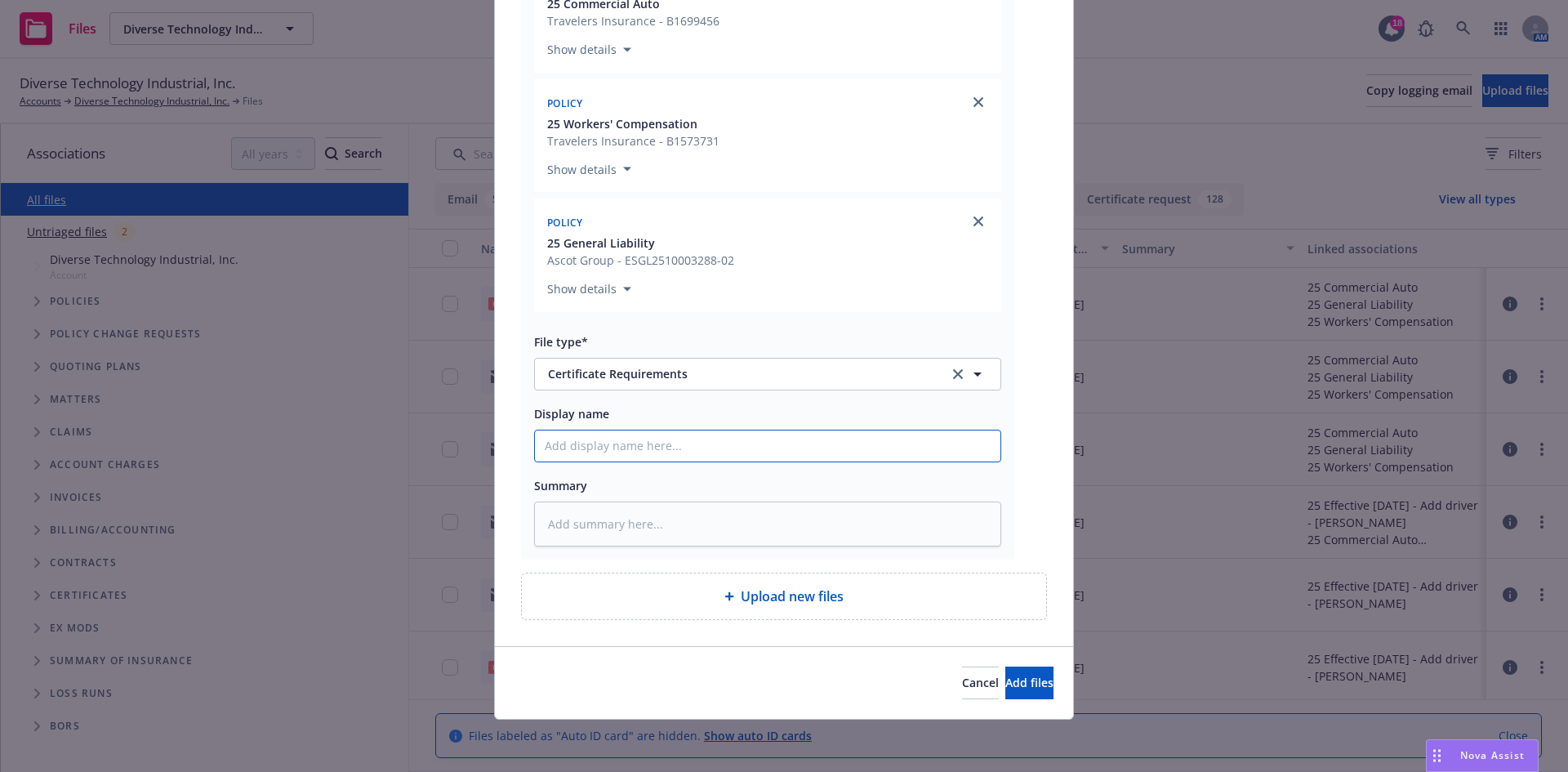
paste input "WTD Holdings Inc - COI - RE: The [PERSON_NAME] Group - [STREET_ADDRESS][PERSON_…"
type textarea "x"
type input "WTD Holdings Inc - COI - RE: The [PERSON_NAME] Group - [STREET_ADDRESS][PERSON_…"
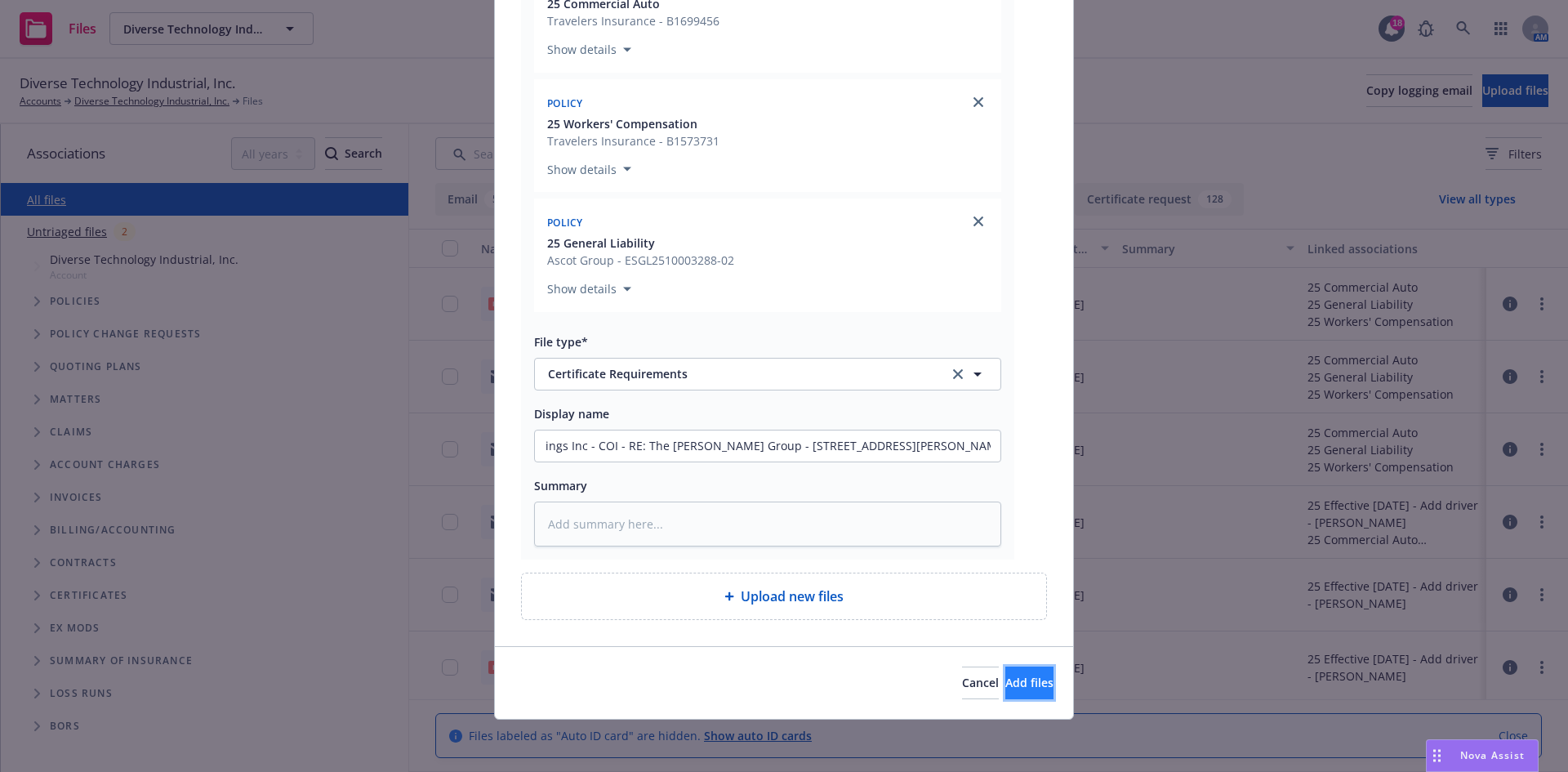
scroll to position [0, 0]
click at [1008, 680] on span "Add files" at bounding box center [1029, 683] width 48 height 16
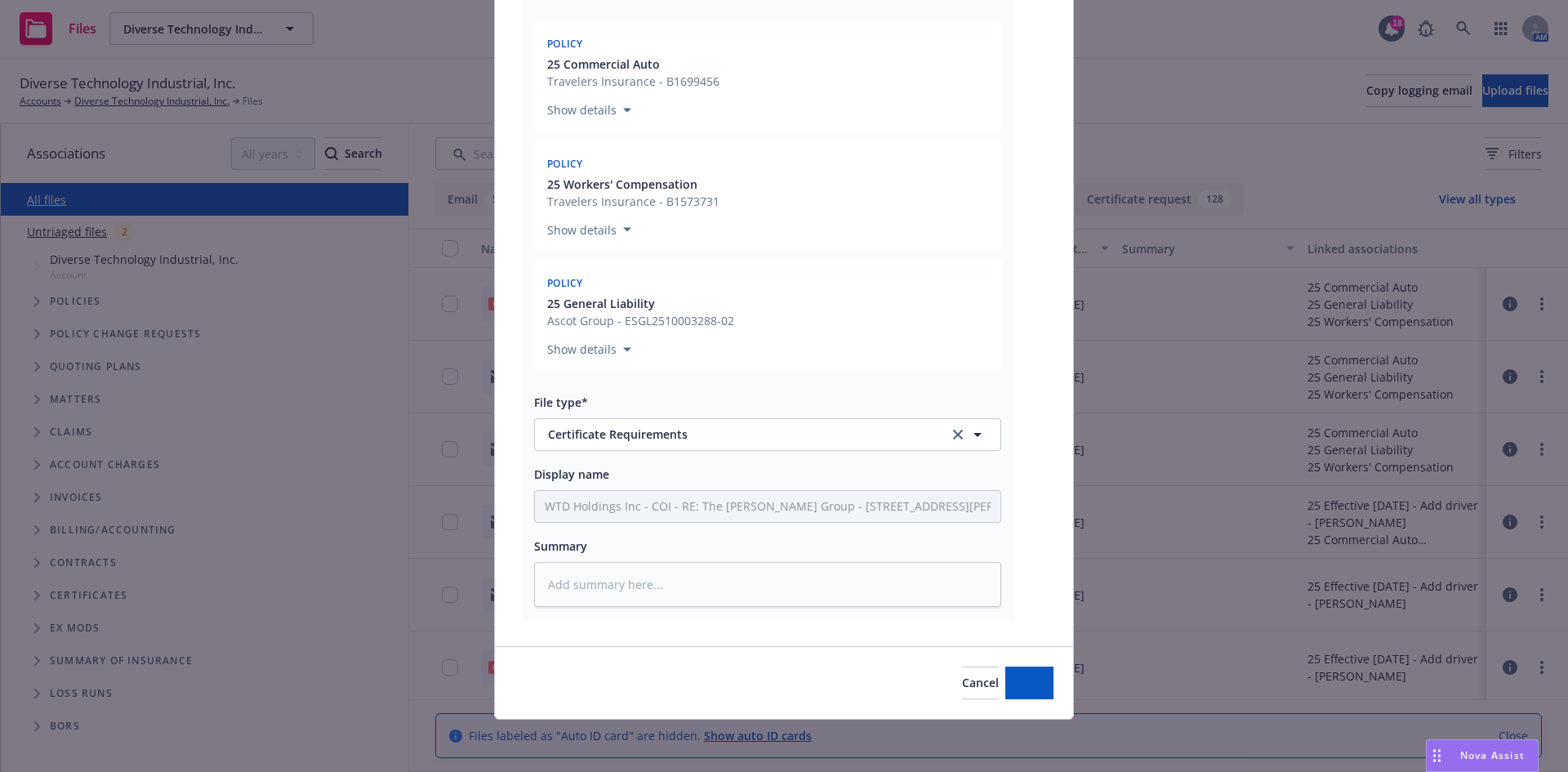
scroll to position [1754, 0]
type textarea "x"
